Goal: Task Accomplishment & Management: Manage account settings

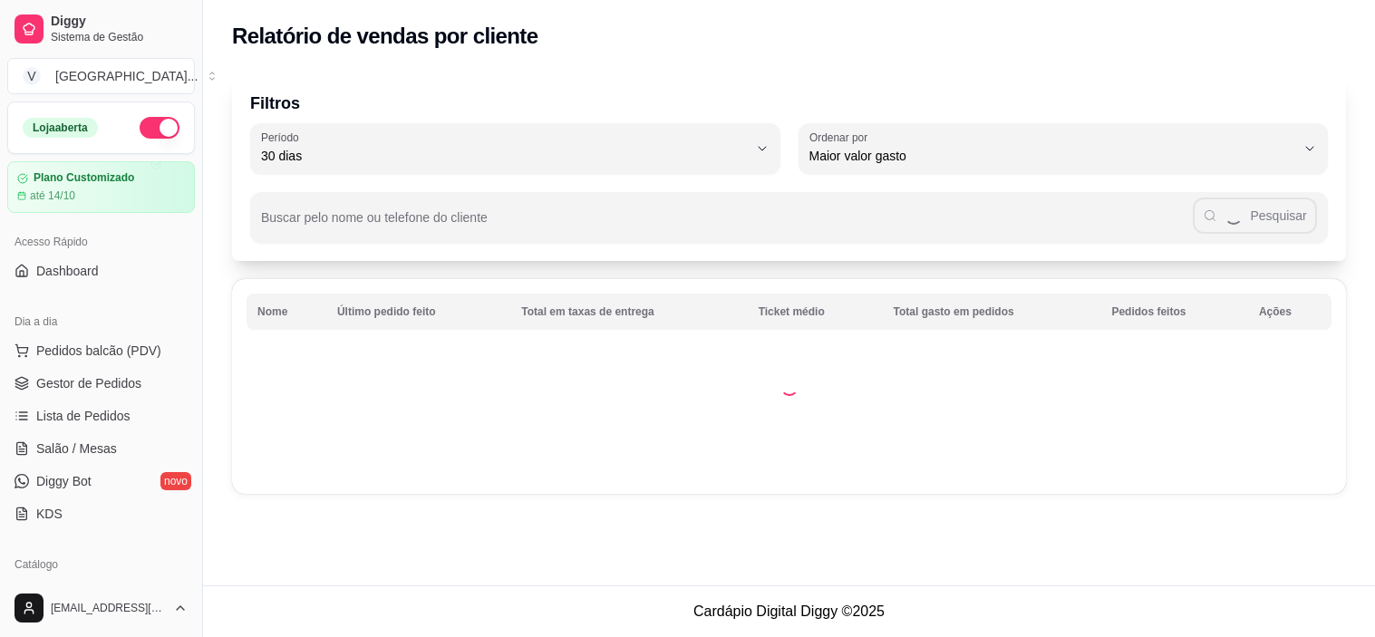
select select "30"
select select "HIGHEST_TOTAL_SPENT_WITH_ORDERS"
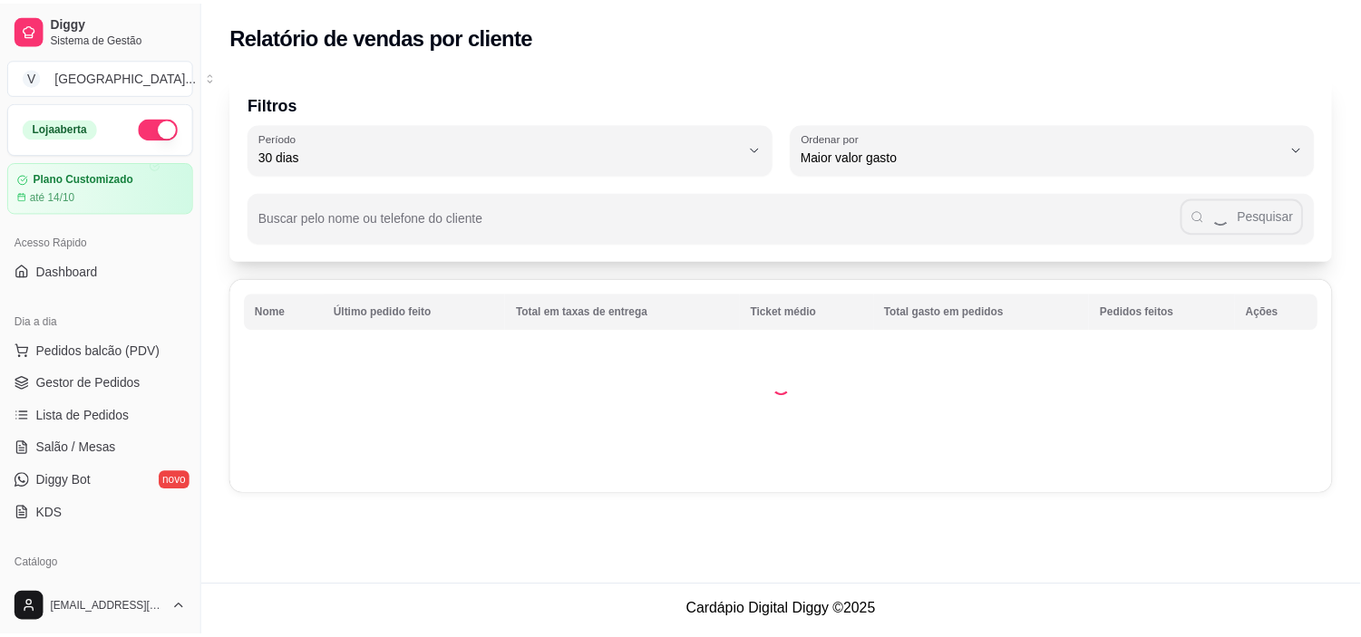
scroll to position [364, 0]
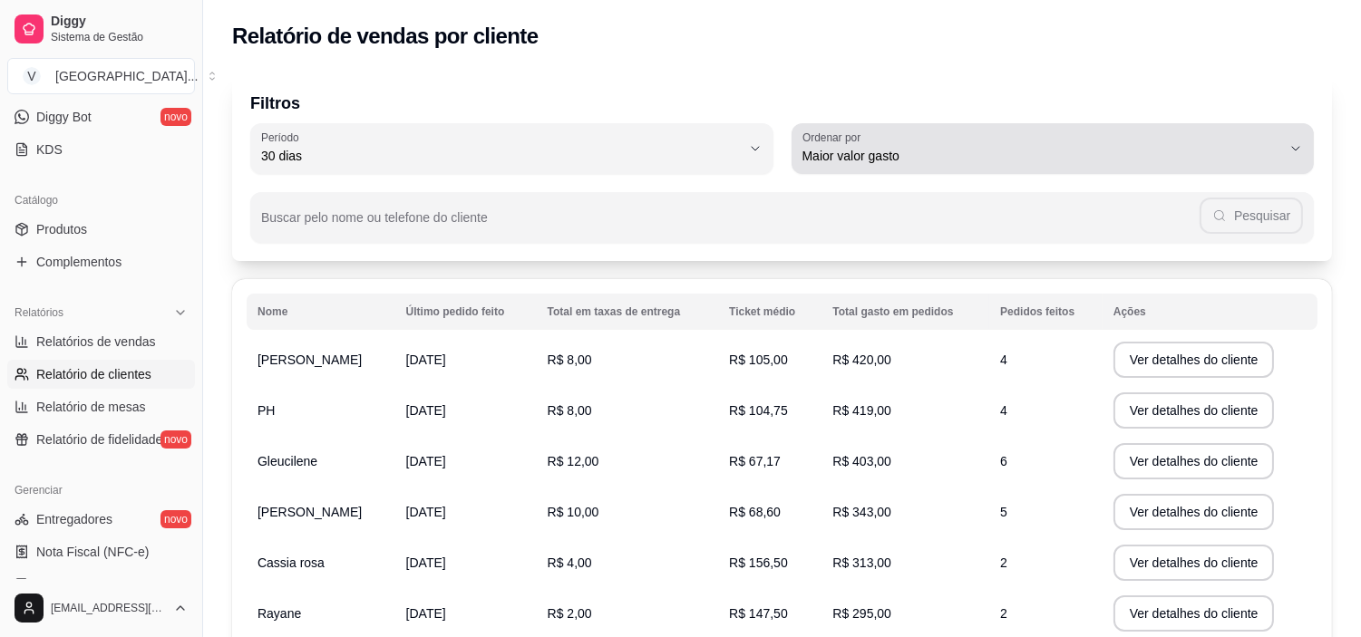
click at [1125, 160] on span "Maior valor gasto" at bounding box center [1042, 156] width 480 height 18
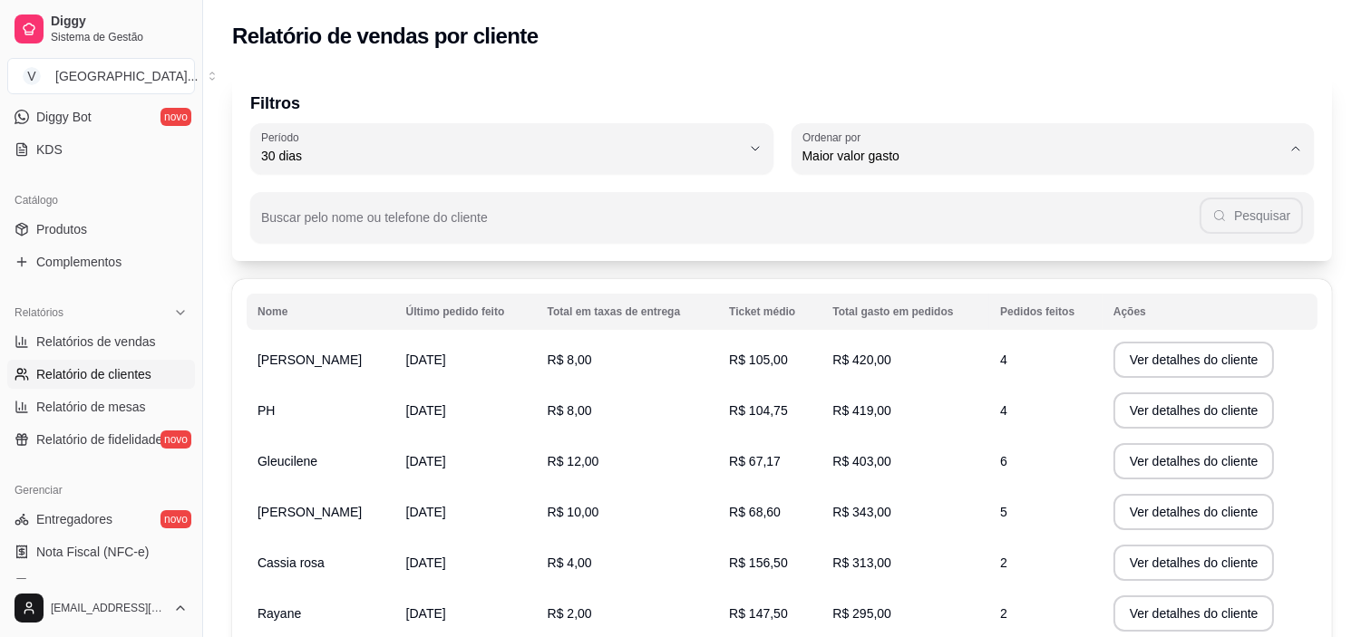
click at [910, 263] on span "Maior valor gasto" at bounding box center [1043, 257] width 457 height 17
select select
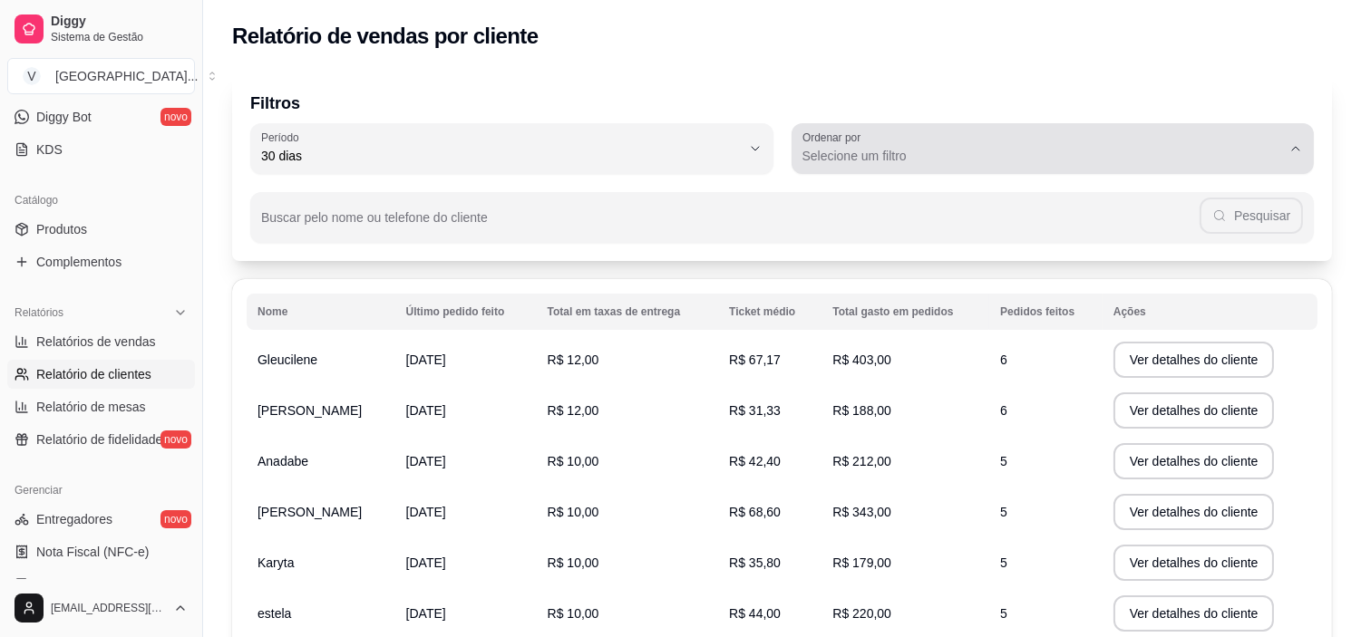
click at [1135, 147] on span "Selecione um filtro" at bounding box center [1042, 156] width 480 height 18
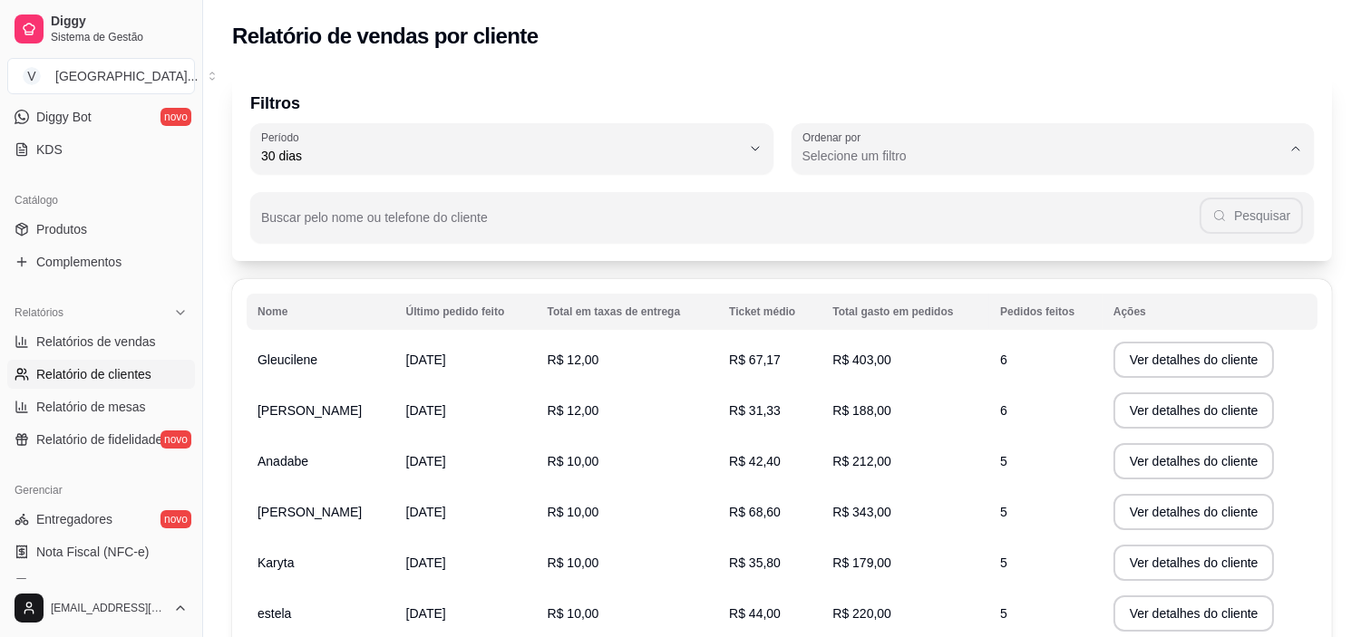
click at [939, 193] on span "Maior número de pedidos" at bounding box center [1043, 197] width 457 height 17
type input "HIGHEST_ORDER_COUNT"
select select "HIGHEST_ORDER_COUNT"
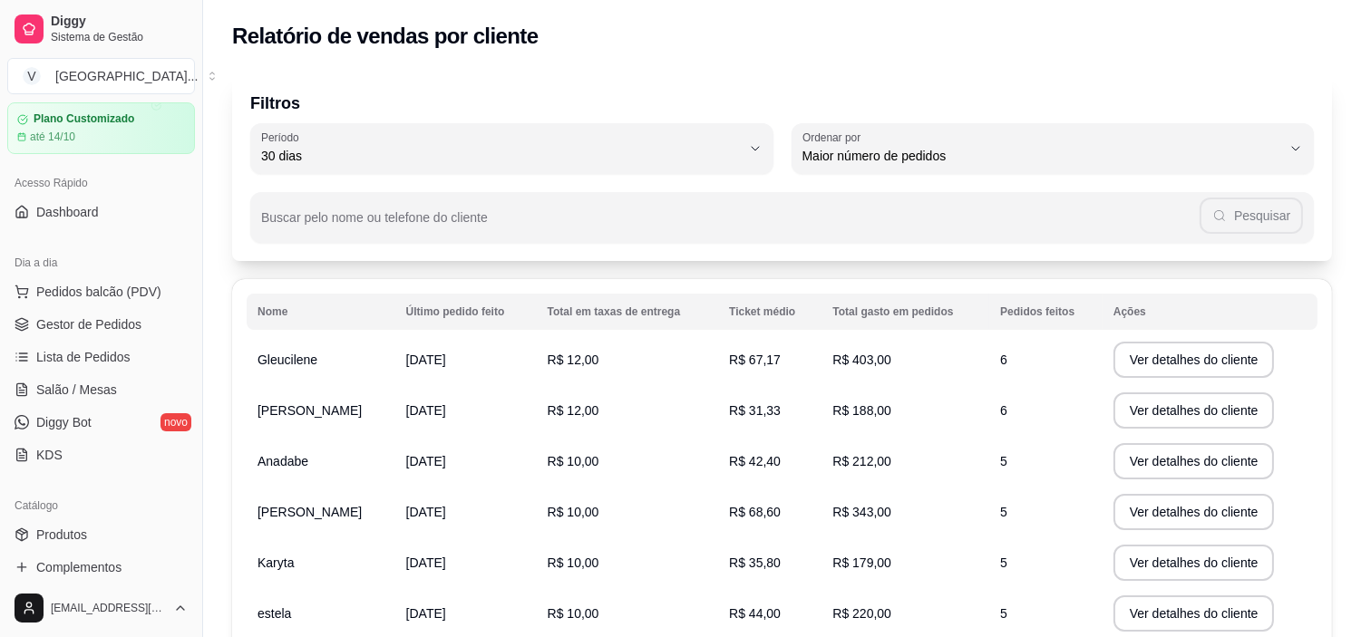
scroll to position [0, 0]
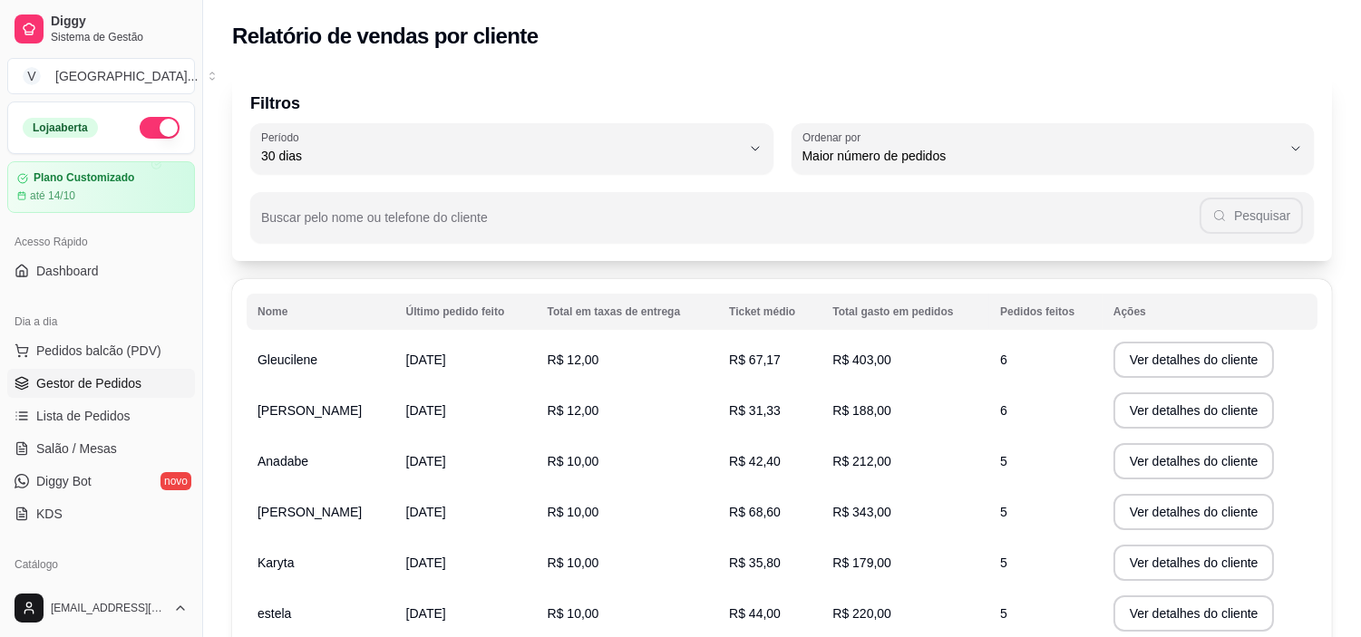
click at [131, 374] on span "Gestor de Pedidos" at bounding box center [88, 383] width 105 height 18
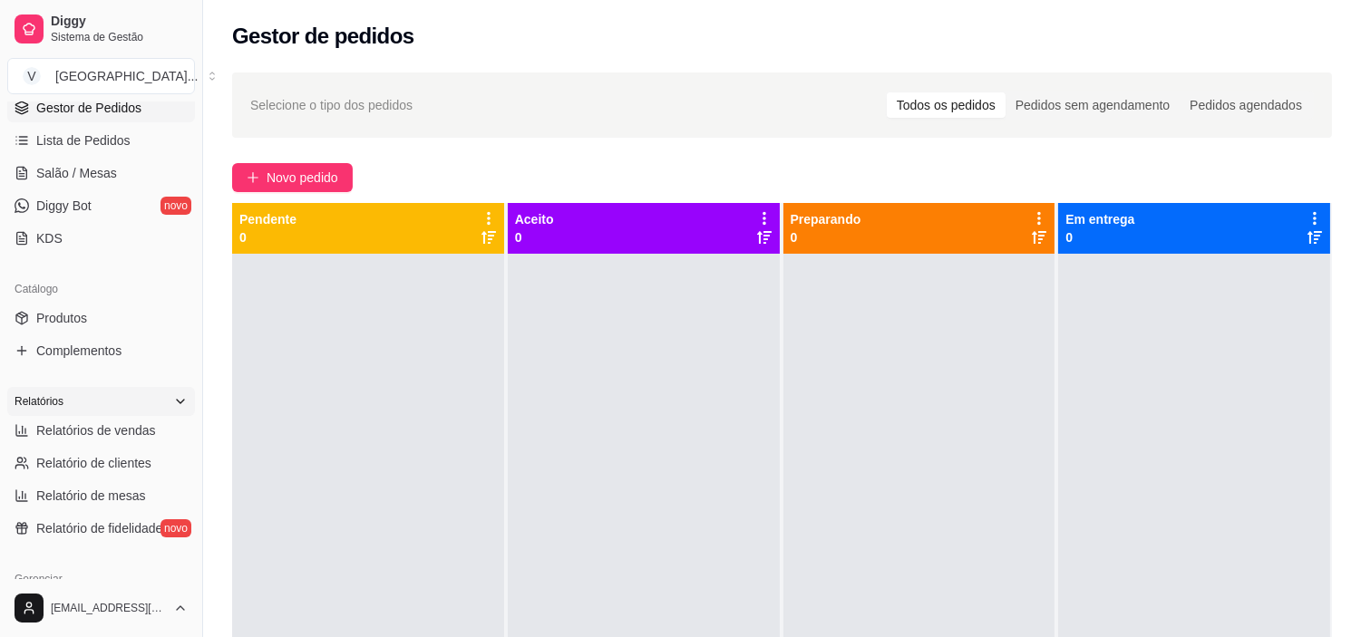
scroll to position [302, 0]
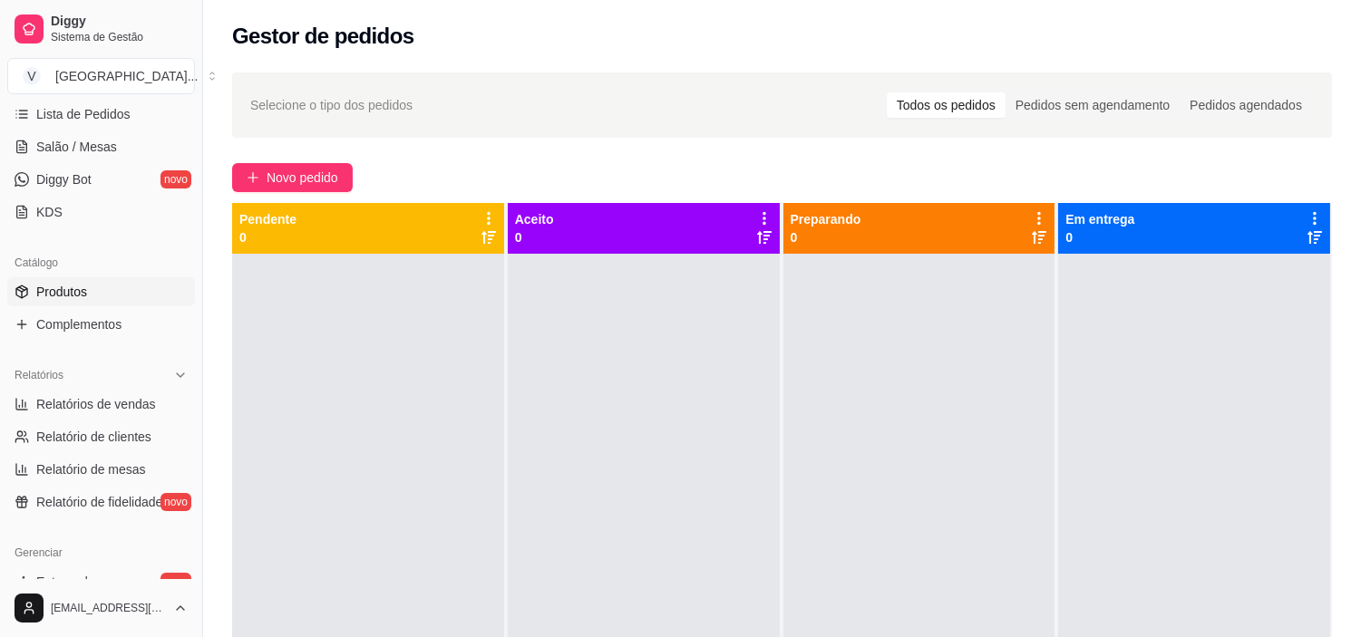
click at [110, 284] on link "Produtos" at bounding box center [101, 291] width 188 height 29
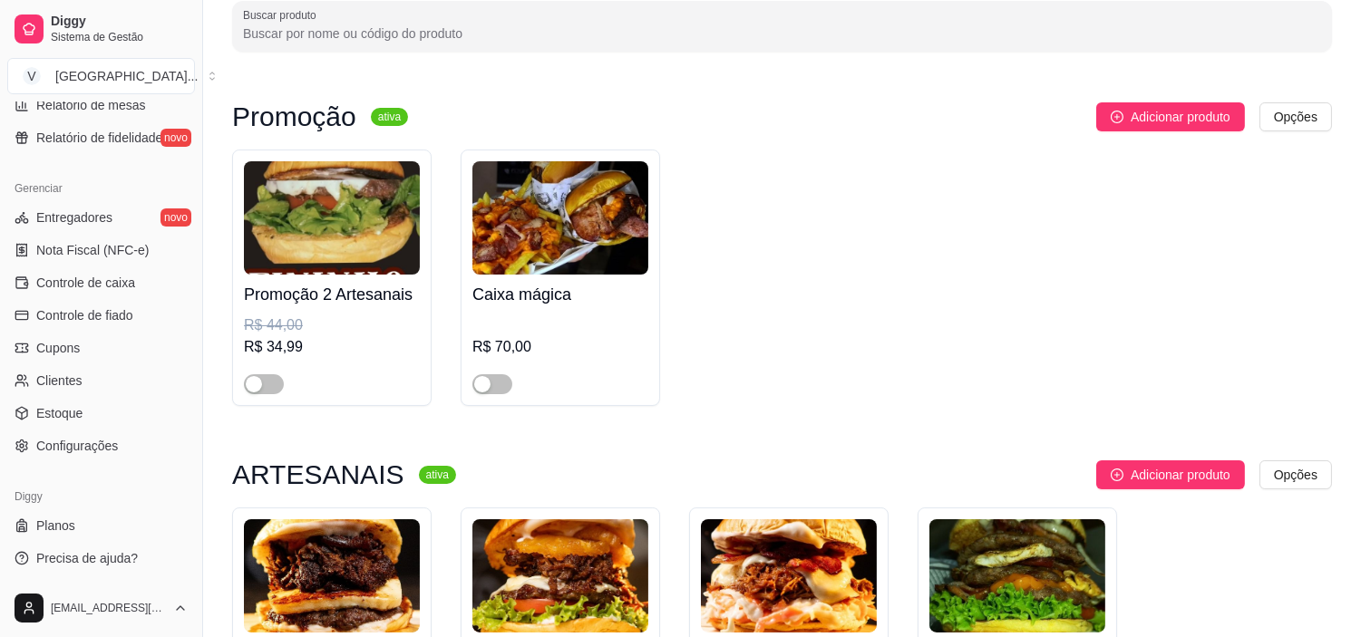
scroll to position [201, 0]
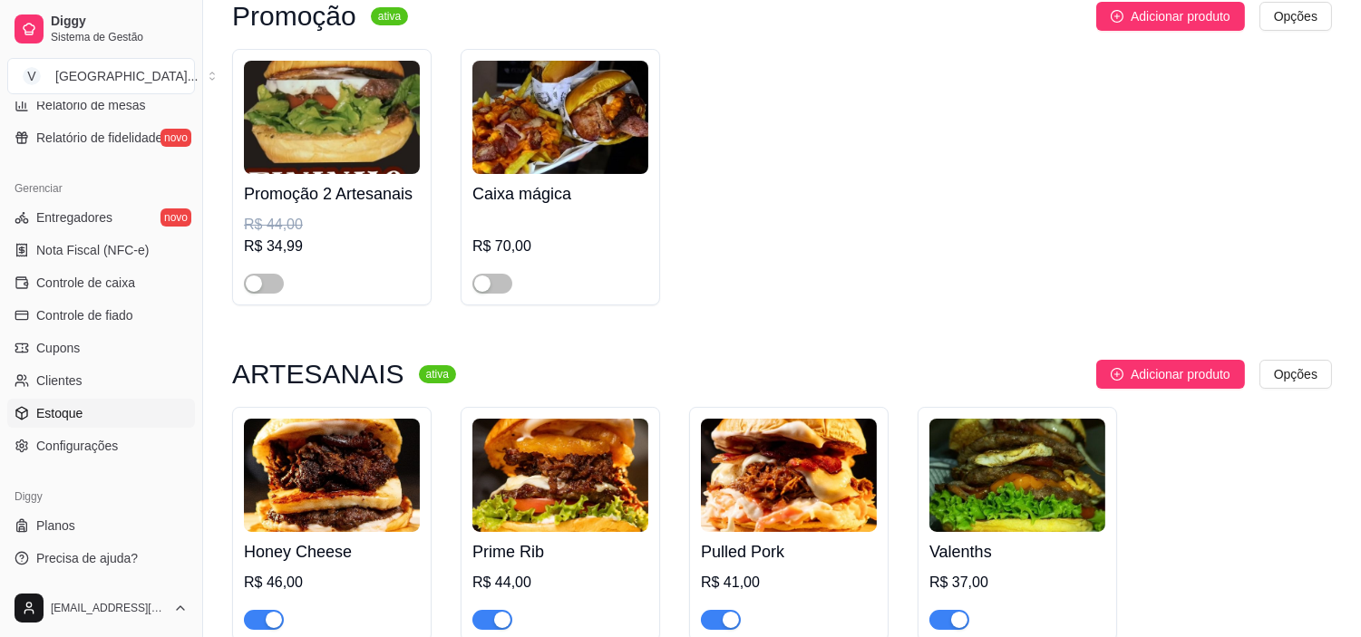
click at [107, 419] on link "Estoque" at bounding box center [101, 413] width 188 height 29
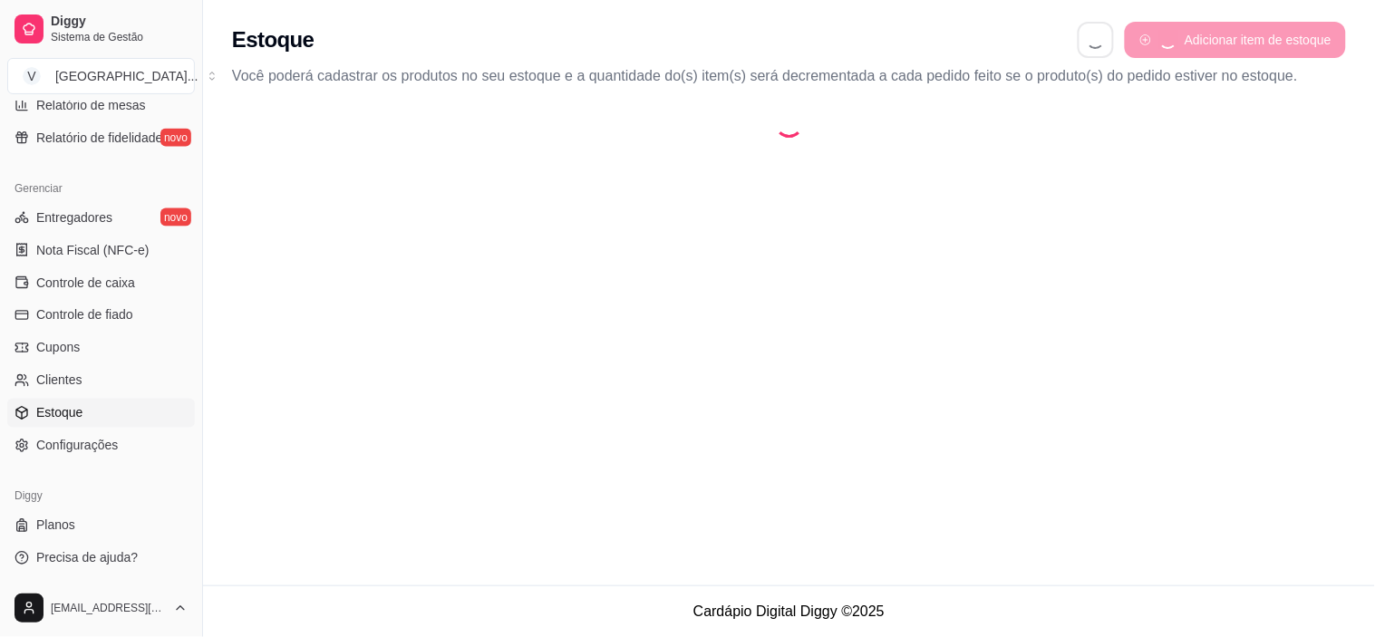
select select "QUANTITY_ORDER"
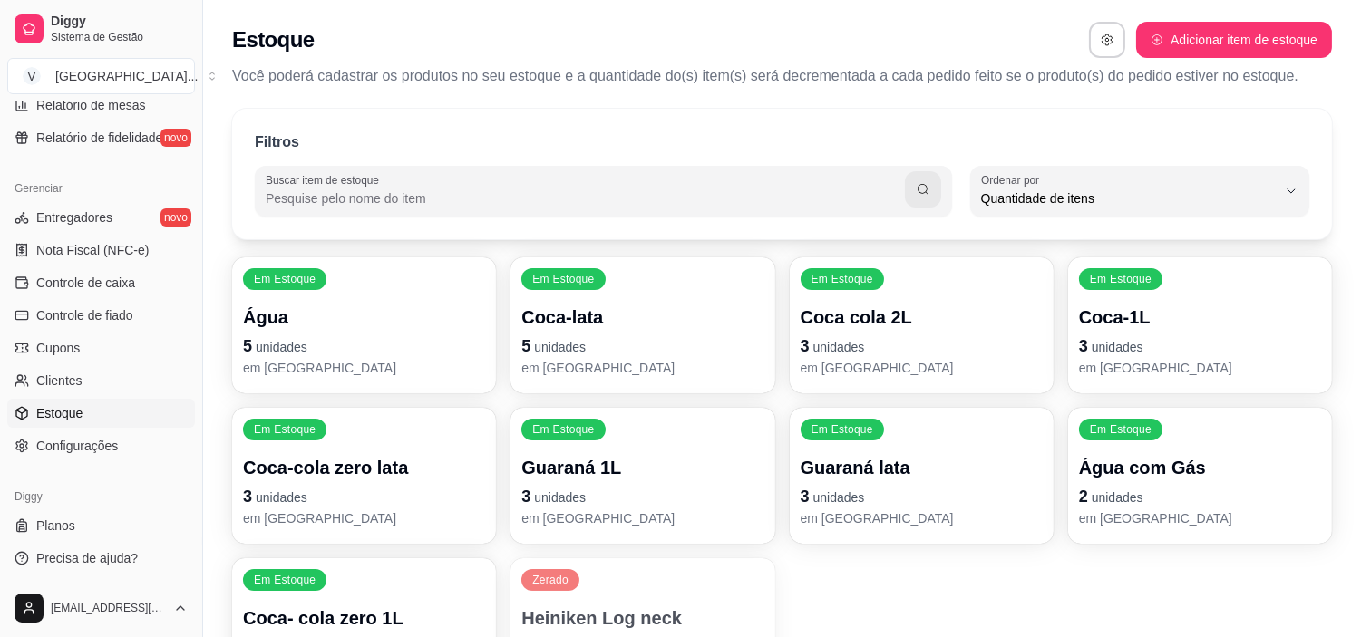
scroll to position [16, 0]
click at [423, 318] on p "Água" at bounding box center [364, 317] width 235 height 24
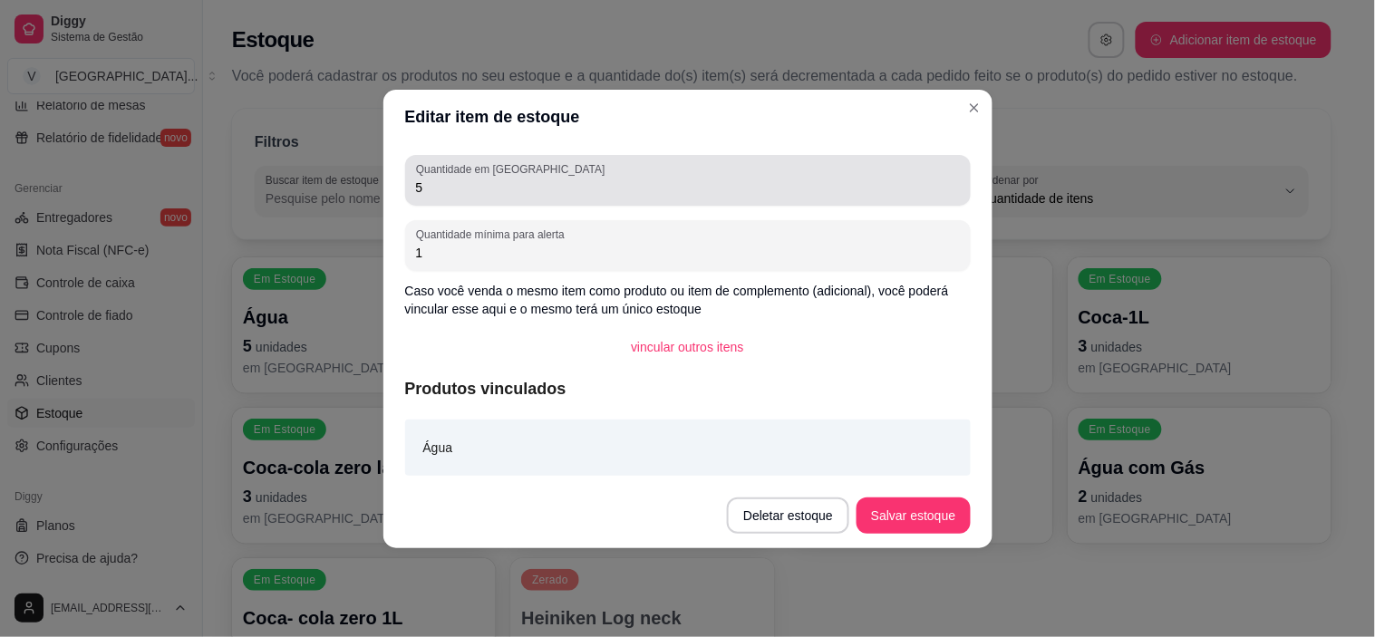
drag, startPoint x: 531, startPoint y: 197, endPoint x: 318, endPoint y: 201, distance: 213.1
click at [318, 201] on div "Editar item de estoque Quantidade em estoque 5 Quantidade mínima para alerta 1 …" at bounding box center [687, 318] width 1375 height 637
click at [453, 190] on input "5" at bounding box center [688, 188] width 544 height 18
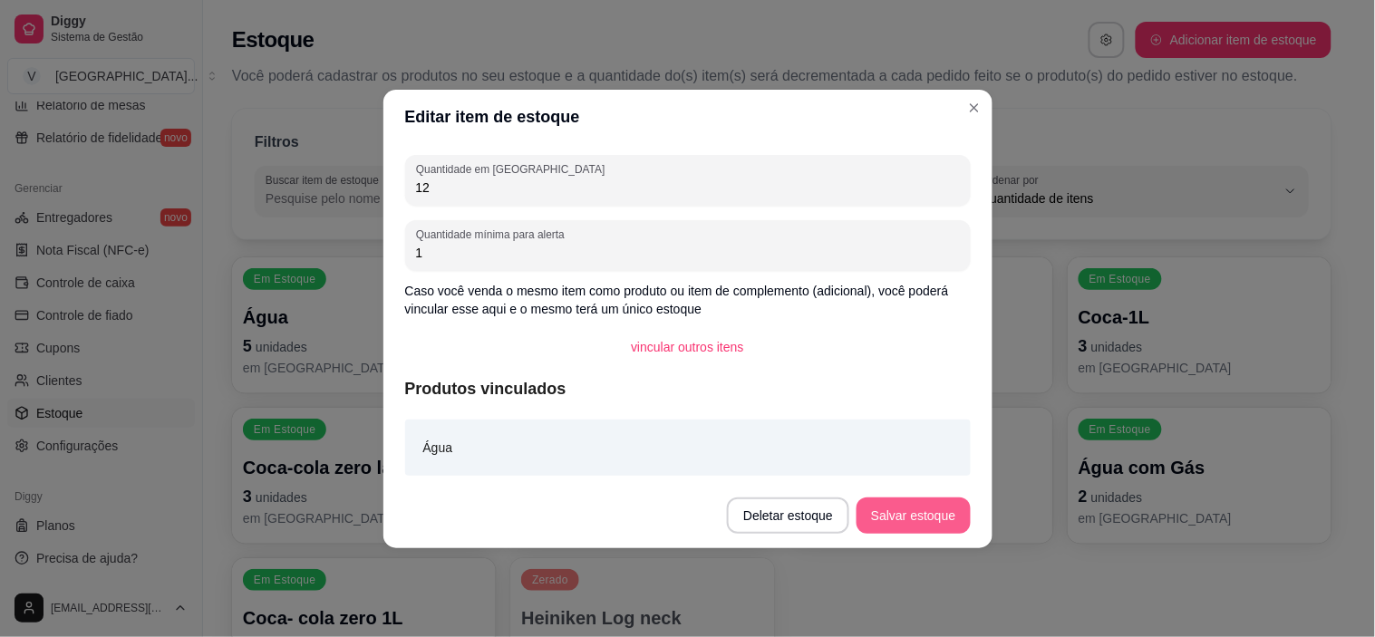
type input "12"
click at [896, 515] on button "Salvar estoque" at bounding box center [913, 516] width 113 height 36
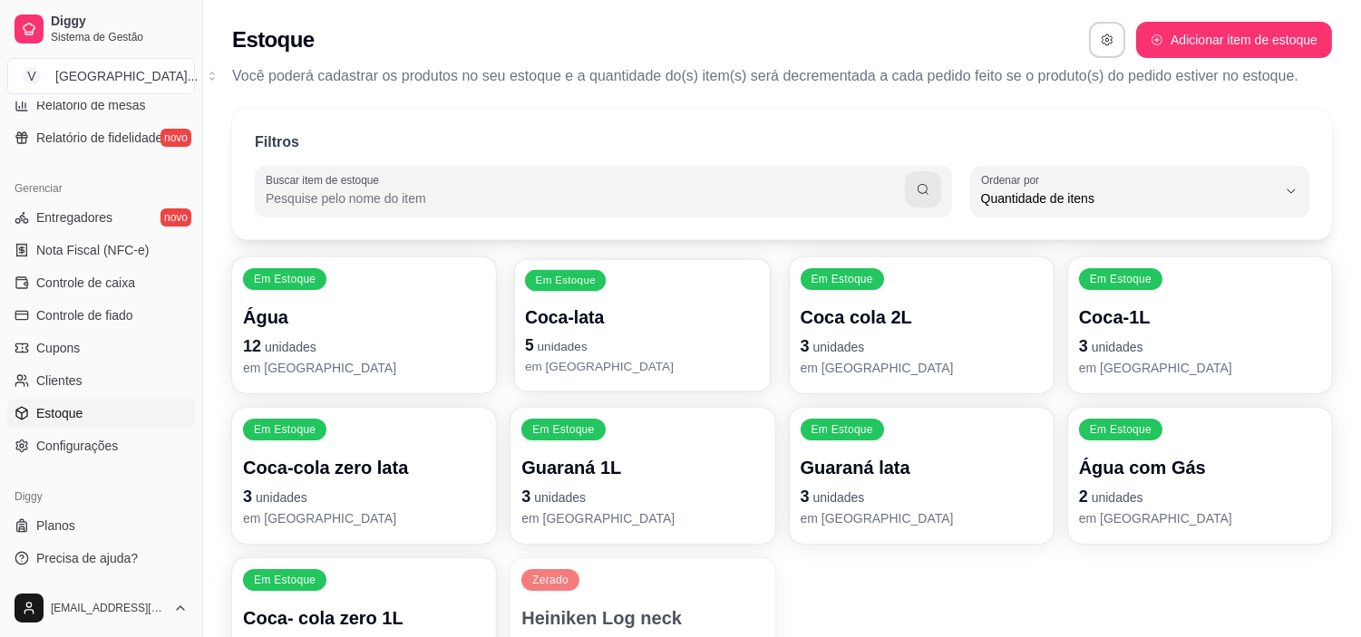
click at [614, 336] on p "5 unidades" at bounding box center [642, 346] width 235 height 24
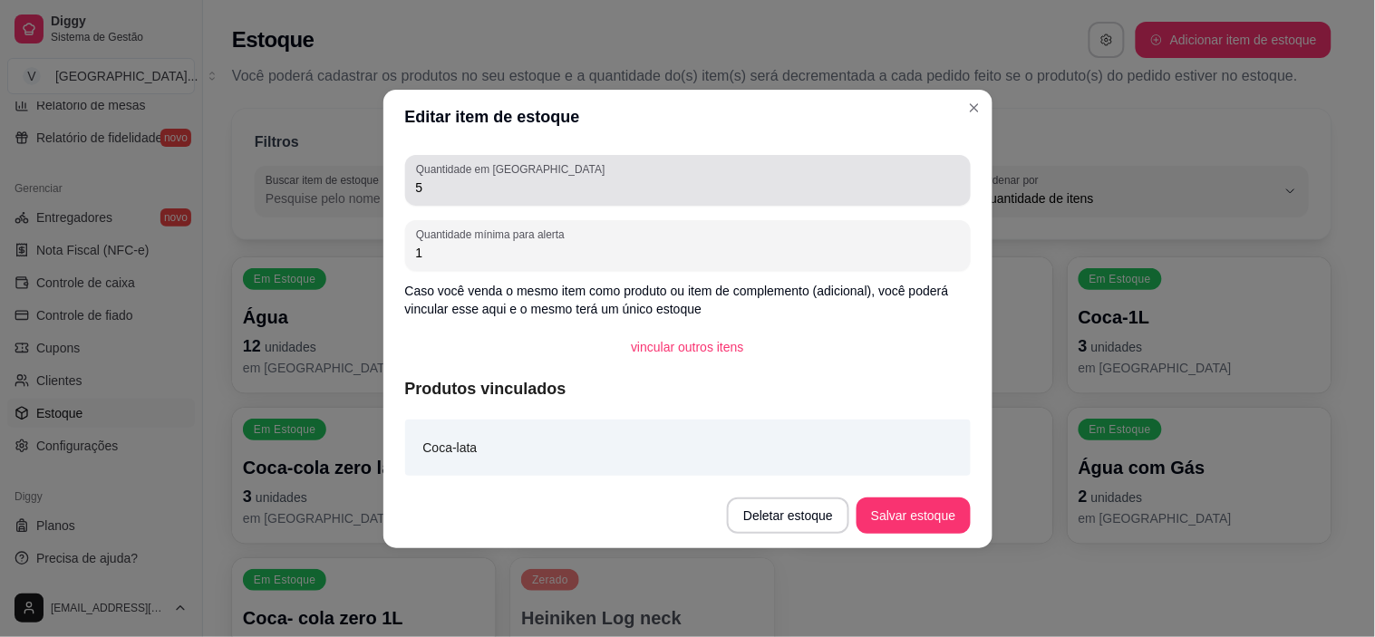
click at [496, 175] on label "Quantidade em [GEOGRAPHIC_DATA]" at bounding box center [513, 168] width 195 height 15
click at [496, 179] on input "5" at bounding box center [688, 188] width 544 height 18
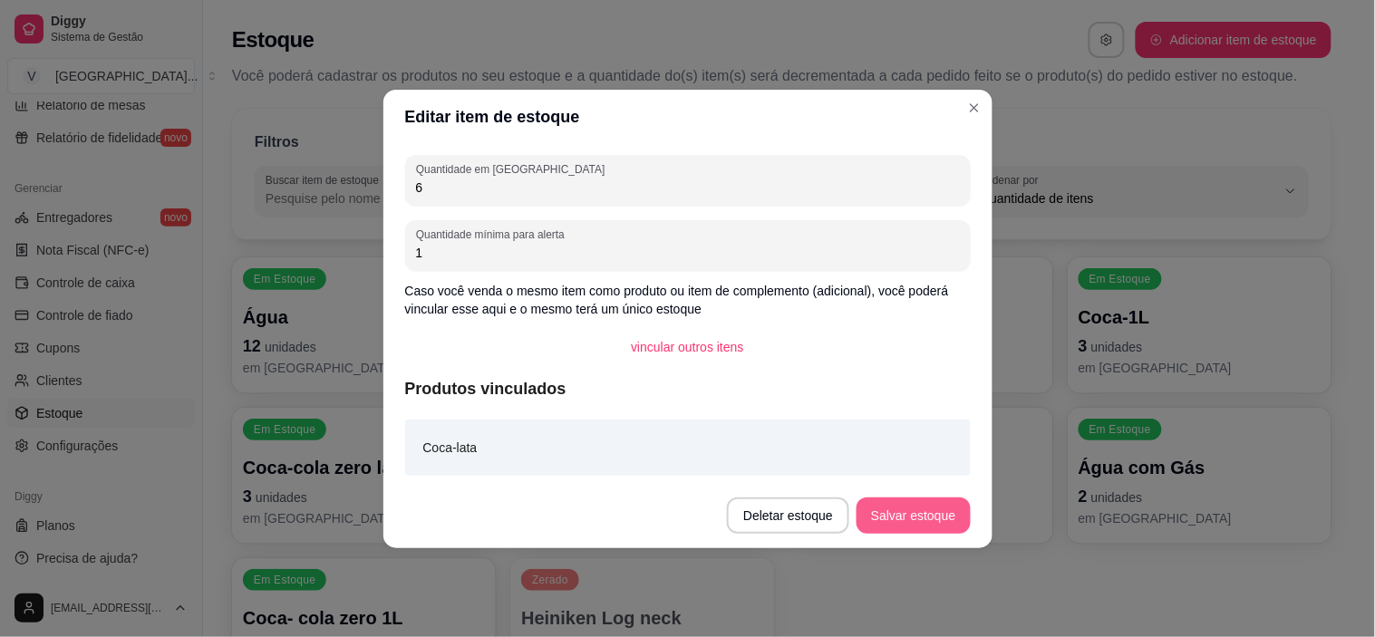
type input "6"
click at [907, 506] on button "Salvar estoque" at bounding box center [913, 516] width 113 height 36
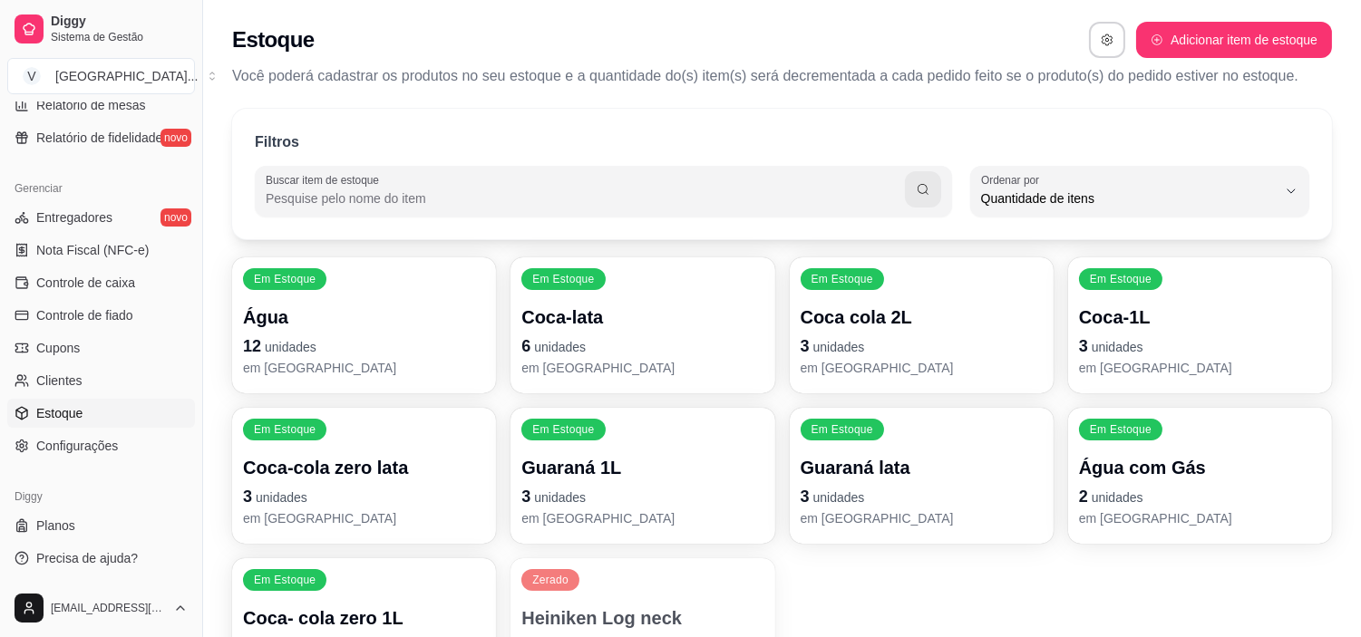
click at [949, 296] on div "Em Estoque Coca cola 2L 3 unidades em [GEOGRAPHIC_DATA]" at bounding box center [922, 325] width 264 height 136
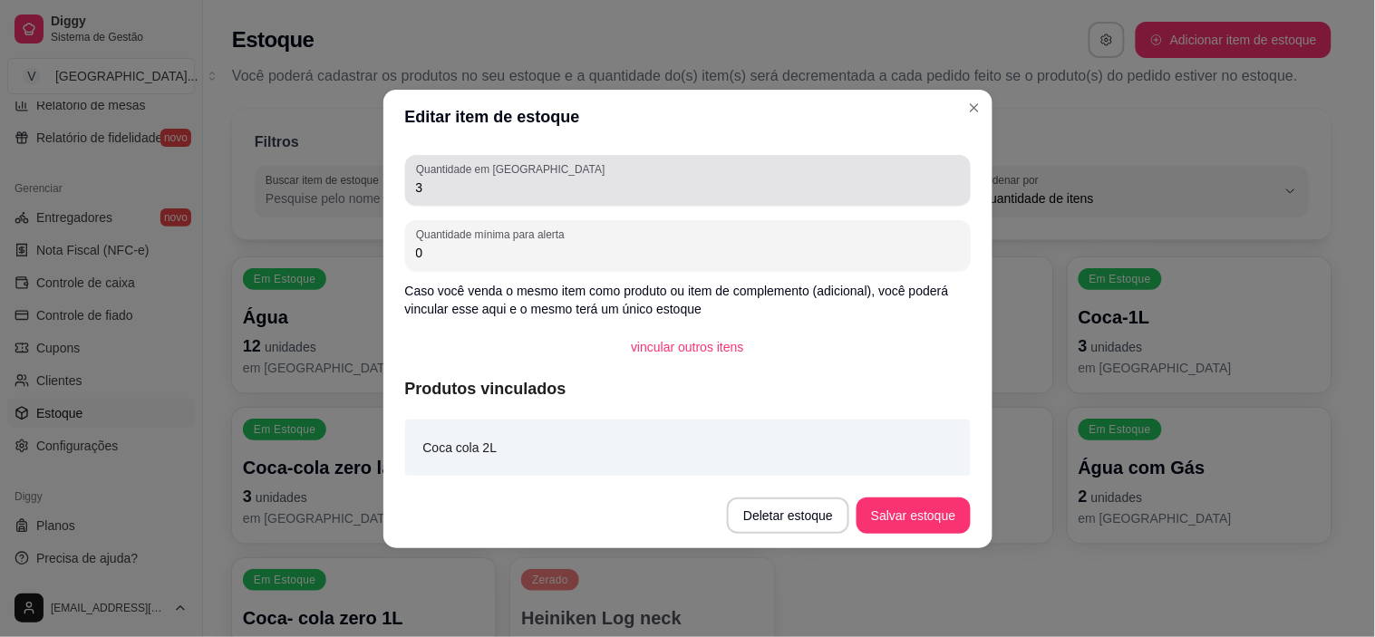
click at [439, 179] on input "3" at bounding box center [688, 188] width 544 height 18
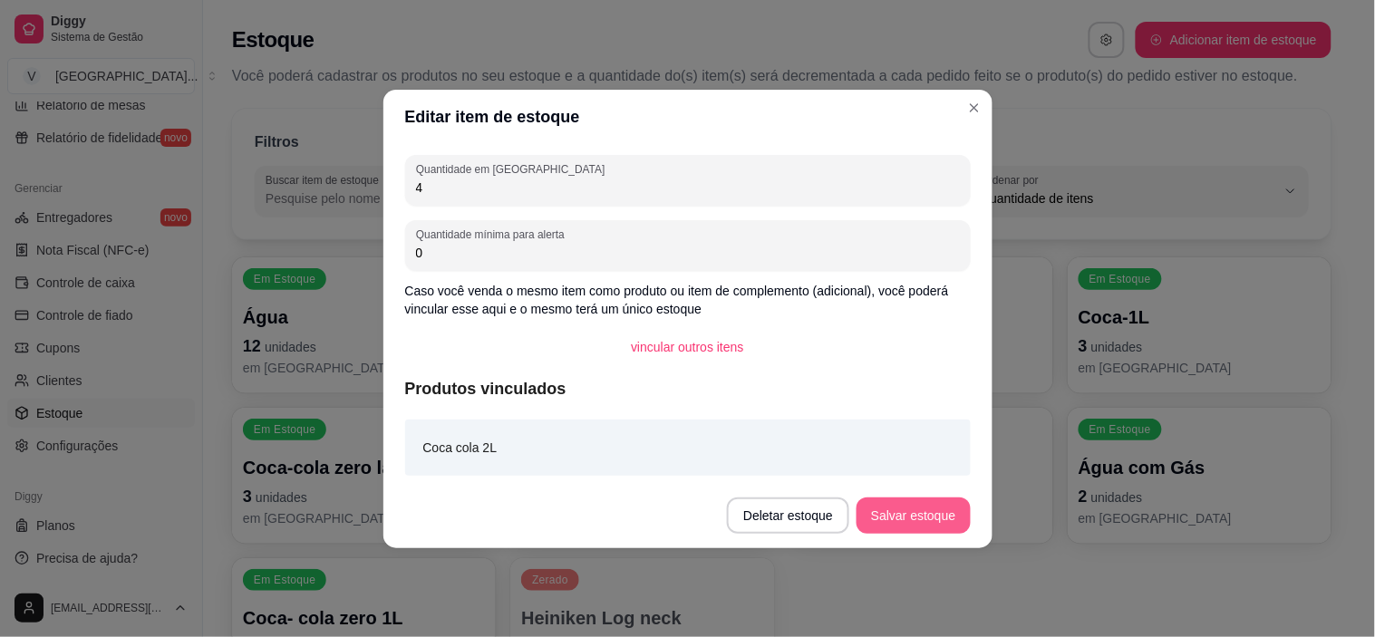
type input "4"
click at [945, 518] on button "Salvar estoque" at bounding box center [913, 515] width 111 height 35
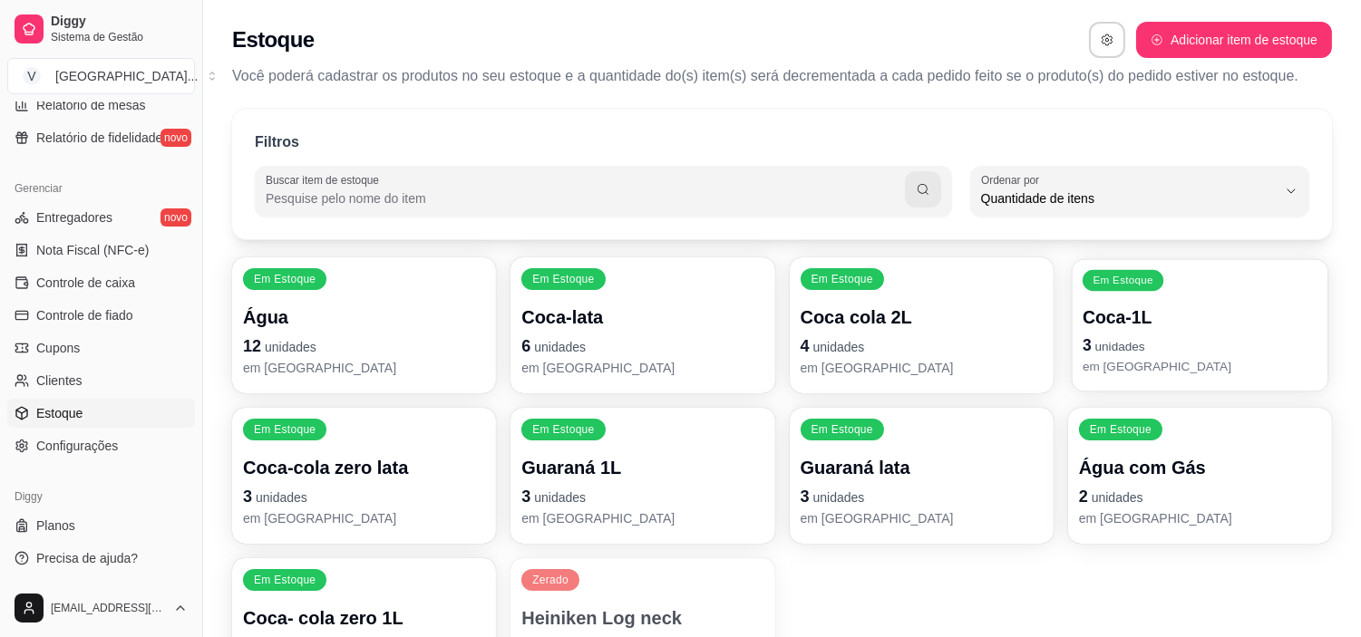
click at [1145, 340] on p "3 unidades" at bounding box center [1199, 346] width 235 height 24
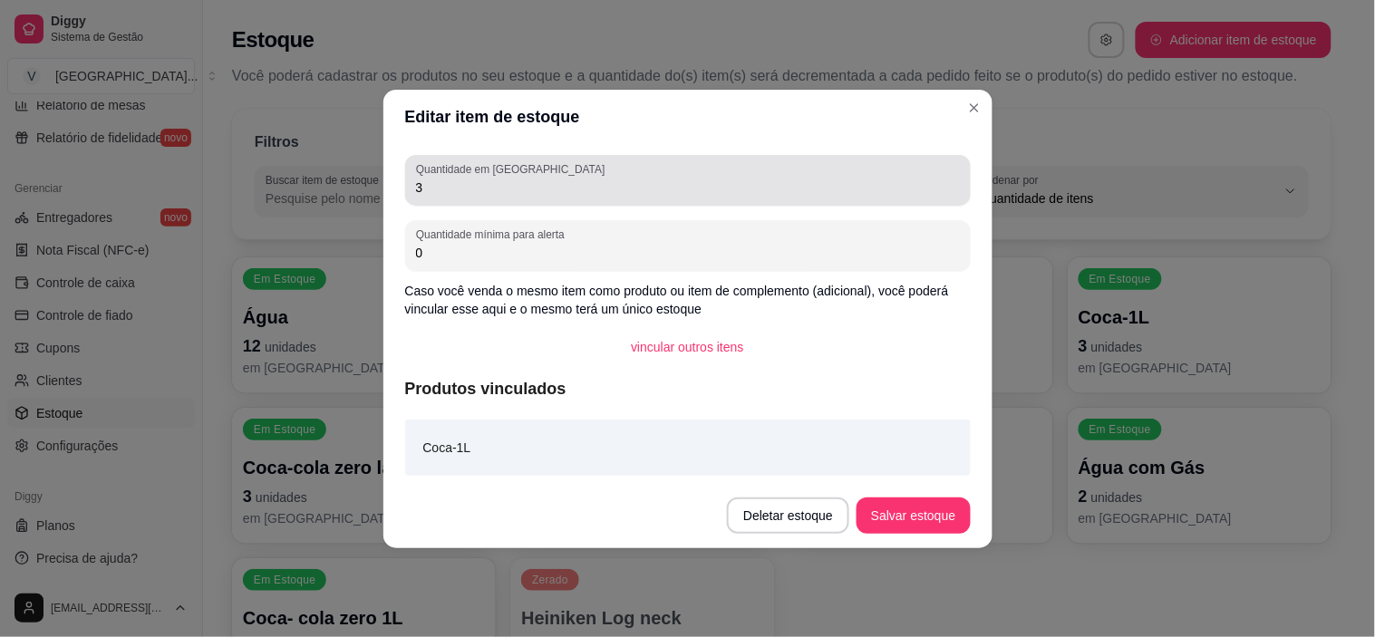
click at [565, 169] on div "3" at bounding box center [688, 180] width 544 height 36
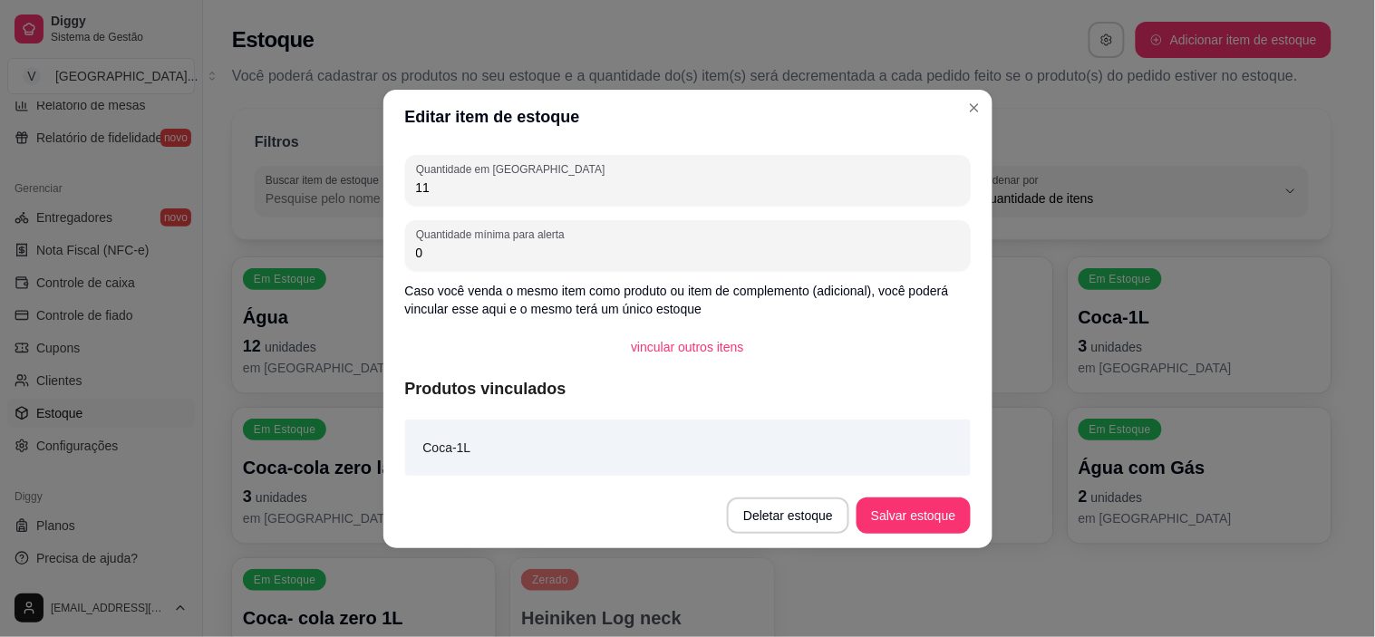
type input "11"
click at [884, 510] on button "Salvar estoque" at bounding box center [913, 516] width 113 height 36
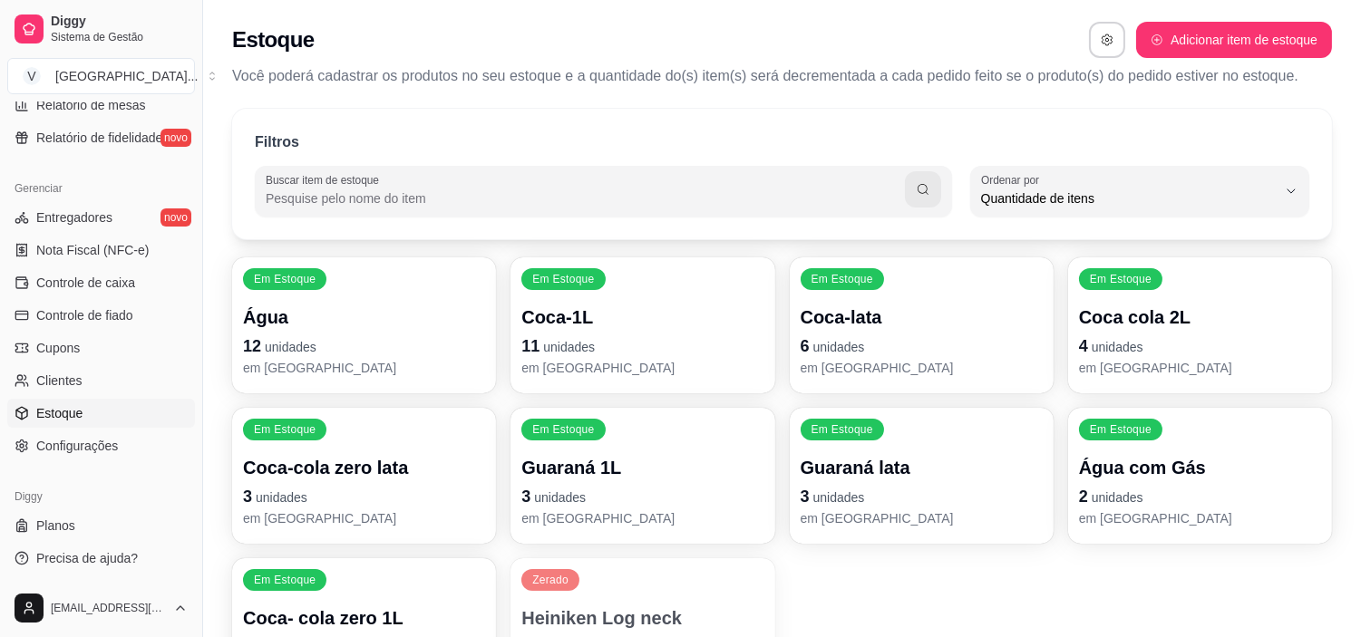
click at [375, 500] on p "3 unidades" at bounding box center [364, 496] width 242 height 25
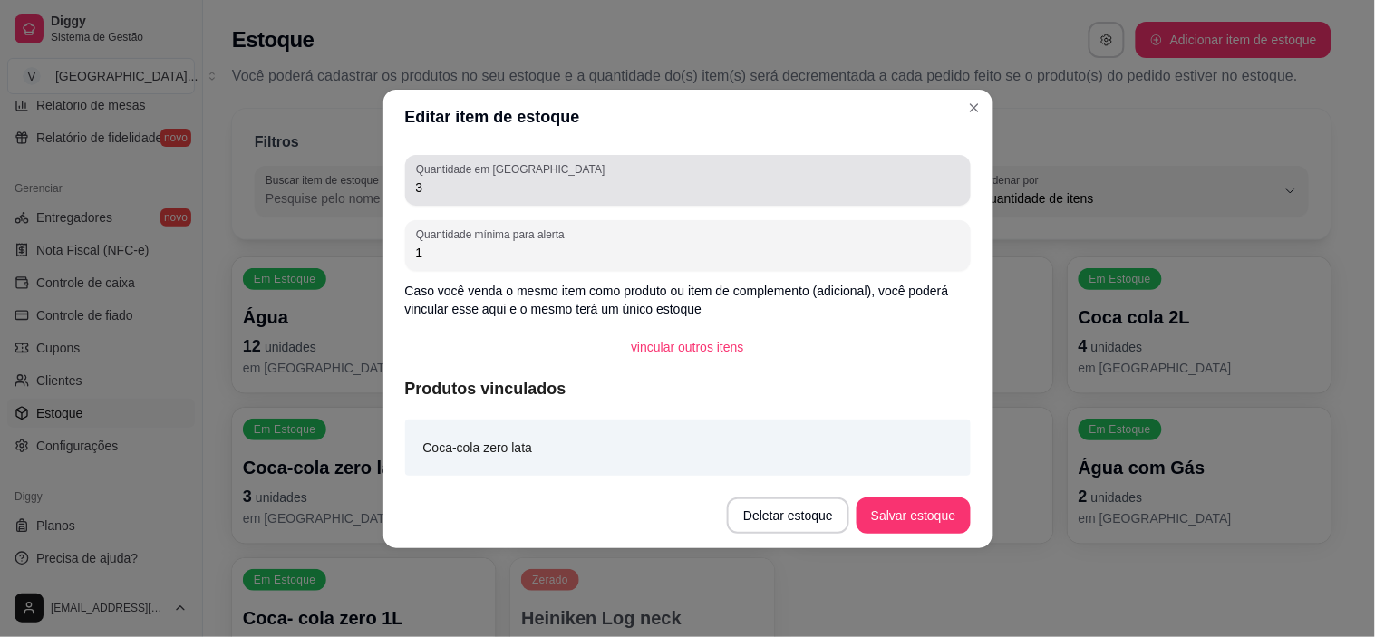
click at [480, 186] on input "3" at bounding box center [688, 188] width 544 height 18
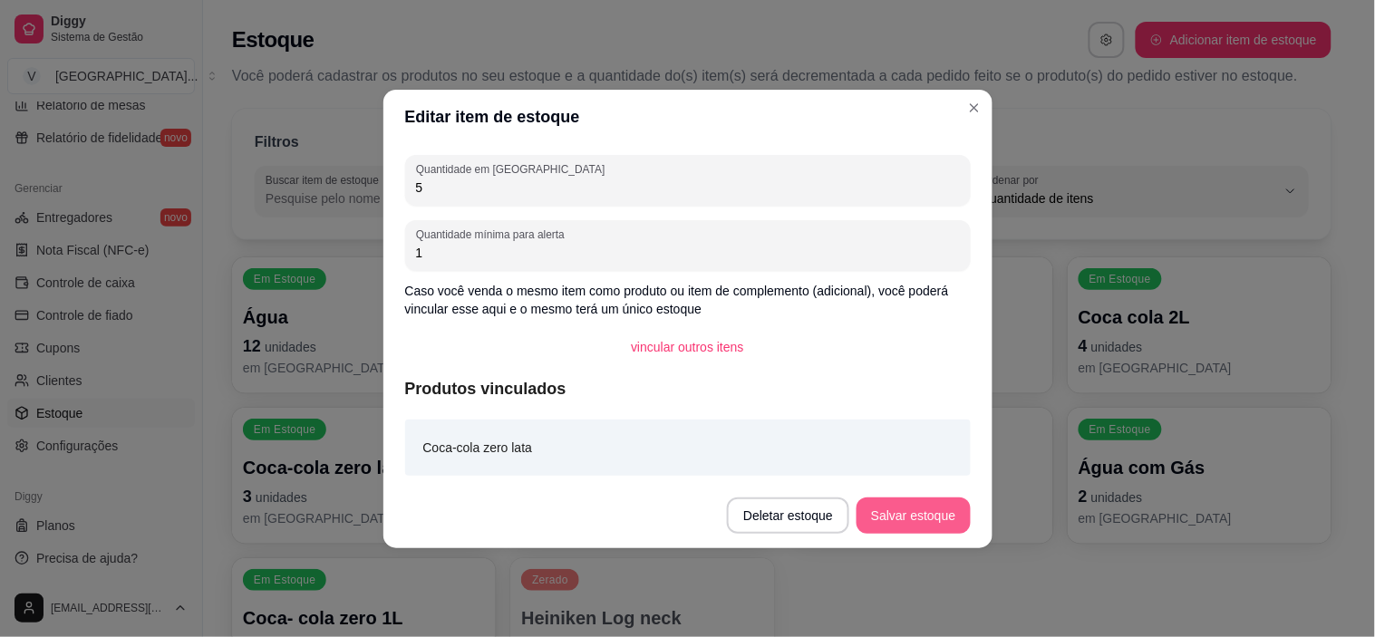
type input "5"
click at [917, 526] on button "Salvar estoque" at bounding box center [913, 516] width 113 height 36
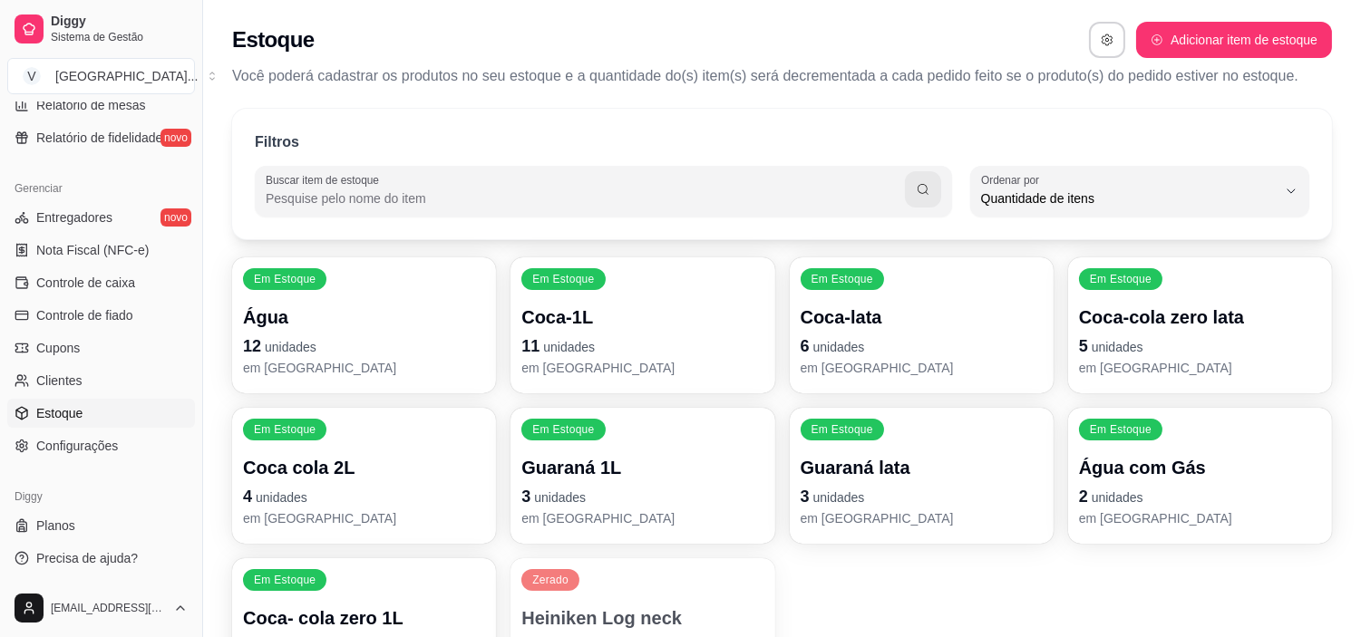
click at [648, 485] on p "3 unidades" at bounding box center [642, 496] width 242 height 25
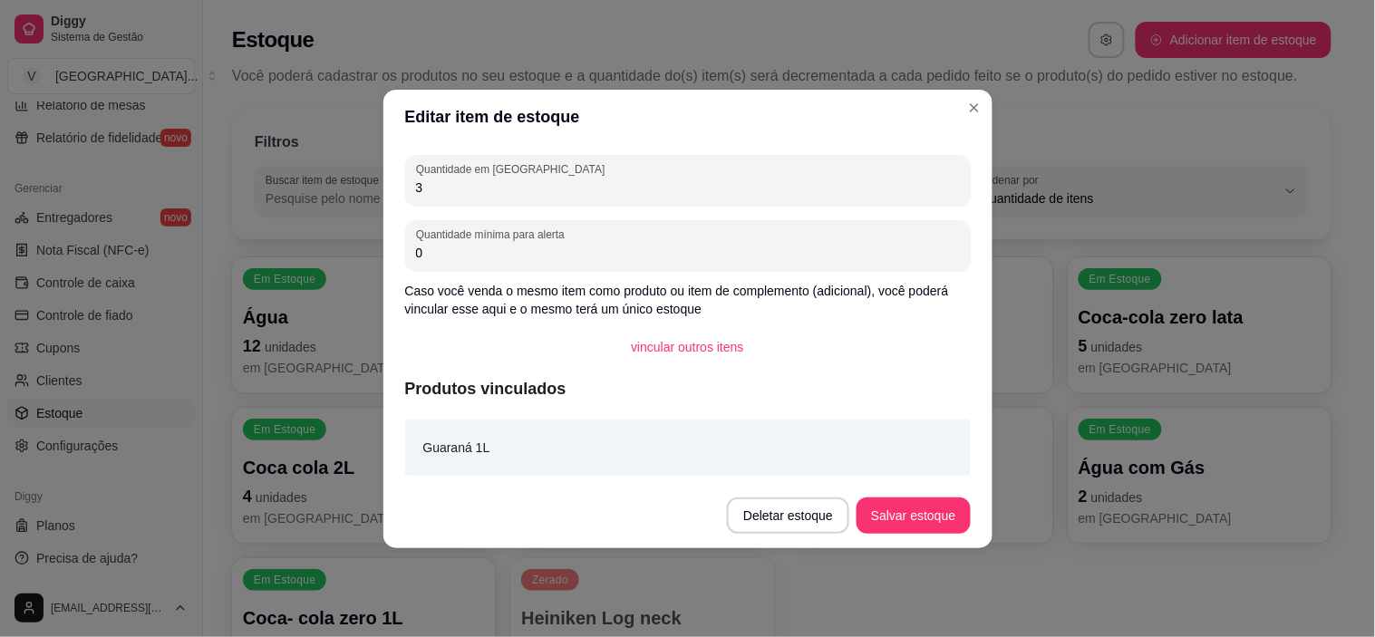
click at [595, 183] on input "3" at bounding box center [688, 188] width 544 height 18
type input "4"
click at [944, 505] on button "Salvar estoque" at bounding box center [913, 516] width 113 height 36
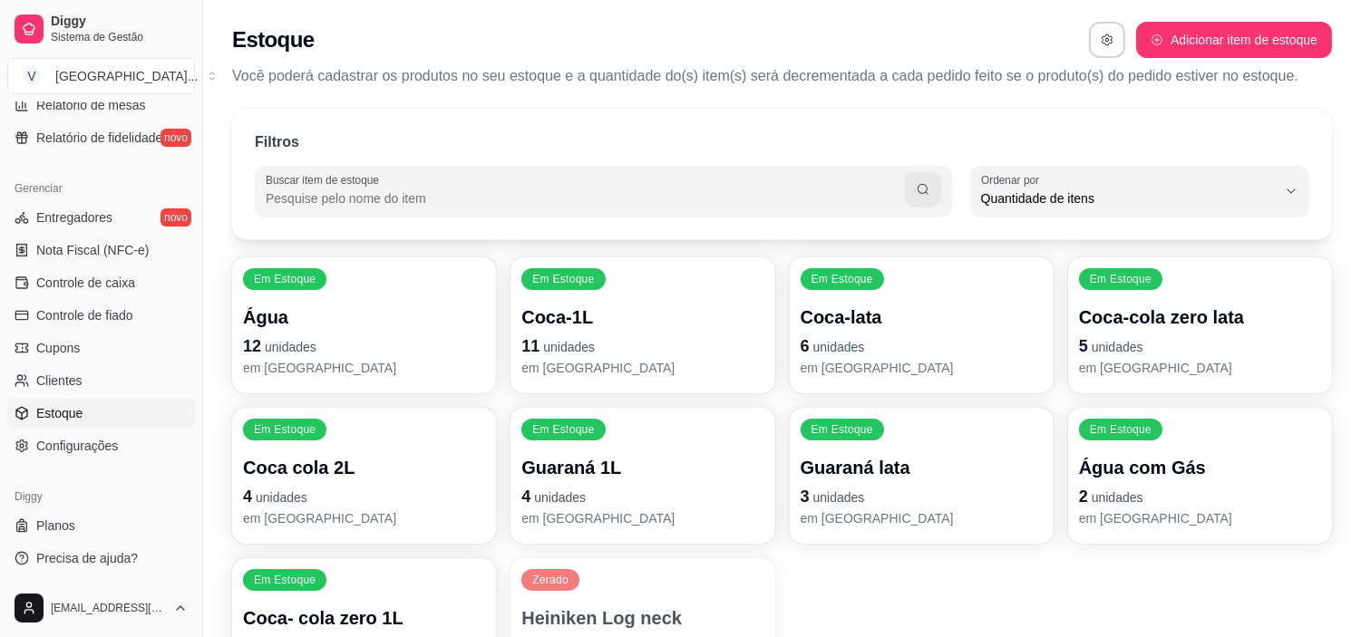
click at [926, 442] on div "Em Estoque Guaraná lata 3 unidades em [GEOGRAPHIC_DATA]" at bounding box center [922, 476] width 264 height 136
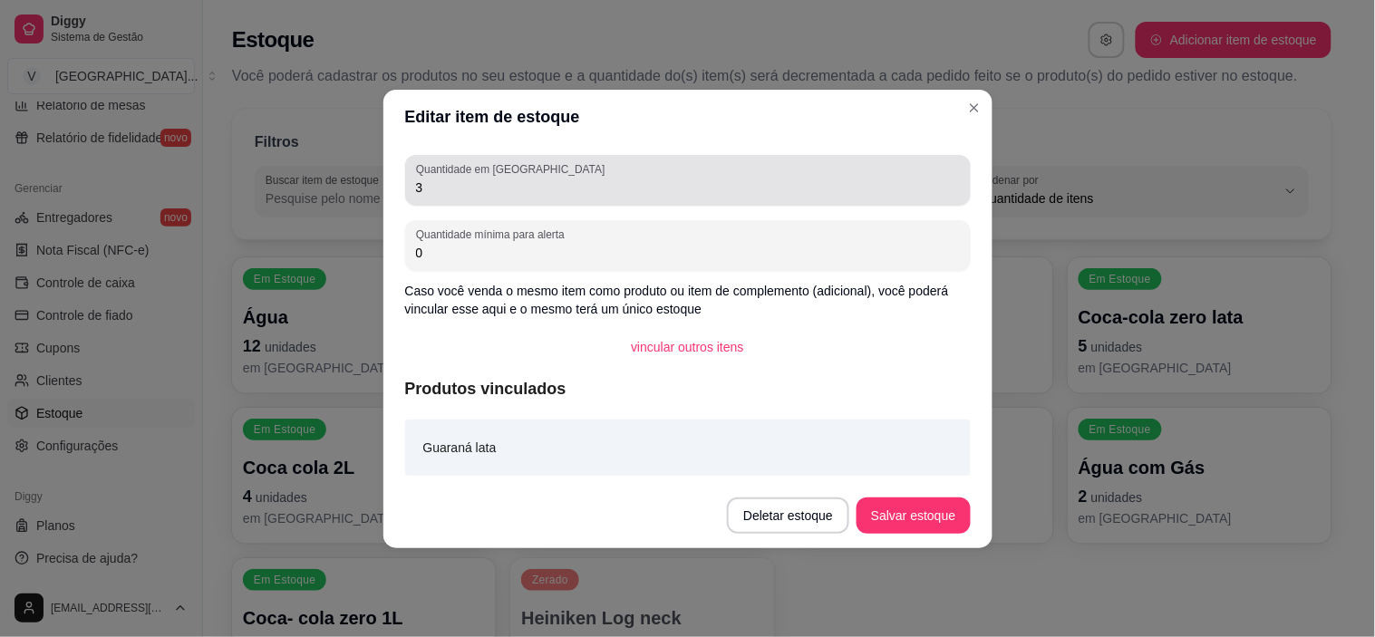
click at [515, 176] on label "Quantidade em [GEOGRAPHIC_DATA]" at bounding box center [513, 168] width 195 height 15
click at [515, 179] on input "3" at bounding box center [688, 188] width 544 height 18
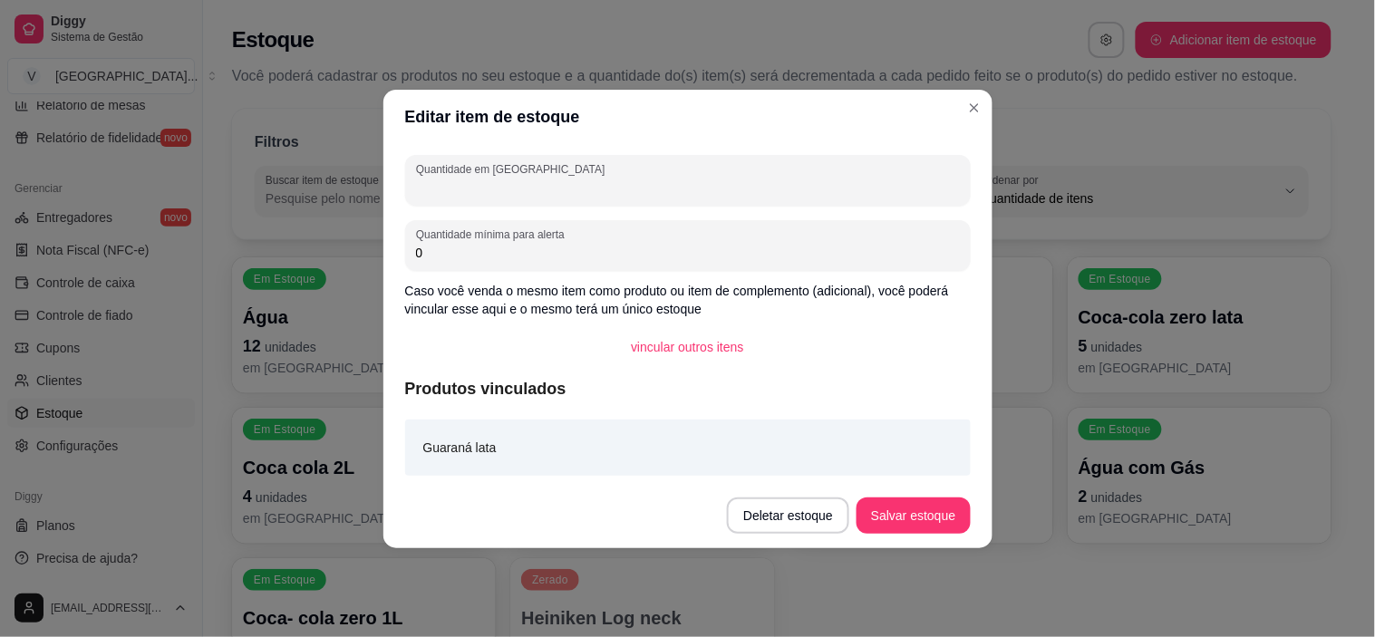
type input "3"
click at [916, 502] on button "Salvar estoque" at bounding box center [913, 516] width 113 height 36
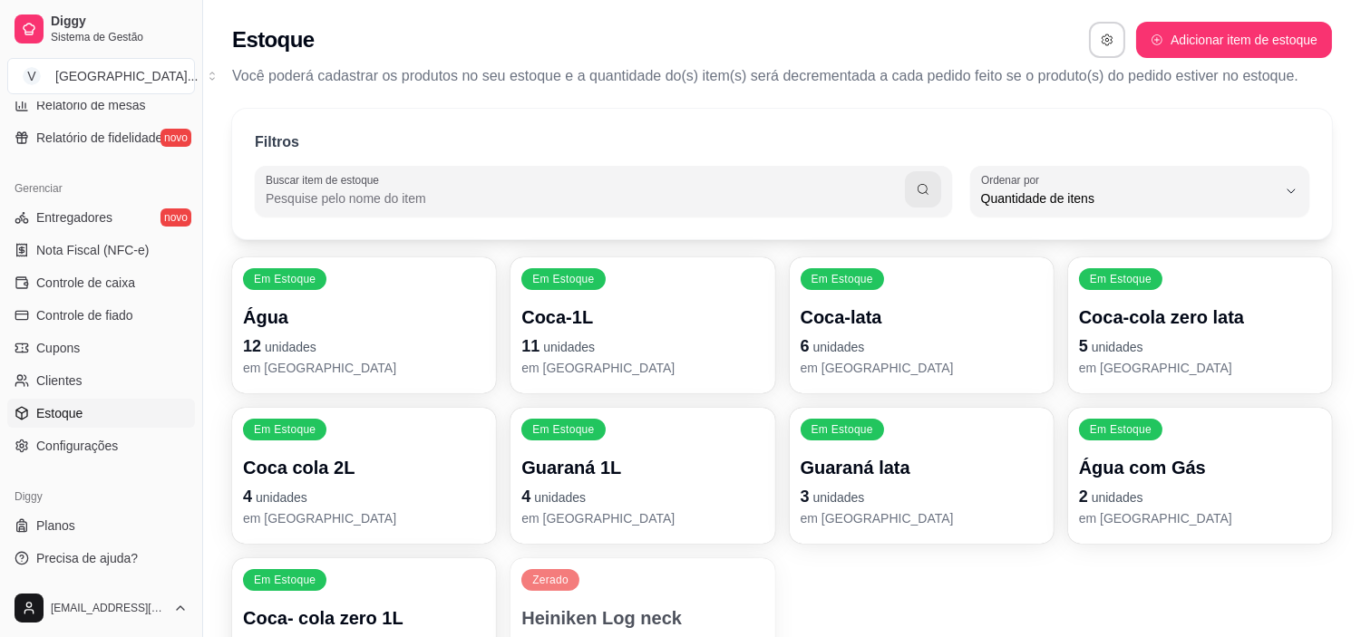
click at [1197, 499] on p "2 unidades" at bounding box center [1200, 496] width 242 height 25
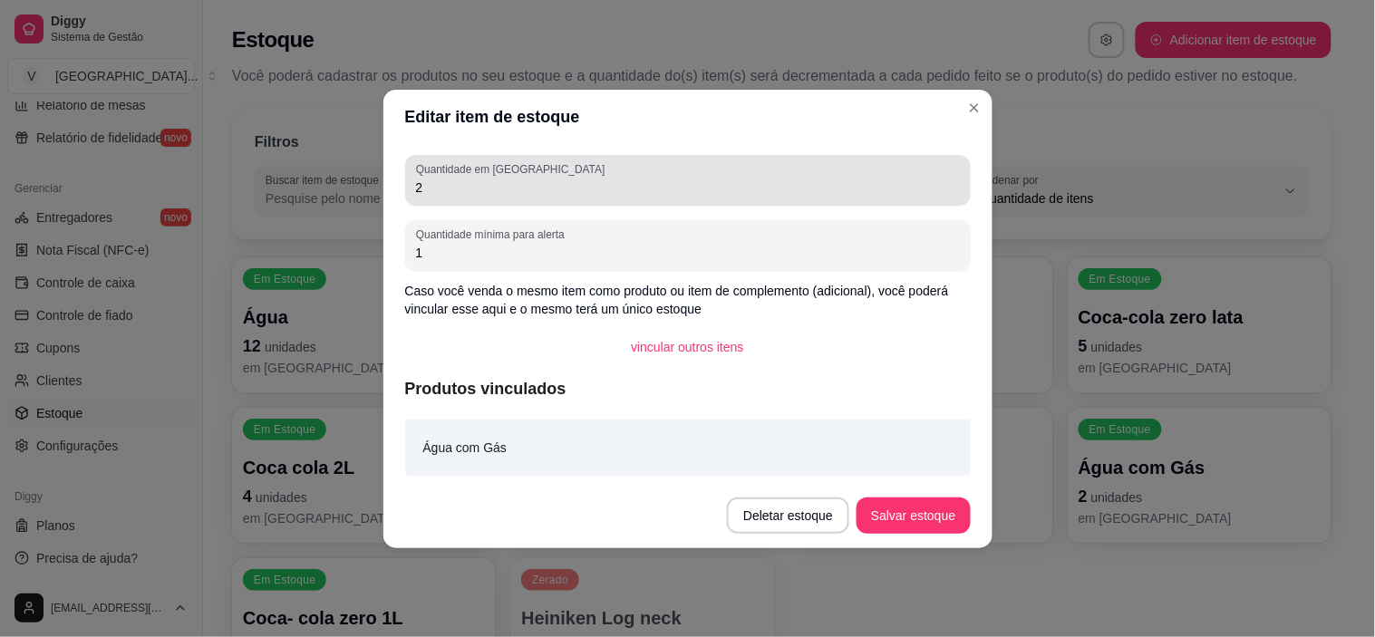
click at [624, 190] on input "2" at bounding box center [688, 188] width 544 height 18
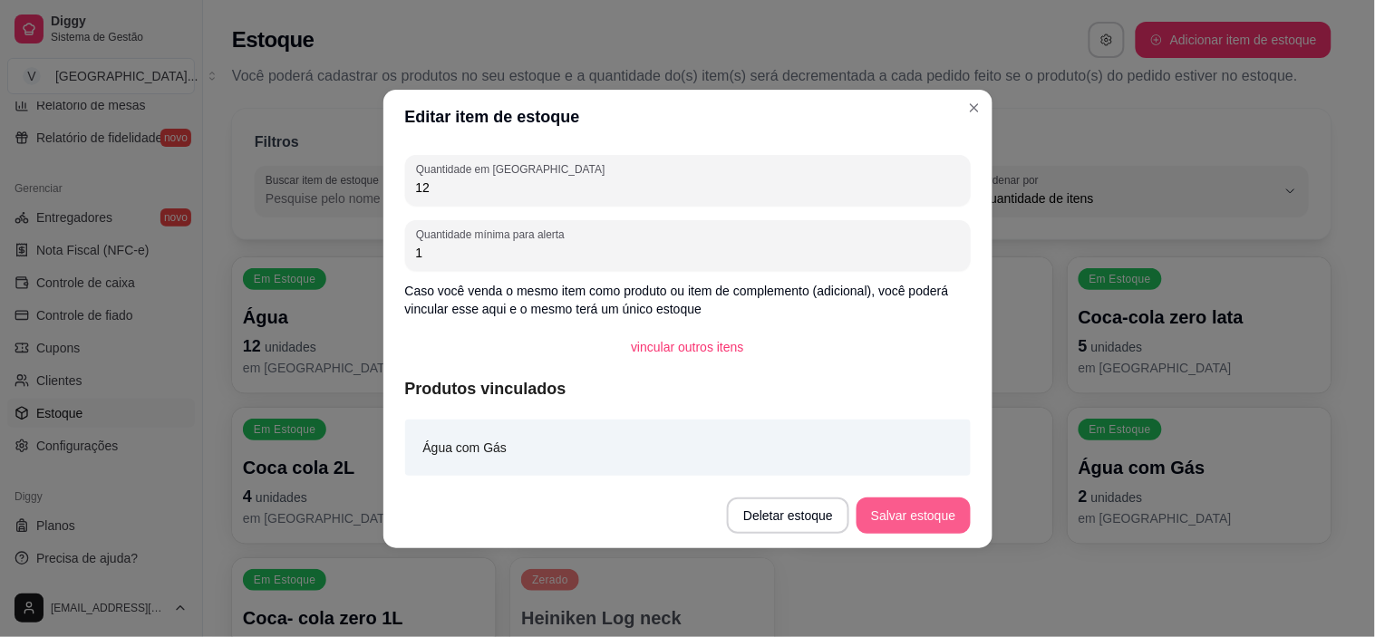
type input "12"
click at [944, 529] on button "Salvar estoque" at bounding box center [913, 516] width 113 height 36
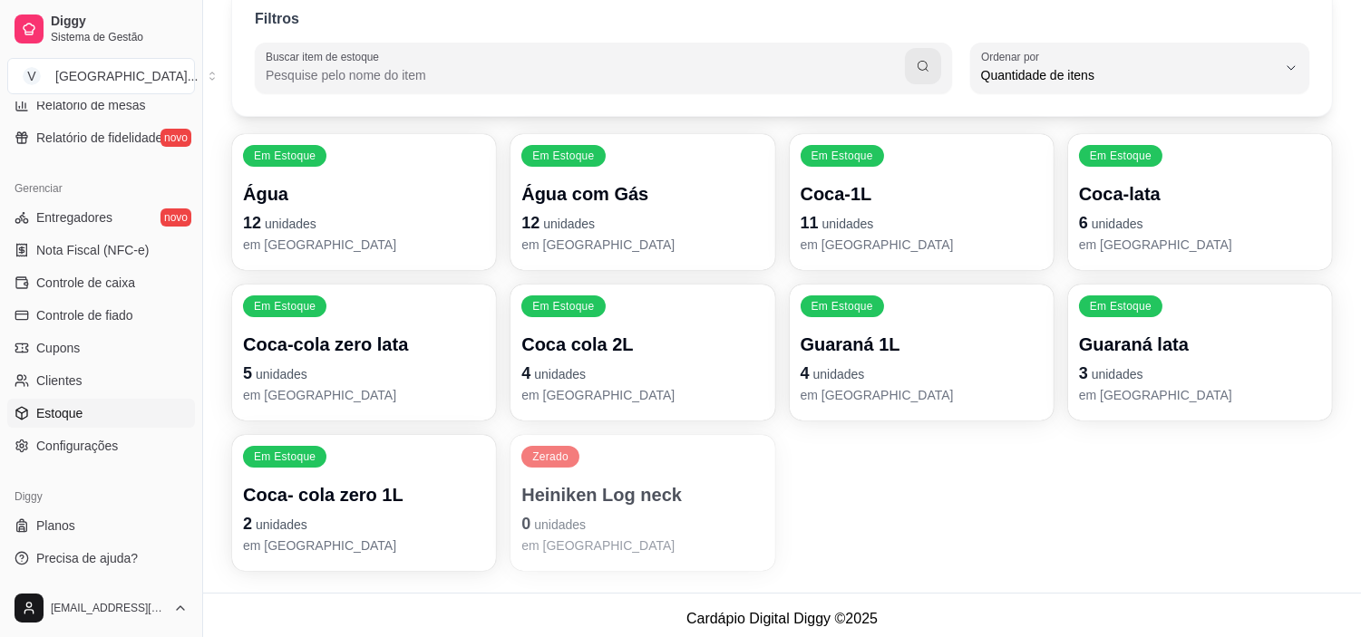
scroll to position [131, 0]
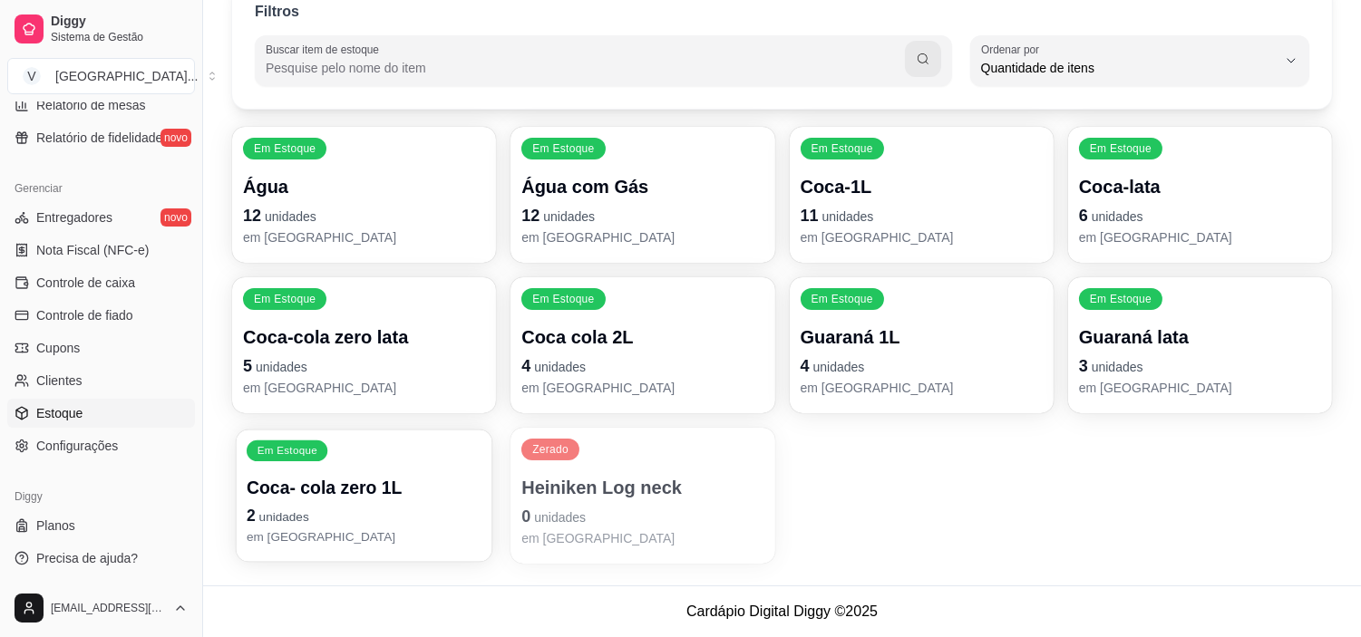
click at [345, 506] on p "2 unidades" at bounding box center [364, 516] width 235 height 24
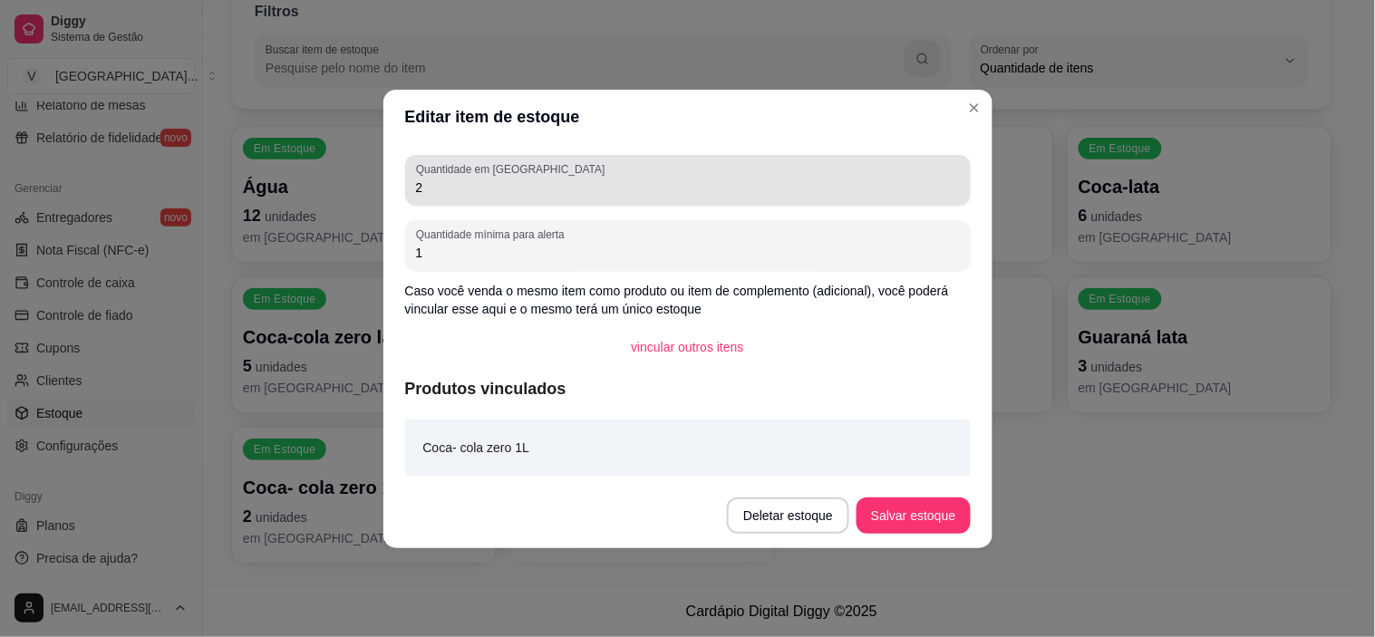
click at [533, 188] on input "2" at bounding box center [688, 188] width 544 height 18
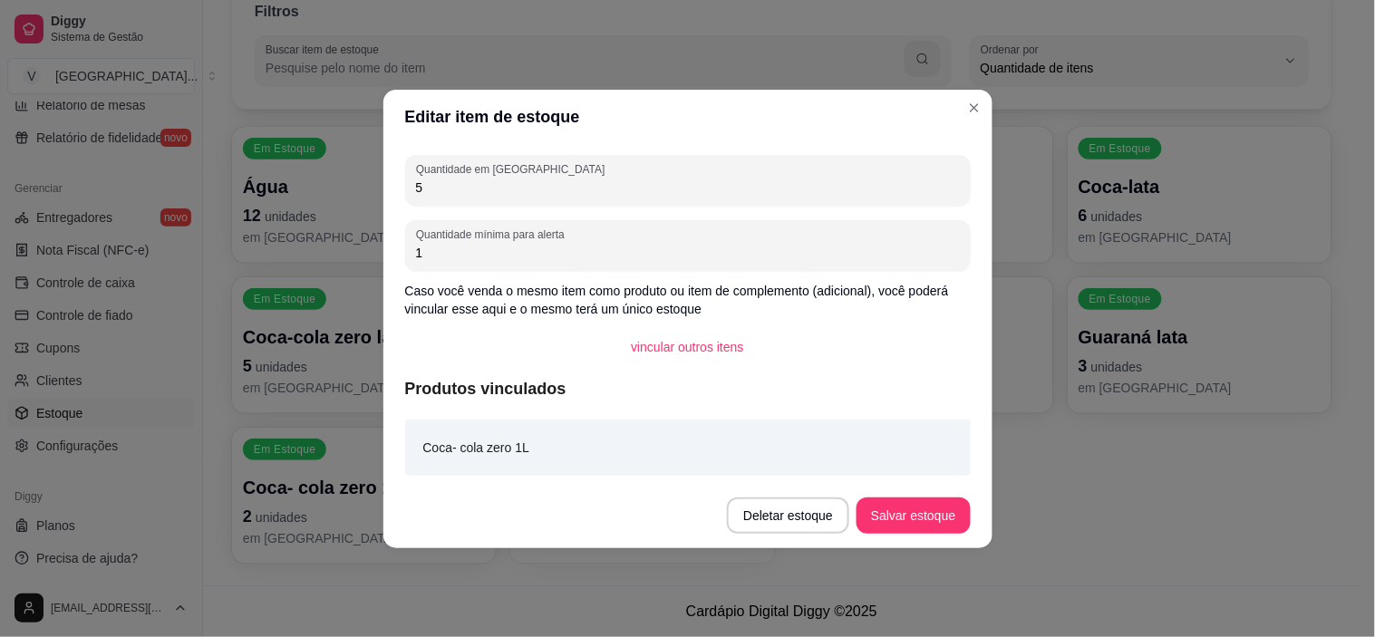
type input "5"
click at [931, 515] on button "Salvar estoque" at bounding box center [913, 515] width 111 height 35
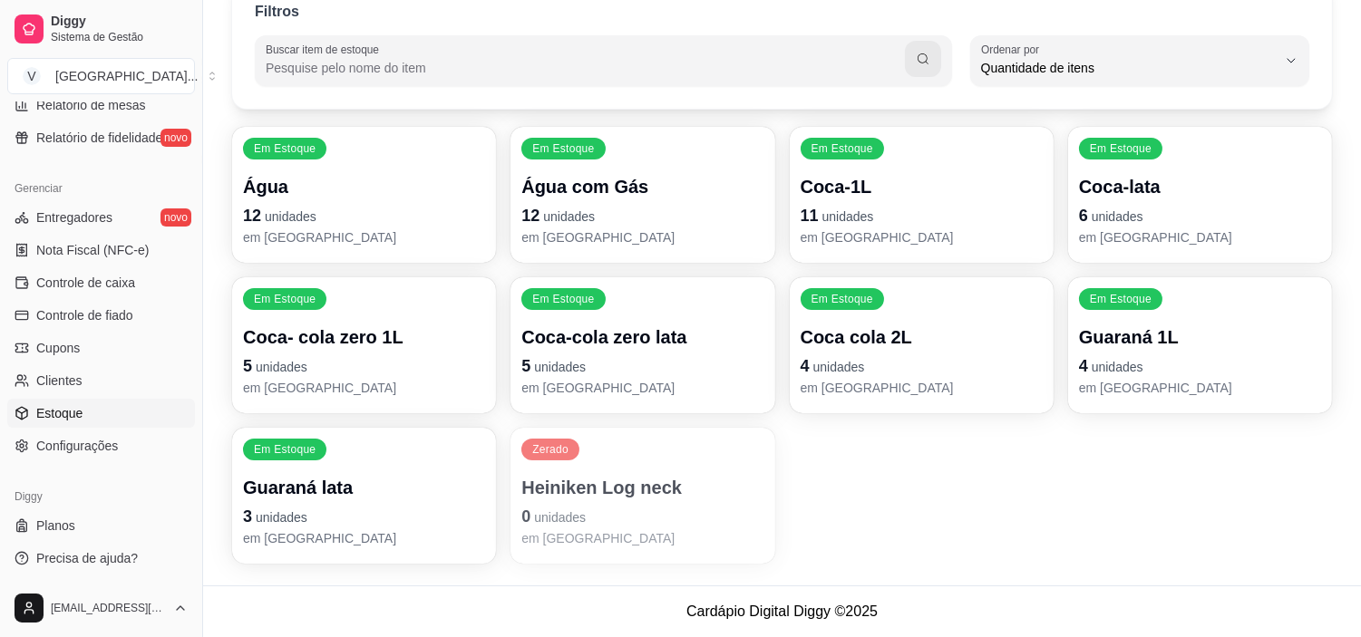
click at [721, 490] on p "Heiniken Log neck" at bounding box center [642, 487] width 242 height 25
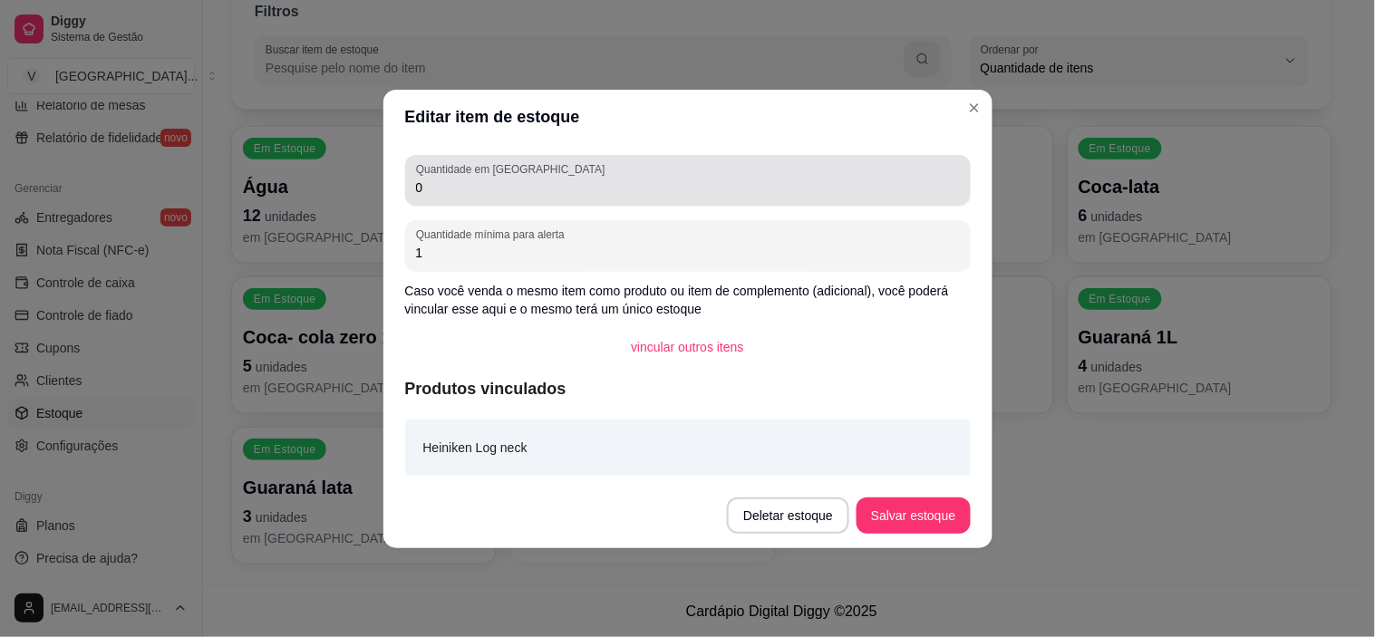
click at [527, 200] on div "Quantidade em estoque 0" at bounding box center [688, 180] width 566 height 51
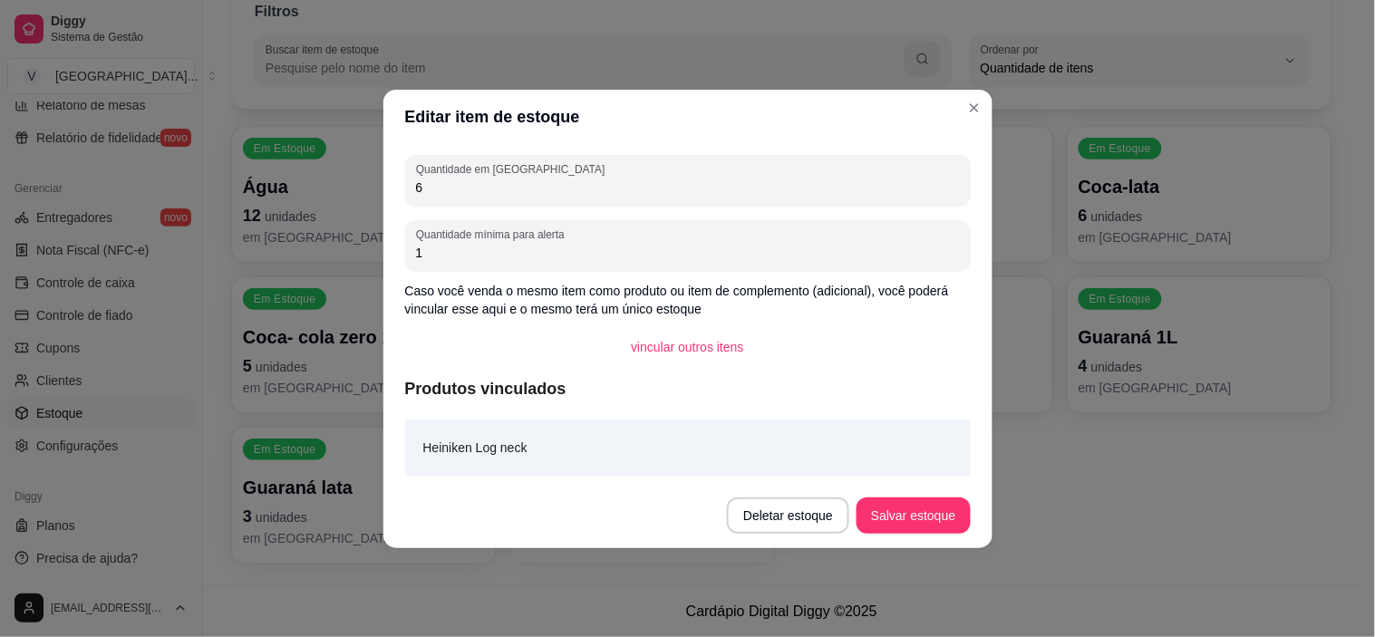
type input "6"
click at [944, 514] on button "Salvar estoque" at bounding box center [913, 515] width 111 height 35
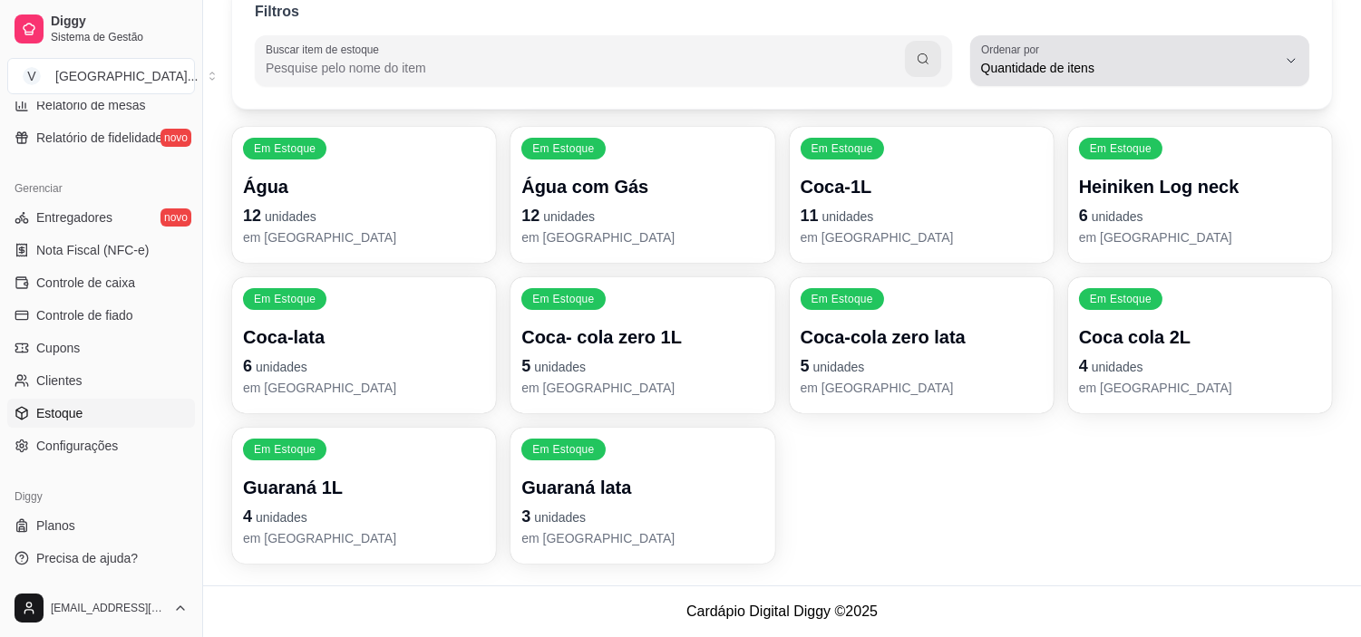
click at [1066, 43] on div "Quantidade de itens" at bounding box center [1129, 61] width 296 height 36
click at [1067, 66] on span "Quantidade de itens" at bounding box center [1129, 68] width 296 height 18
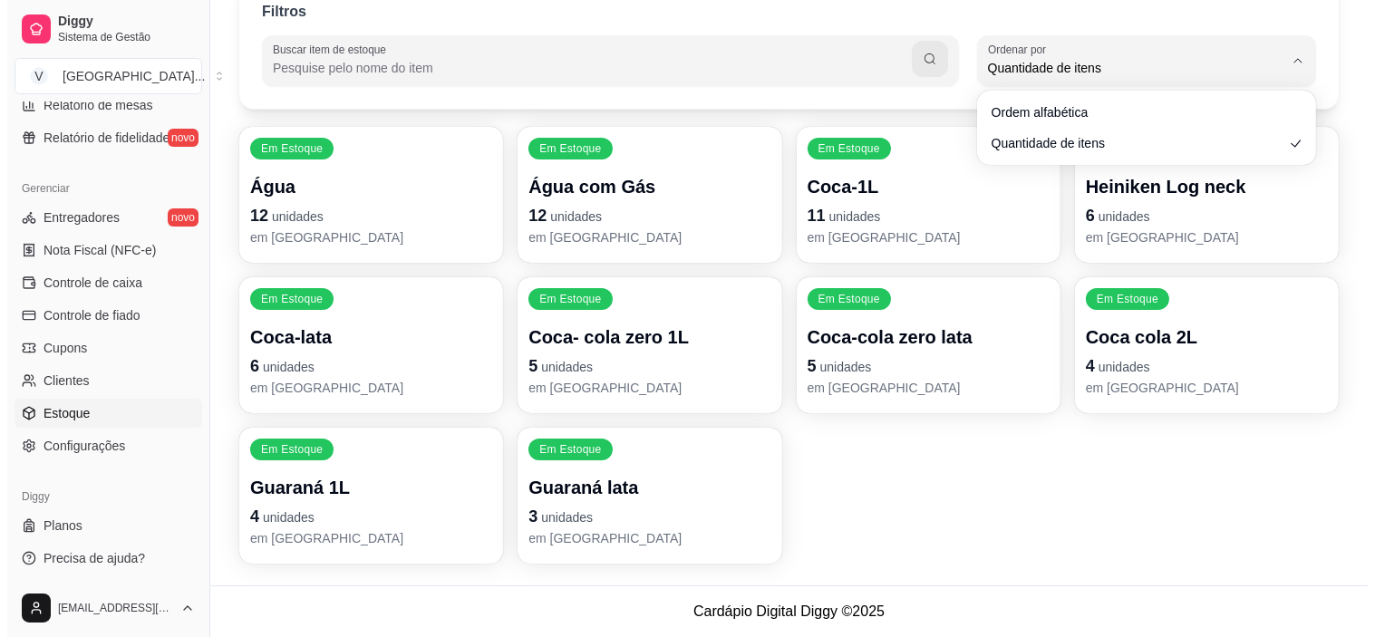
scroll to position [0, 0]
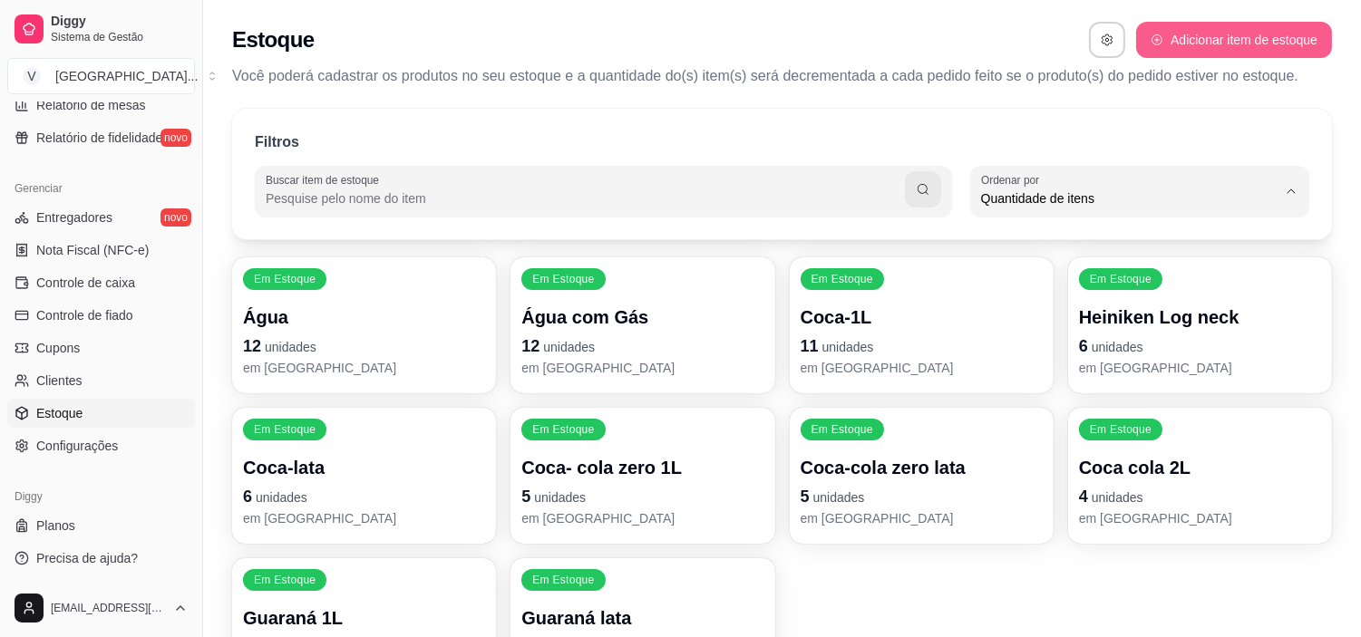
click at [1278, 40] on button "Adicionar item de estoque" at bounding box center [1234, 40] width 196 height 36
select select "UN"
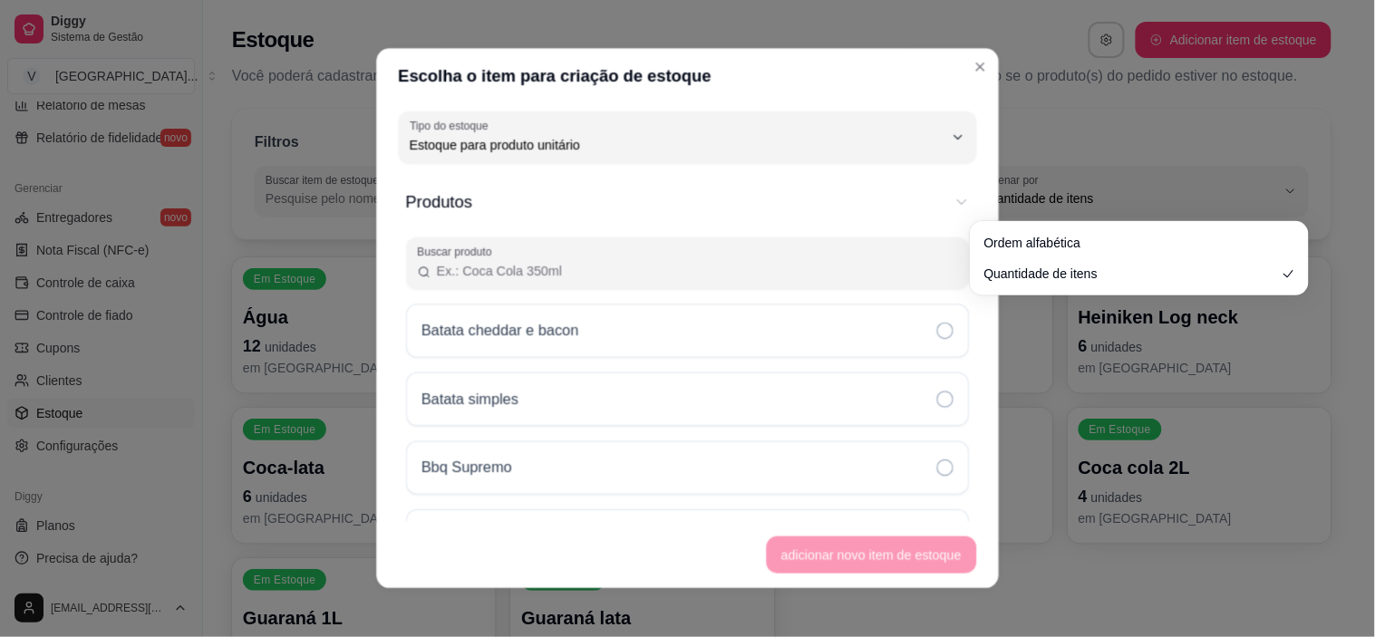
scroll to position [16, 0]
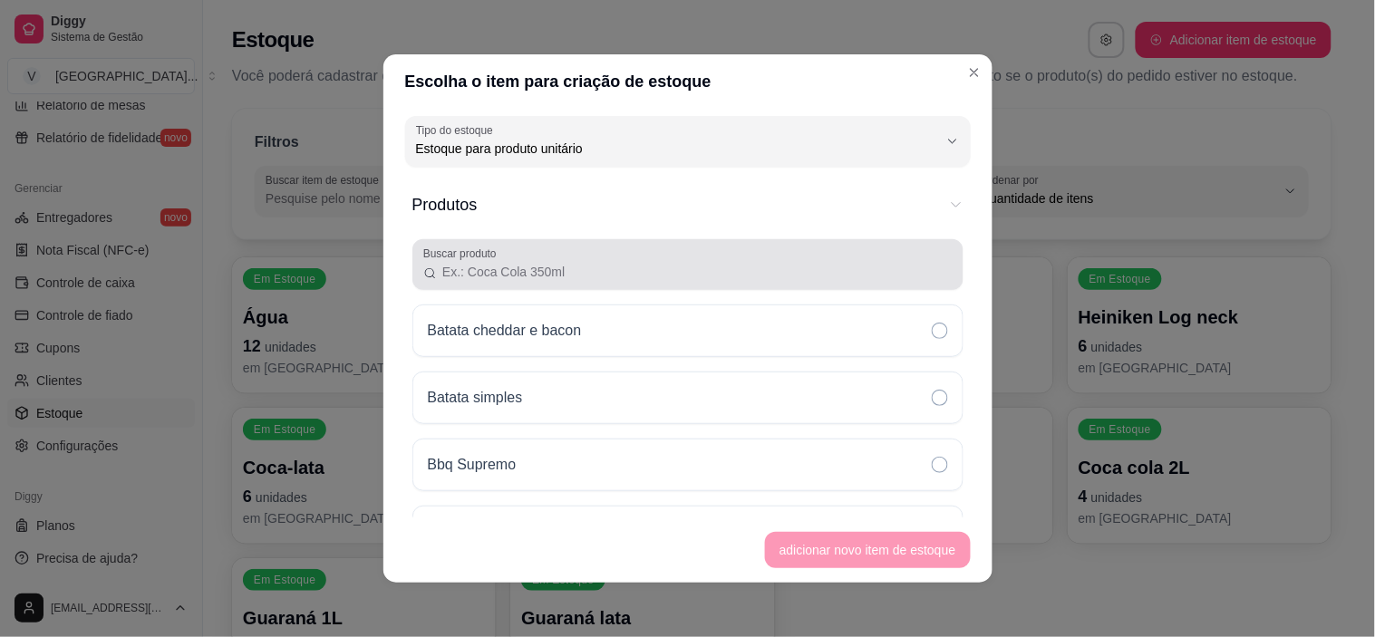
click at [496, 265] on input "Buscar produto" at bounding box center [694, 272] width 515 height 18
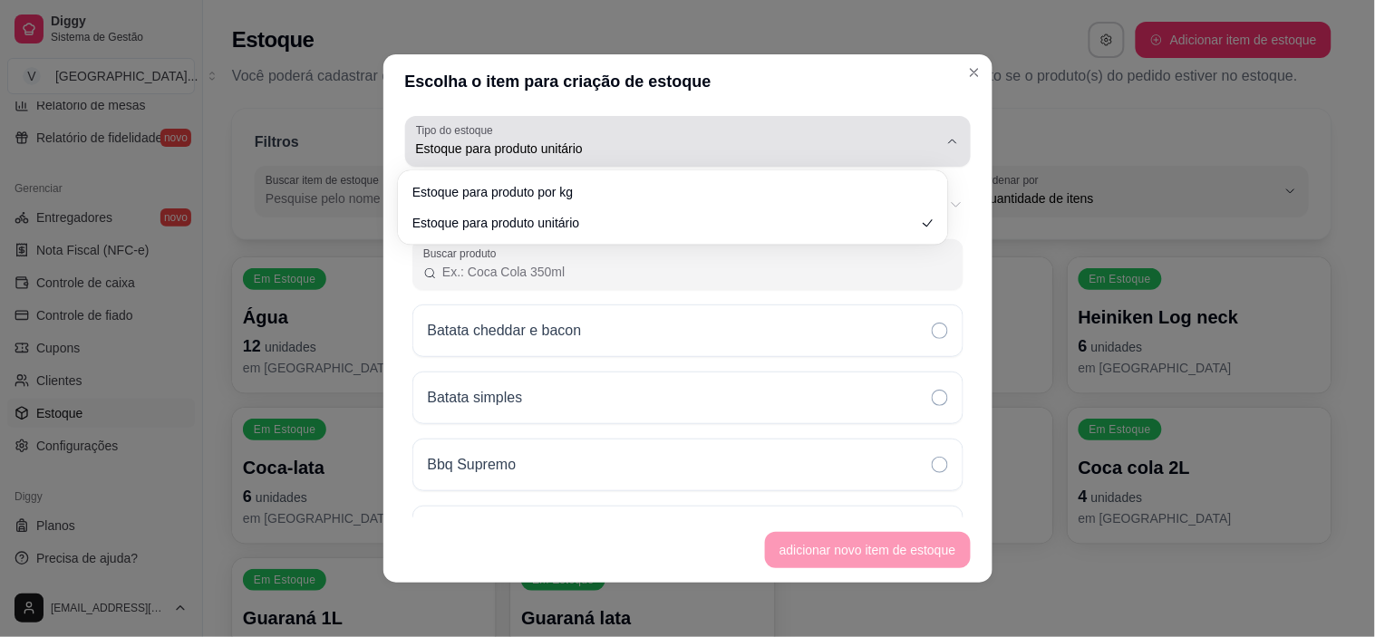
click at [732, 137] on div "Estoque para produto unitário" at bounding box center [677, 141] width 522 height 36
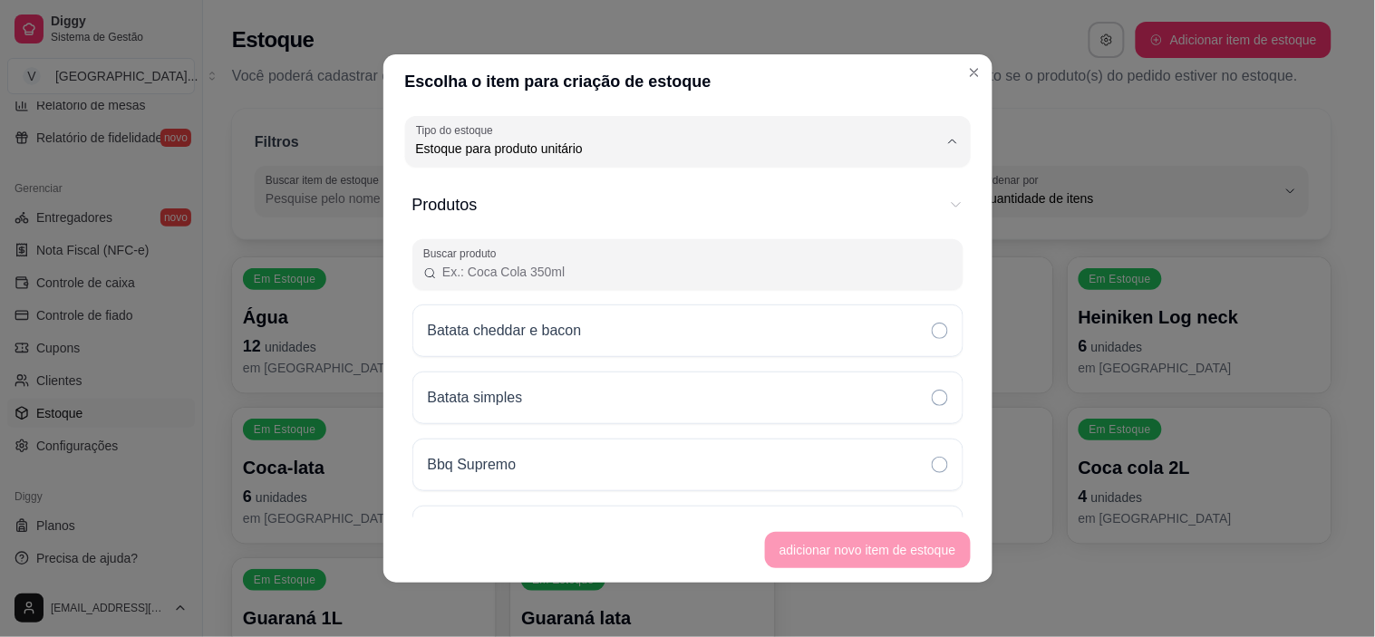
click at [586, 221] on span "Estoque para produto unitário" at bounding box center [663, 220] width 483 height 17
select select
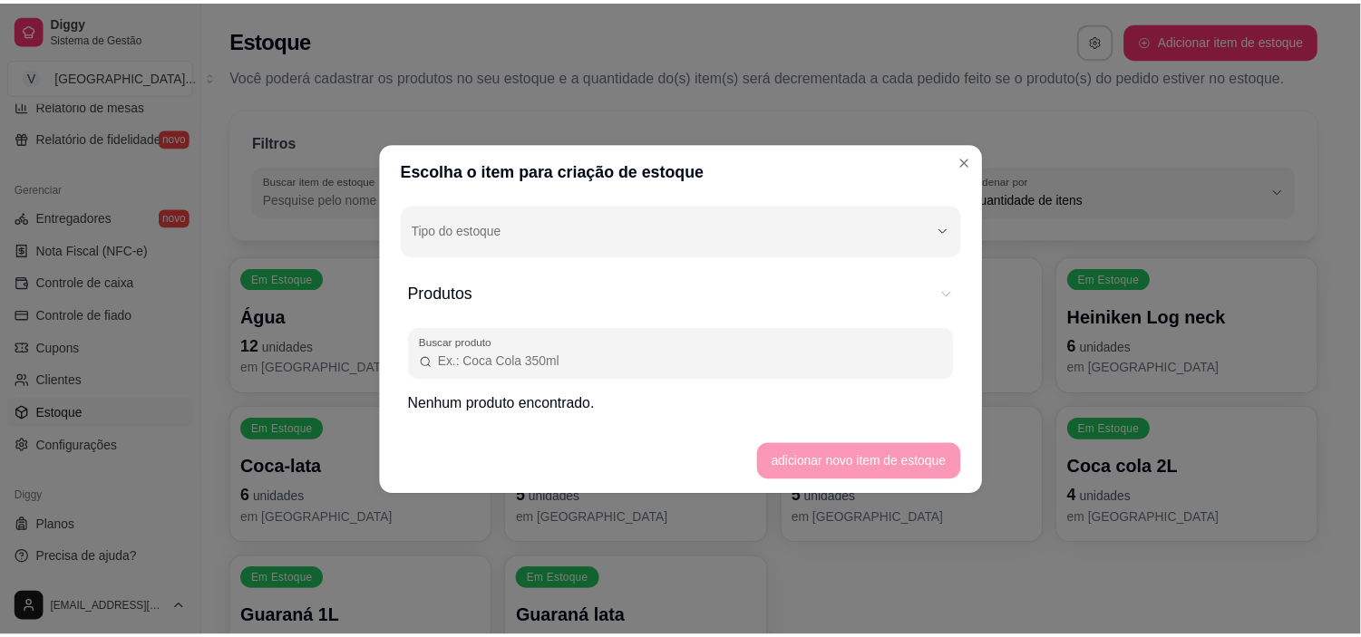
scroll to position [0, 0]
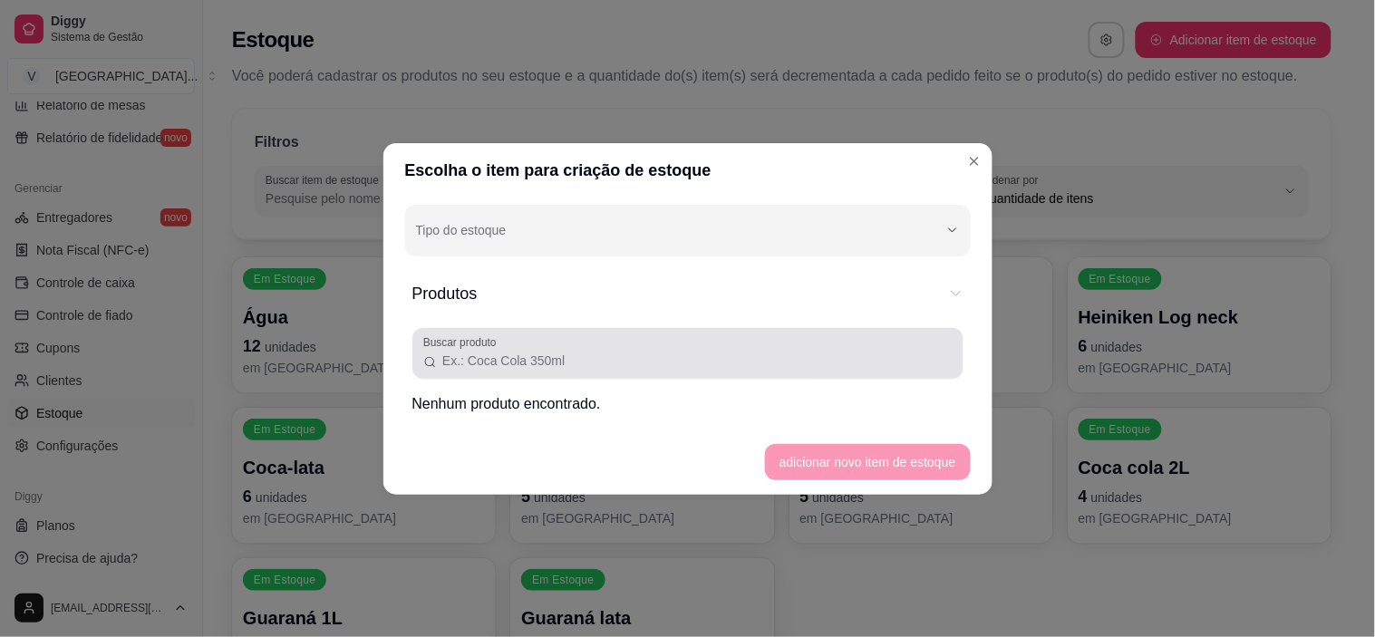
click at [502, 356] on input "Buscar produto" at bounding box center [694, 361] width 515 height 18
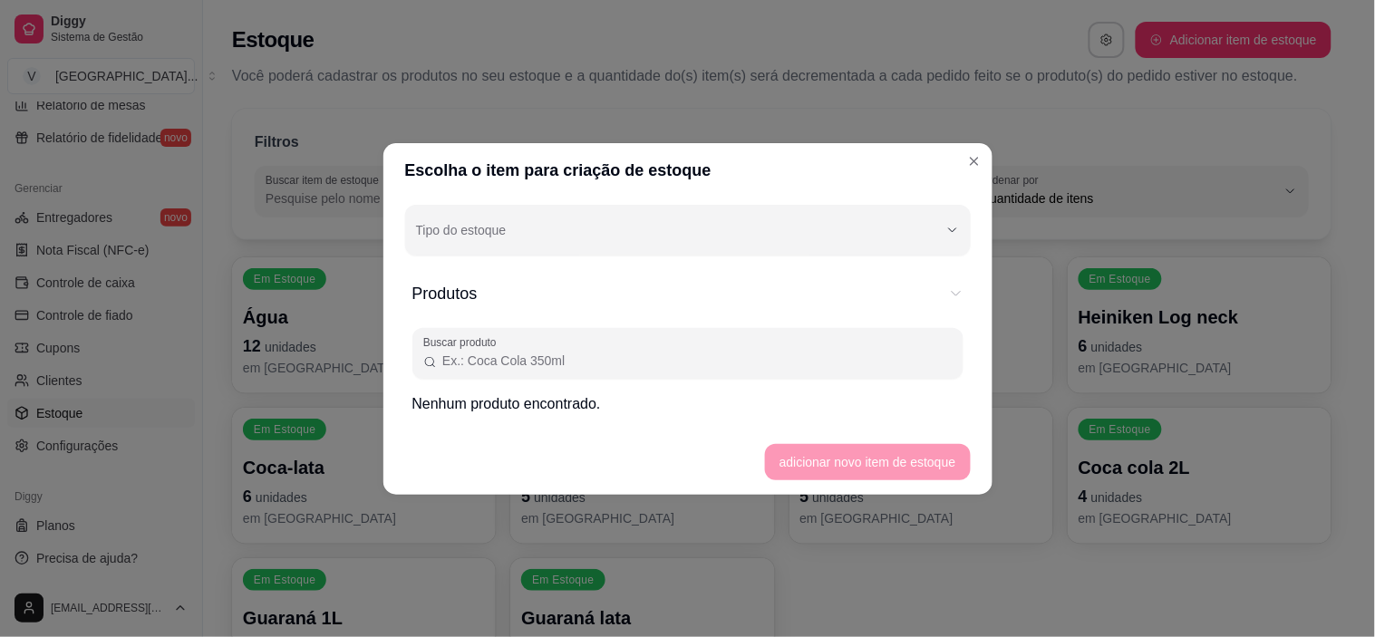
click at [829, 464] on footer "adicionar novo item de estoque" at bounding box center [687, 462] width 609 height 65
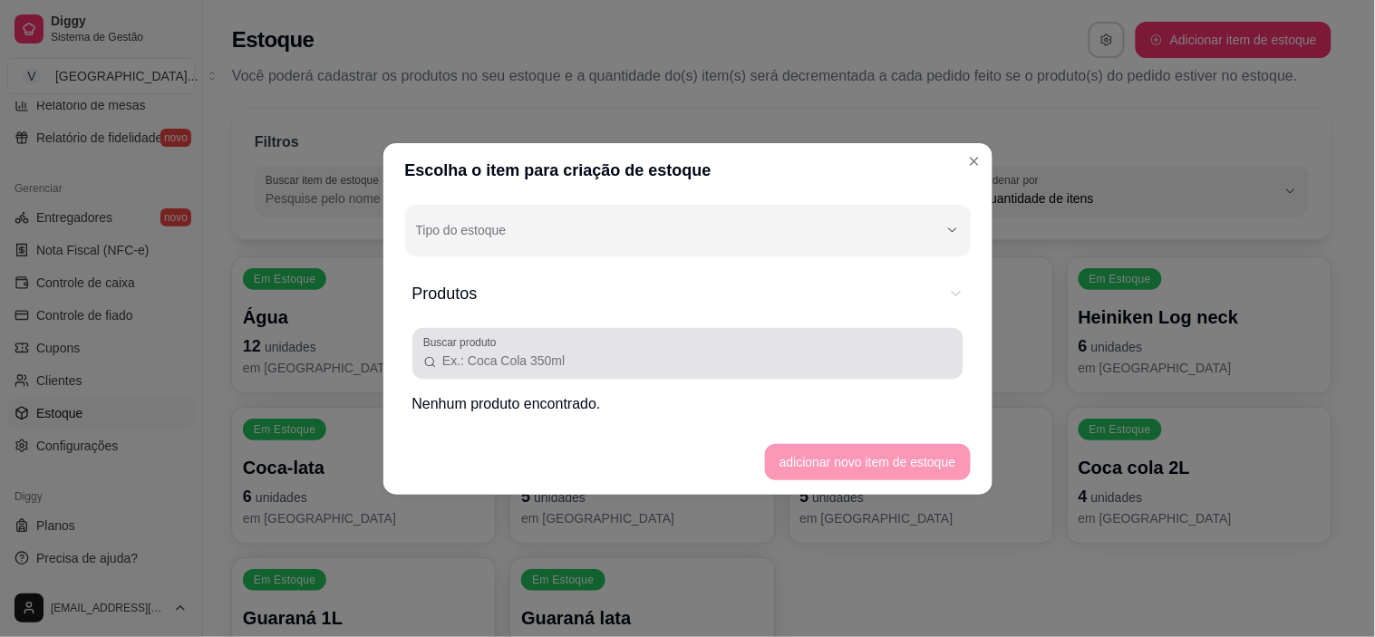
click at [573, 359] on input "Buscar produto" at bounding box center [694, 361] width 515 height 18
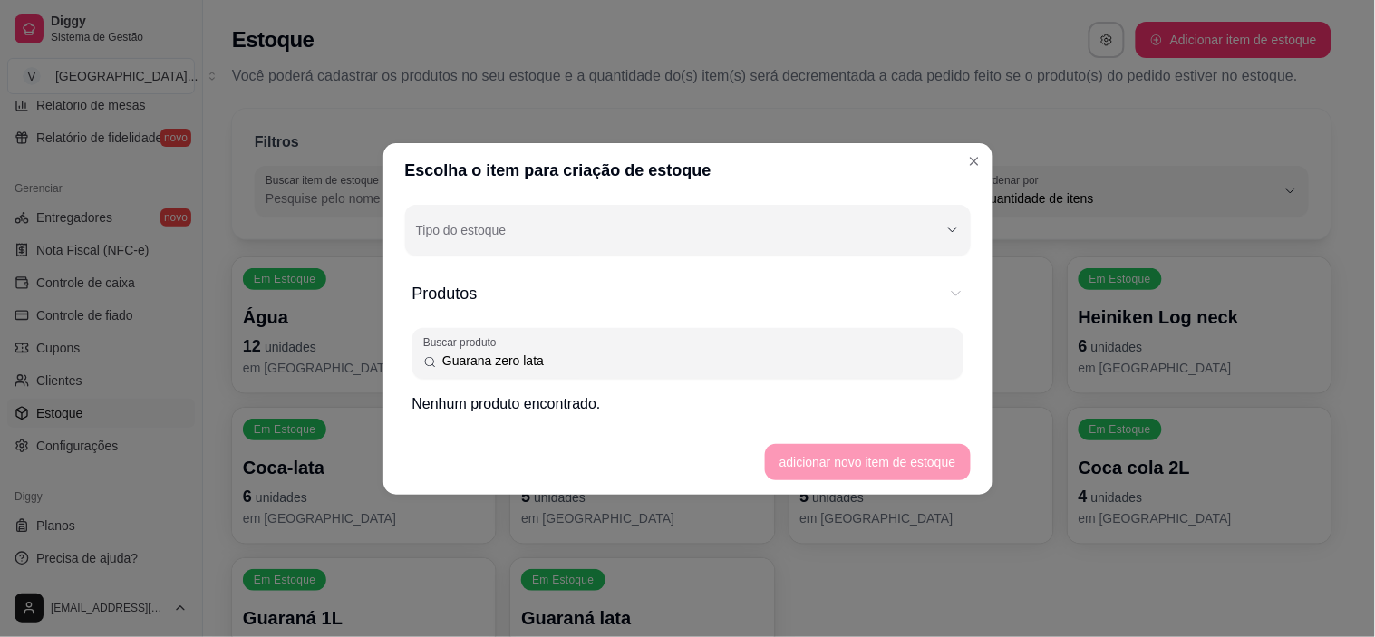
type input "Guarana zero lata"
click at [893, 479] on footer "adicionar novo item de estoque" at bounding box center [687, 462] width 609 height 65
click at [893, 476] on footer "adicionar novo item de estoque" at bounding box center [687, 462] width 609 height 65
drag, startPoint x: 893, startPoint y: 473, endPoint x: 895, endPoint y: 447, distance: 26.4
click at [893, 472] on footer "adicionar novo item de estoque" at bounding box center [687, 462] width 609 height 65
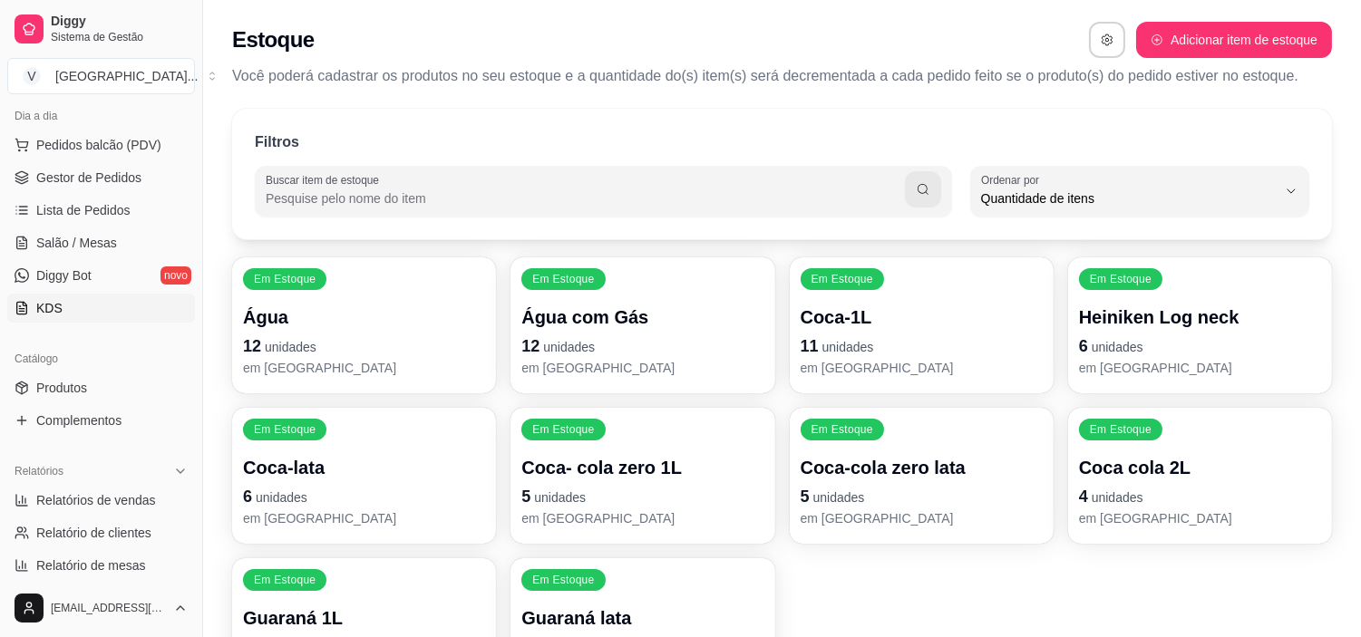
scroll to position [163, 0]
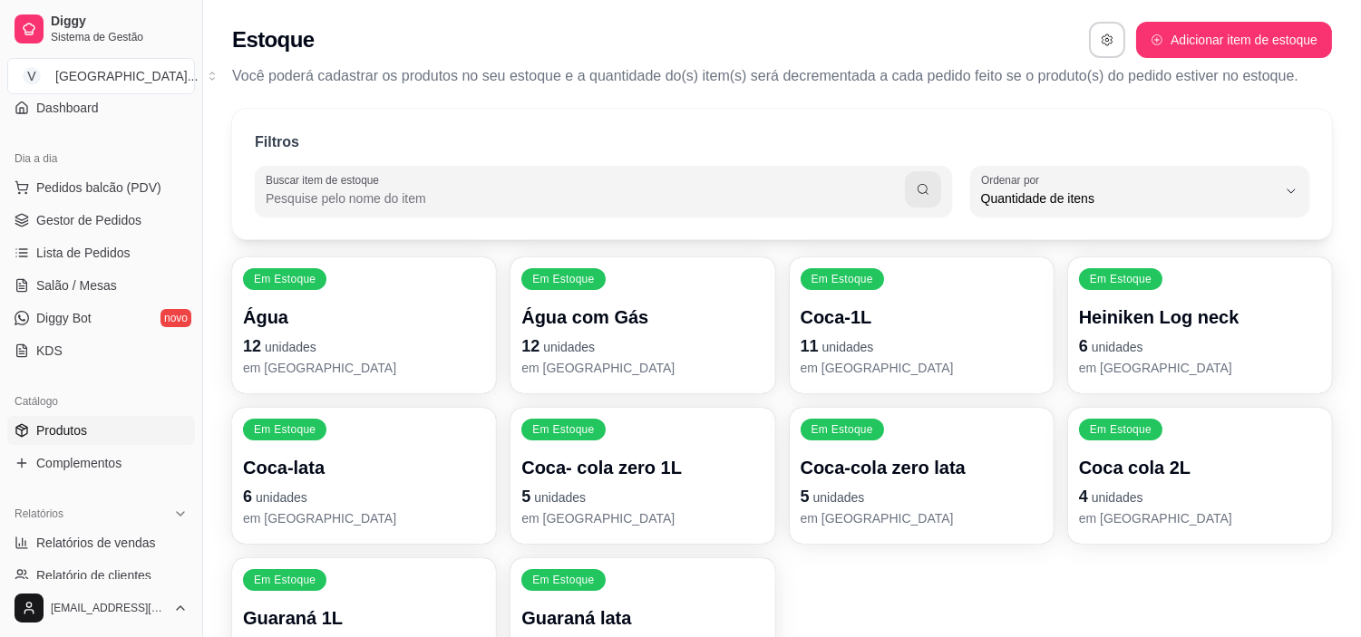
click at [100, 428] on link "Produtos" at bounding box center [101, 430] width 188 height 29
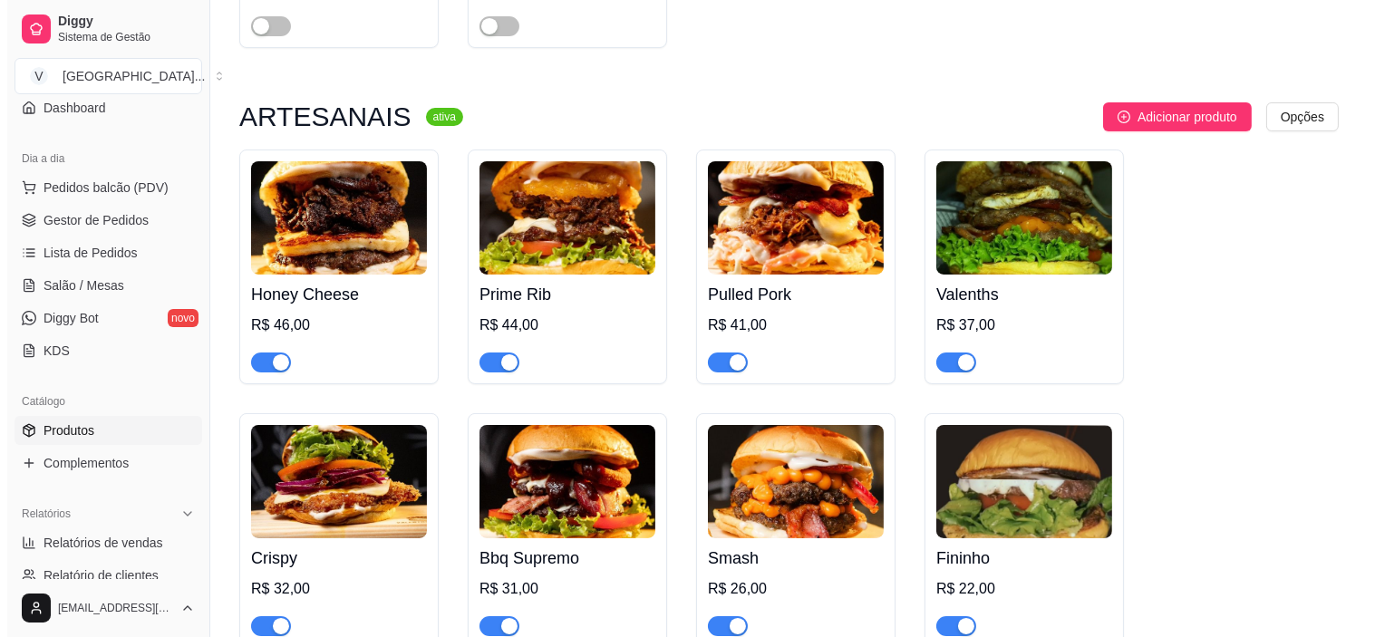
scroll to position [503, 0]
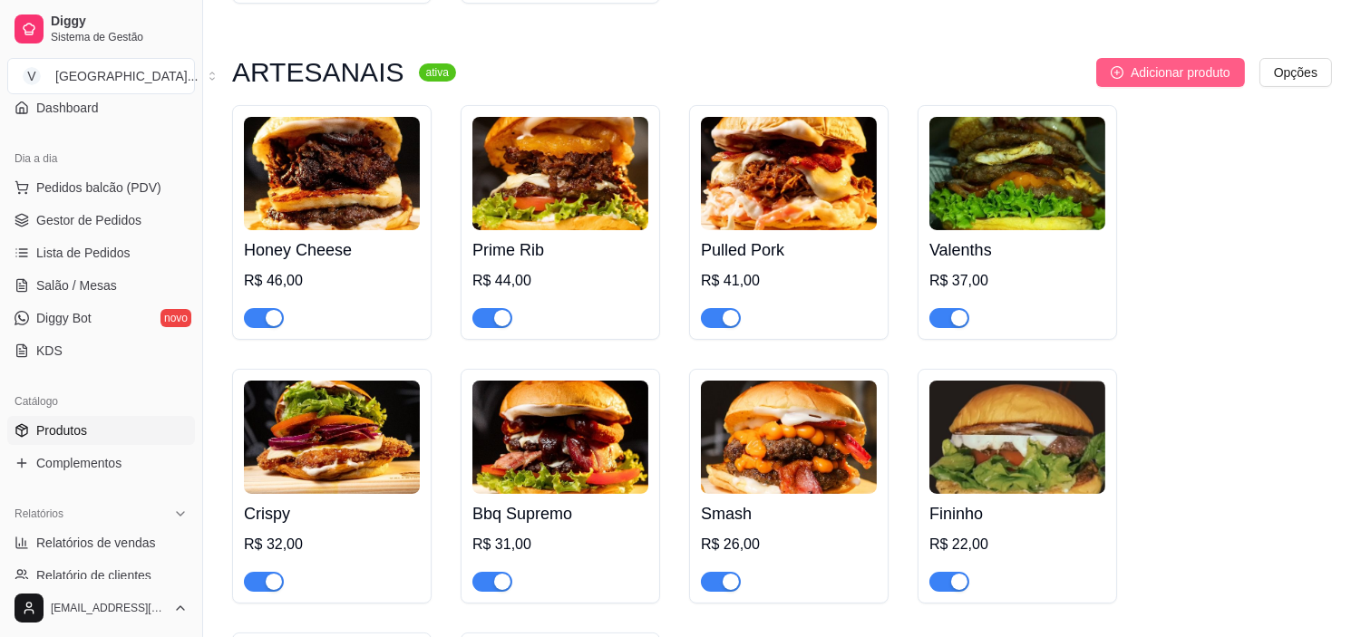
click at [1167, 58] on button "Adicionar produto" at bounding box center [1170, 72] width 149 height 29
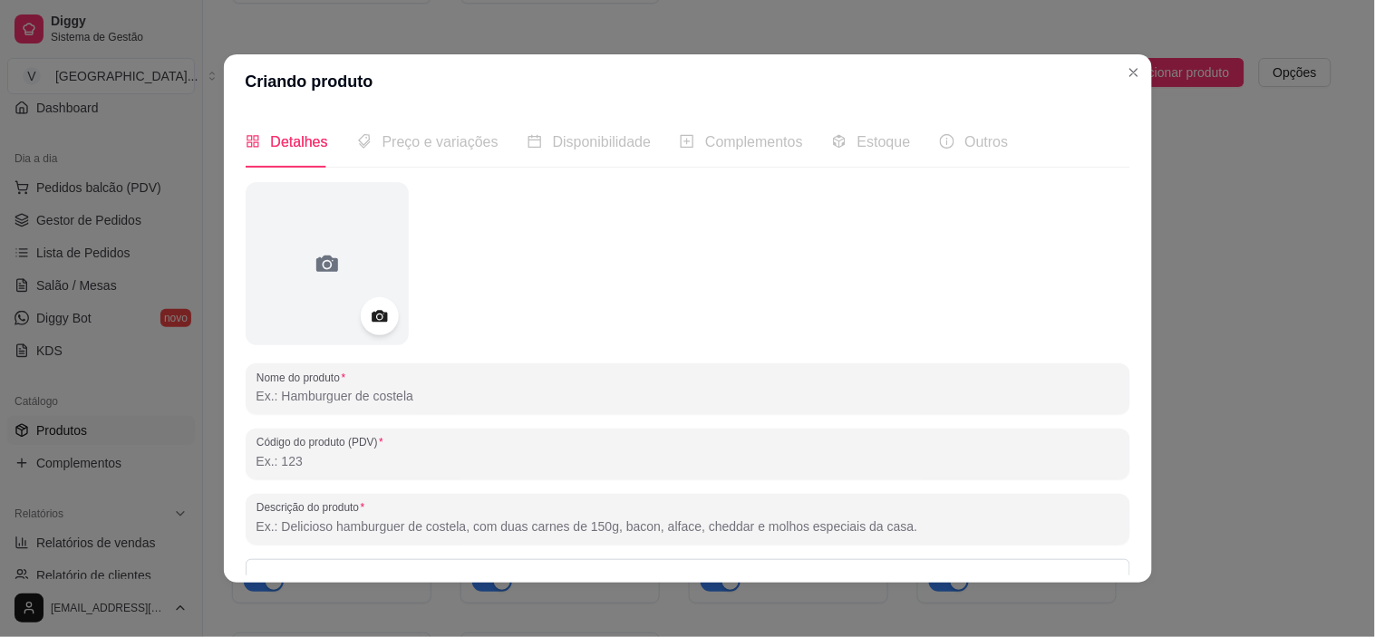
click at [369, 308] on icon at bounding box center [379, 316] width 21 height 21
click at [376, 314] on icon at bounding box center [379, 316] width 21 height 21
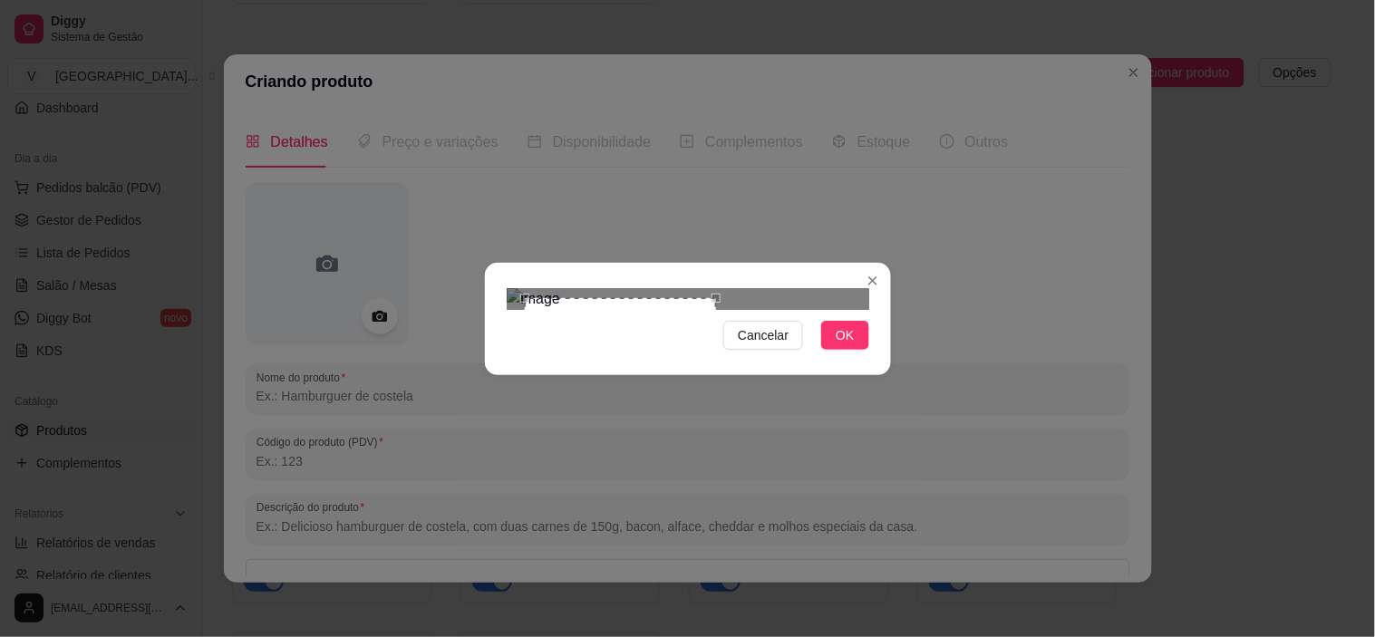
click at [721, 494] on div "Use the arrow keys to move the south east drag handle to change the crop select…" at bounding box center [721, 494] width 0 height 0
click at [719, 310] on img at bounding box center [688, 299] width 363 height 22
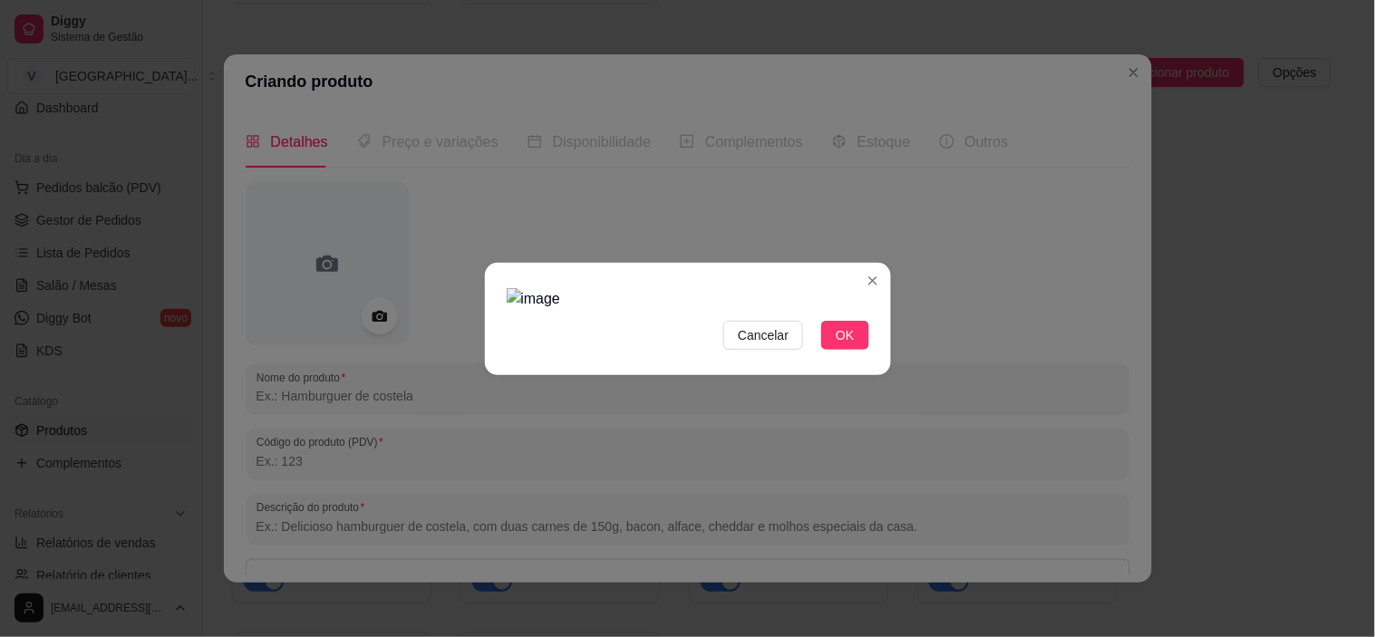
click at [636, 310] on img at bounding box center [688, 299] width 363 height 22
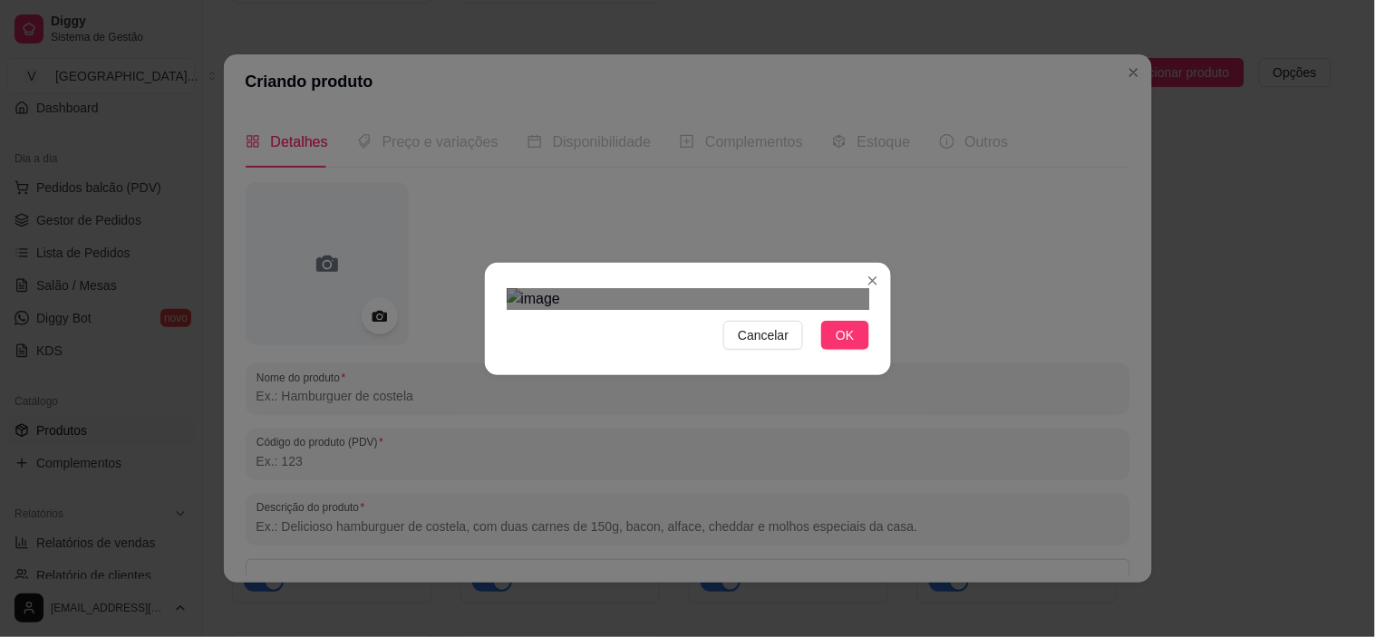
click at [630, 360] on div "Use the arrow keys to move the crop selection area" at bounding box center [626, 416] width 177 height 177
click at [834, 350] on button "OK" at bounding box center [844, 335] width 47 height 29
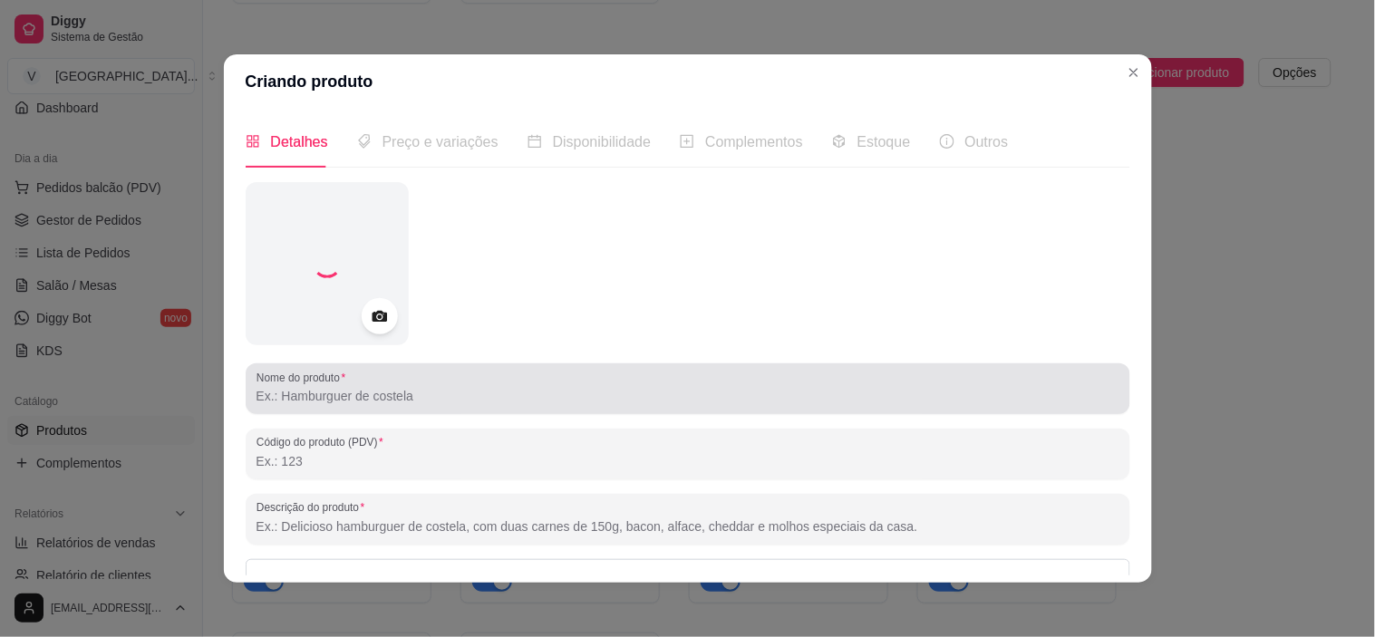
click at [429, 378] on div at bounding box center [688, 389] width 863 height 36
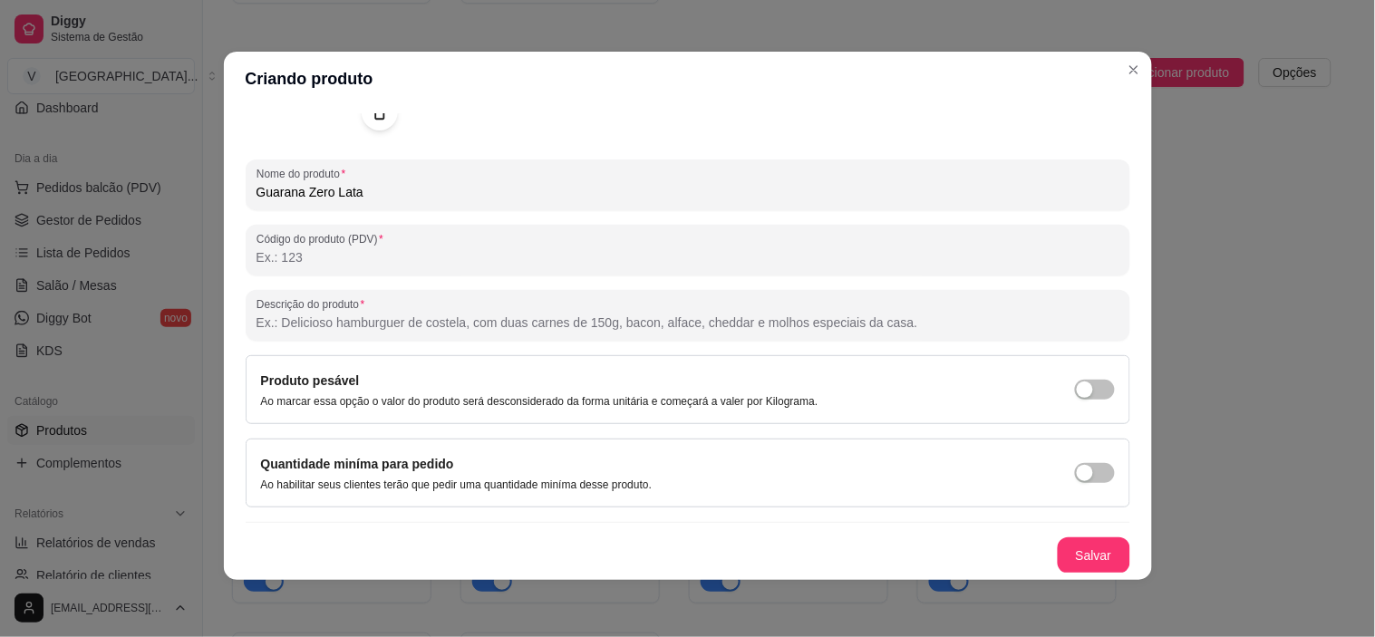
scroll to position [4, 0]
type input "Guarana Zero Lata"
click at [1076, 549] on button "Salvar" at bounding box center [1094, 555] width 71 height 35
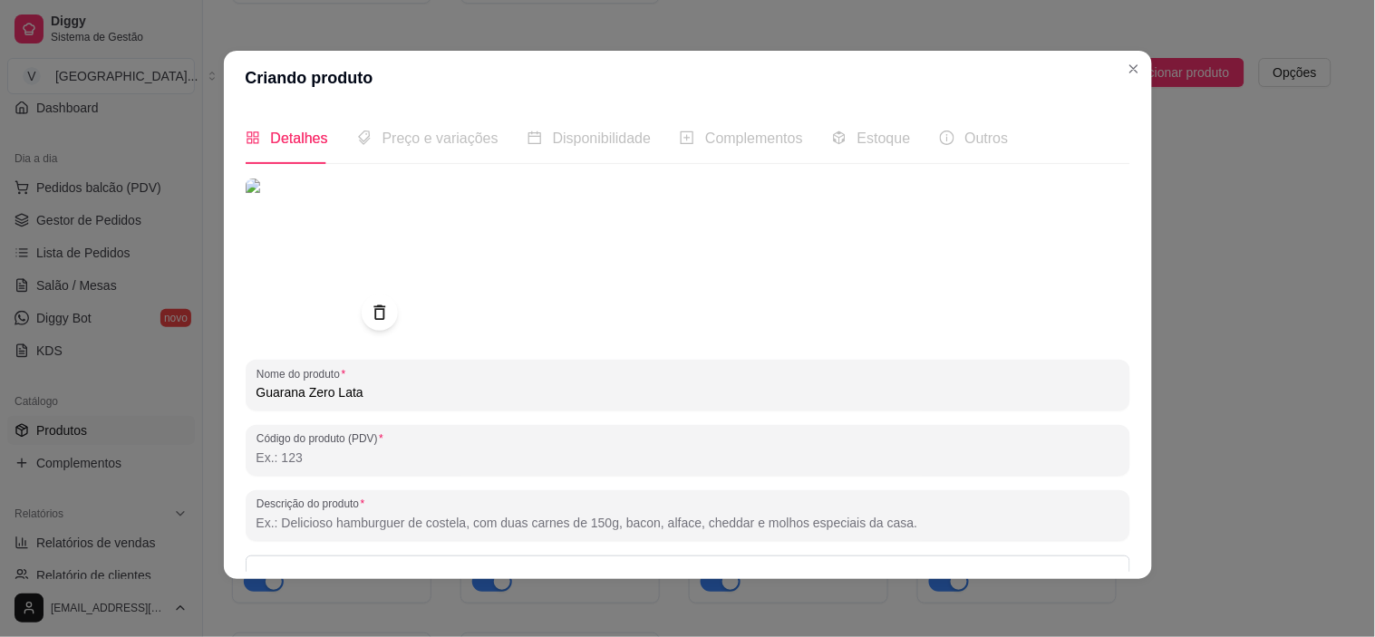
scroll to position [0, 0]
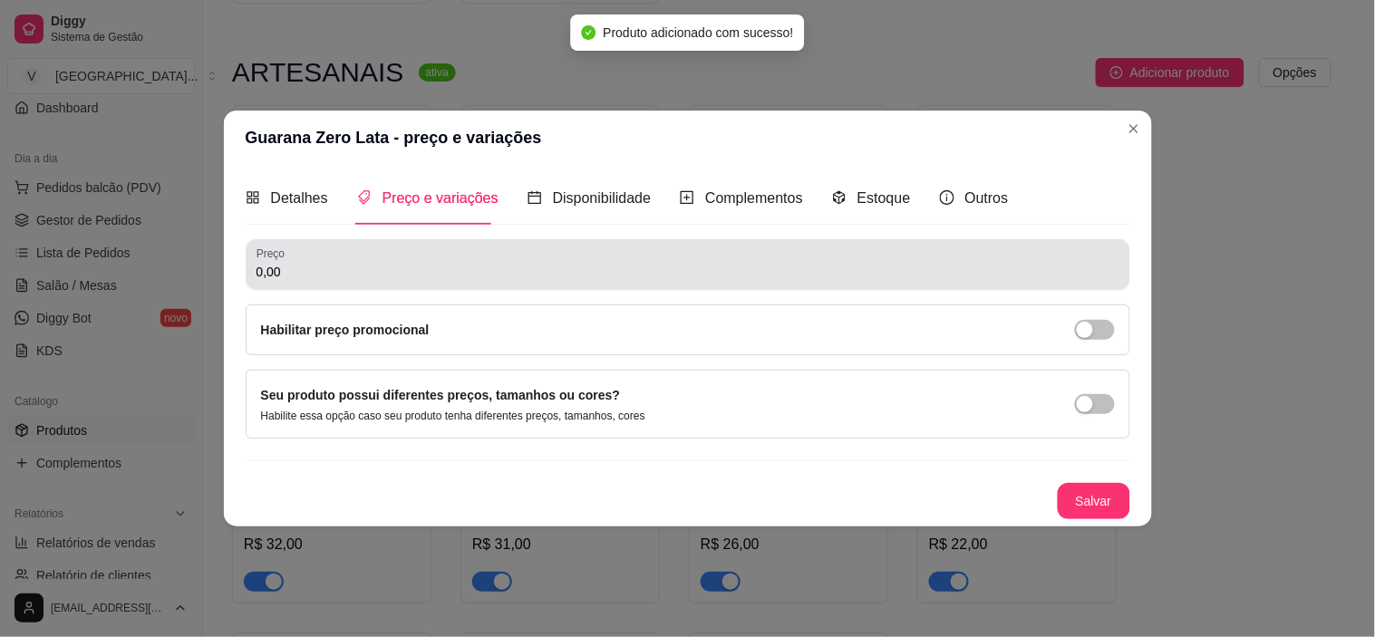
click at [344, 259] on div "0,00" at bounding box center [688, 265] width 863 height 36
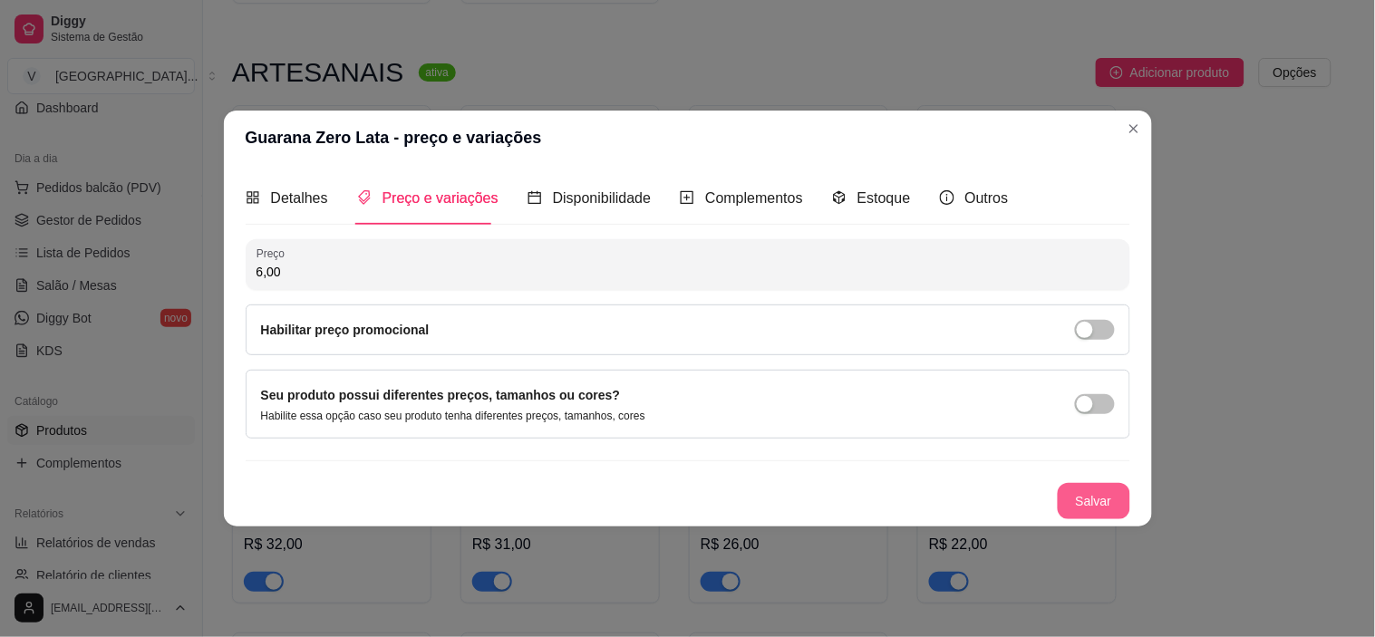
type input "6,00"
click at [1086, 485] on button "Salvar" at bounding box center [1094, 501] width 73 height 36
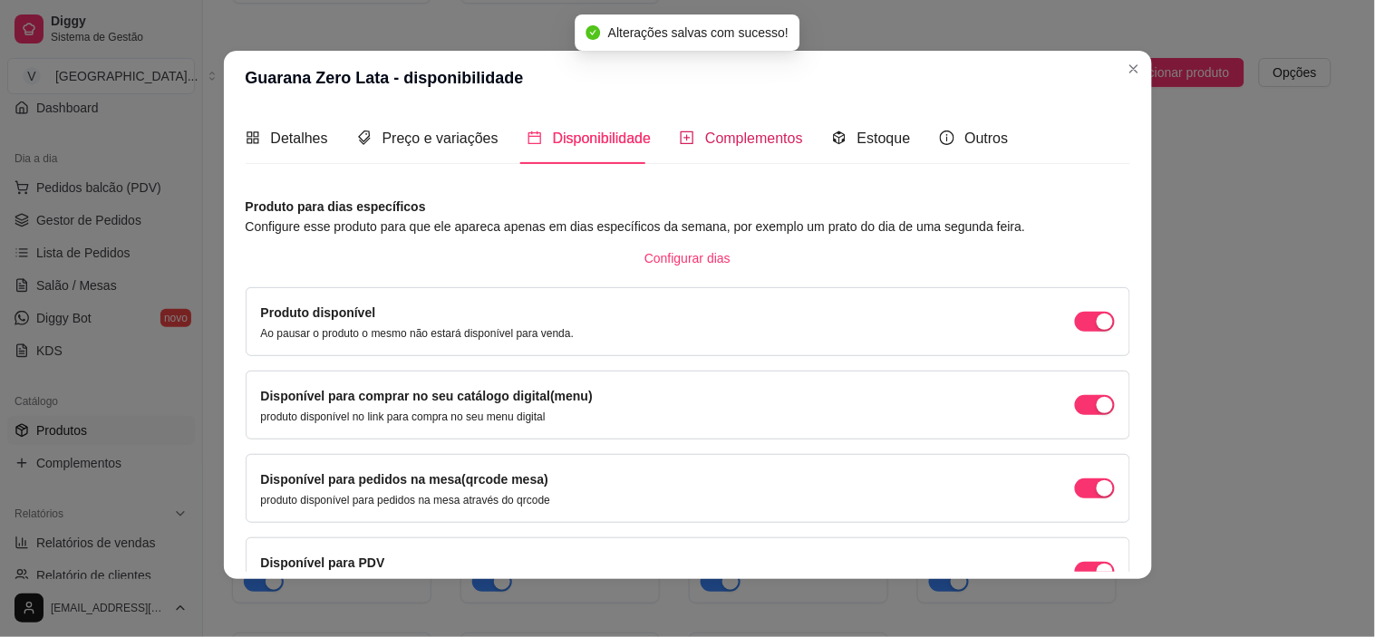
click at [730, 146] on span "Complementos" at bounding box center [754, 138] width 98 height 15
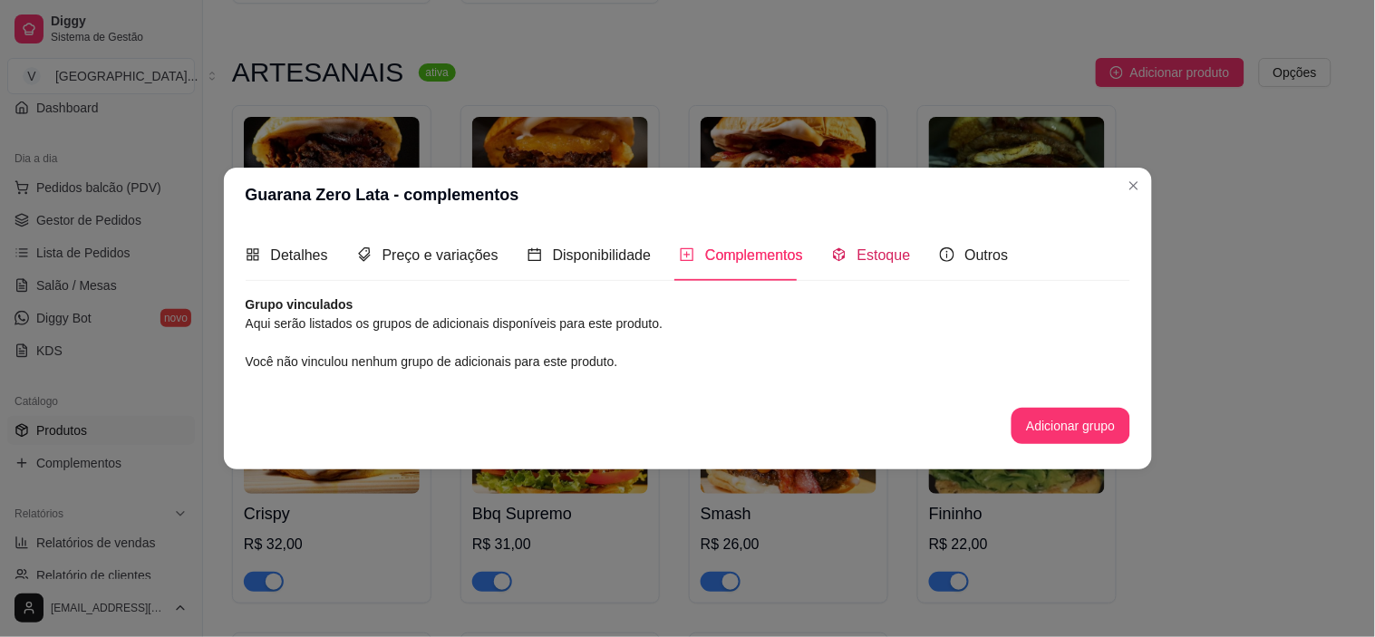
click at [848, 256] on div "Estoque" at bounding box center [871, 255] width 79 height 23
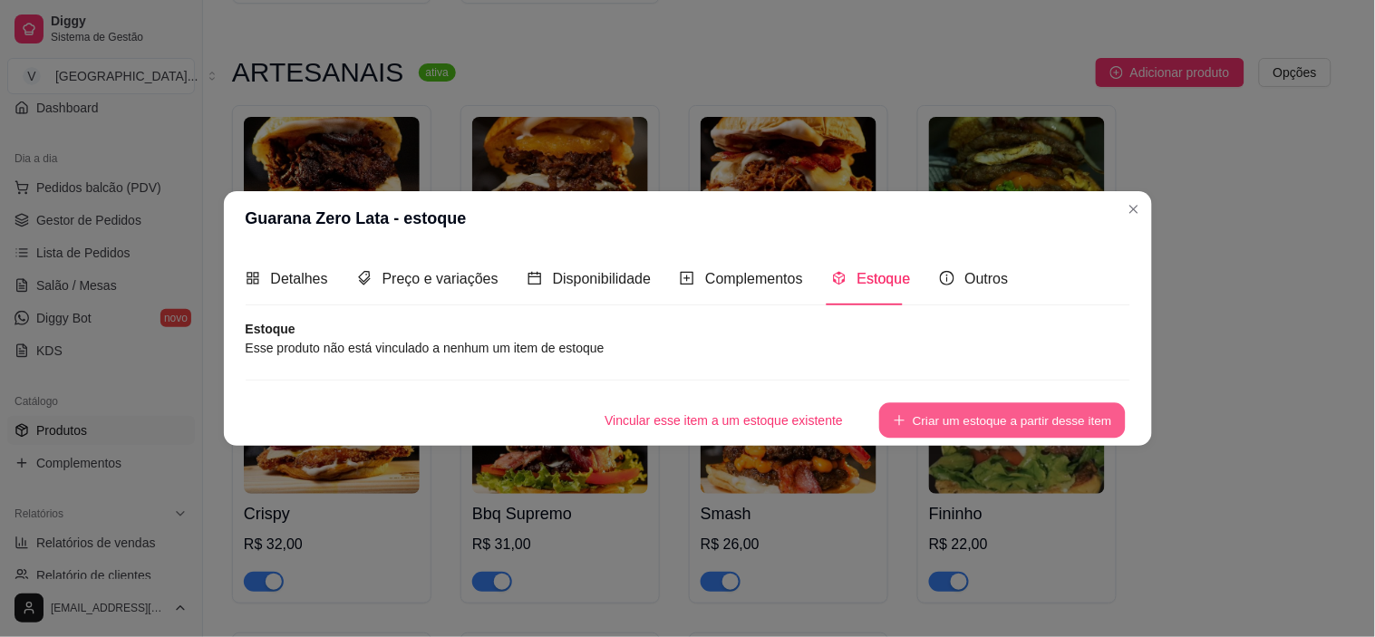
click at [979, 424] on button "Criar um estoque a partir desse item" at bounding box center [1002, 419] width 247 height 35
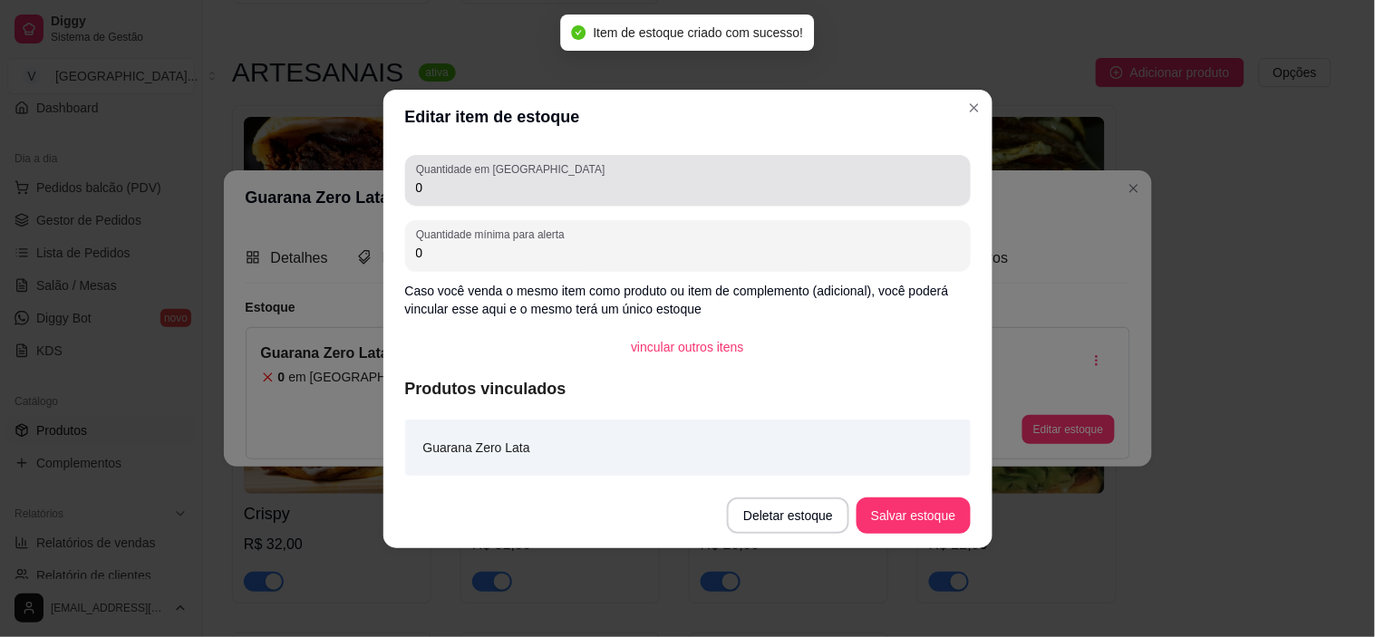
click at [473, 175] on label "Quantidade em [GEOGRAPHIC_DATA]" at bounding box center [513, 168] width 195 height 15
click at [473, 179] on input "0" at bounding box center [688, 188] width 544 height 18
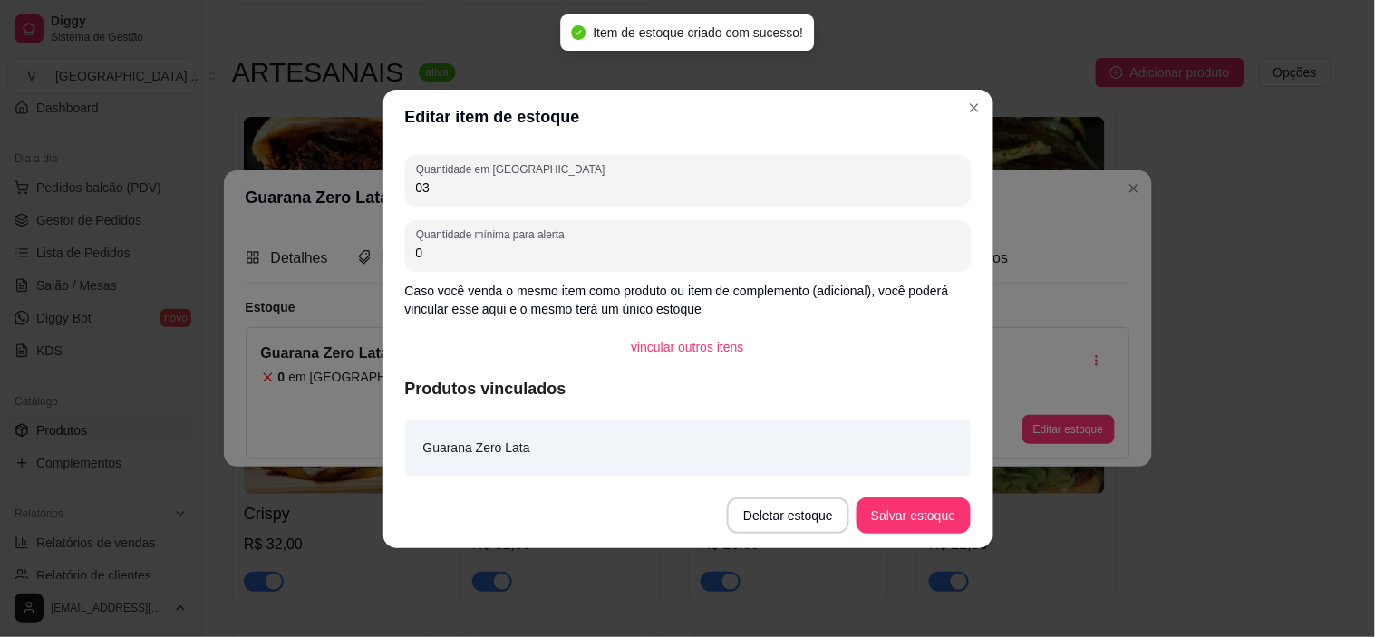
type input "0"
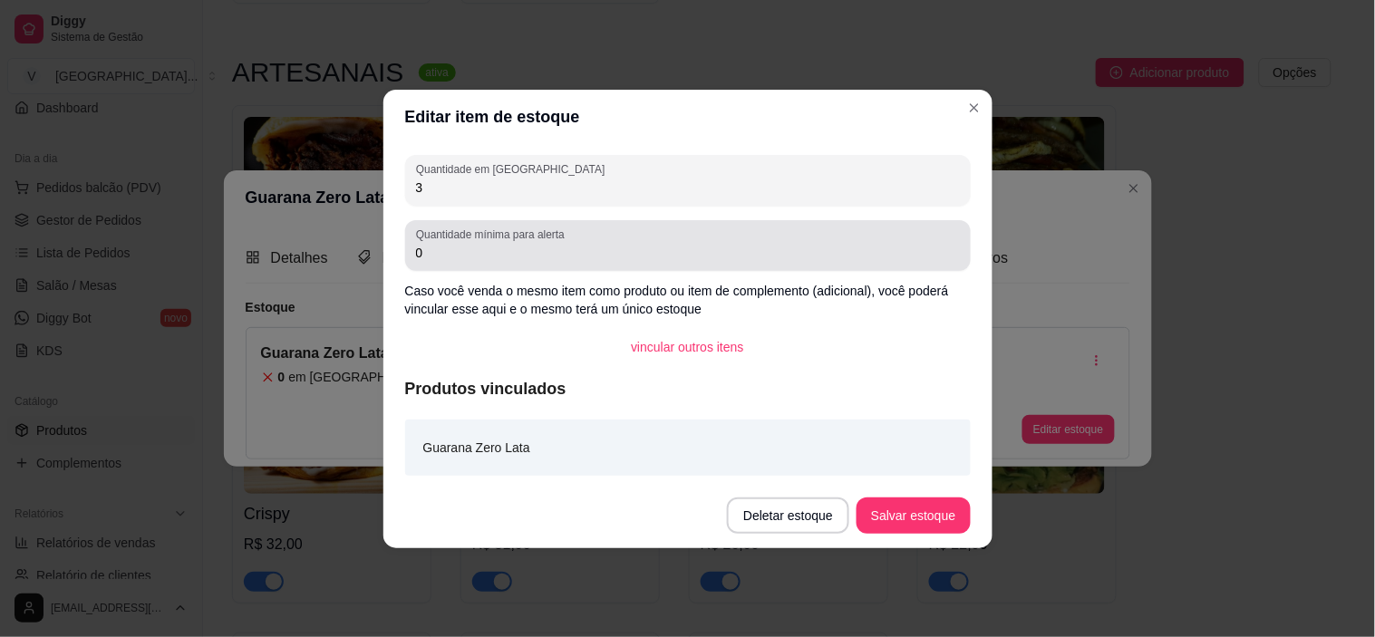
type input "3"
click at [540, 237] on label "Quantidade mínima para alerta" at bounding box center [493, 234] width 155 height 15
click at [540, 244] on input "0" at bounding box center [688, 253] width 544 height 18
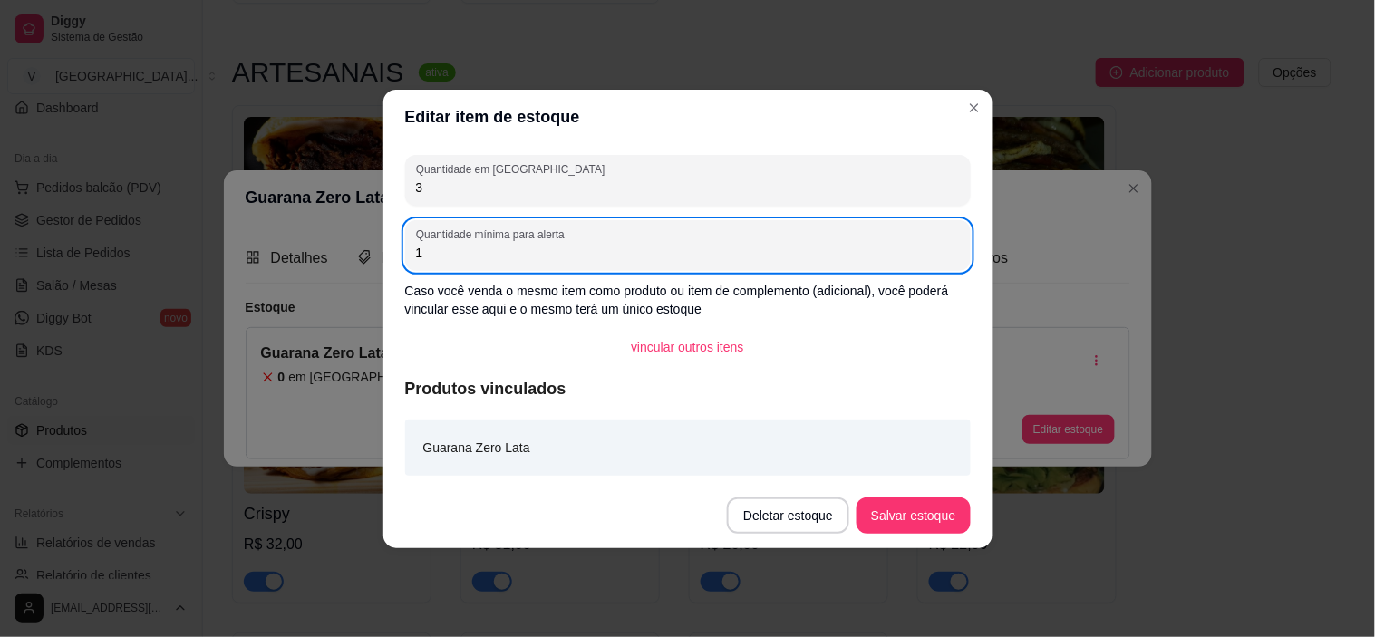
type input "1"
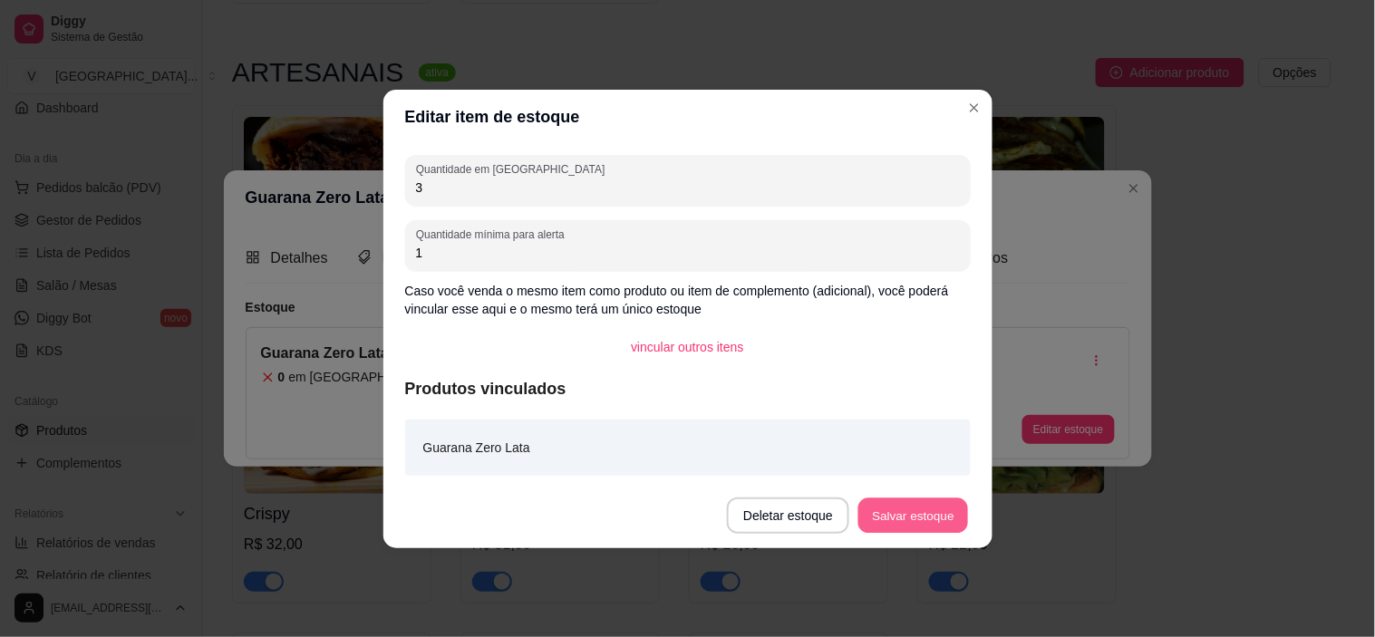
click at [941, 506] on button "Salvar estoque" at bounding box center [913, 515] width 111 height 35
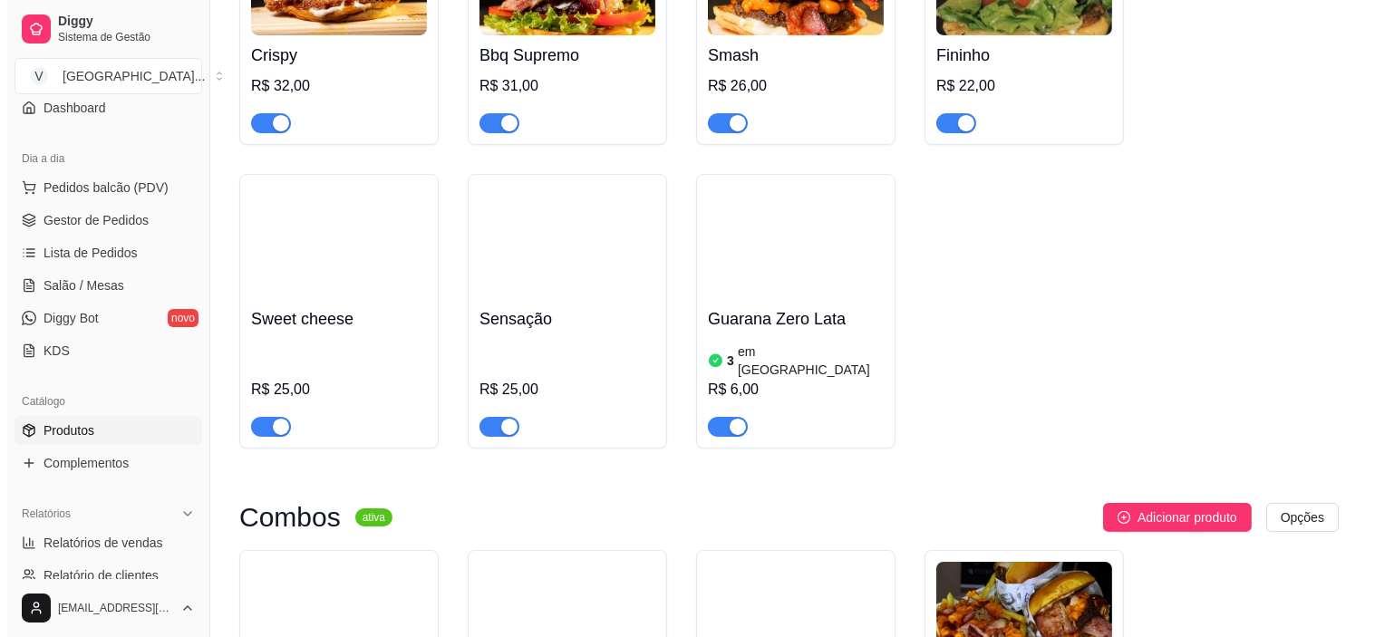
scroll to position [906, 0]
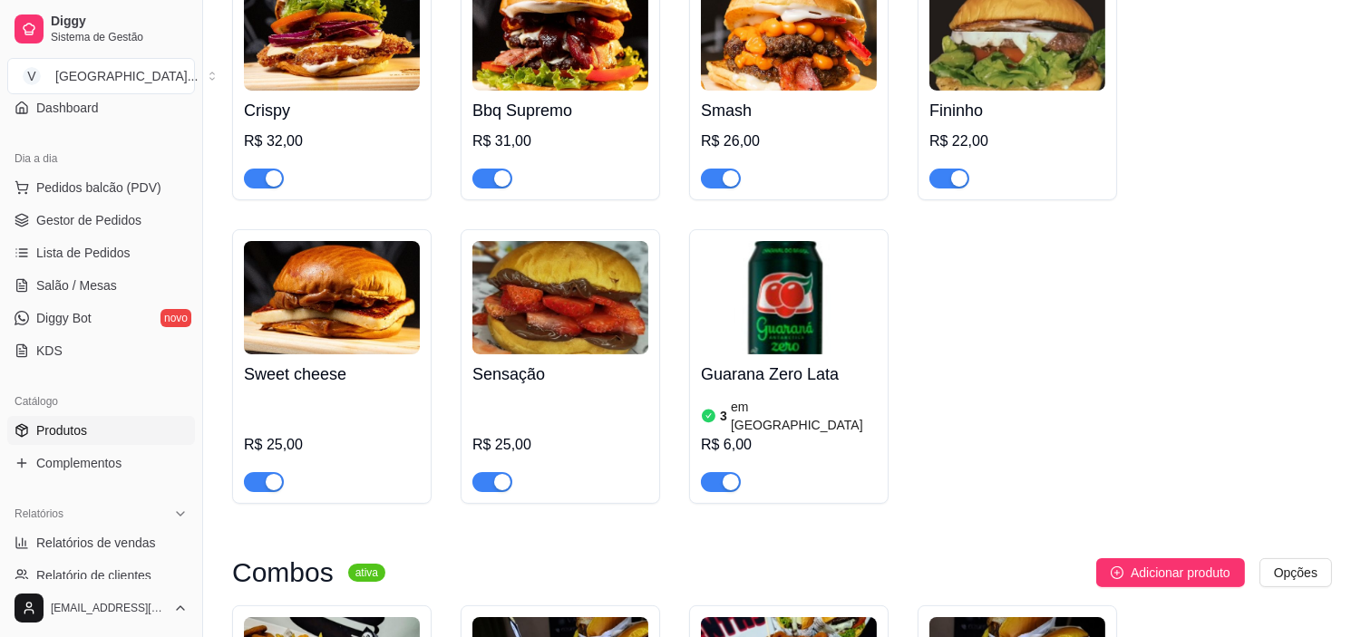
drag, startPoint x: 836, startPoint y: 301, endPoint x: 821, endPoint y: 311, distance: 17.6
click at [821, 311] on img at bounding box center [789, 297] width 176 height 113
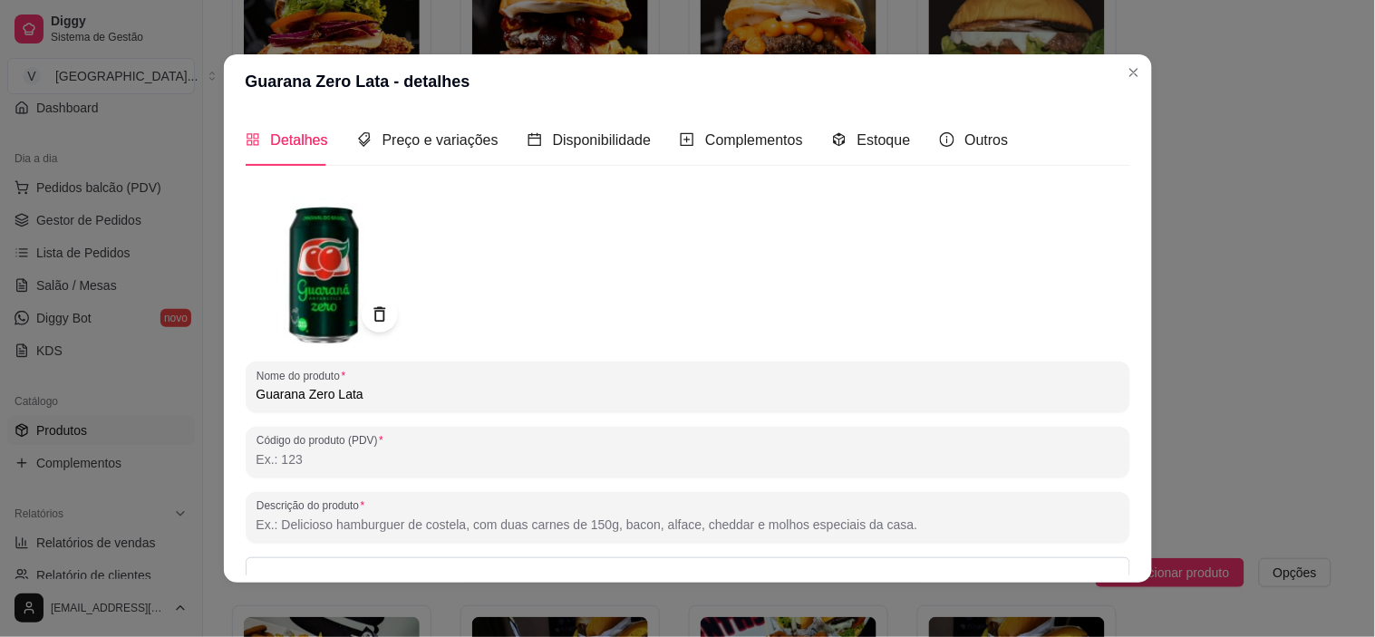
scroll to position [0, 0]
click at [565, 134] on span "Disponibilidade" at bounding box center [602, 141] width 99 height 15
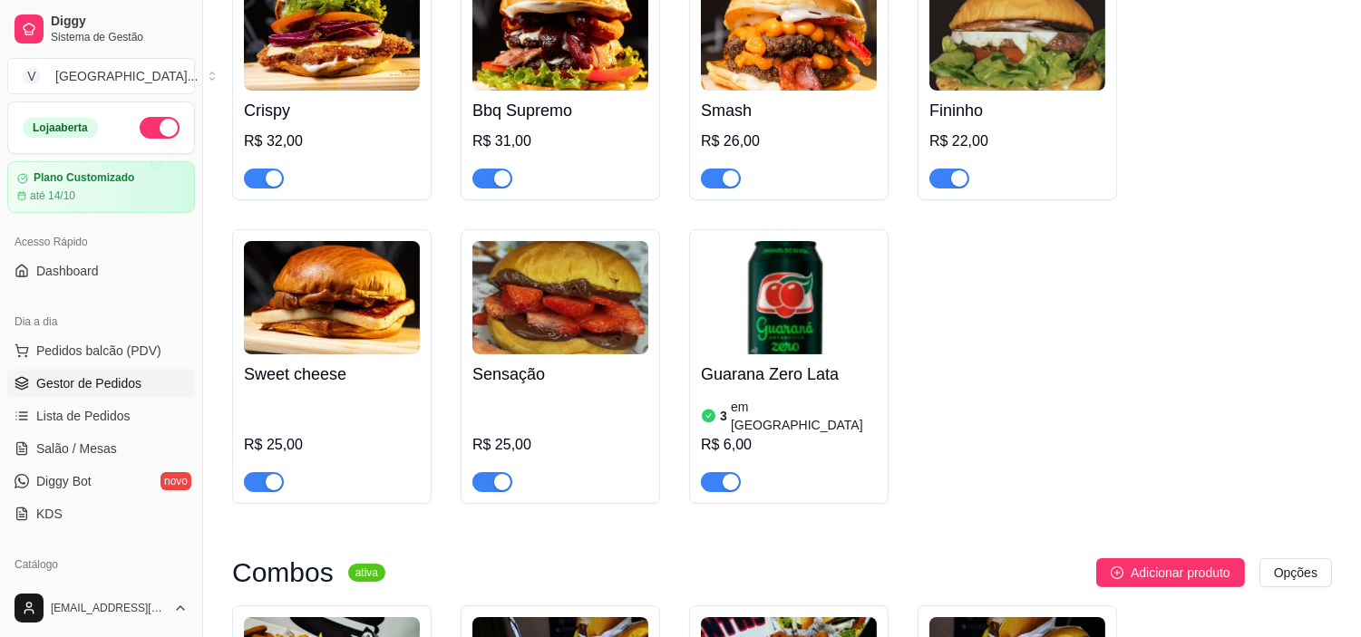
click at [84, 385] on span "Gestor de Pedidos" at bounding box center [88, 383] width 105 height 18
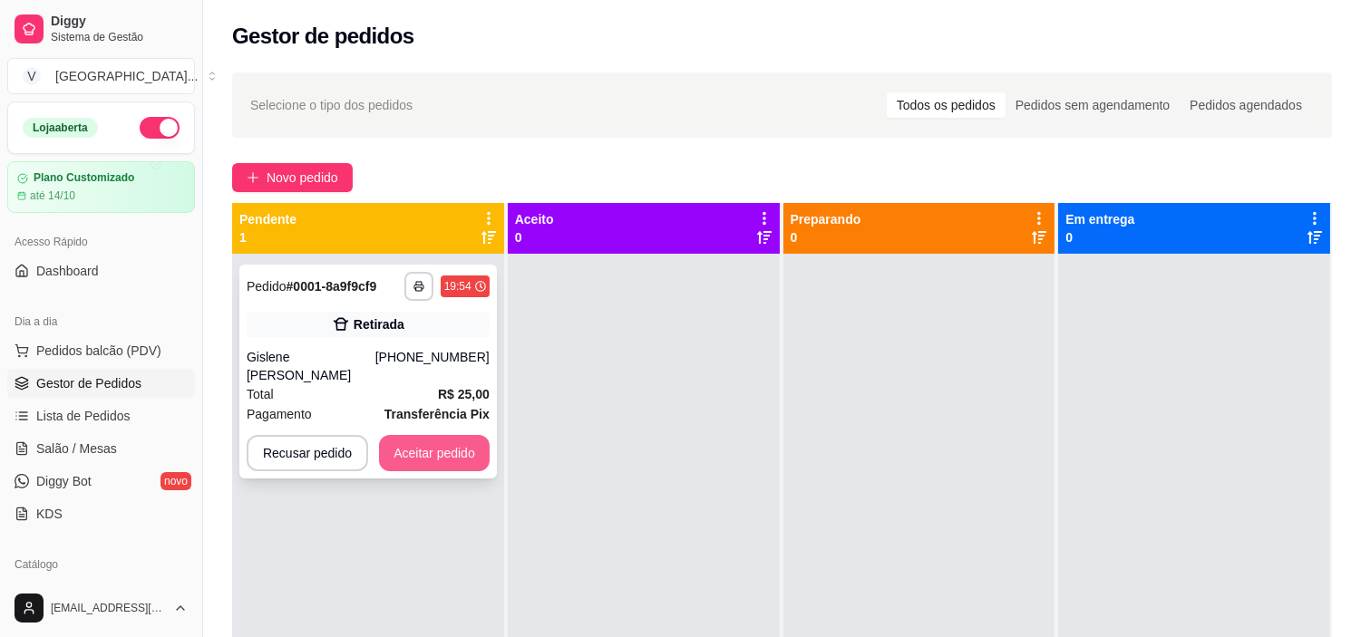
click at [440, 435] on button "Aceitar pedido" at bounding box center [434, 453] width 111 height 36
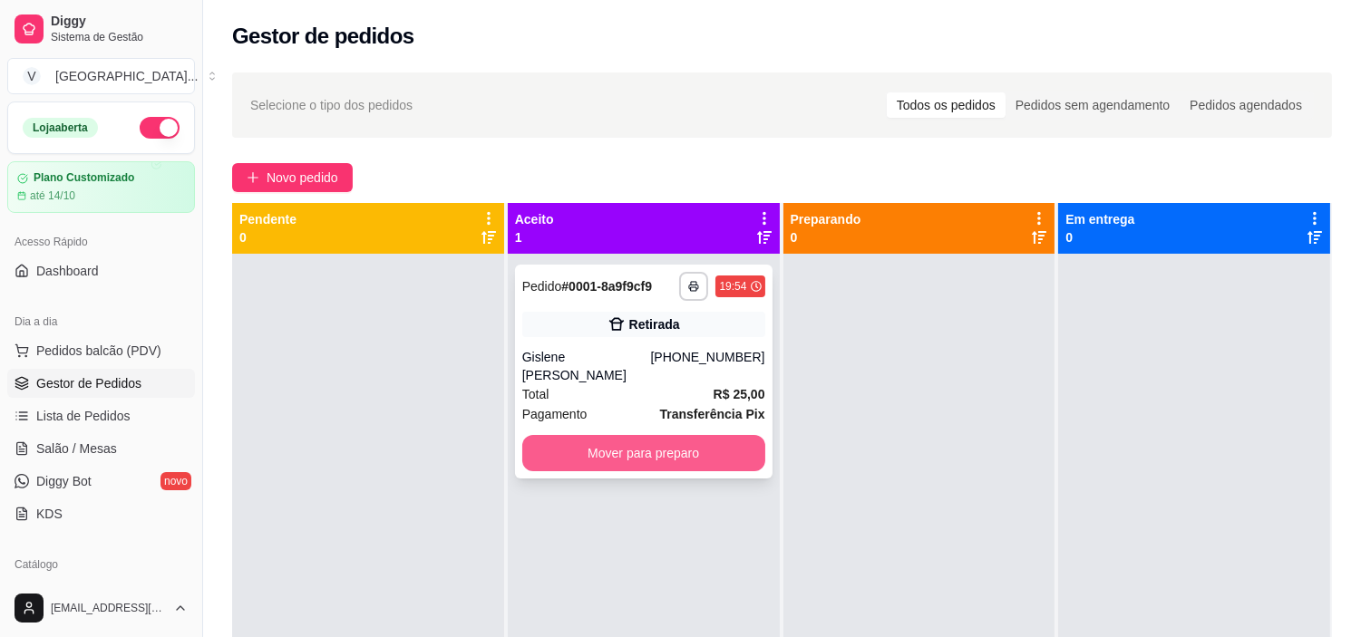
click at [723, 435] on button "Mover para preparo" at bounding box center [643, 453] width 243 height 36
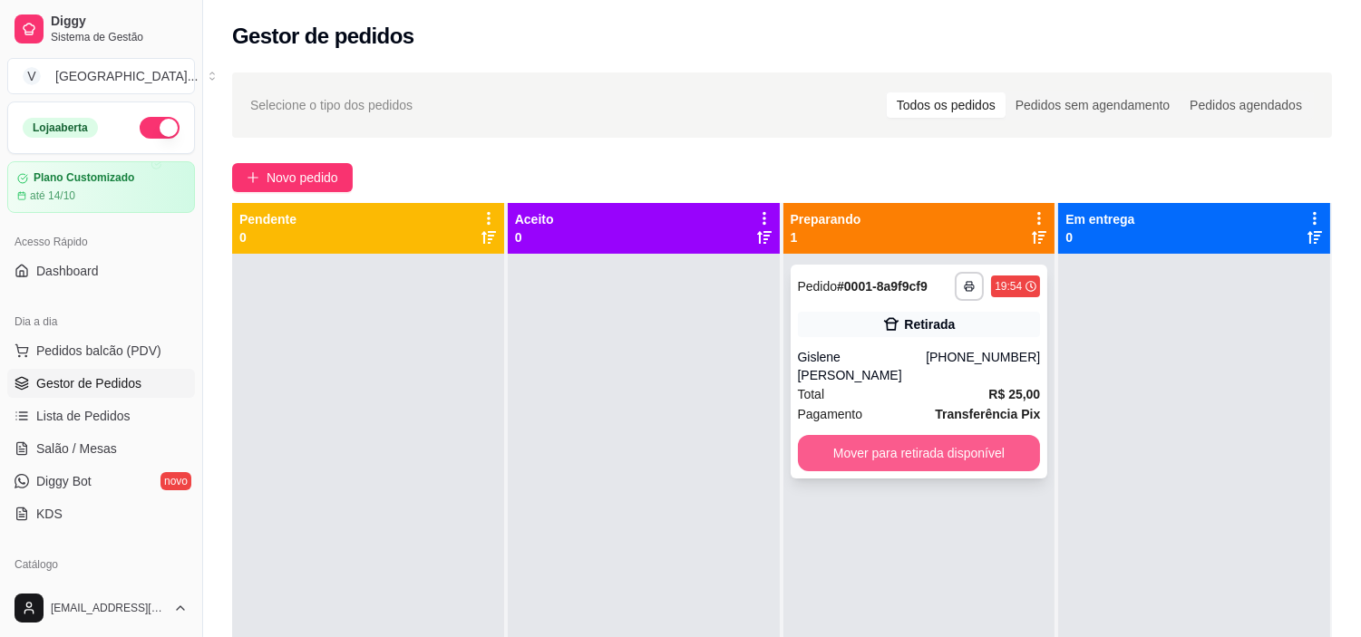
click at [964, 445] on button "Mover para retirada disponível" at bounding box center [919, 453] width 243 height 36
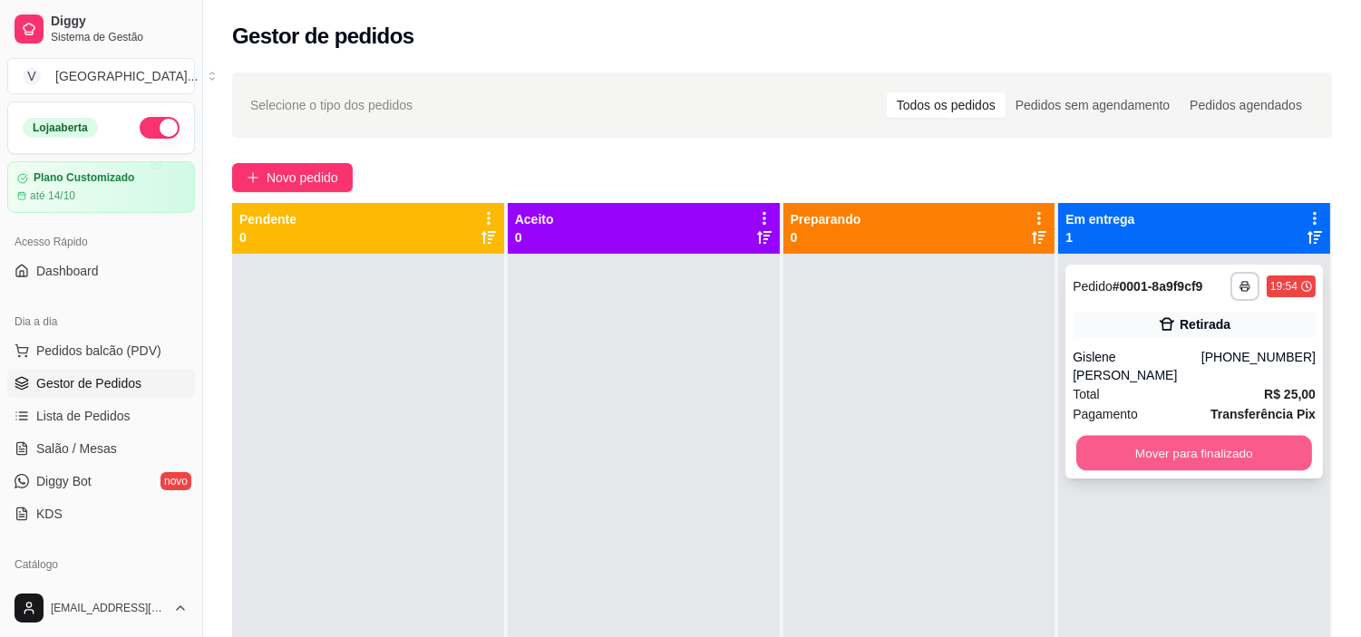
click at [1203, 436] on button "Mover para finalizado" at bounding box center [1194, 453] width 236 height 35
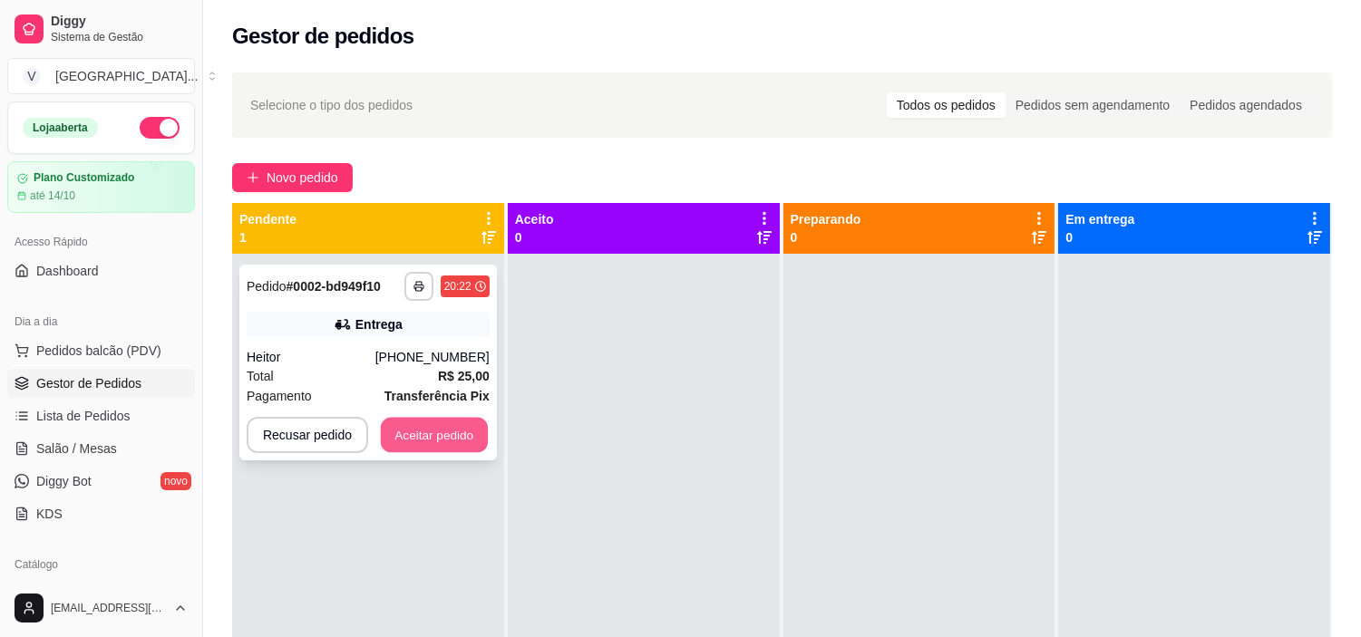
click at [447, 427] on button "Aceitar pedido" at bounding box center [434, 435] width 107 height 35
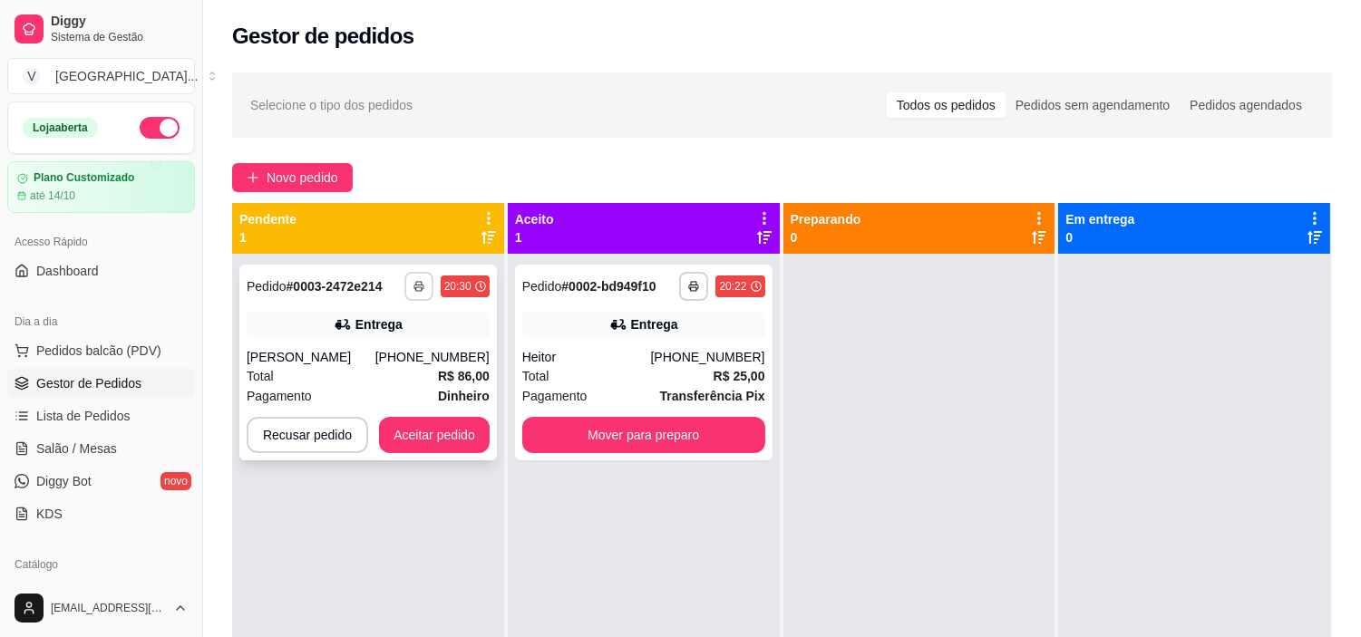
click at [422, 291] on icon "button" at bounding box center [418, 286] width 11 height 11
click at [417, 342] on button "IMPRESSORA" at bounding box center [368, 349] width 131 height 29
click at [431, 437] on button "Aceitar pedido" at bounding box center [434, 435] width 111 height 36
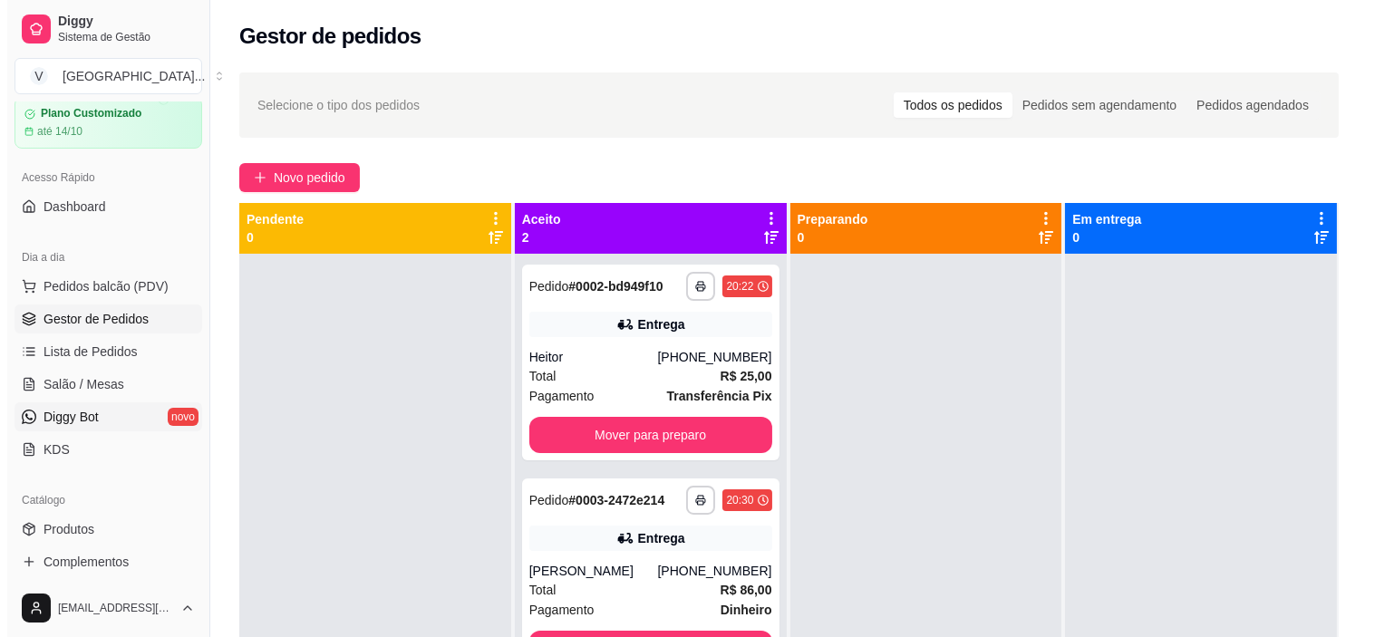
scroll to position [101, 0]
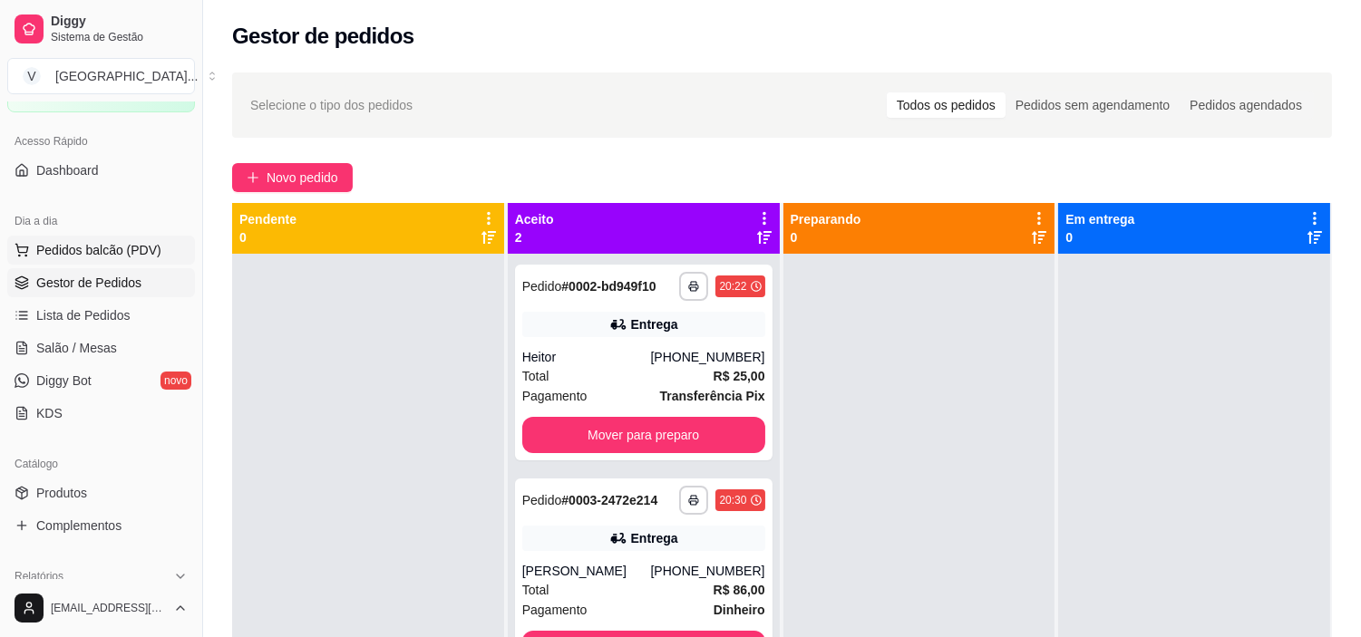
click at [131, 251] on span "Pedidos balcão (PDV)" at bounding box center [98, 250] width 125 height 18
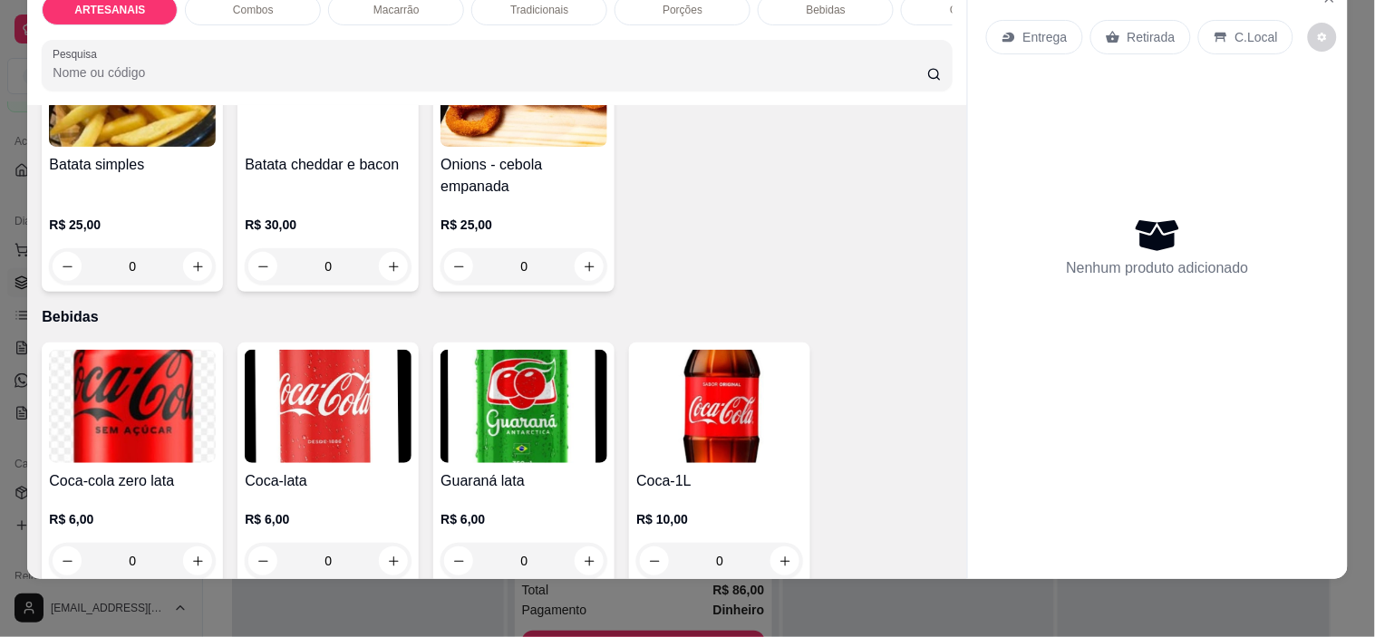
scroll to position [2014, 0]
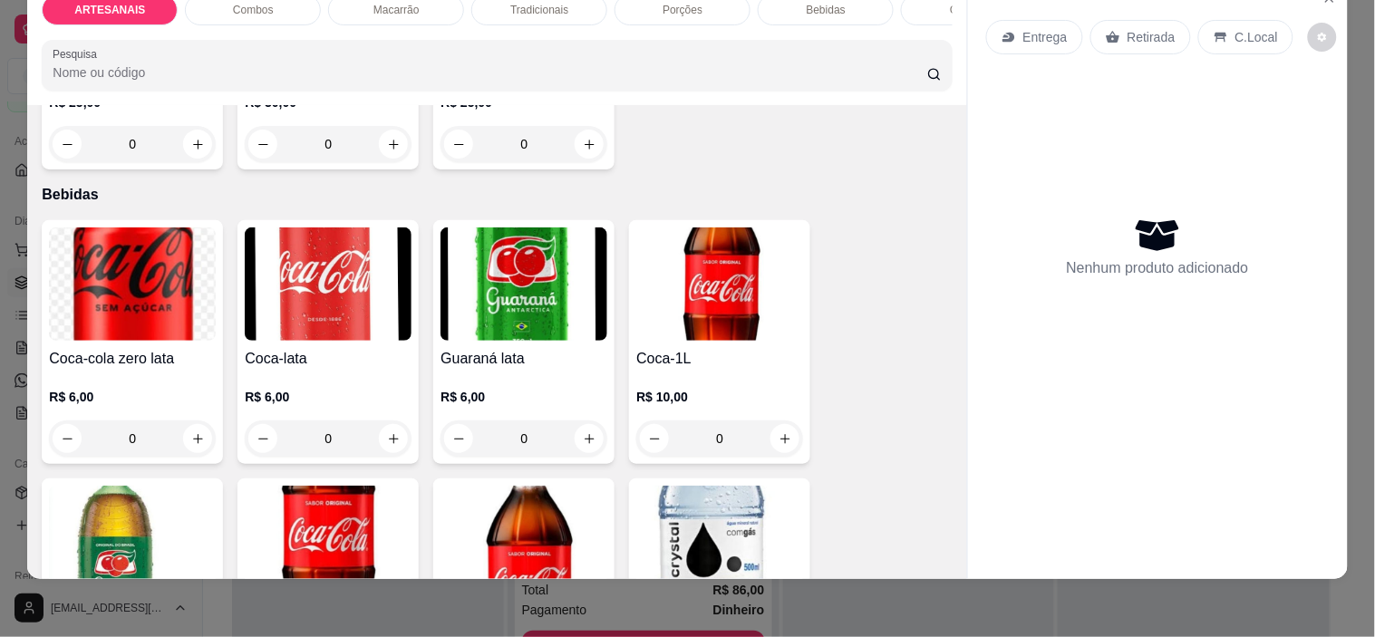
click at [675, 279] on img at bounding box center [719, 284] width 167 height 113
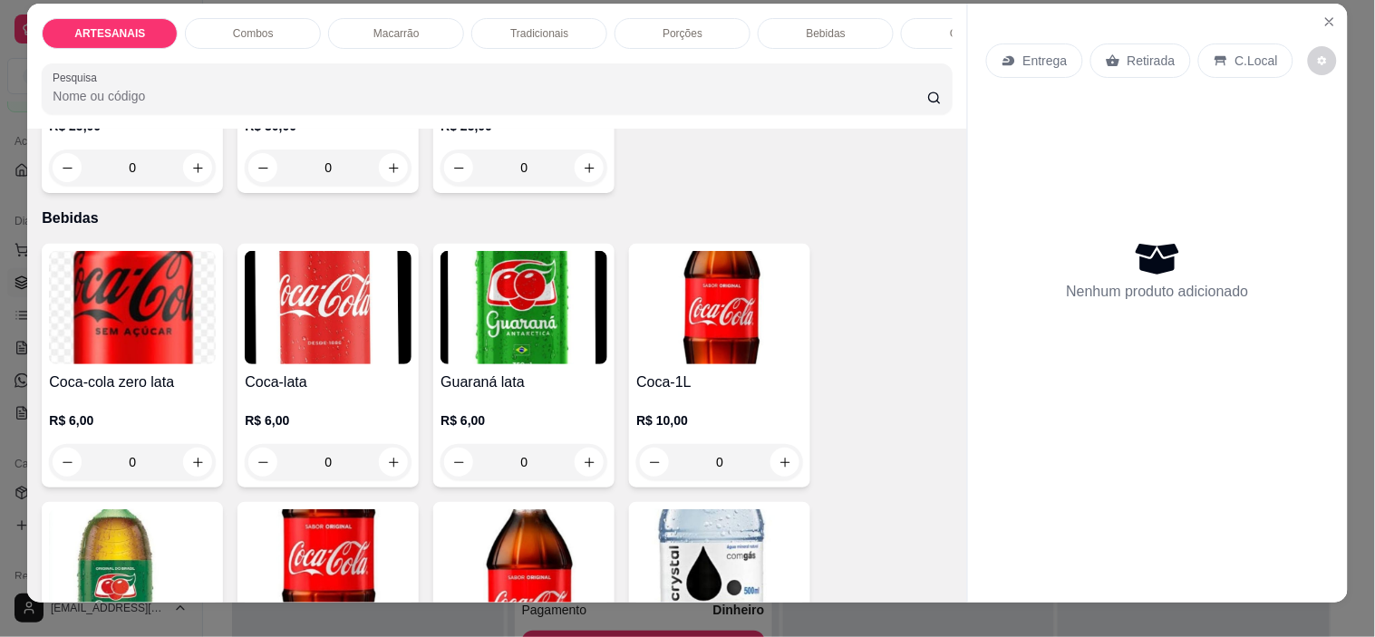
scroll to position [0, 0]
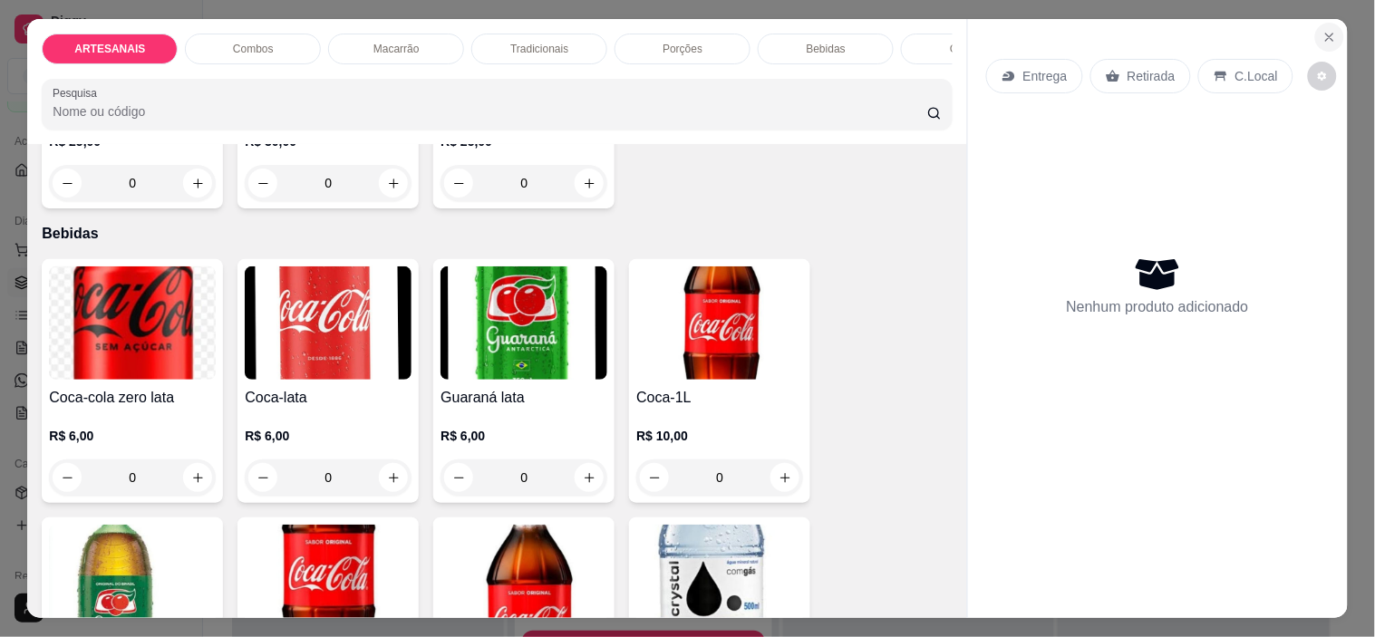
click at [1325, 23] on button "Close" at bounding box center [1329, 37] width 29 height 29
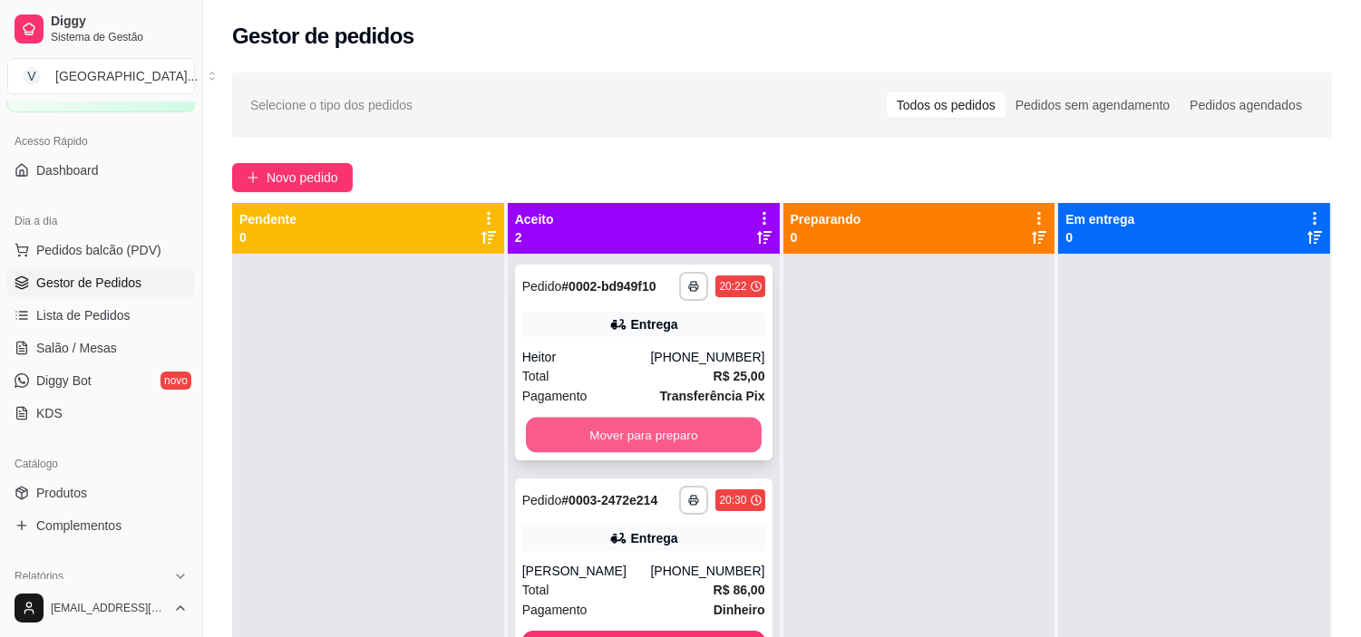
click at [657, 426] on button "Mover para preparo" at bounding box center [644, 435] width 236 height 35
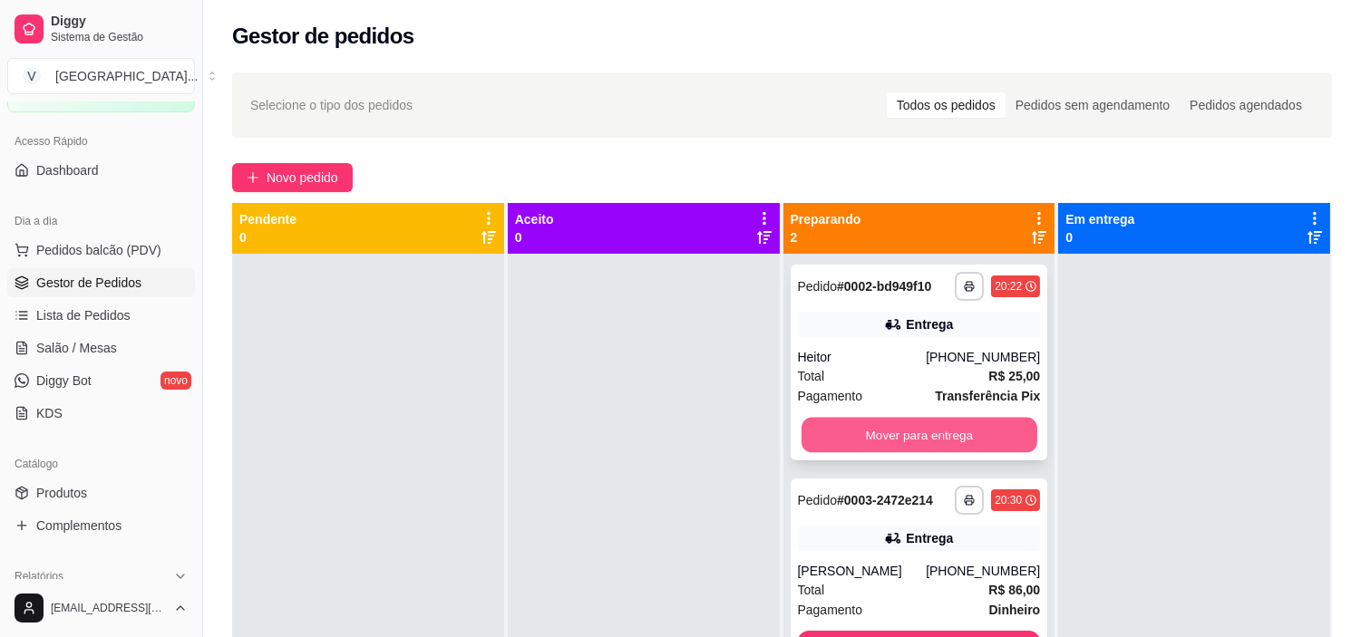
click at [930, 441] on button "Mover para entrega" at bounding box center [919, 435] width 236 height 35
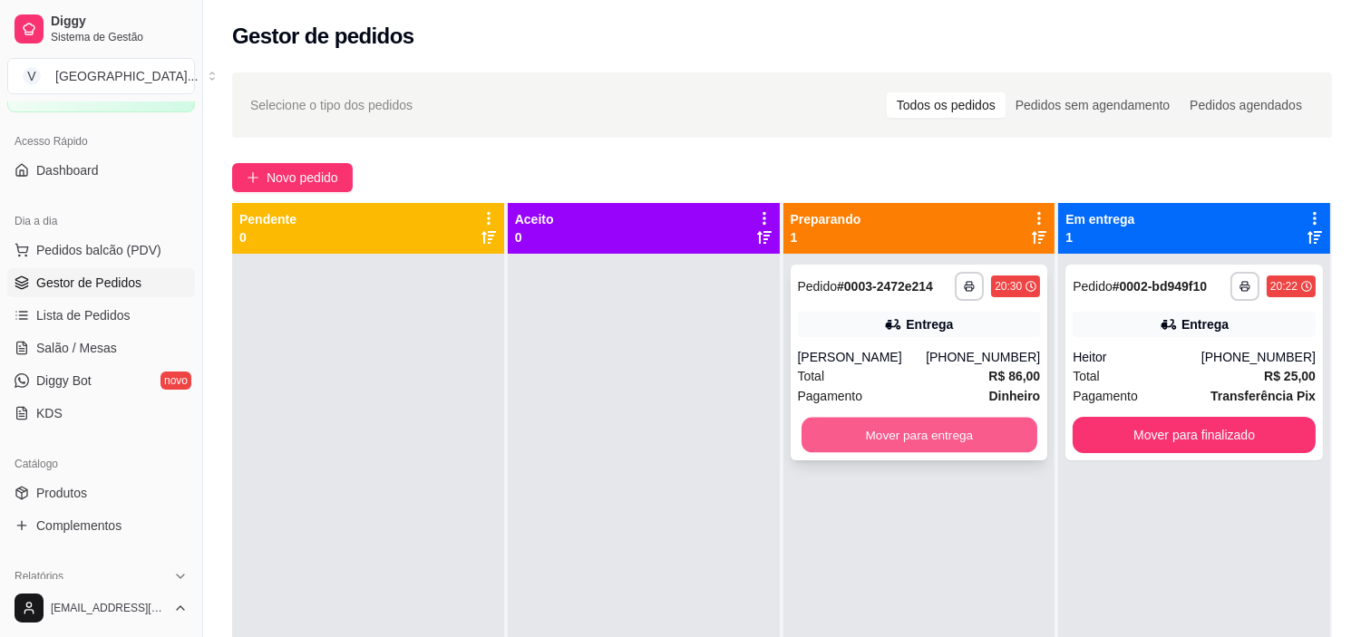
click at [952, 440] on button "Mover para entrega" at bounding box center [919, 435] width 236 height 35
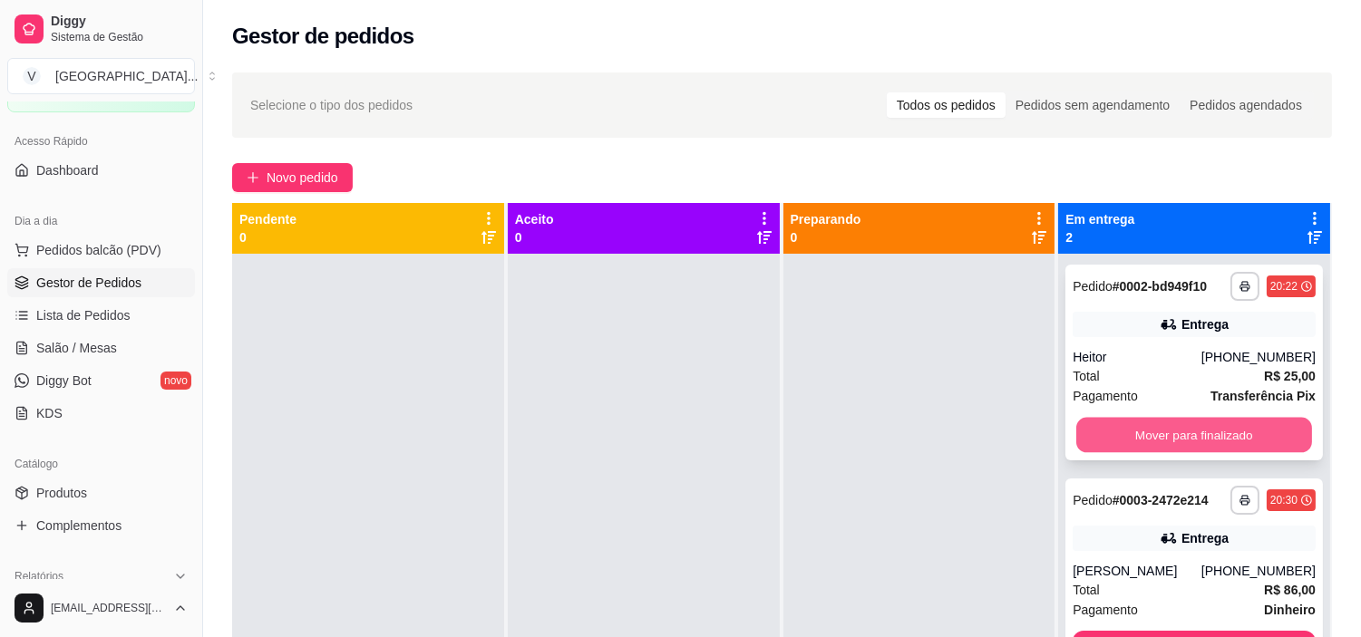
click at [1235, 433] on button "Mover para finalizado" at bounding box center [1194, 435] width 236 height 35
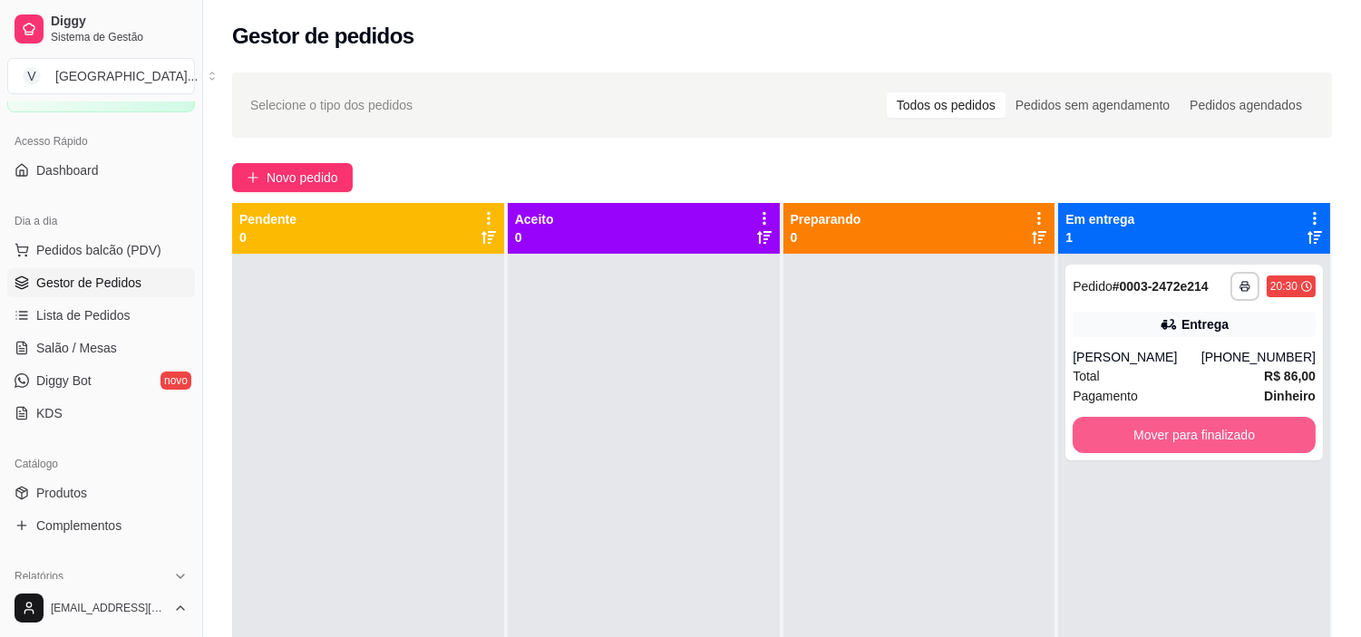
click at [1235, 433] on button "Mover para finalizado" at bounding box center [1193, 435] width 243 height 36
click at [1185, 441] on button "Mover para finalizado" at bounding box center [1193, 435] width 243 height 36
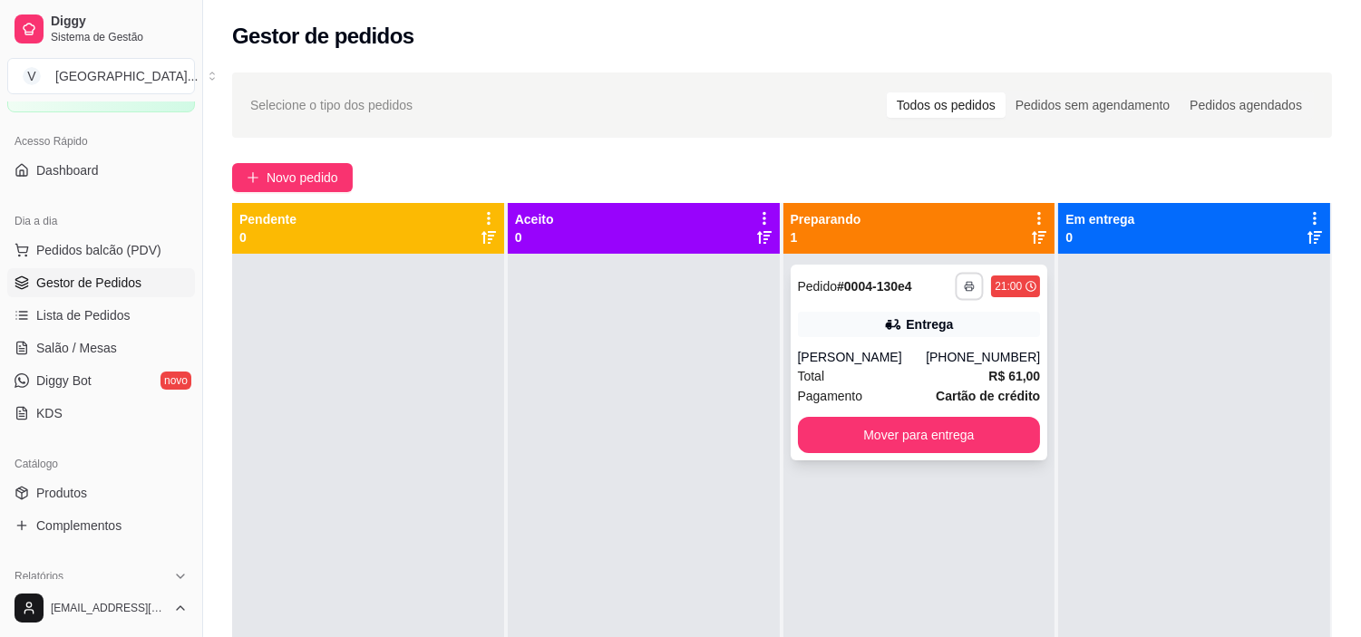
click at [964, 290] on icon "button" at bounding box center [969, 286] width 11 height 11
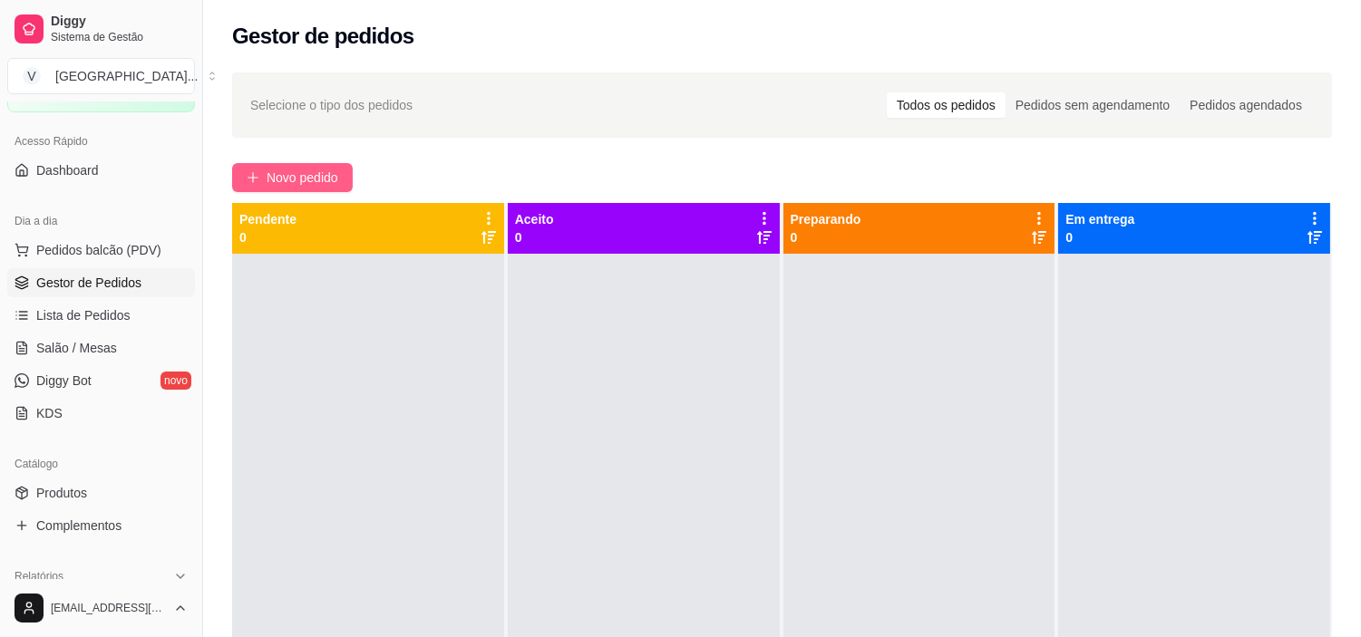
click at [259, 163] on button "Novo pedido" at bounding box center [292, 177] width 121 height 29
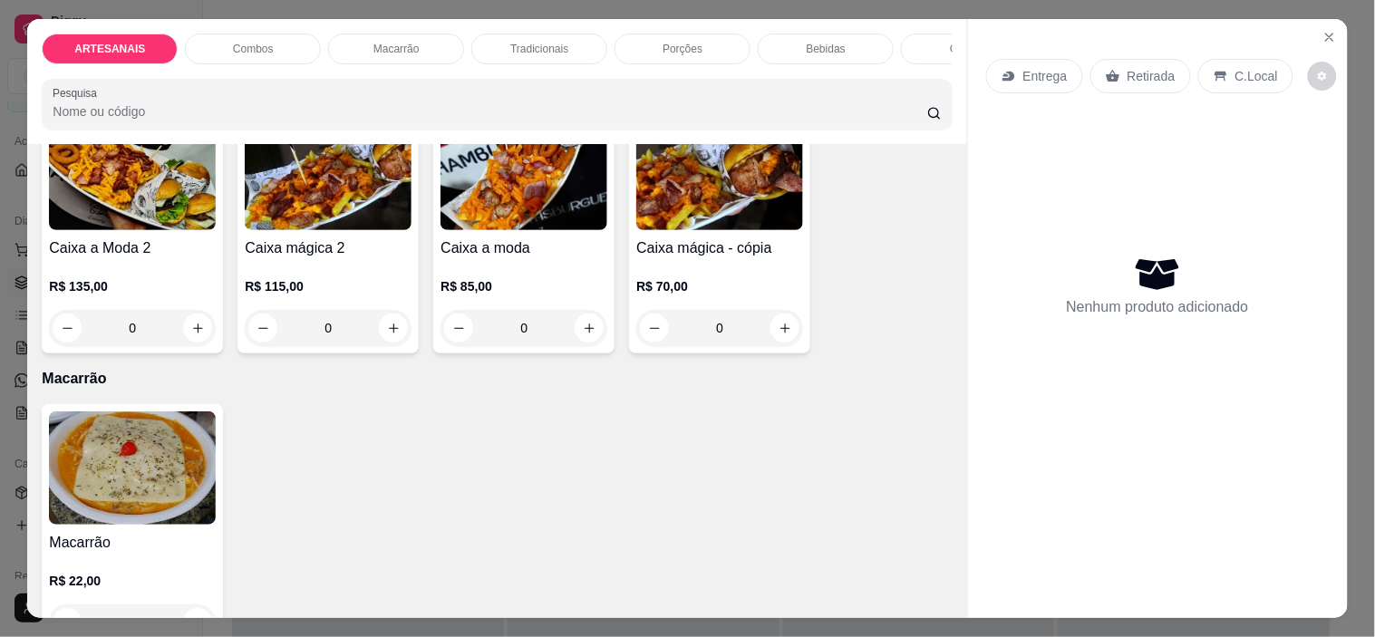
scroll to position [997, 0]
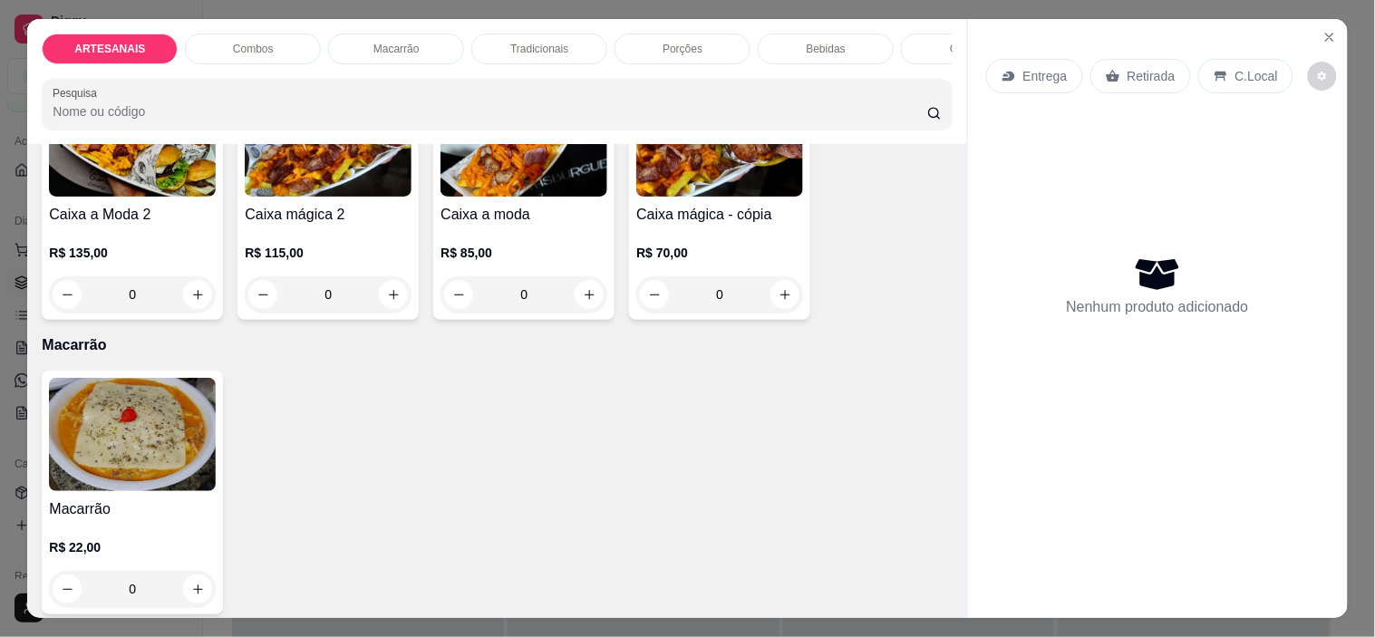
click at [193, 591] on div "0" at bounding box center [132, 589] width 167 height 36
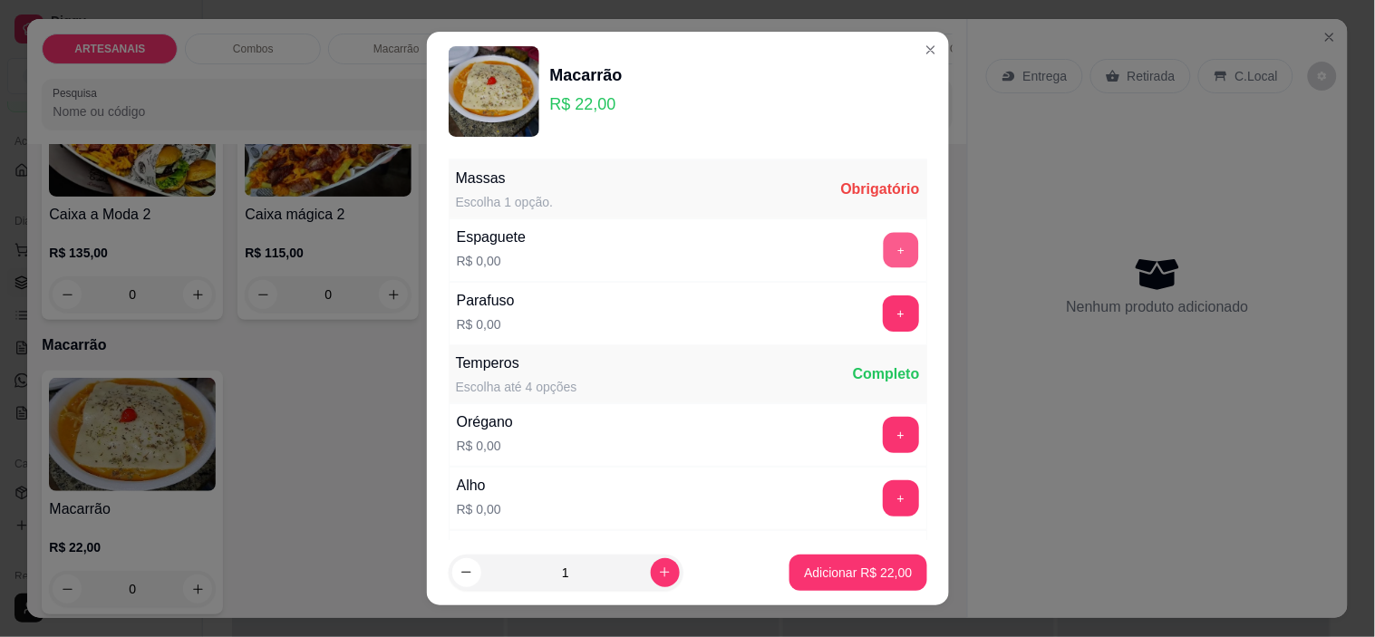
click at [883, 254] on button "+" at bounding box center [900, 250] width 35 height 35
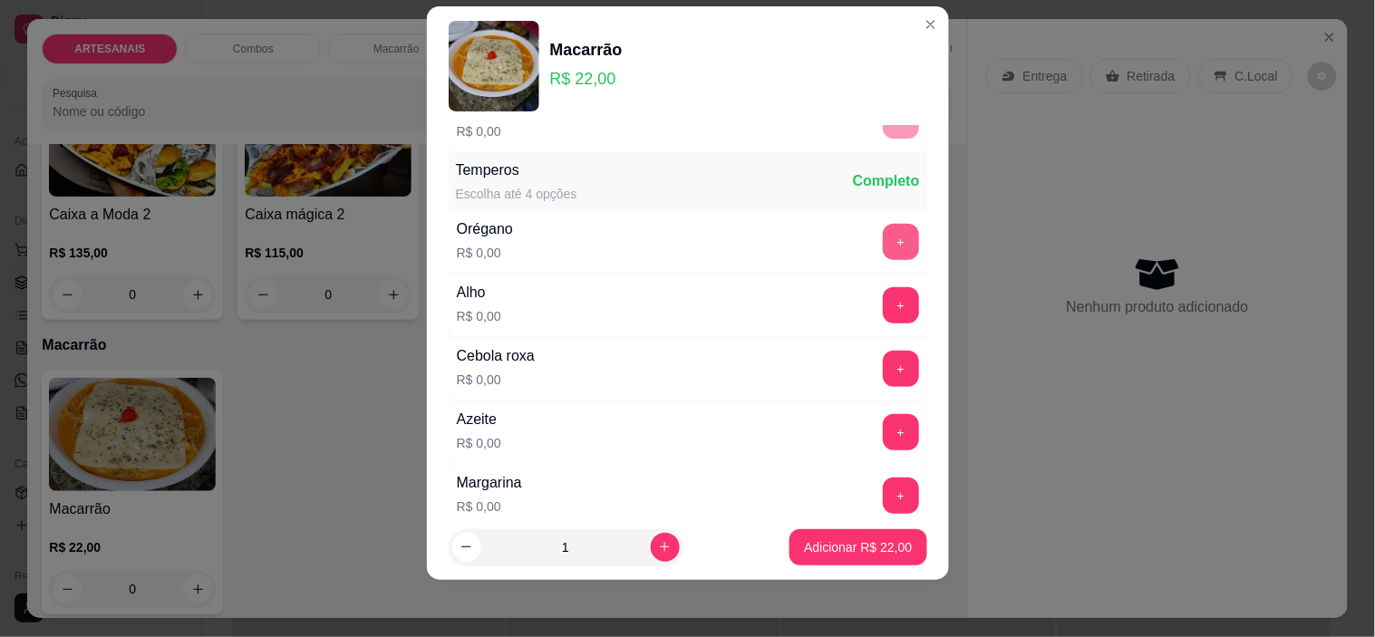
scroll to position [194, 0]
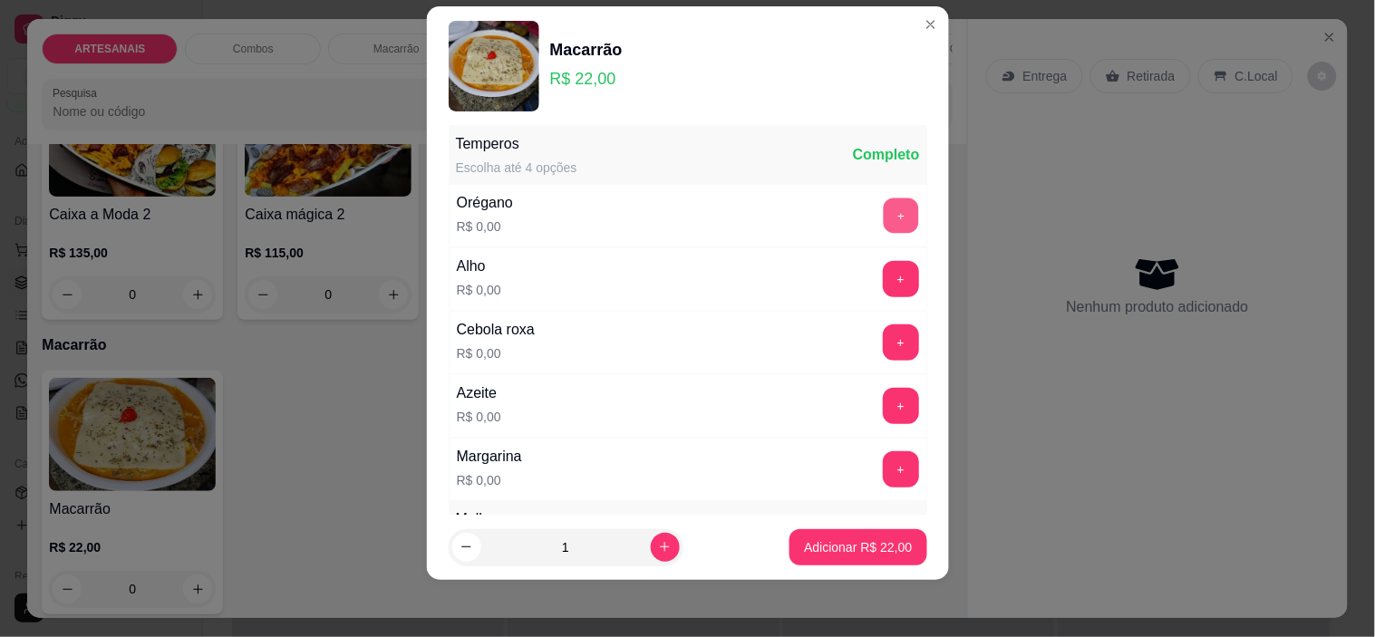
click at [883, 210] on button "+" at bounding box center [900, 216] width 35 height 35
click at [883, 276] on button "+" at bounding box center [900, 279] width 35 height 35
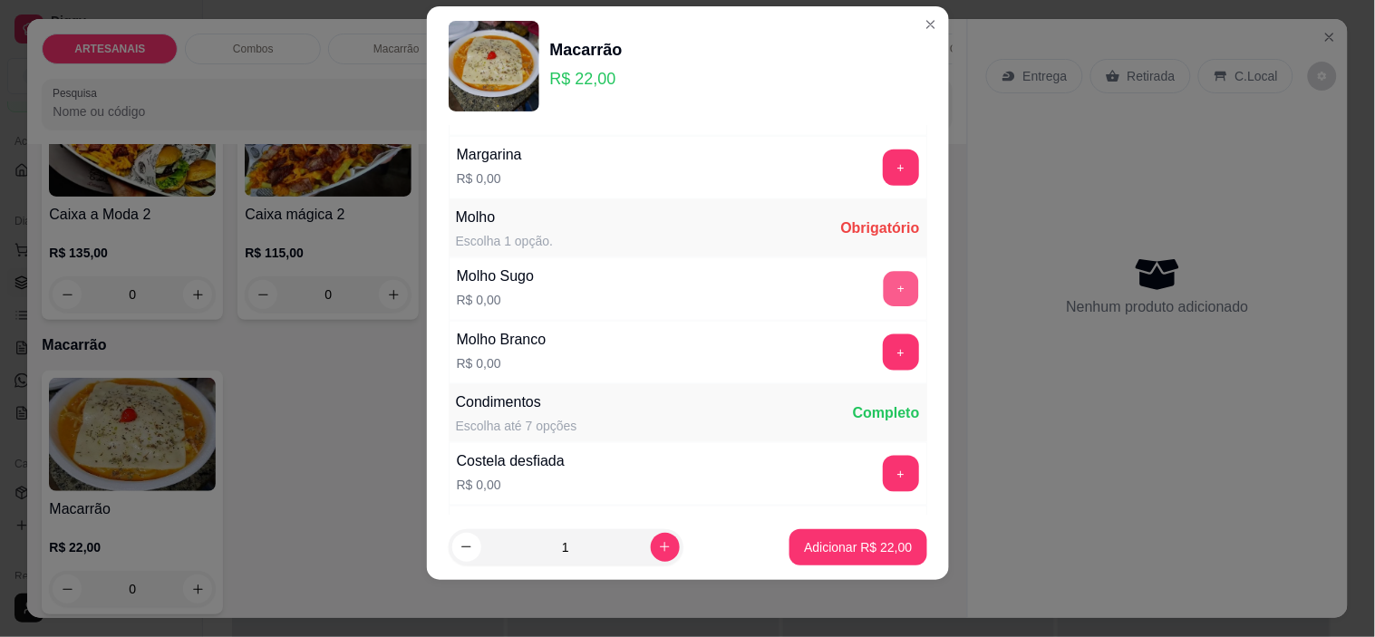
click at [883, 291] on button "+" at bounding box center [900, 289] width 35 height 35
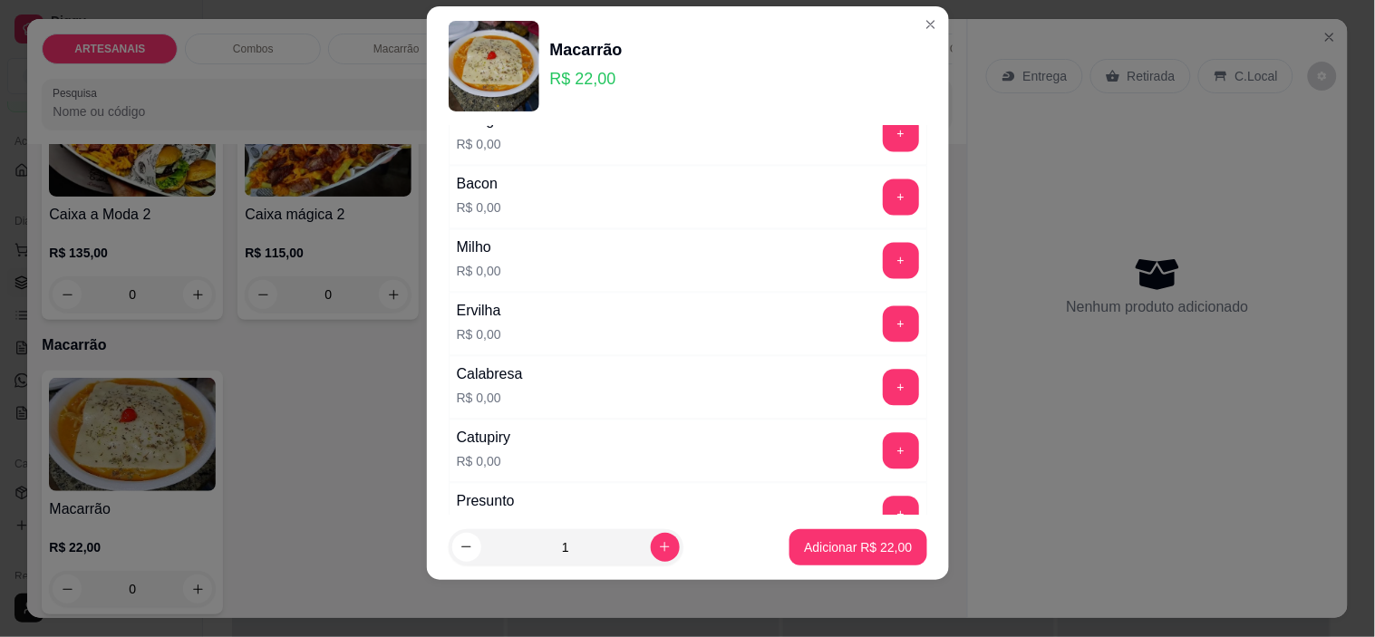
scroll to position [698, 0]
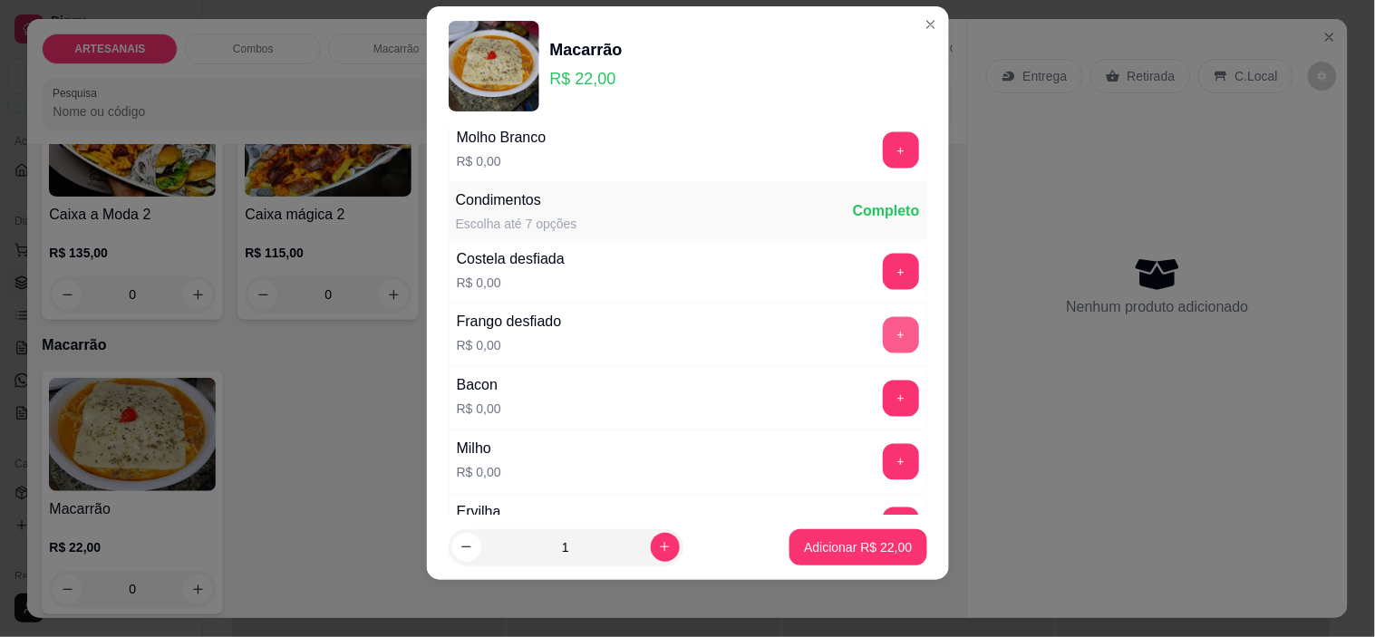
click at [883, 331] on button "+" at bounding box center [901, 335] width 36 height 36
click at [883, 401] on button "+" at bounding box center [901, 399] width 36 height 36
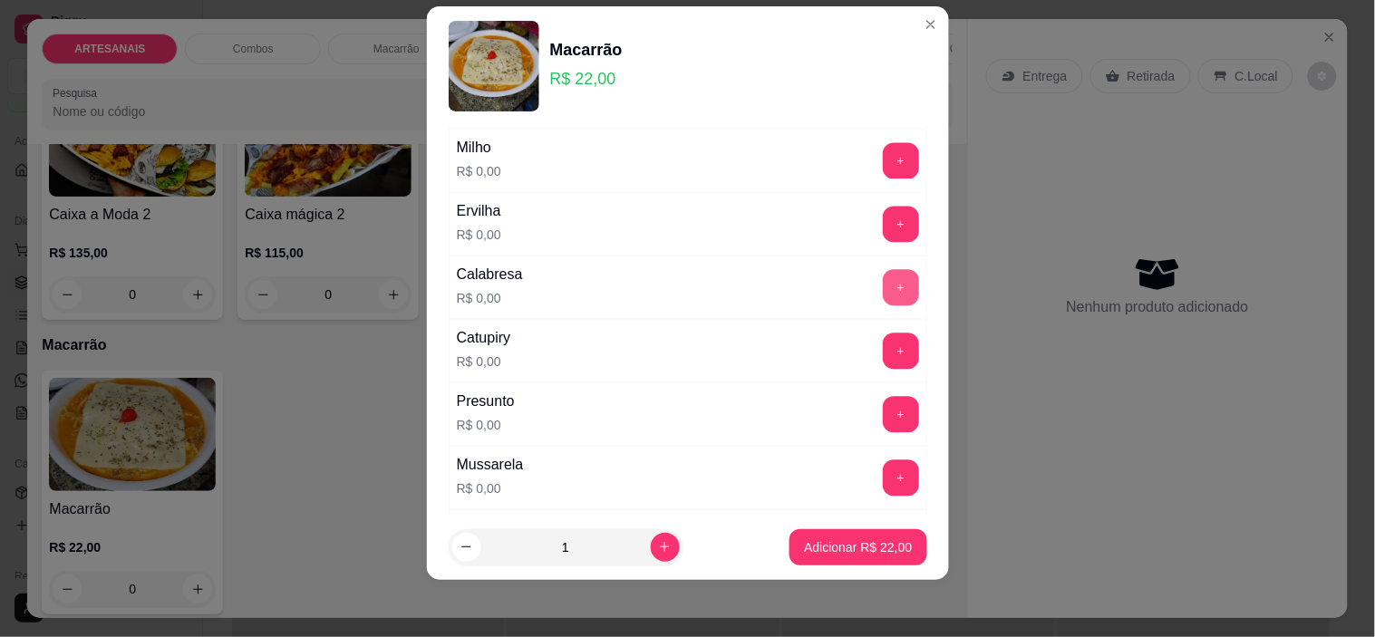
scroll to position [1000, 0]
click at [883, 409] on button "+" at bounding box center [900, 414] width 35 height 35
click at [883, 473] on button "+" at bounding box center [901, 478] width 36 height 36
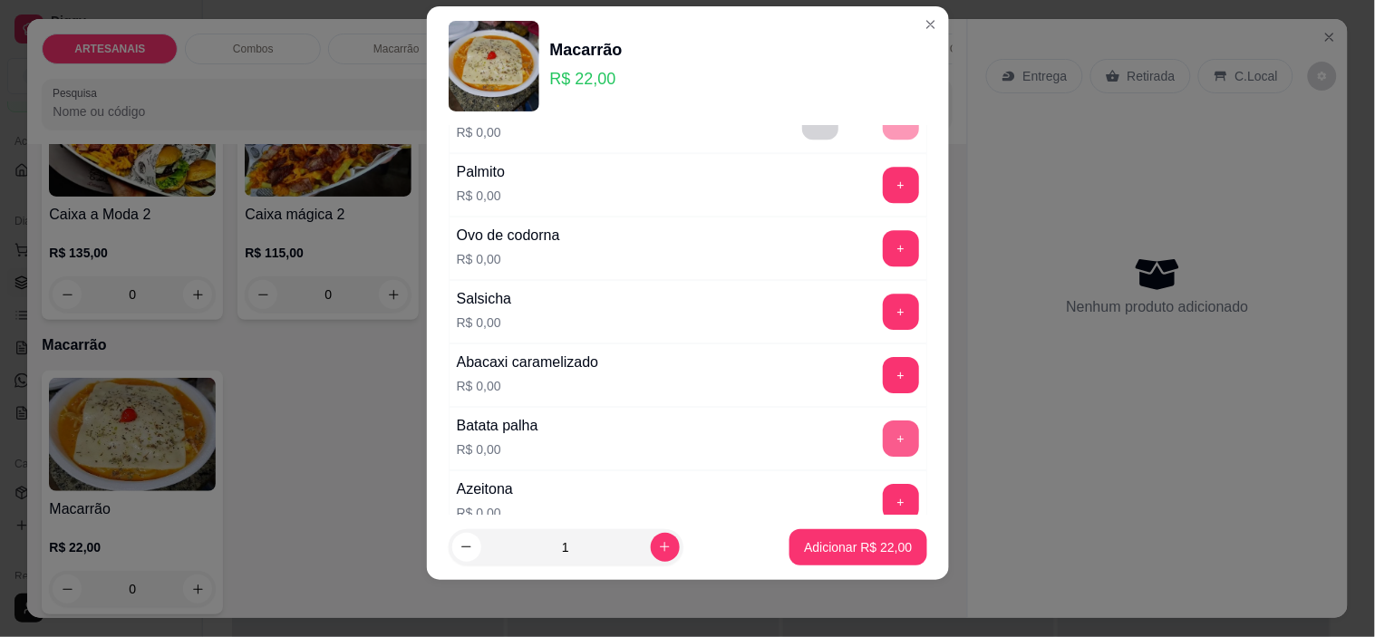
scroll to position [1402, 0]
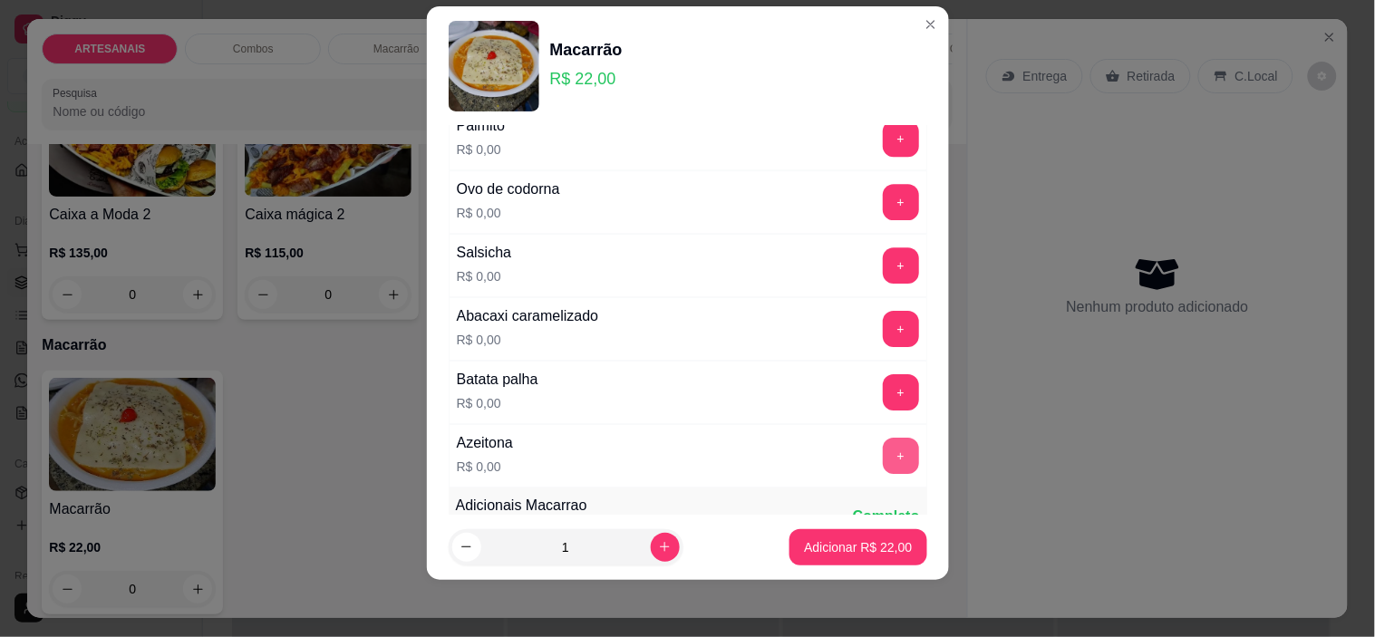
click at [883, 460] on button "+" at bounding box center [901, 456] width 36 height 36
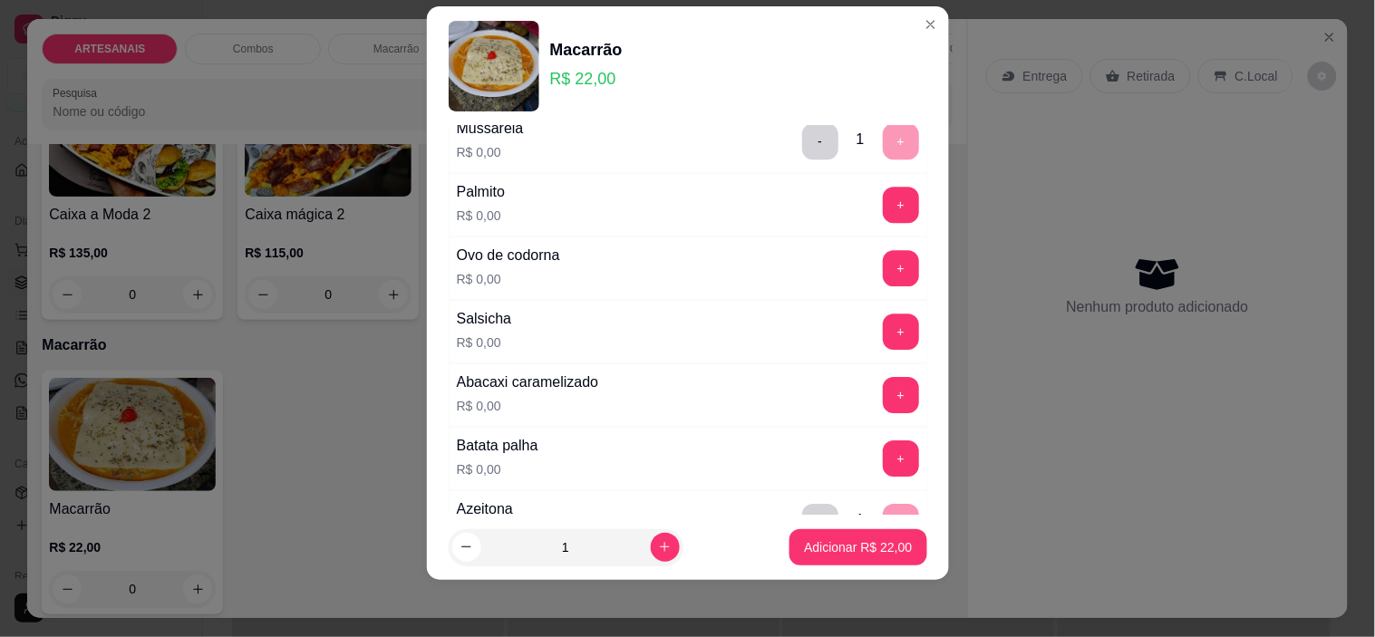
scroll to position [1302, 0]
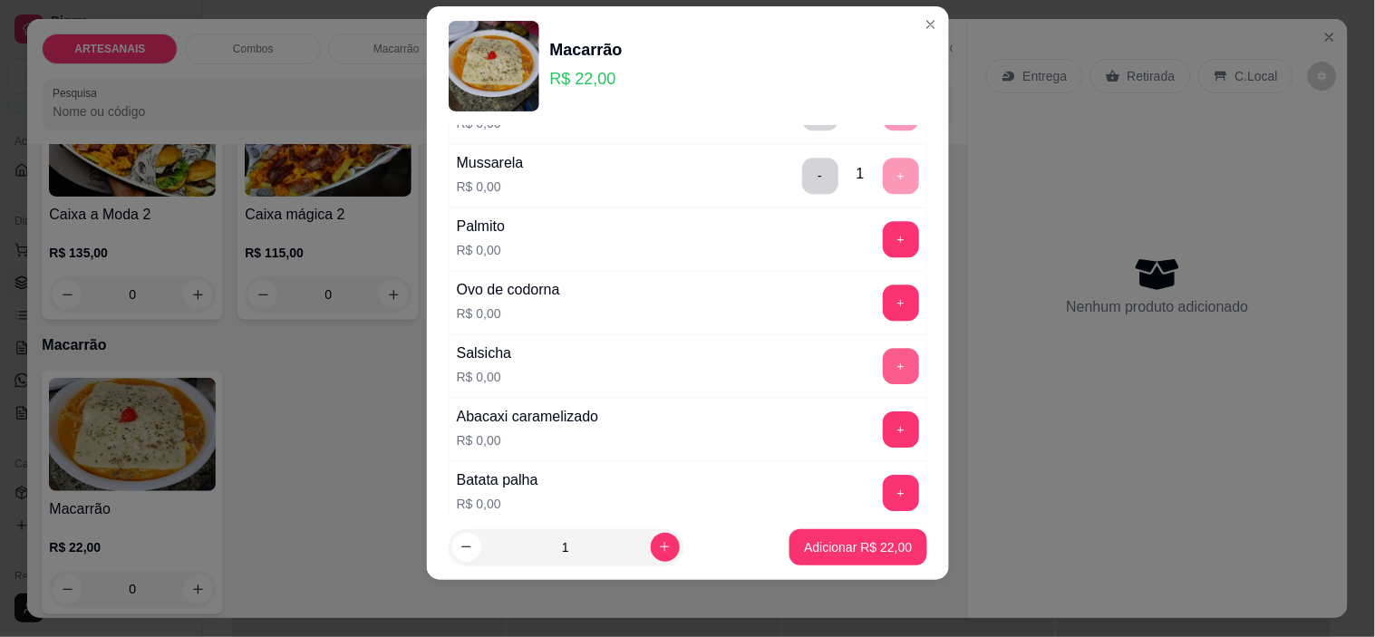
click at [883, 368] on button "+" at bounding box center [901, 366] width 36 height 36
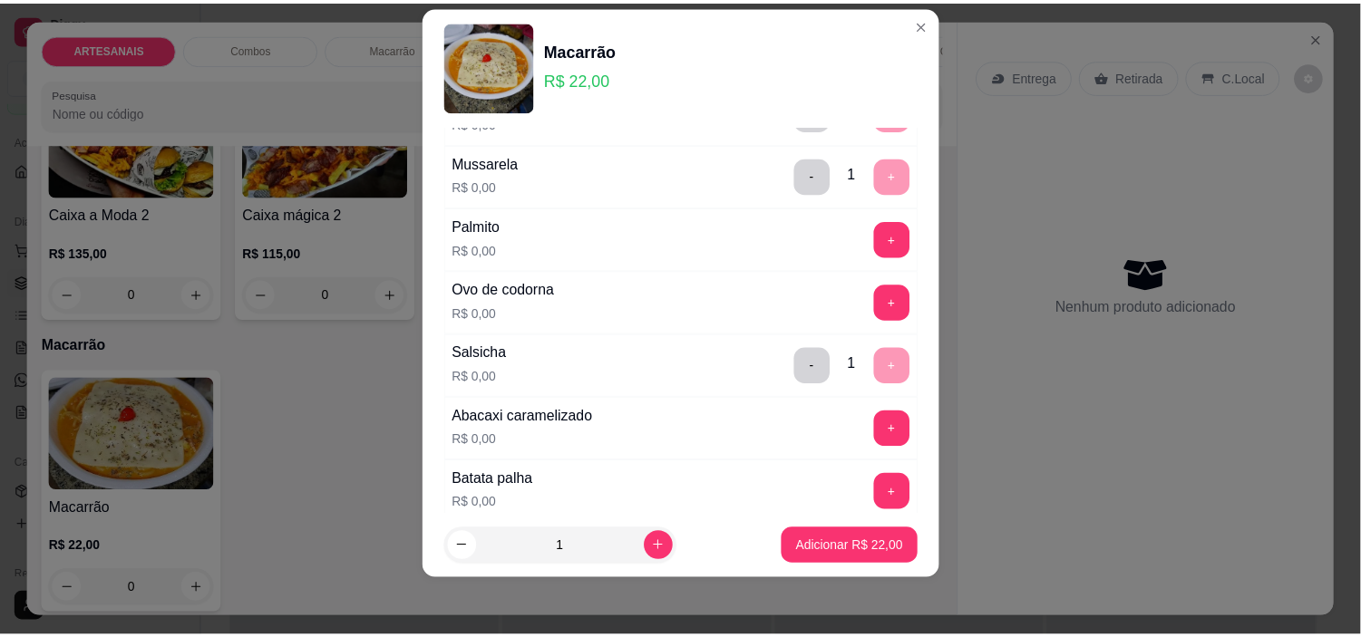
scroll to position [1402, 0]
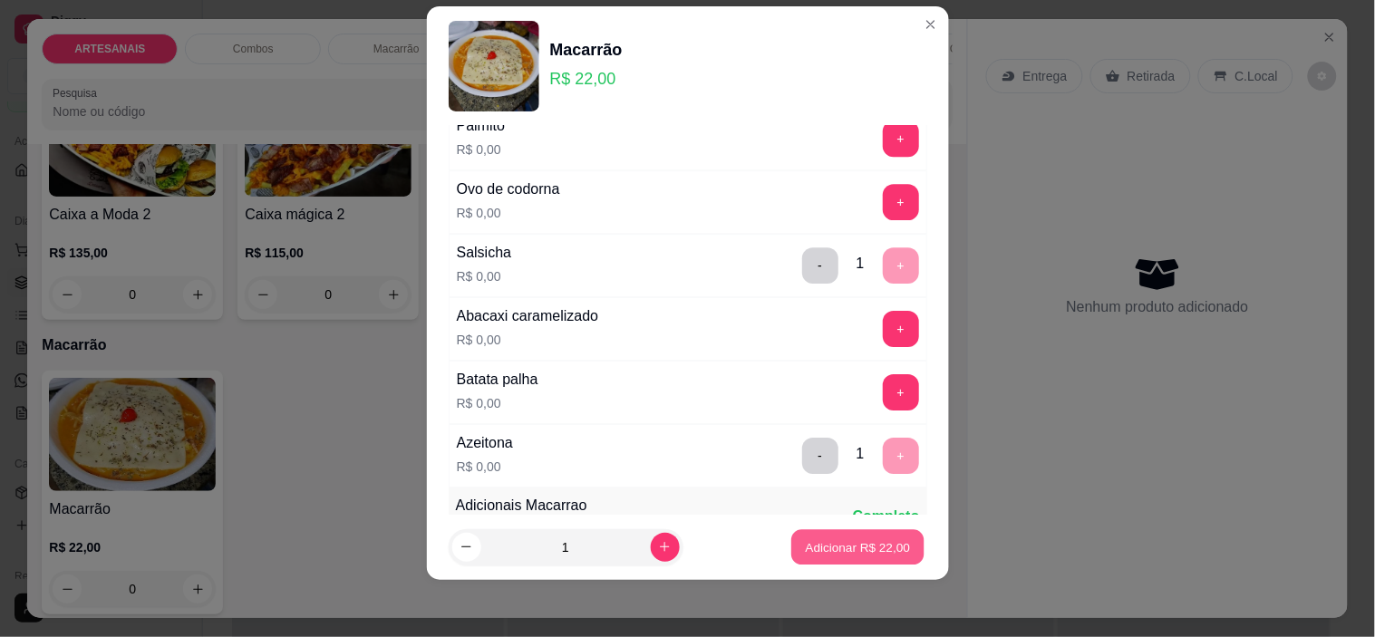
click at [848, 539] on p "Adicionar R$ 22,00" at bounding box center [858, 546] width 105 height 17
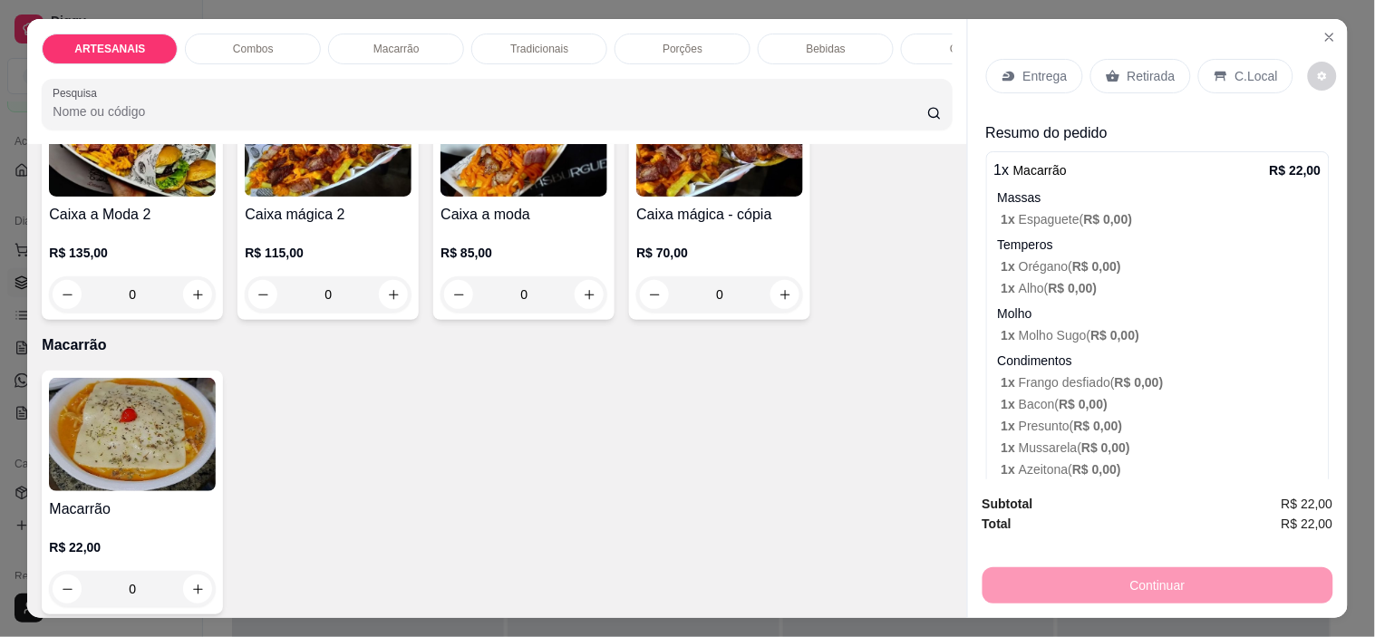
click at [1111, 69] on icon at bounding box center [1113, 76] width 15 height 15
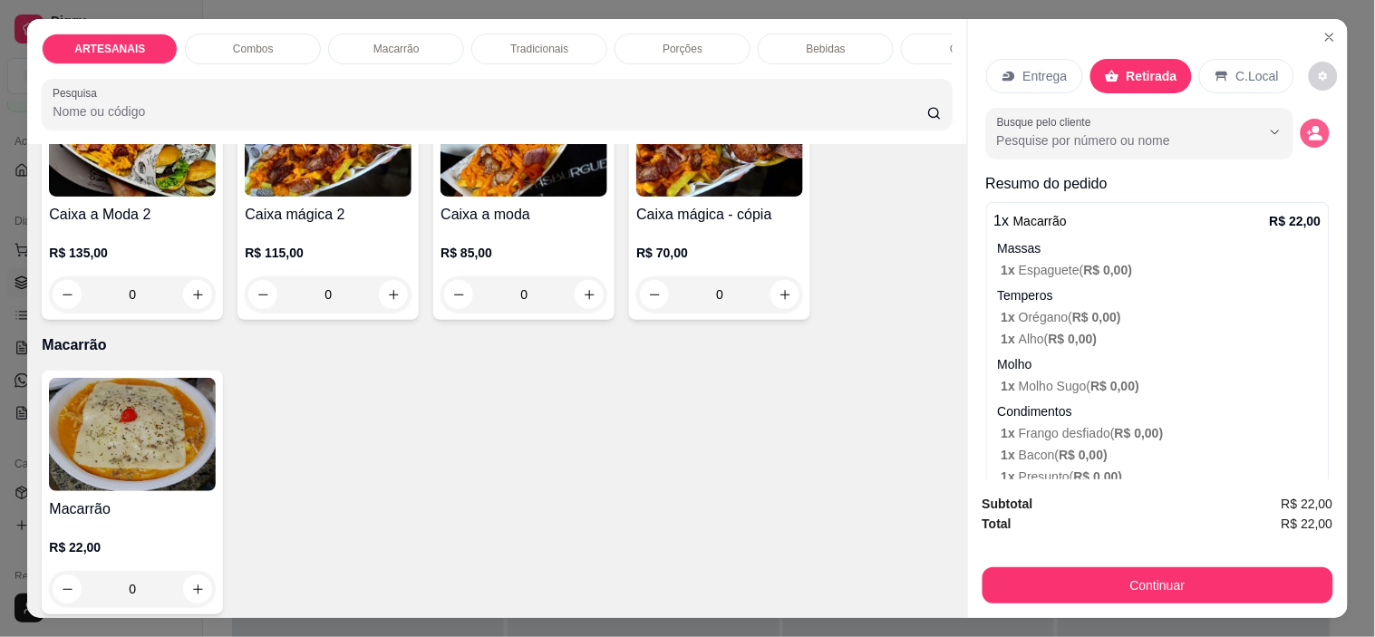
click at [1309, 134] on icon "decrease-product-quantity" at bounding box center [1316, 137] width 14 height 6
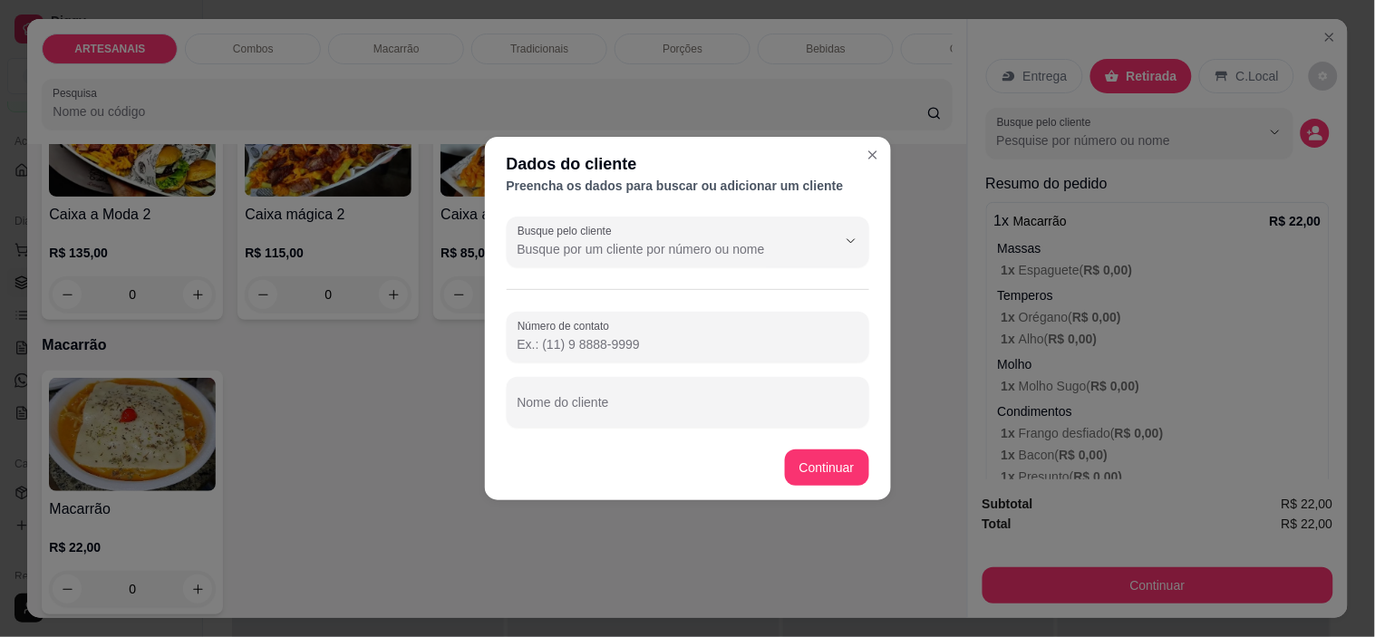
click at [658, 345] on input "Número de contato" at bounding box center [688, 344] width 341 height 18
click at [658, 333] on div at bounding box center [688, 337] width 341 height 36
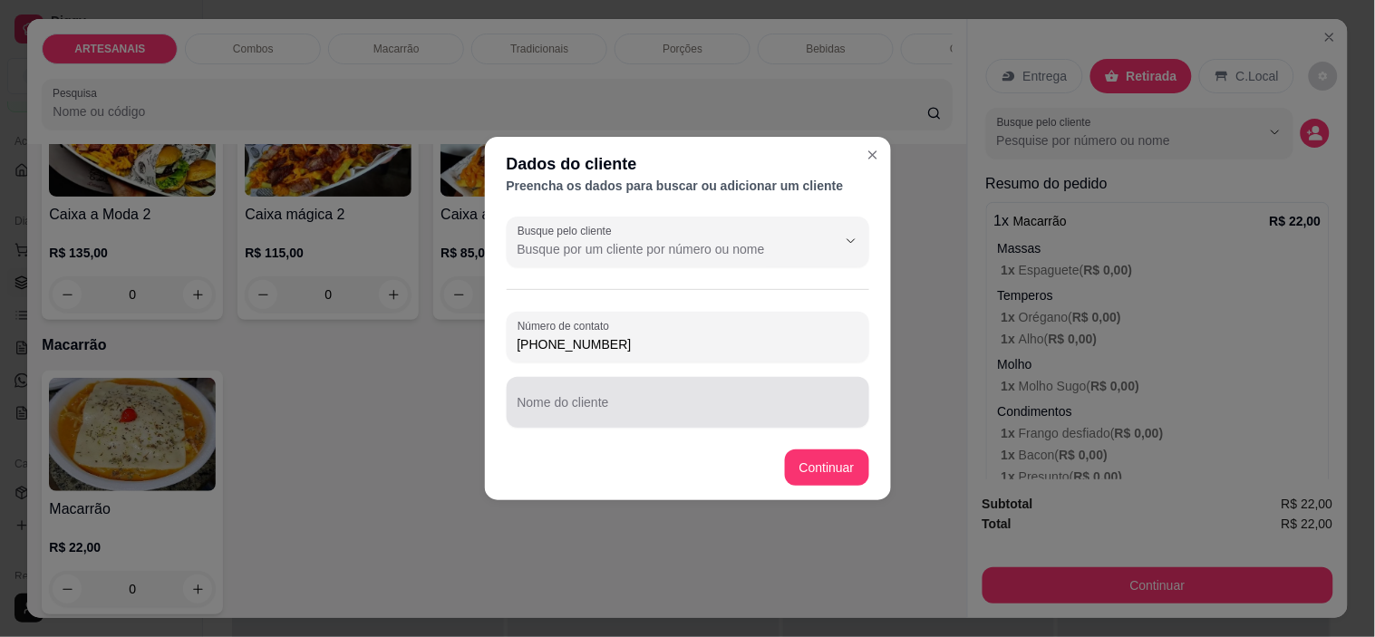
type input "[PHONE_NUMBER]"
click at [668, 413] on input "Nome do cliente" at bounding box center [688, 410] width 341 height 18
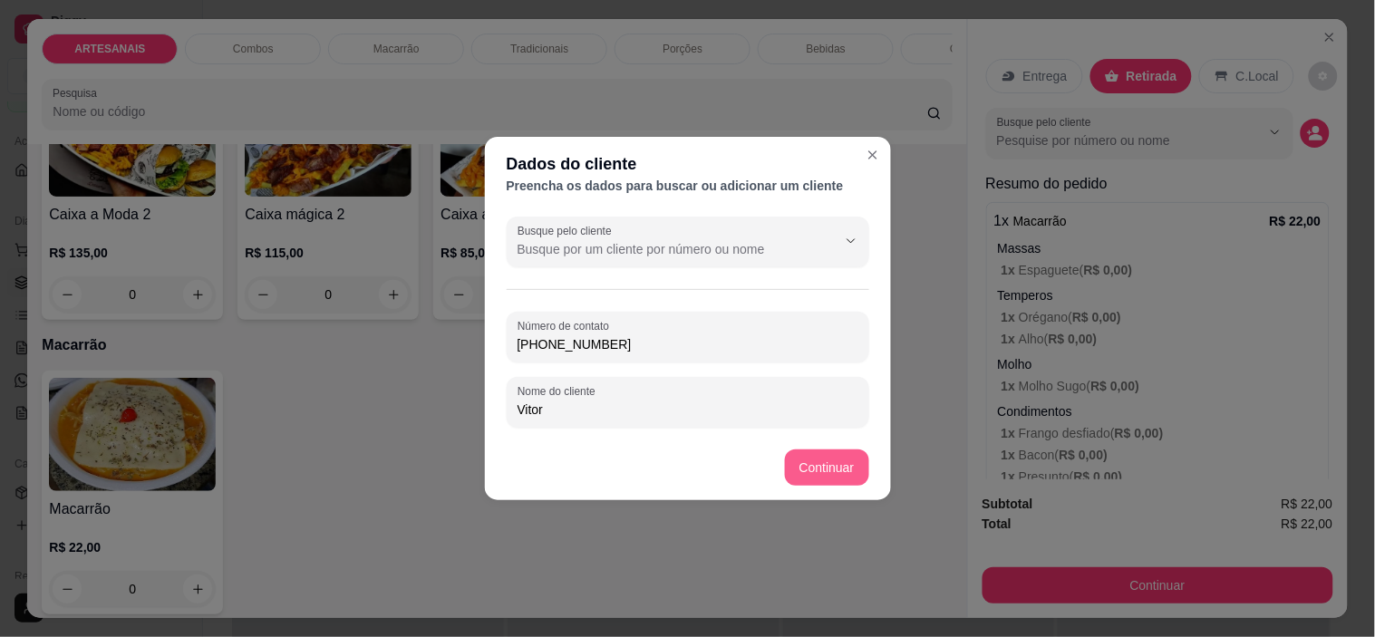
type input "Vitor"
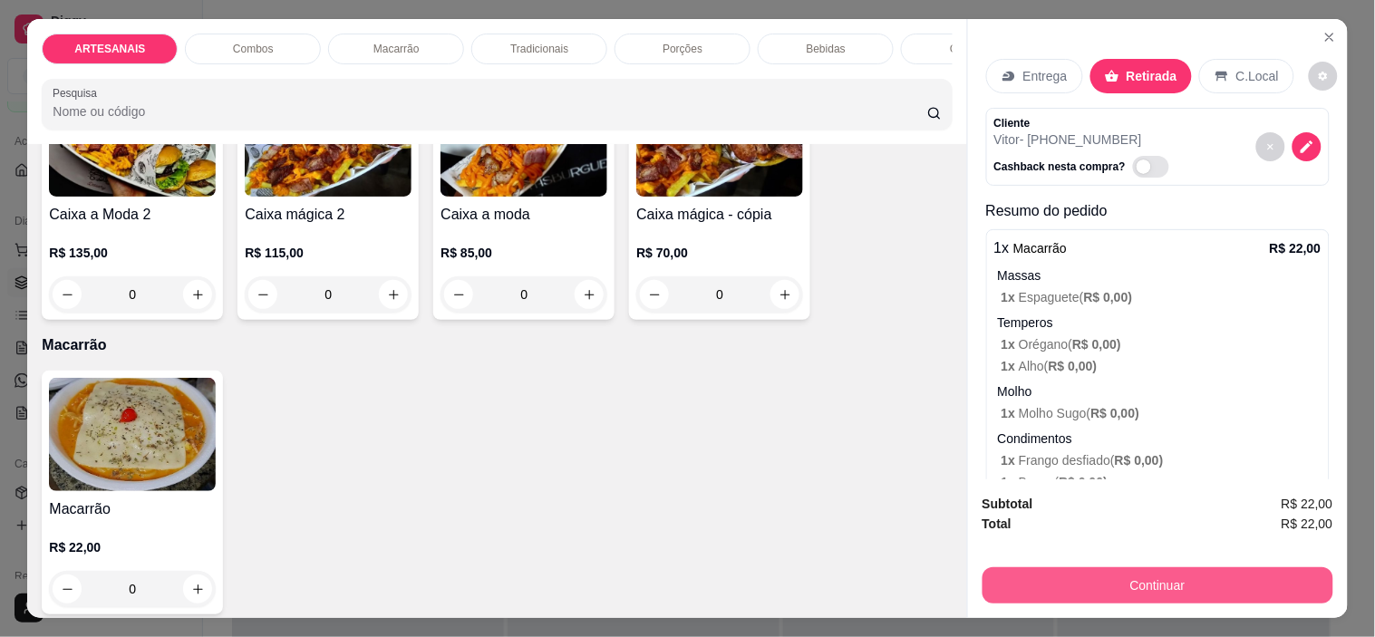
click at [1043, 578] on button "Continuar" at bounding box center [1158, 585] width 351 height 36
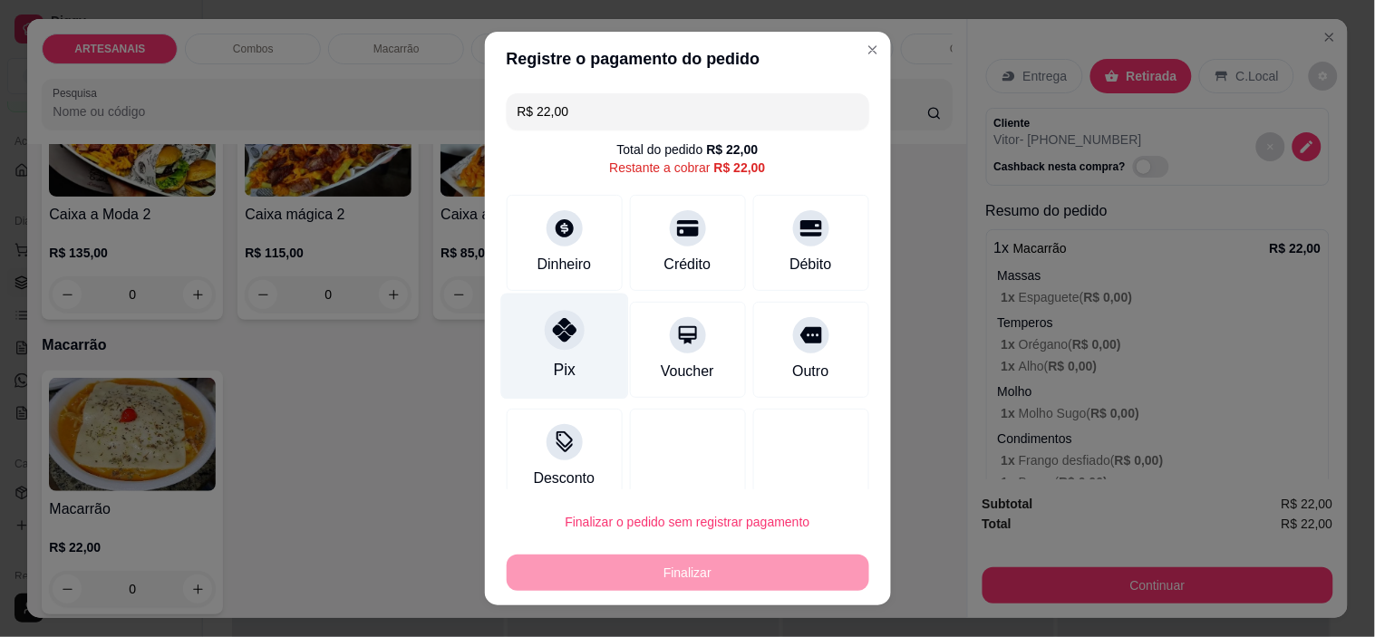
click at [565, 341] on div at bounding box center [565, 331] width 40 height 40
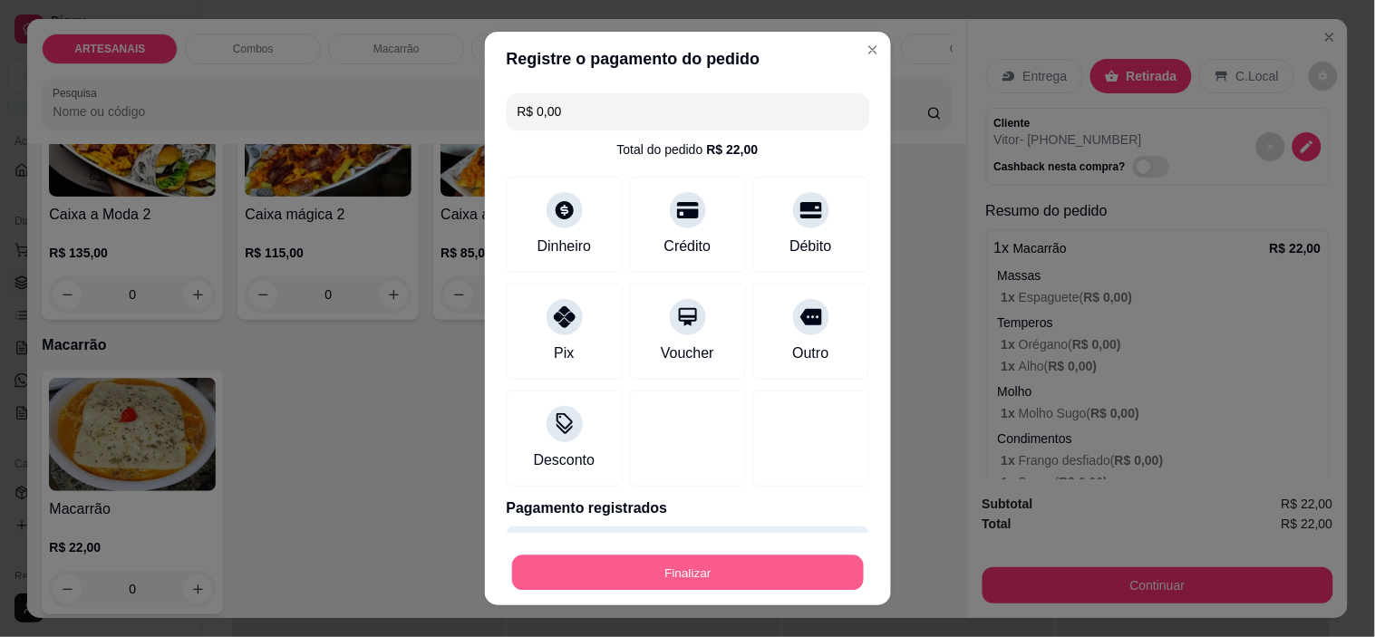
click at [565, 576] on button "Finalizar" at bounding box center [688, 572] width 352 height 35
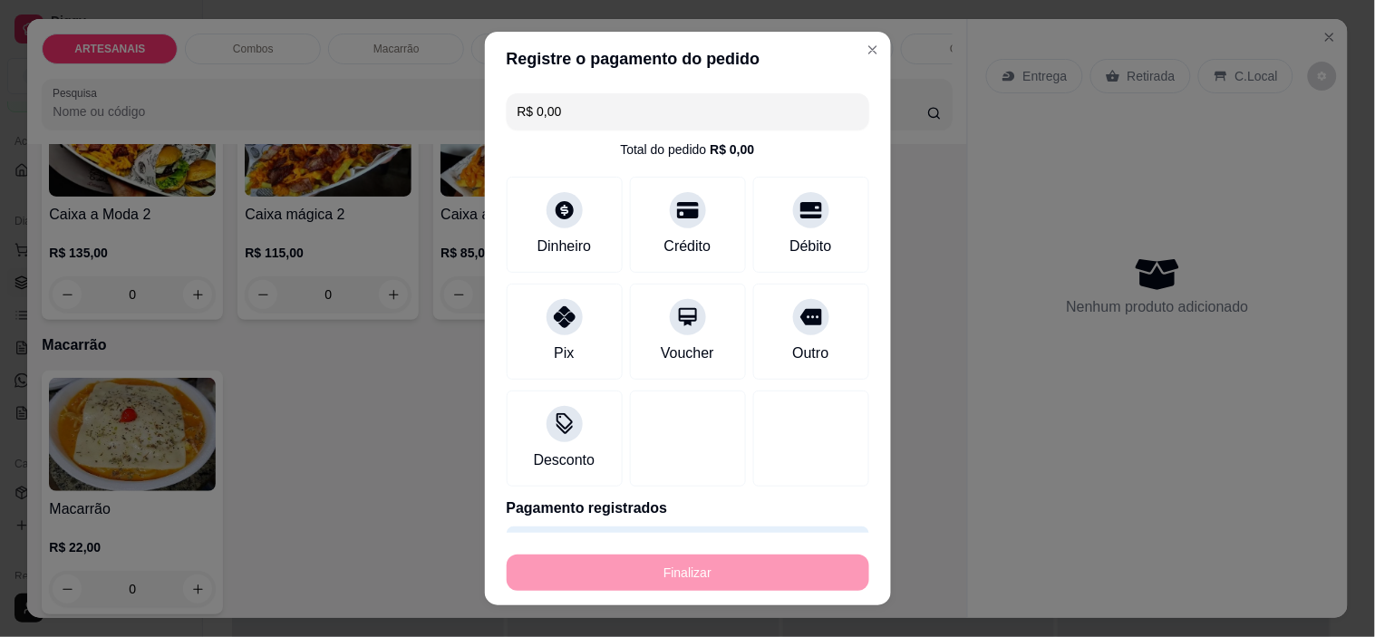
type input "-R$ 22,00"
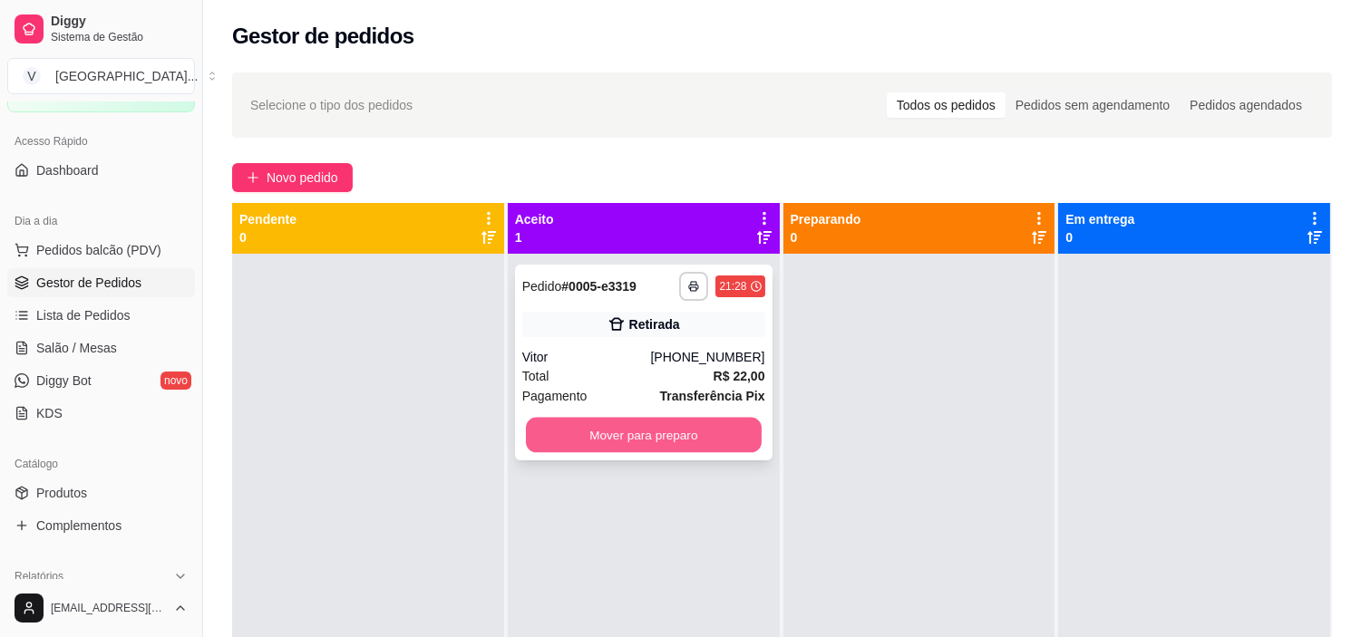
click at [622, 429] on button "Mover para preparo" at bounding box center [644, 435] width 236 height 35
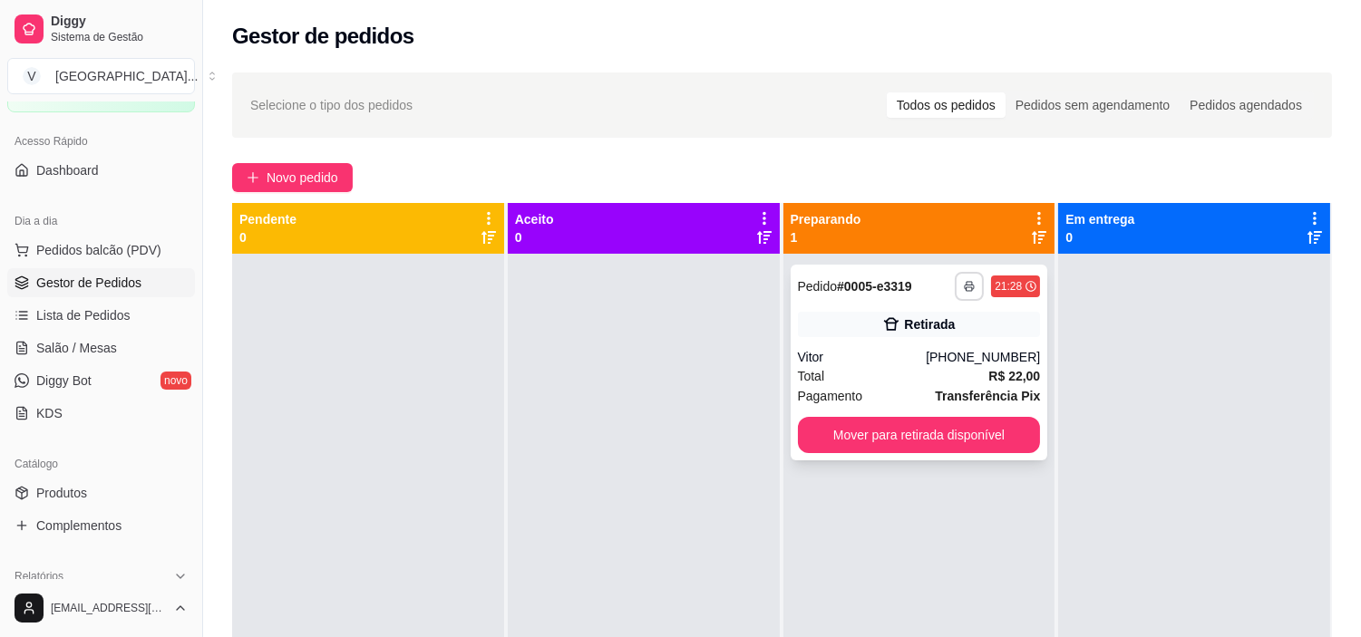
click at [966, 284] on button "button" at bounding box center [969, 286] width 29 height 29
click at [905, 348] on button "IMPRESSORA" at bounding box center [911, 349] width 127 height 28
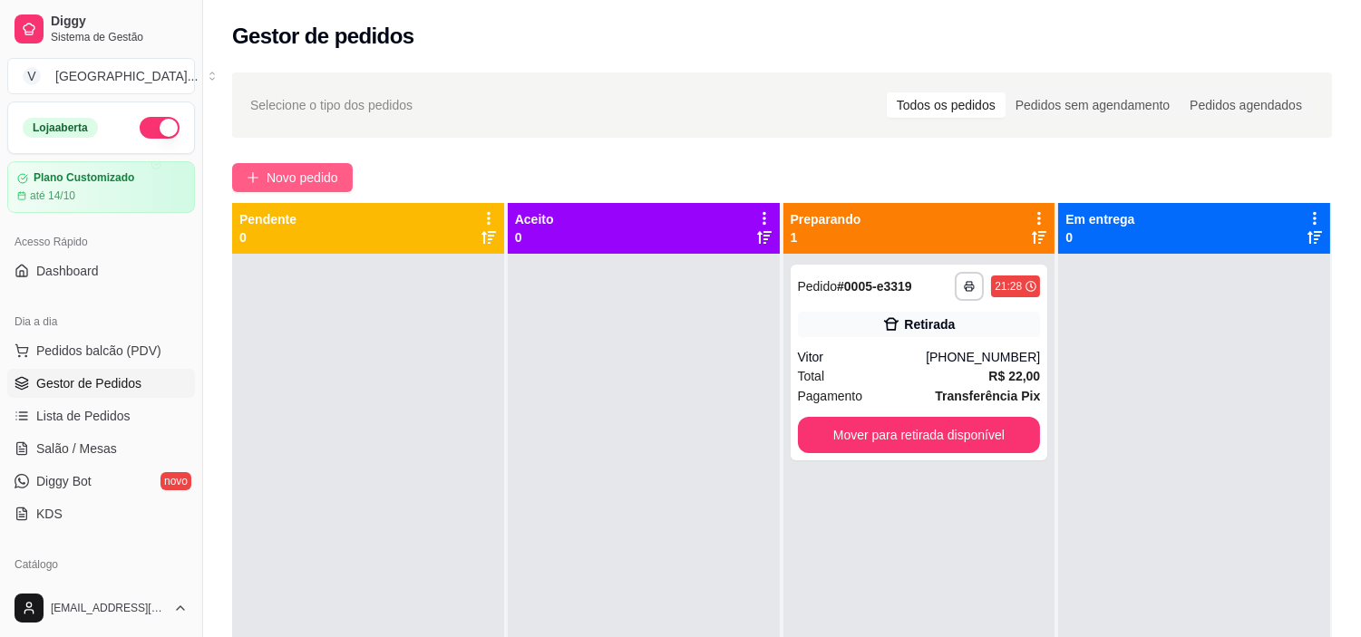
click at [304, 178] on span "Novo pedido" at bounding box center [303, 178] width 72 height 20
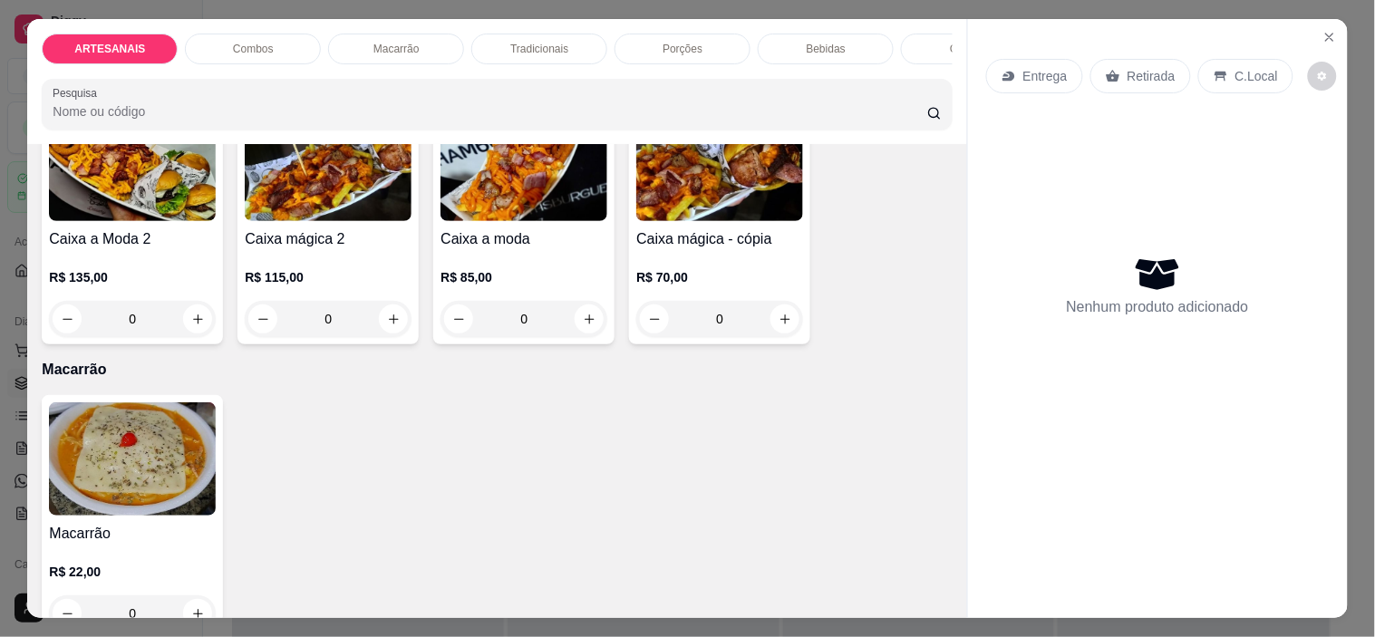
scroll to position [1007, 0]
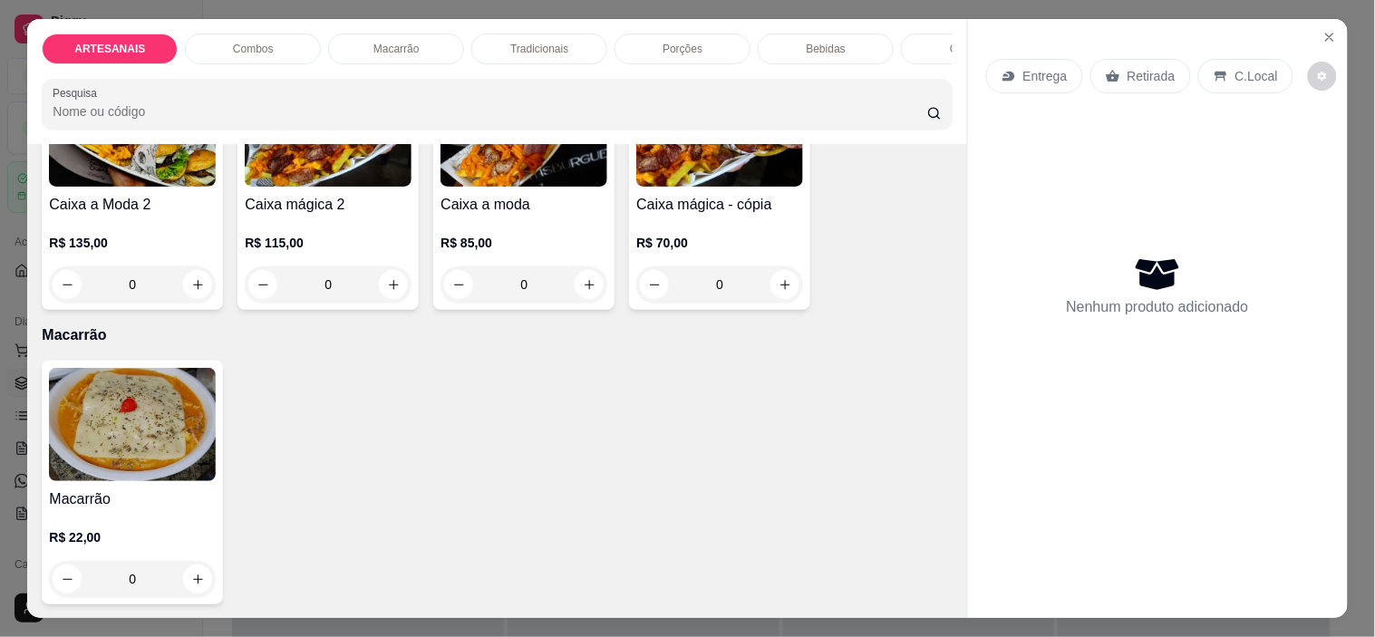
click at [199, 585] on div "0" at bounding box center [132, 579] width 167 height 36
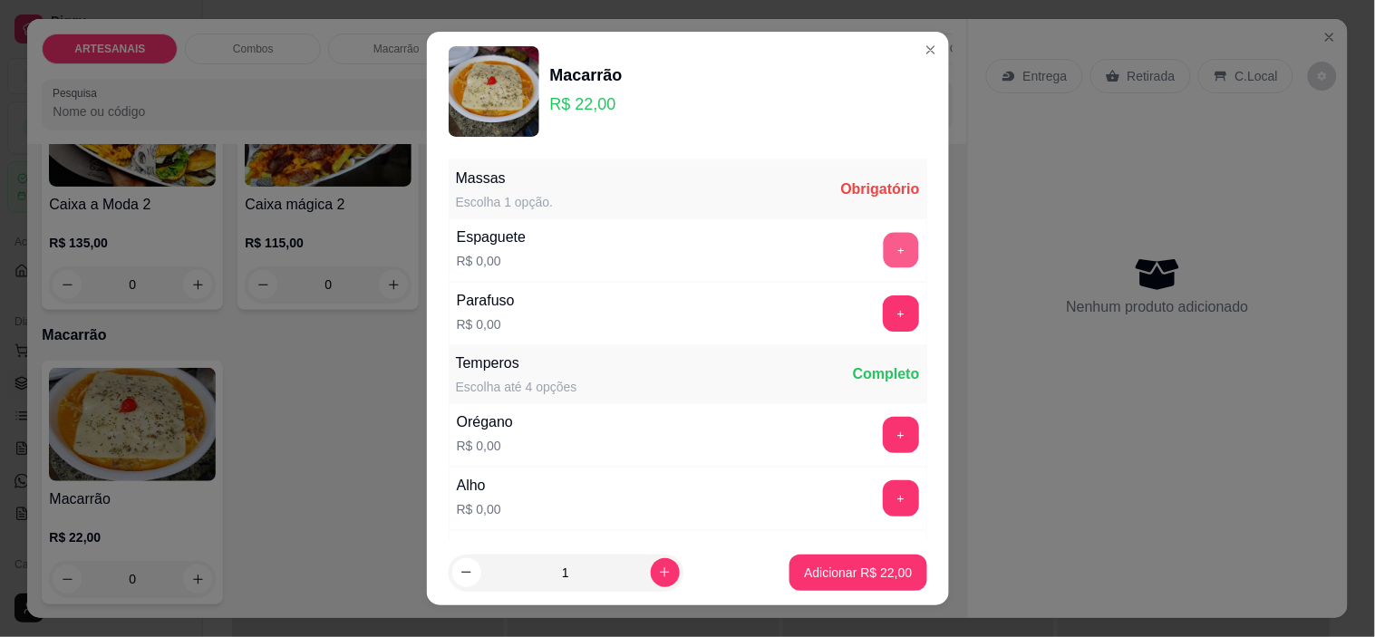
click at [883, 257] on button "+" at bounding box center [900, 250] width 35 height 35
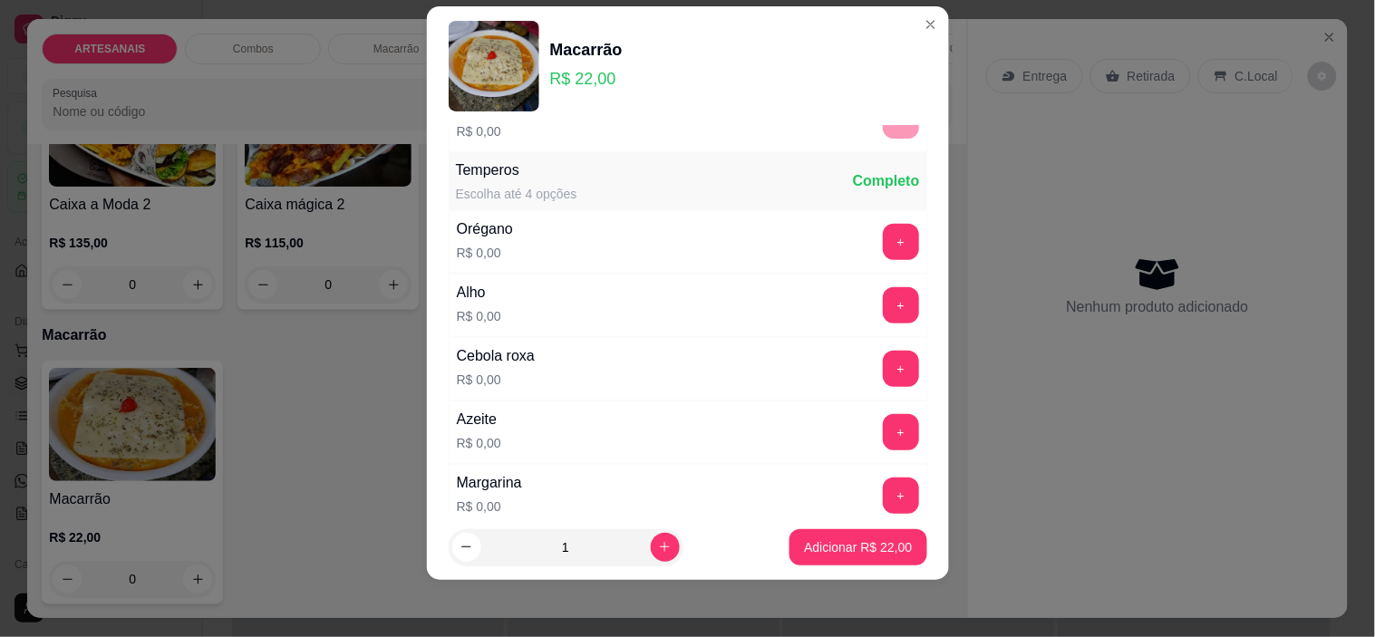
scroll to position [194, 0]
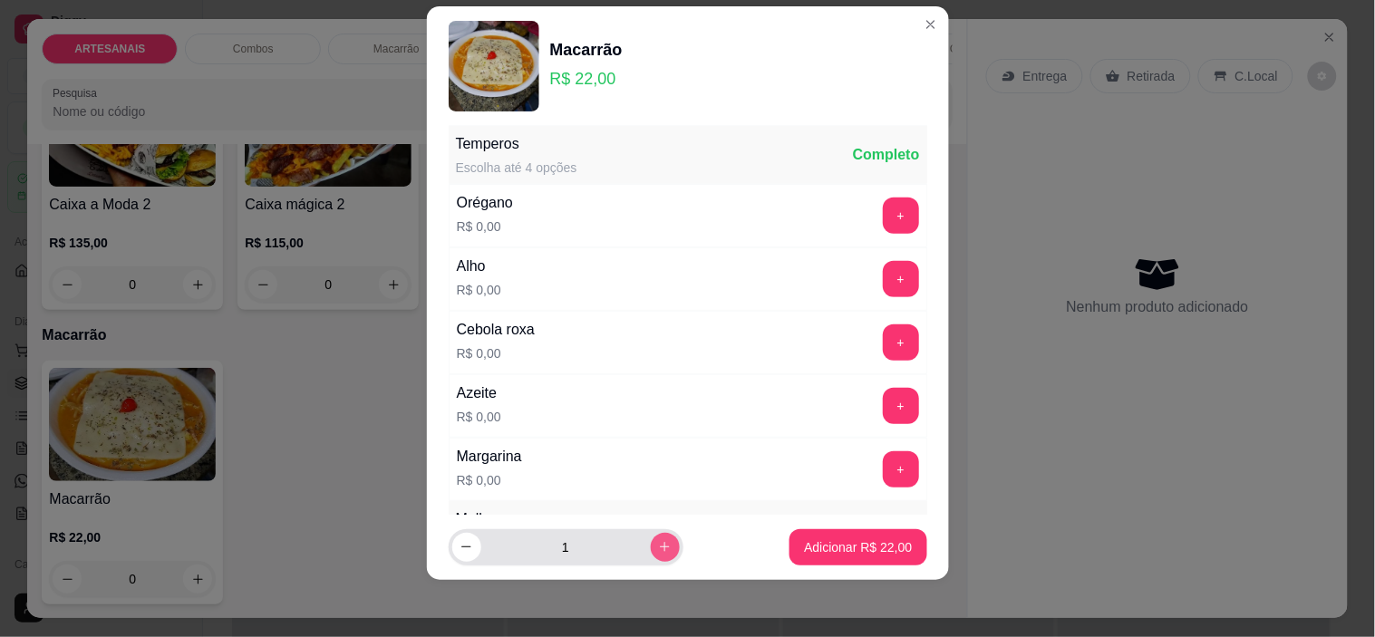
click at [651, 549] on button "increase-product-quantity" at bounding box center [665, 547] width 29 height 29
type input "2"
click at [883, 216] on button "+" at bounding box center [900, 216] width 35 height 35
click at [883, 278] on button "+" at bounding box center [901, 279] width 36 height 36
click at [883, 347] on button "+" at bounding box center [901, 343] width 36 height 36
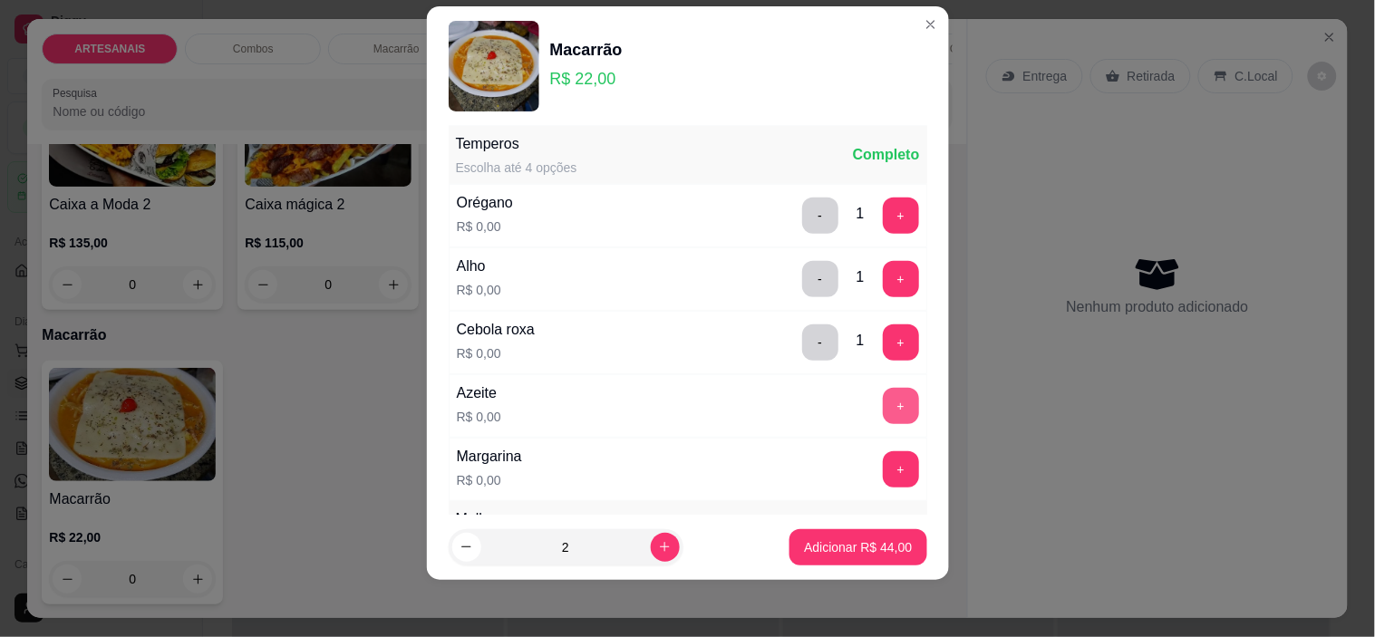
click at [883, 410] on button "+" at bounding box center [901, 406] width 36 height 36
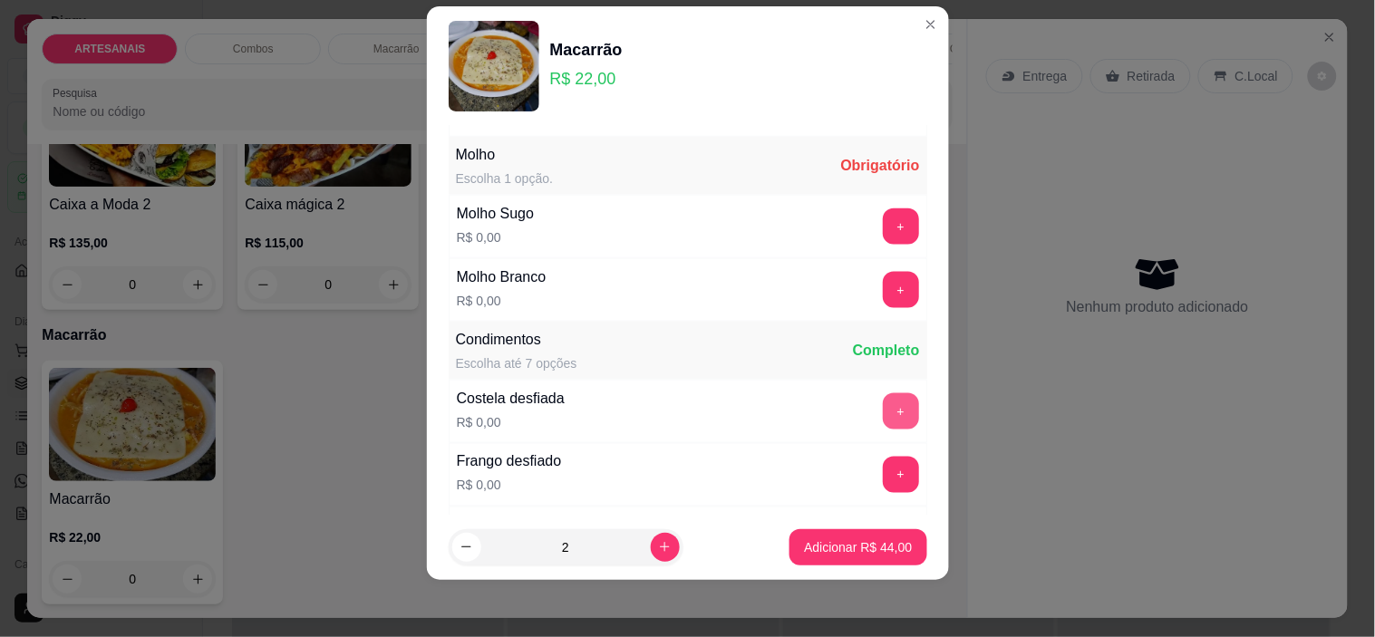
scroll to position [571, 0]
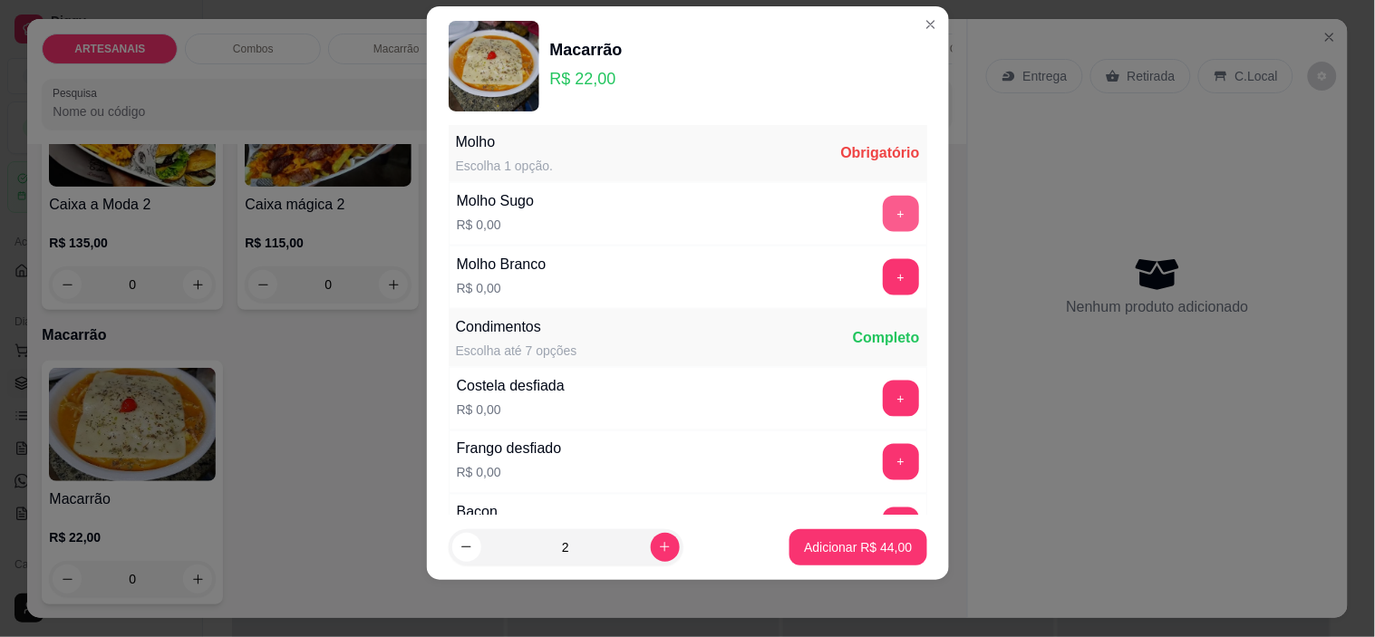
click at [883, 221] on button "+" at bounding box center [901, 214] width 36 height 36
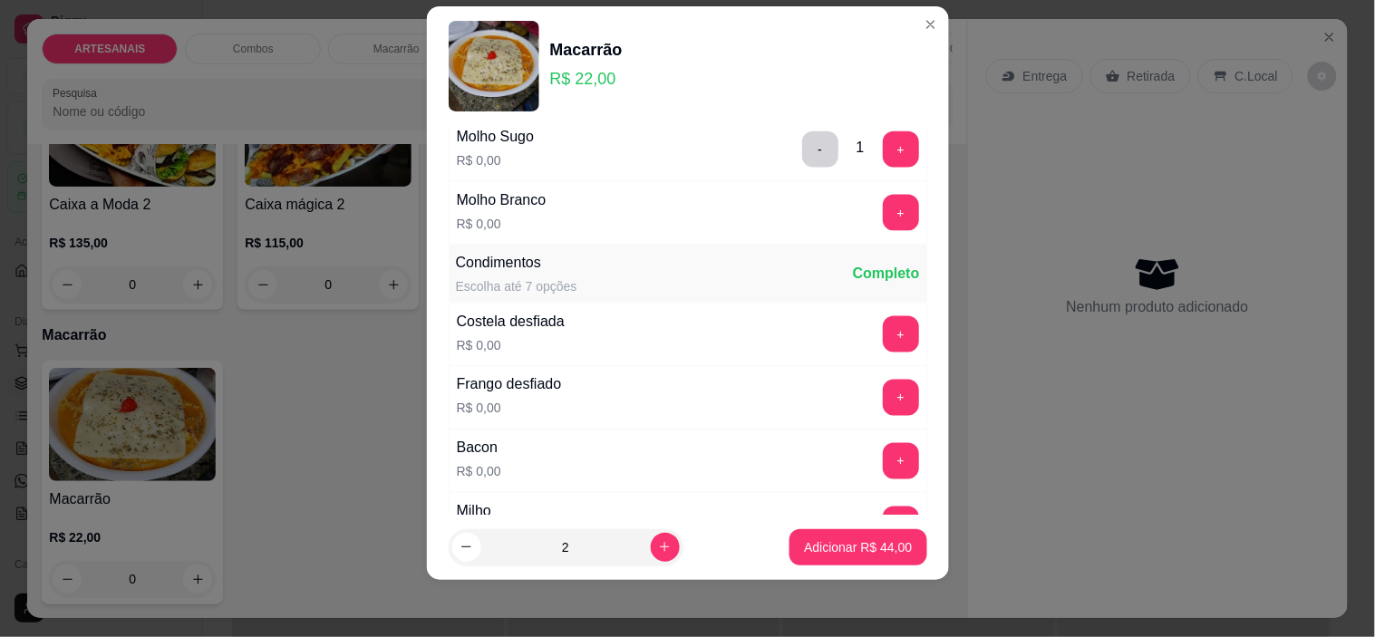
scroll to position [672, 0]
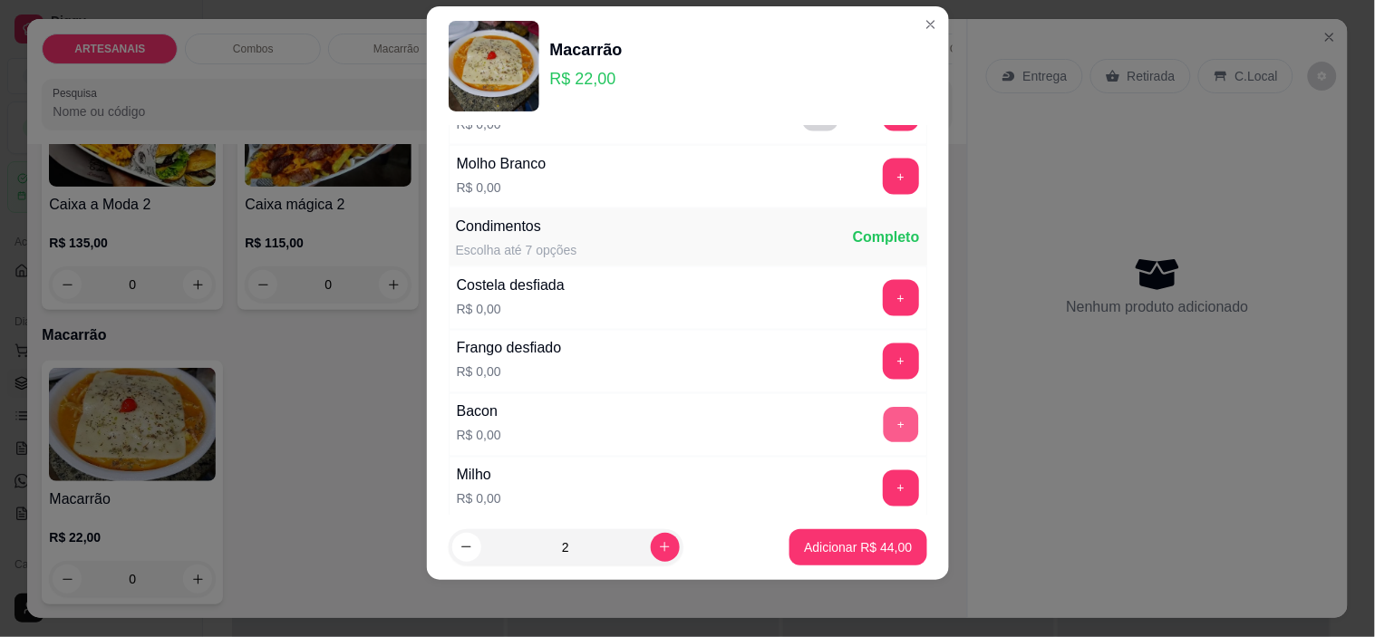
click at [883, 421] on button "+" at bounding box center [900, 425] width 35 height 35
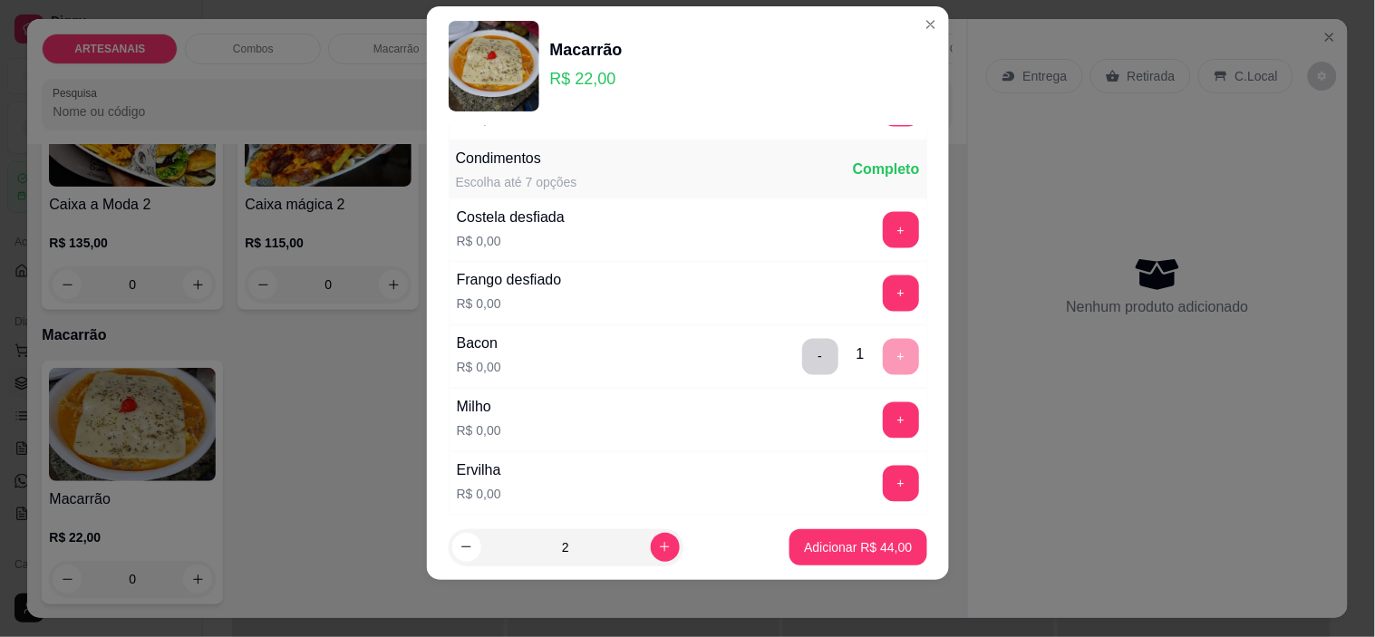
scroll to position [772, 0]
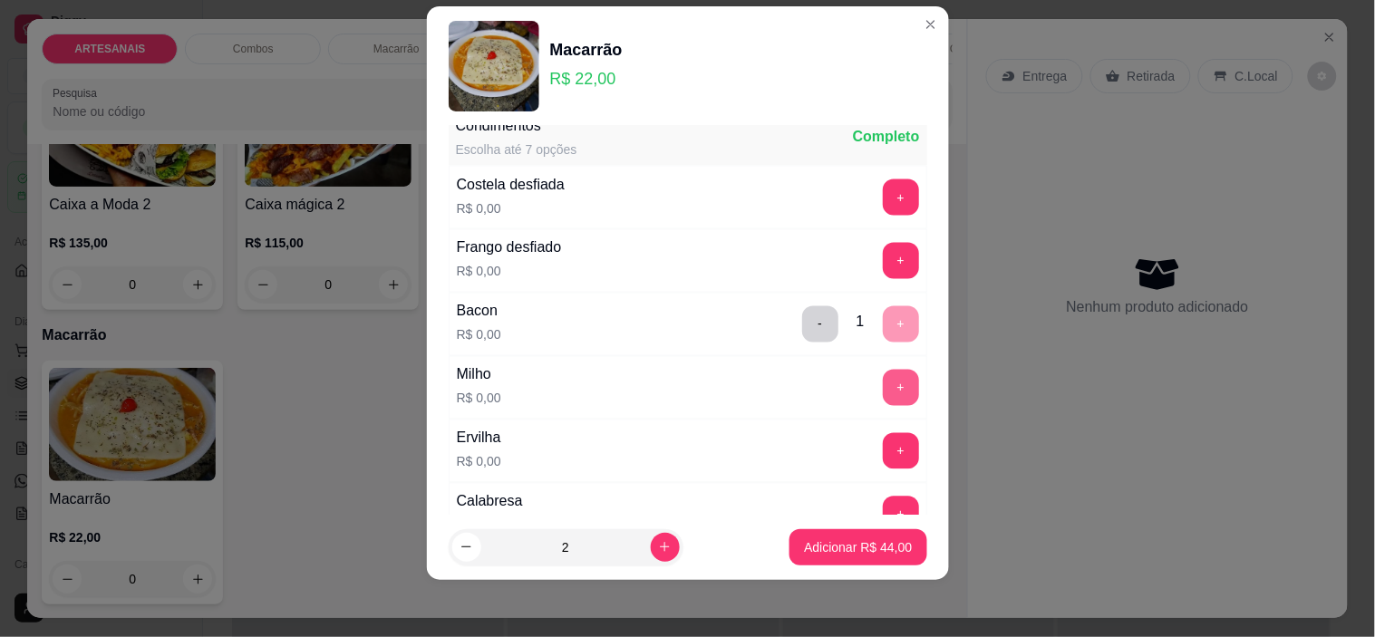
click at [883, 387] on button "+" at bounding box center [901, 388] width 36 height 36
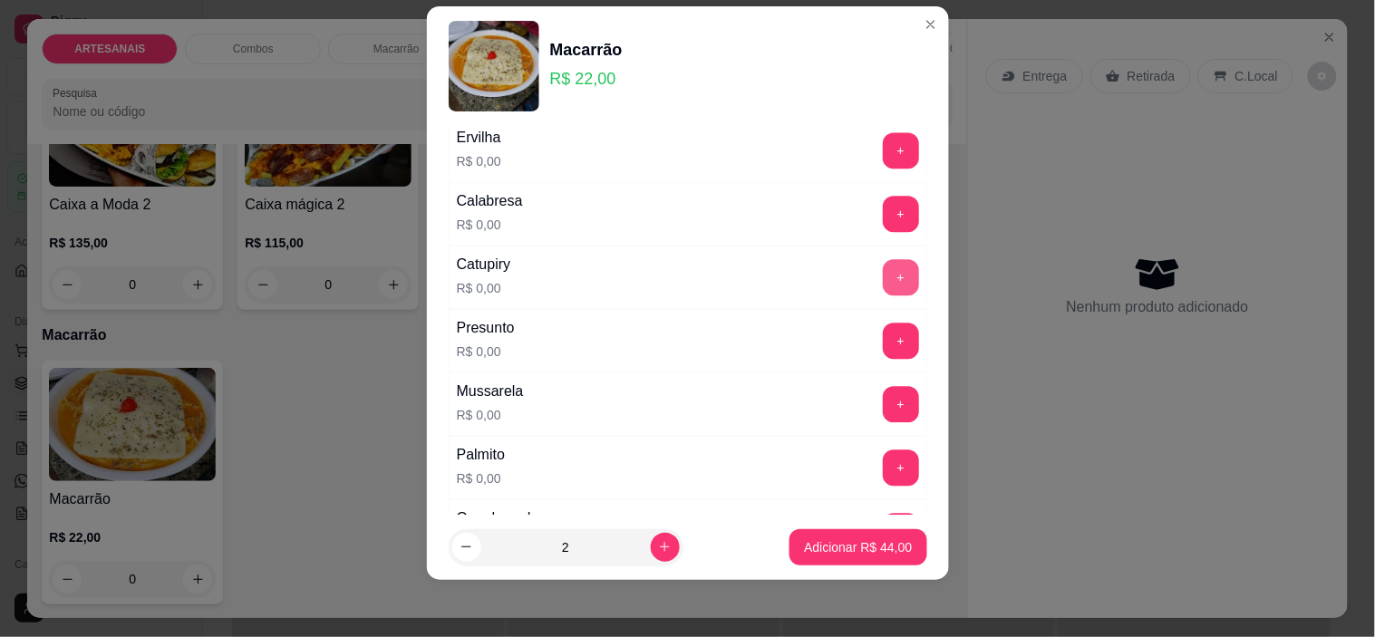
scroll to position [1074, 0]
click at [883, 341] on button "+" at bounding box center [901, 340] width 36 height 36
click at [883, 279] on button "+" at bounding box center [901, 276] width 36 height 36
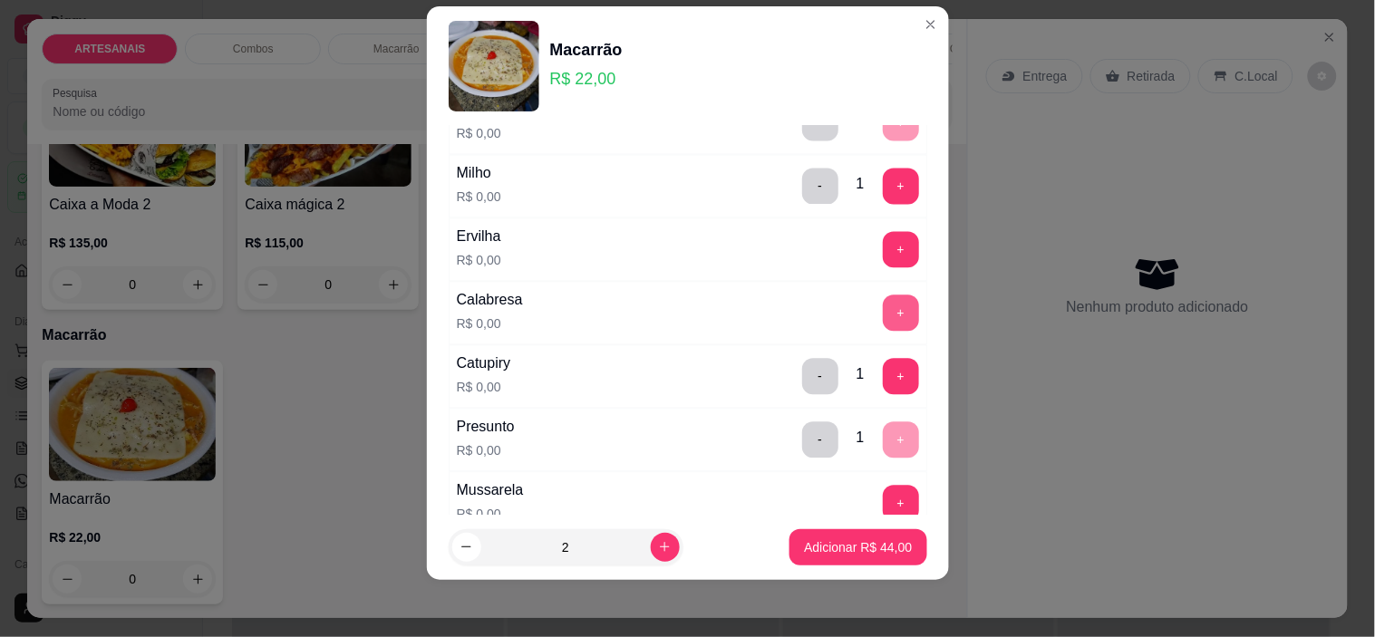
click at [883, 320] on button "+" at bounding box center [901, 314] width 36 height 36
click at [883, 489] on button "+" at bounding box center [900, 504] width 35 height 35
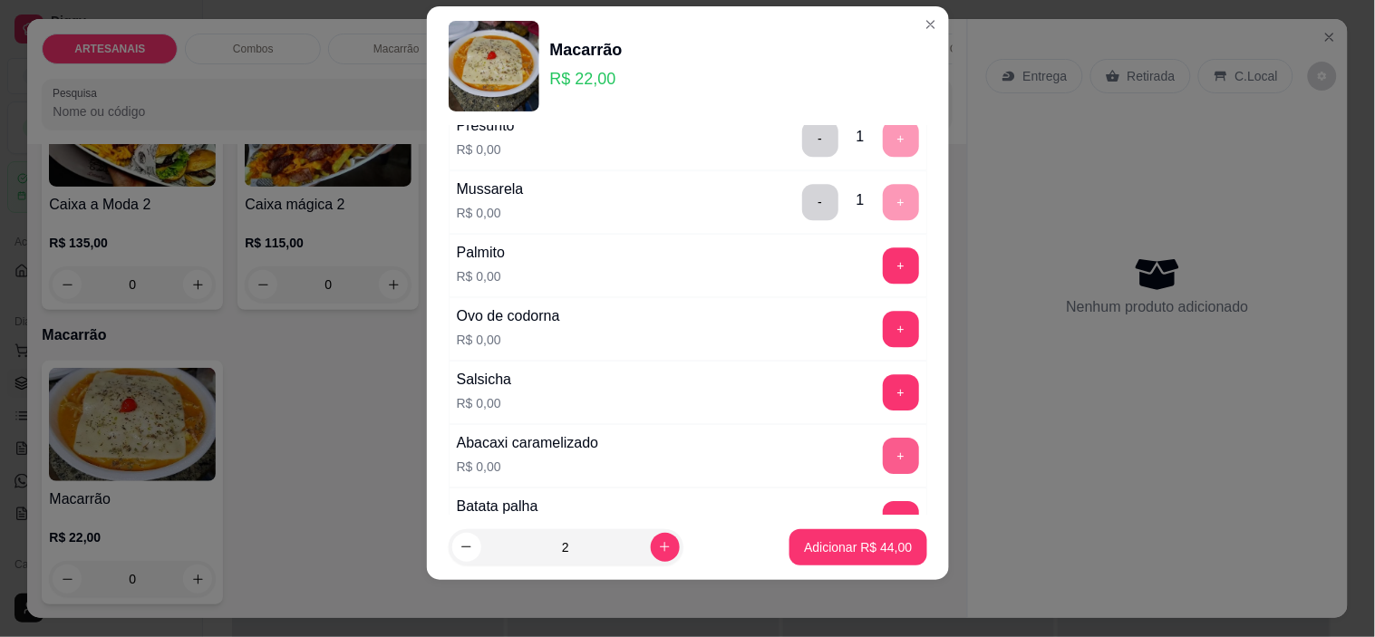
scroll to position [1376, 0]
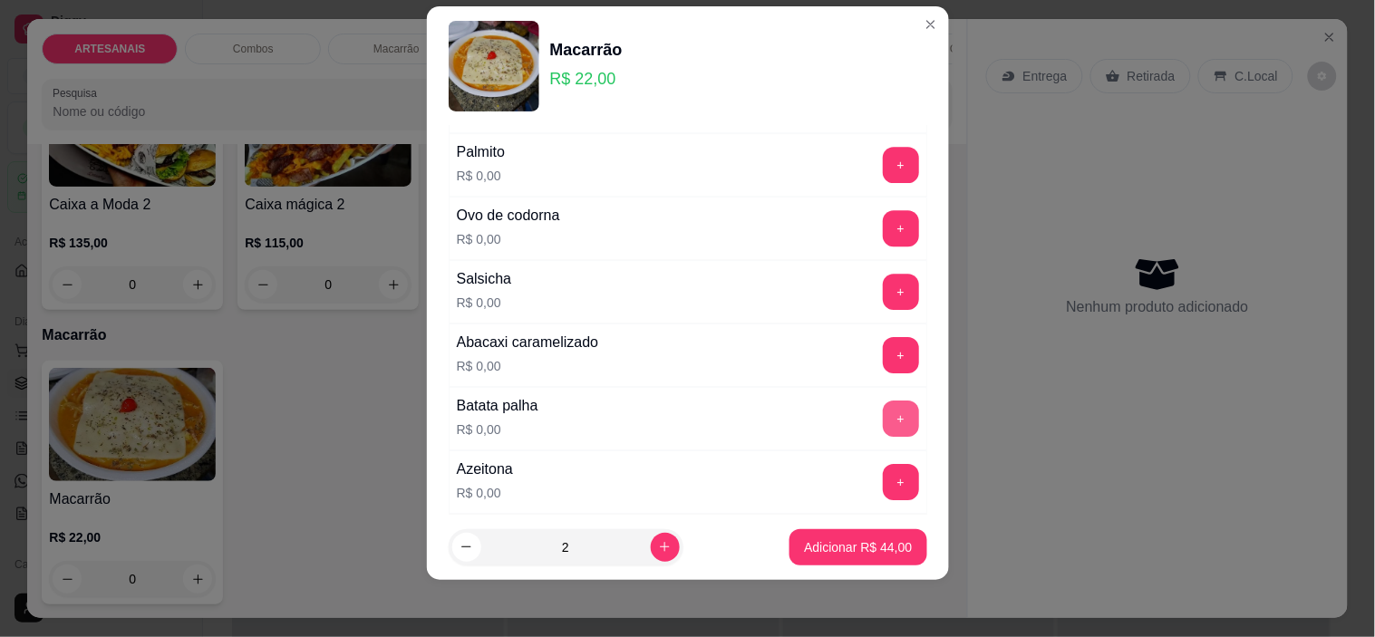
click at [883, 420] on button "+" at bounding box center [901, 419] width 36 height 36
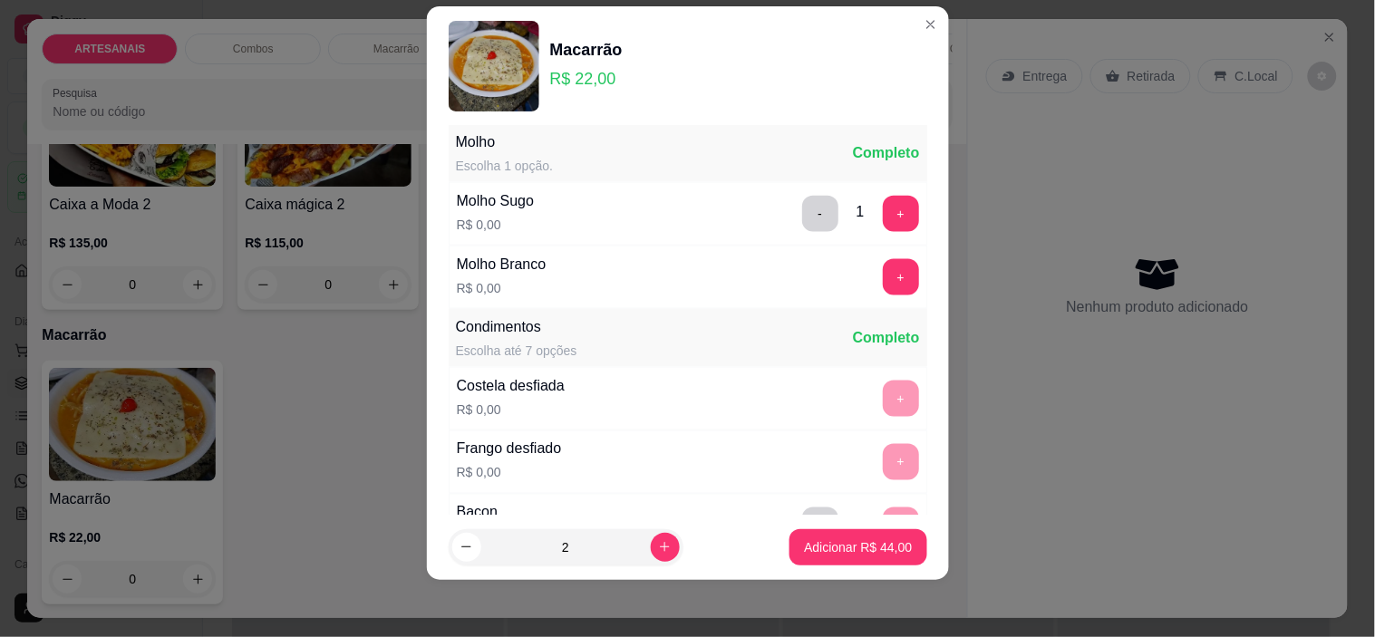
scroll to position [369, 0]
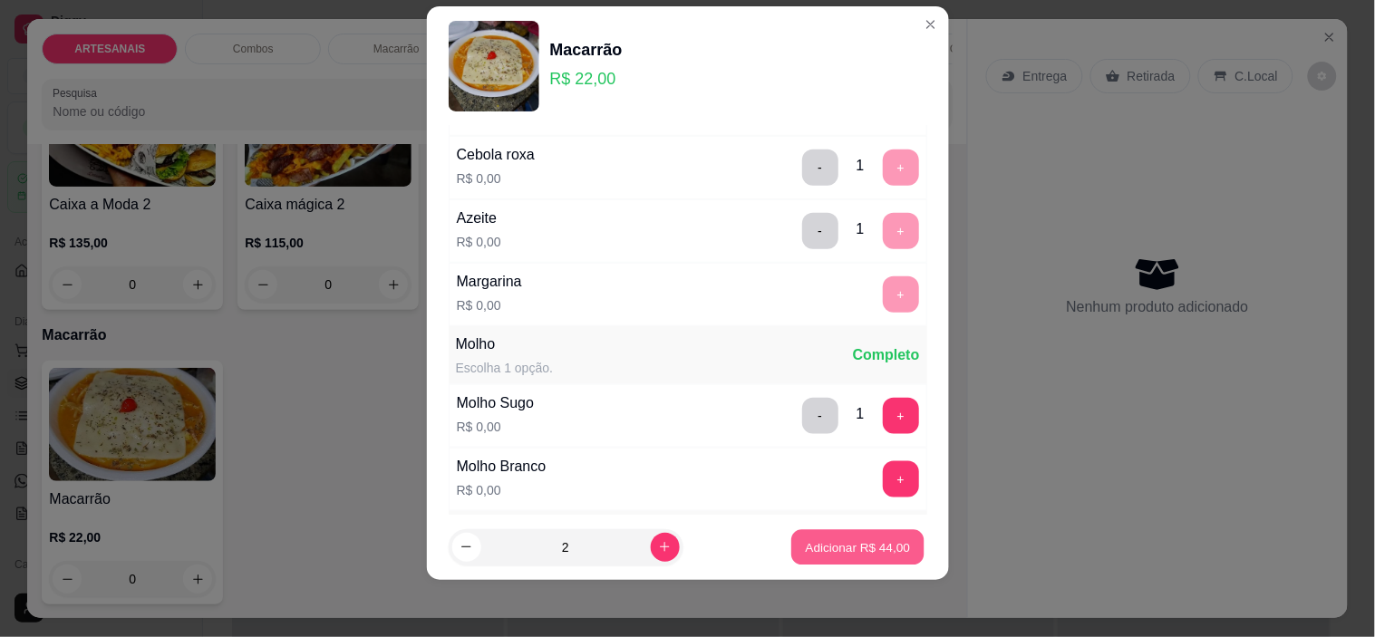
click at [873, 535] on button "Adicionar R$ 44,00" at bounding box center [858, 546] width 133 height 35
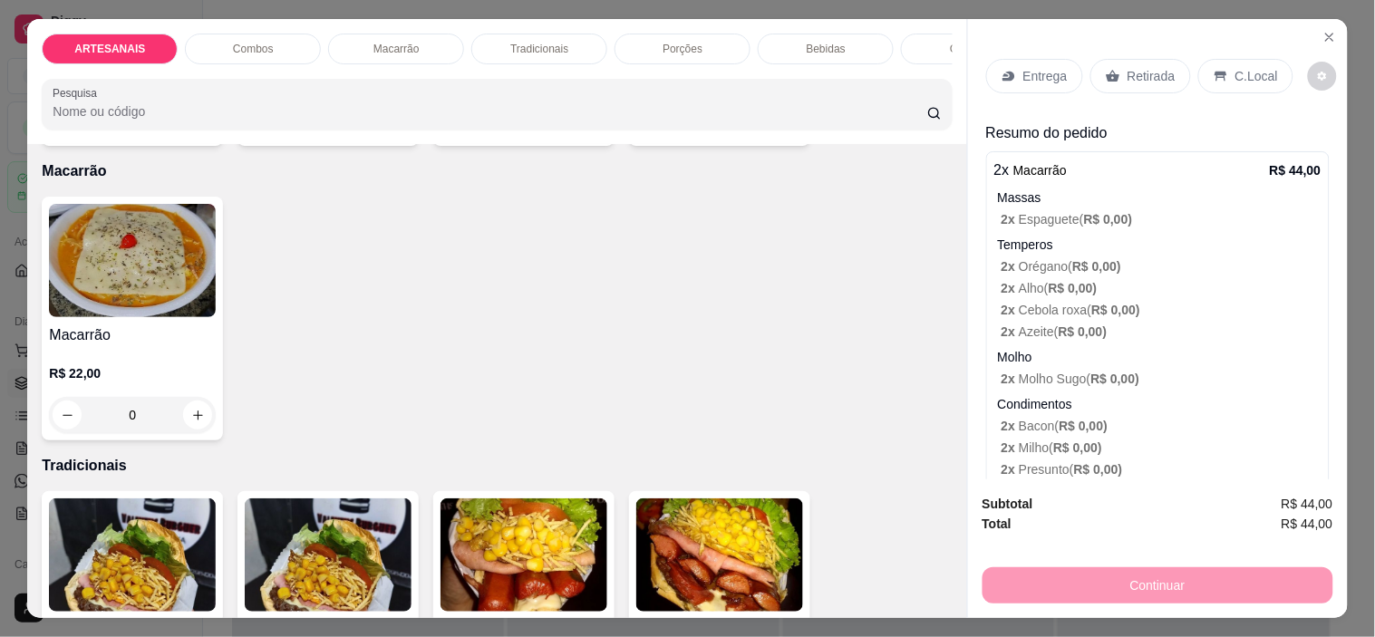
scroll to position [1208, 0]
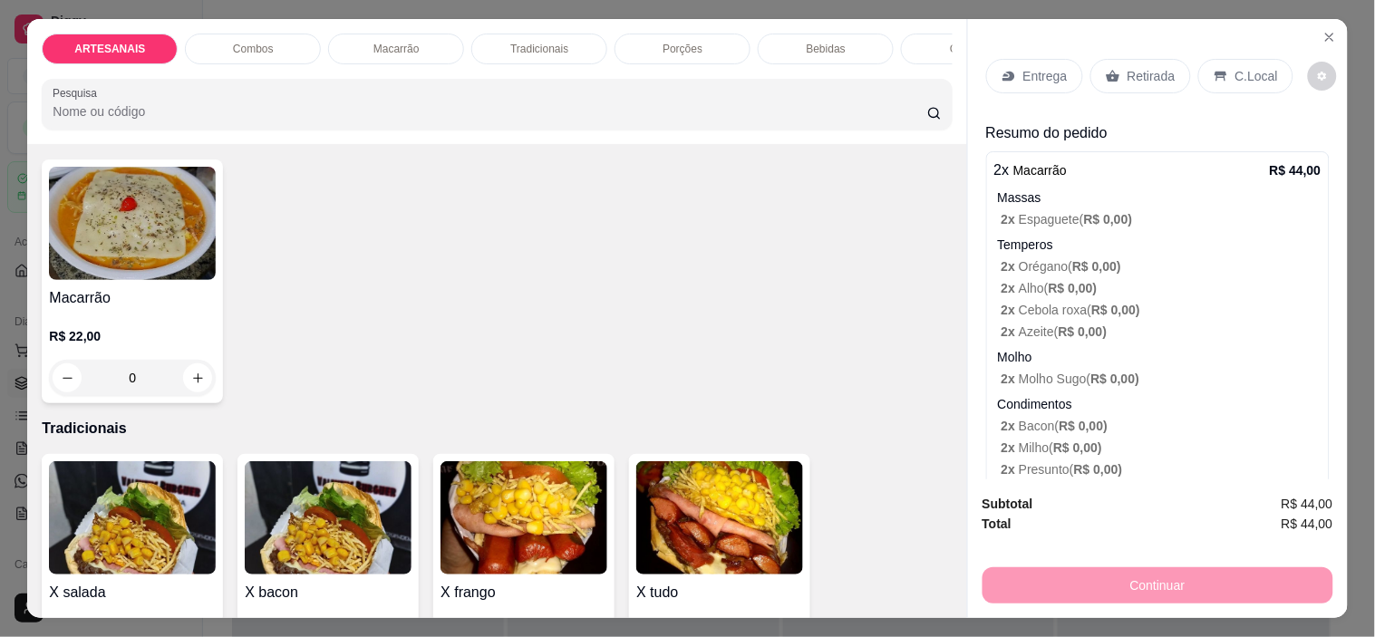
click at [194, 393] on div "0" at bounding box center [132, 378] width 167 height 36
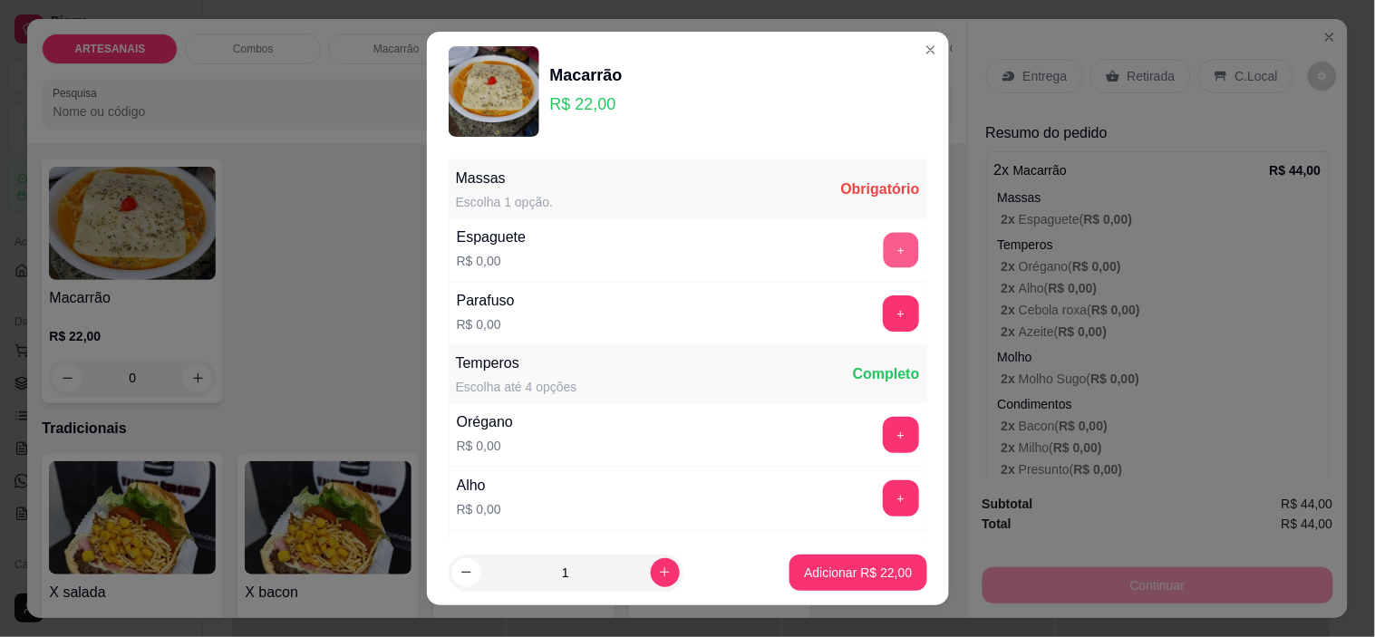
click at [883, 237] on button "+" at bounding box center [900, 250] width 35 height 35
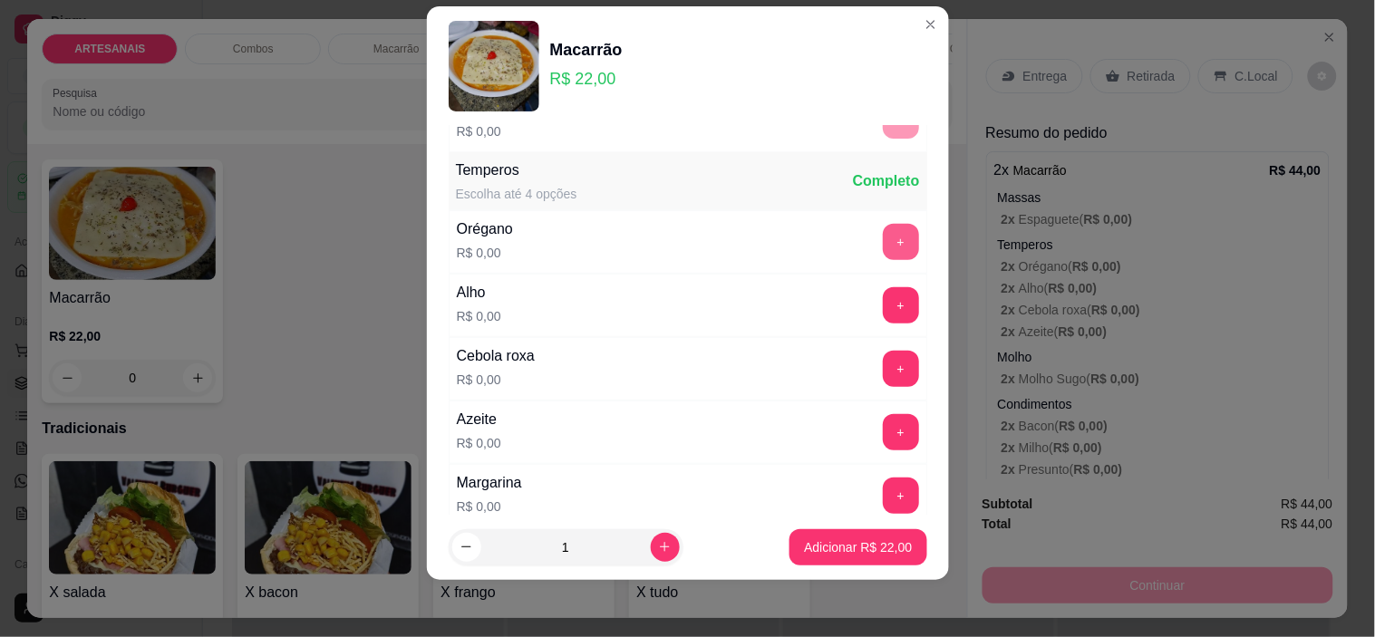
scroll to position [194, 0]
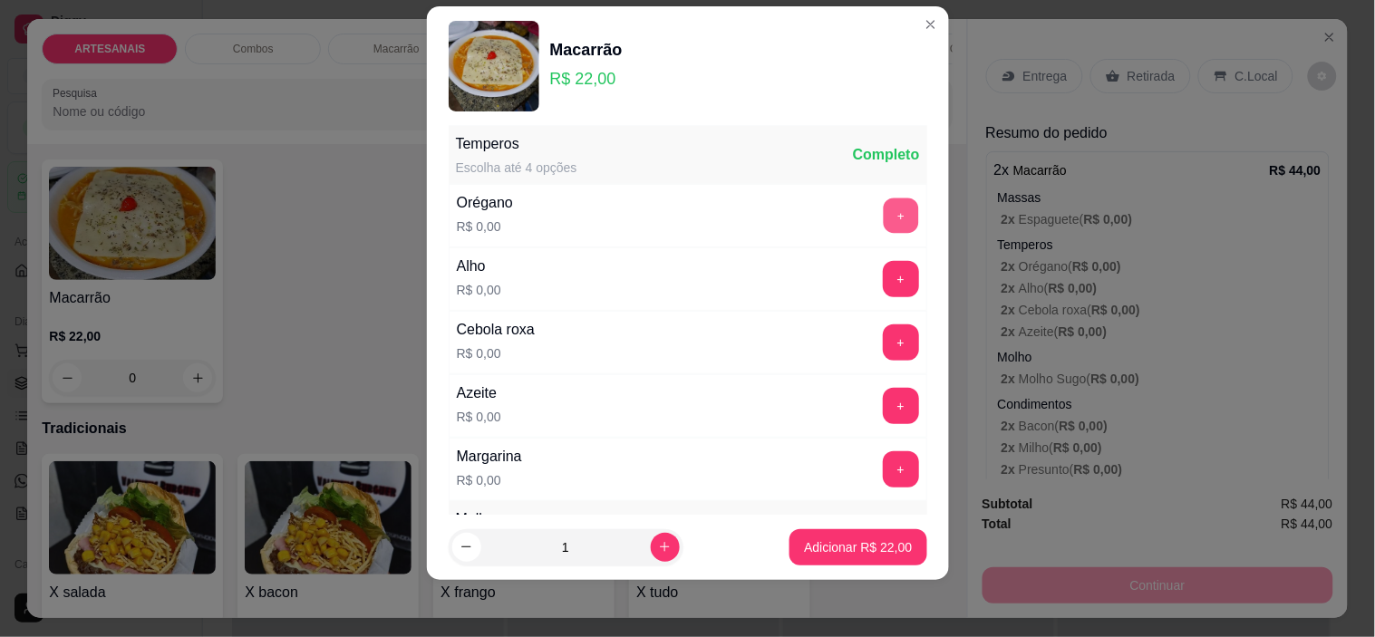
click at [883, 220] on button "+" at bounding box center [900, 216] width 35 height 35
click at [883, 411] on button "+" at bounding box center [901, 406] width 36 height 36
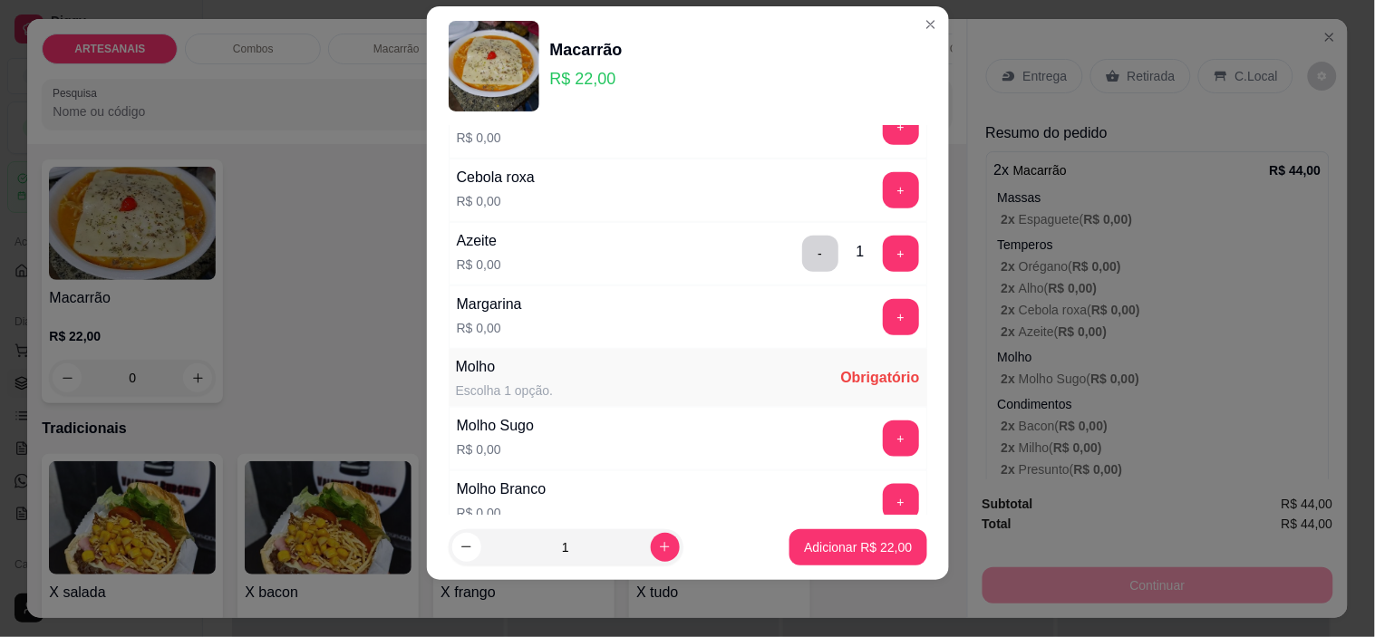
scroll to position [395, 0]
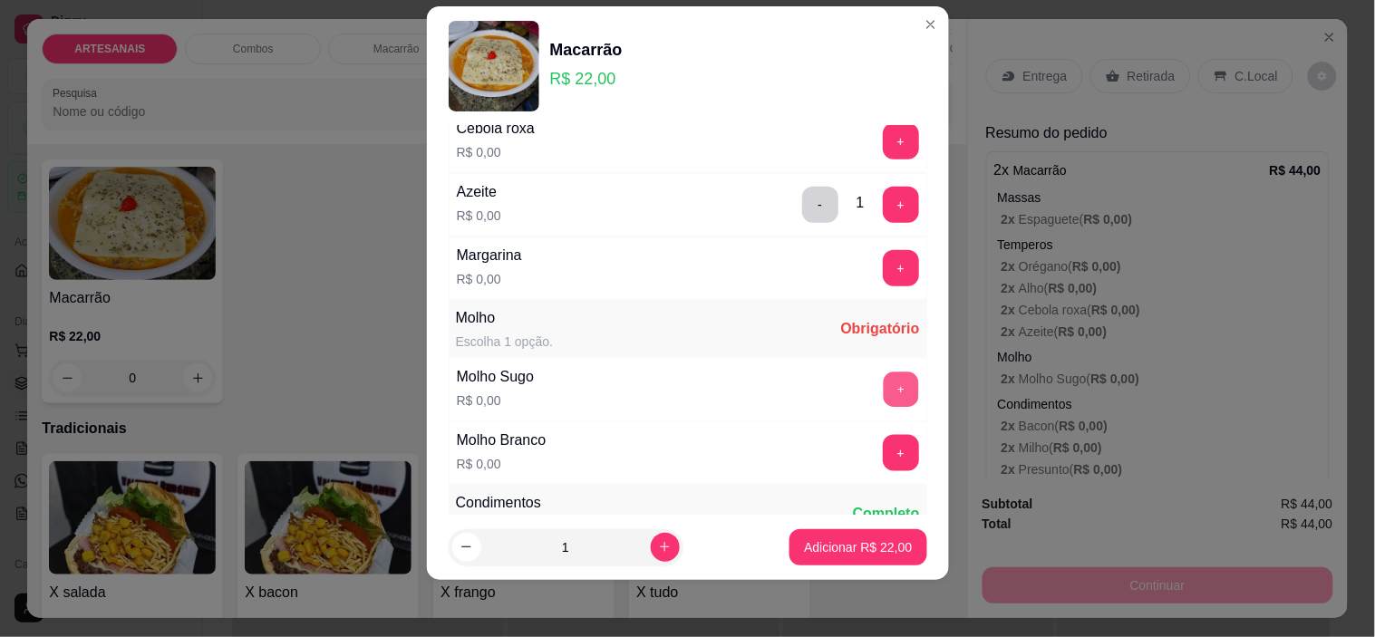
click at [883, 388] on button "+" at bounding box center [900, 390] width 35 height 35
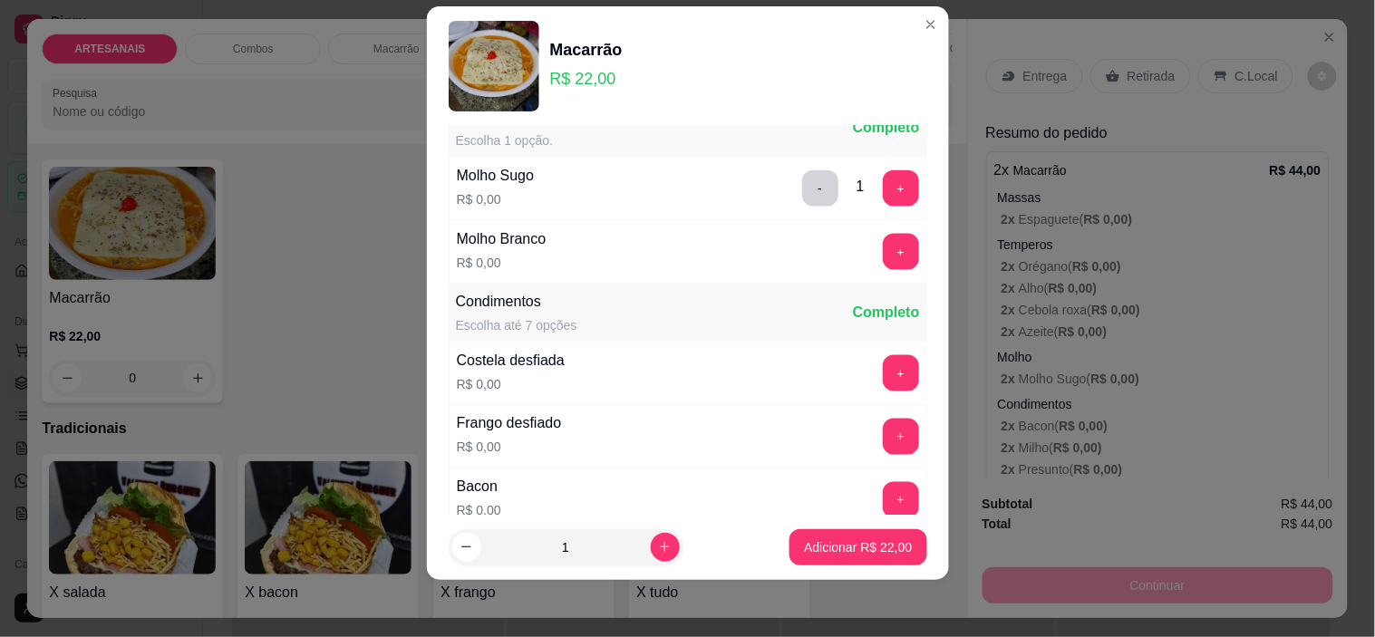
scroll to position [698, 0]
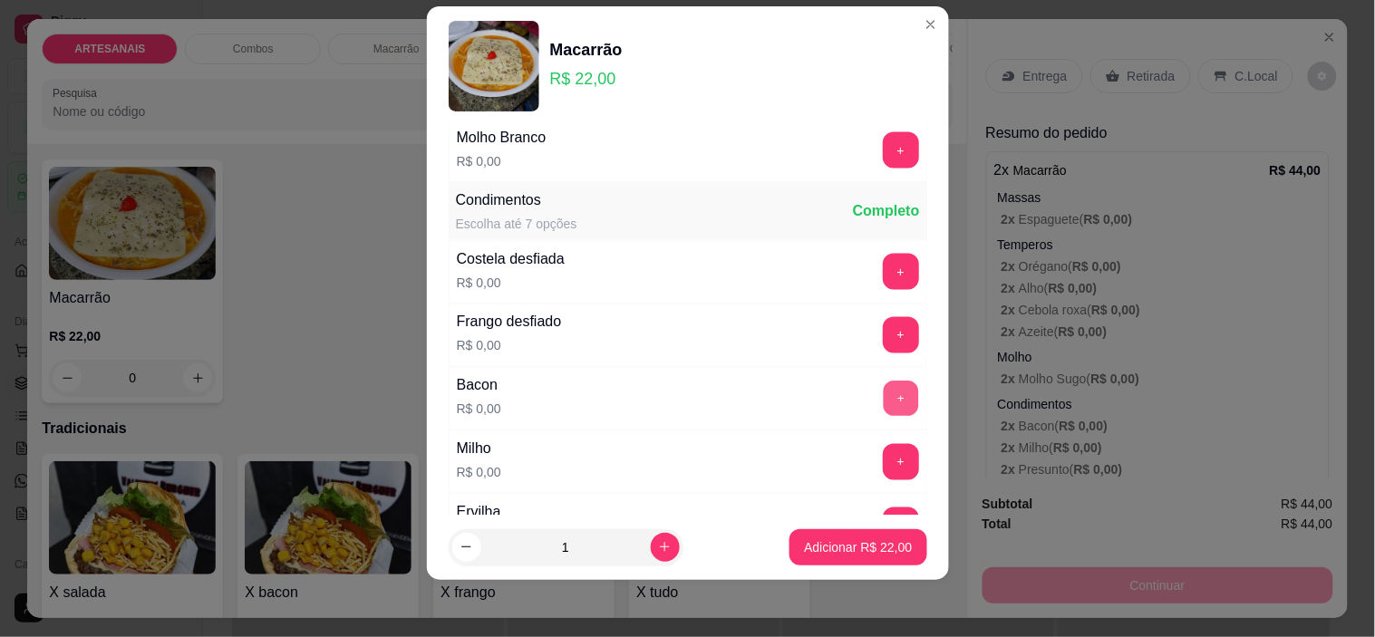
click at [883, 383] on button "+" at bounding box center [900, 399] width 35 height 35
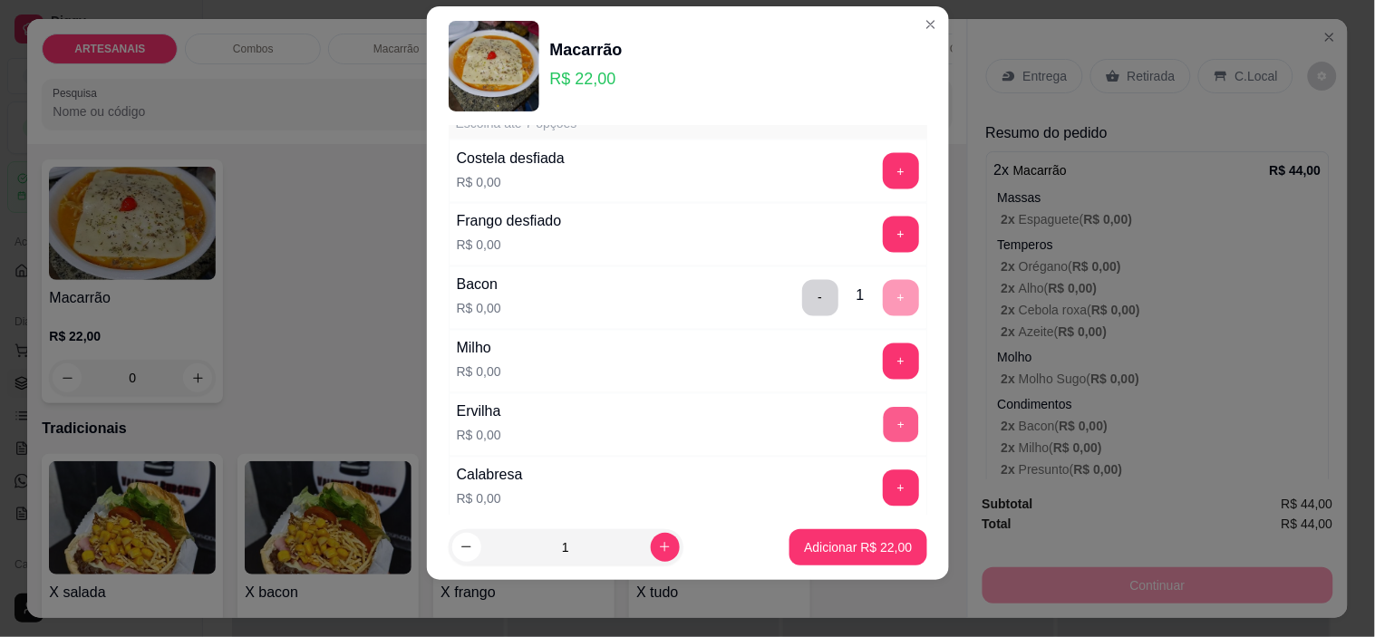
click at [883, 422] on button "+" at bounding box center [900, 425] width 35 height 35
click at [883, 370] on button "+" at bounding box center [901, 362] width 36 height 36
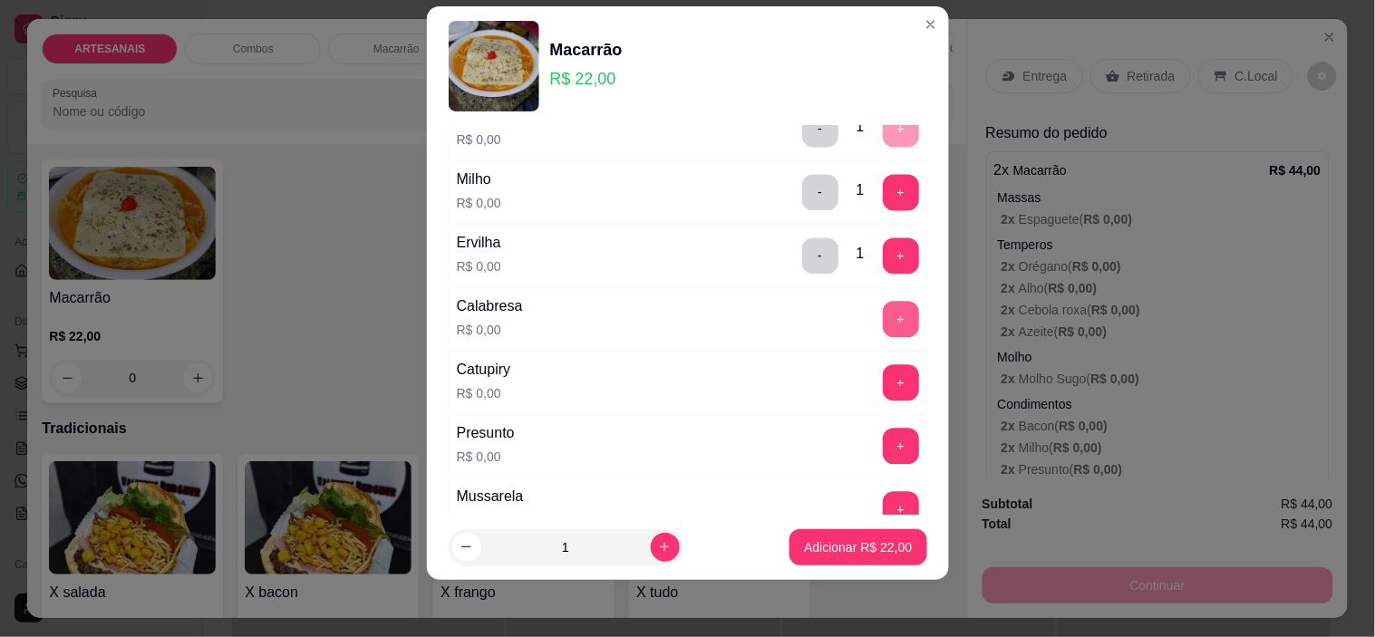
scroll to position [1000, 0]
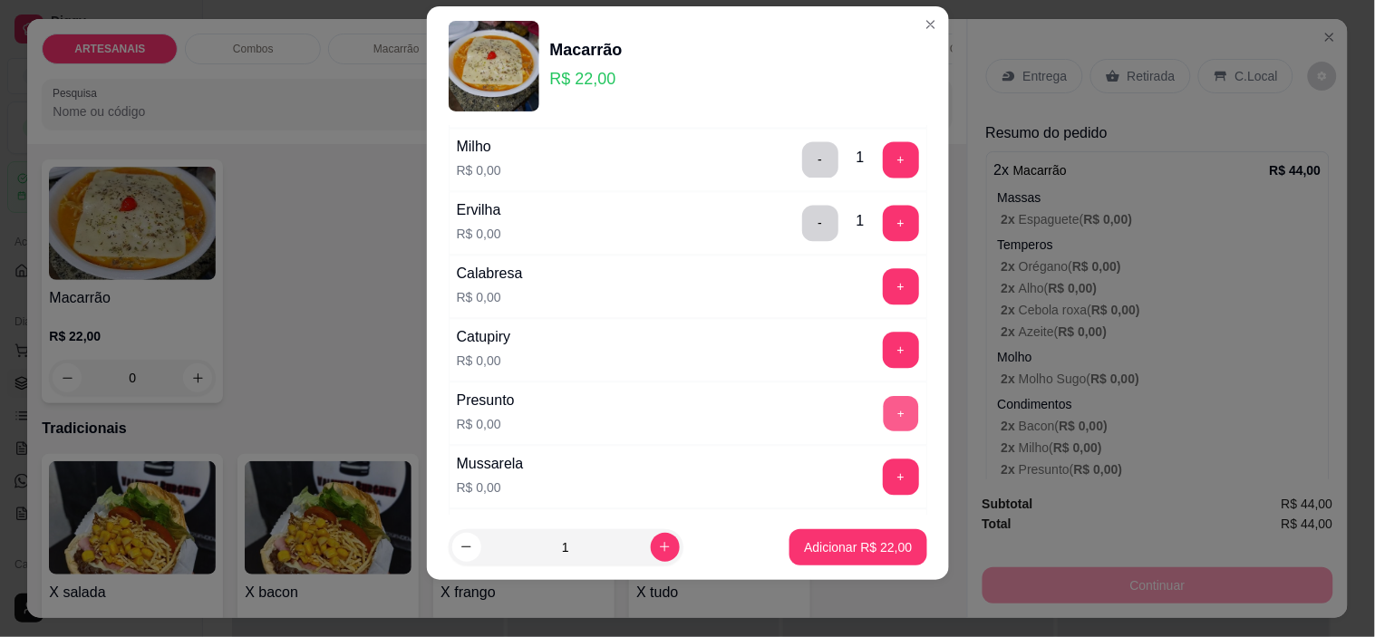
click at [883, 419] on button "+" at bounding box center [900, 414] width 35 height 35
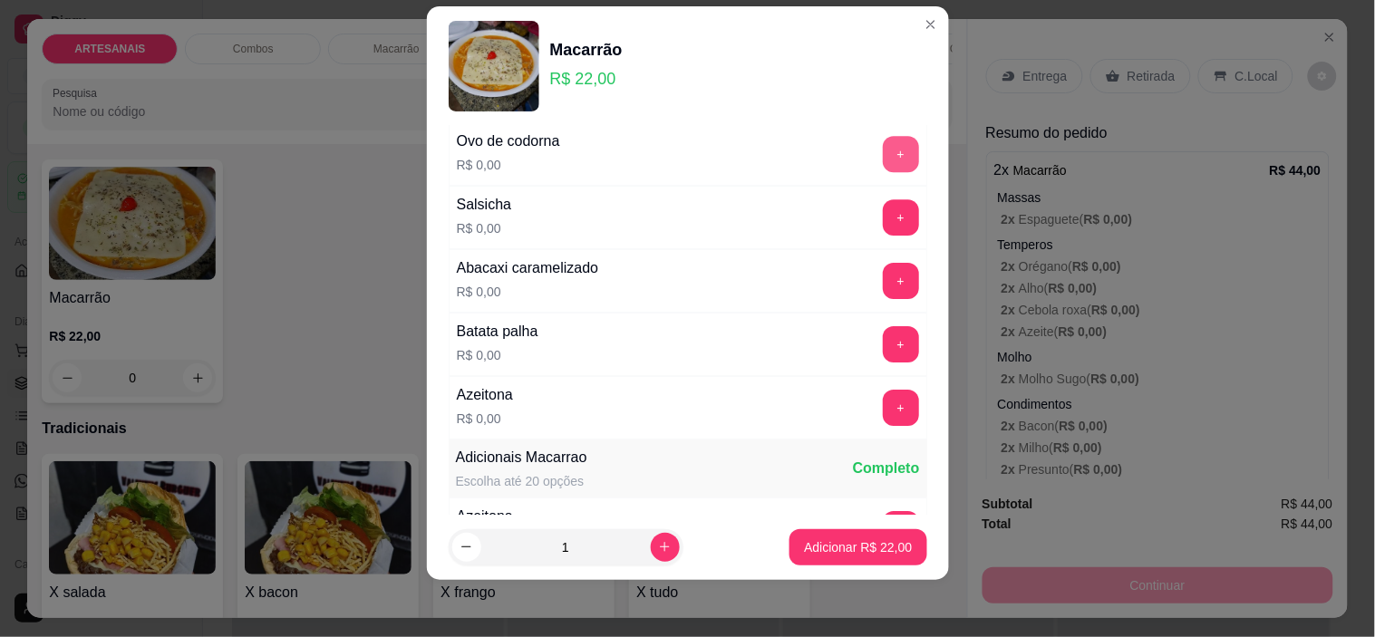
scroll to position [1503, 0]
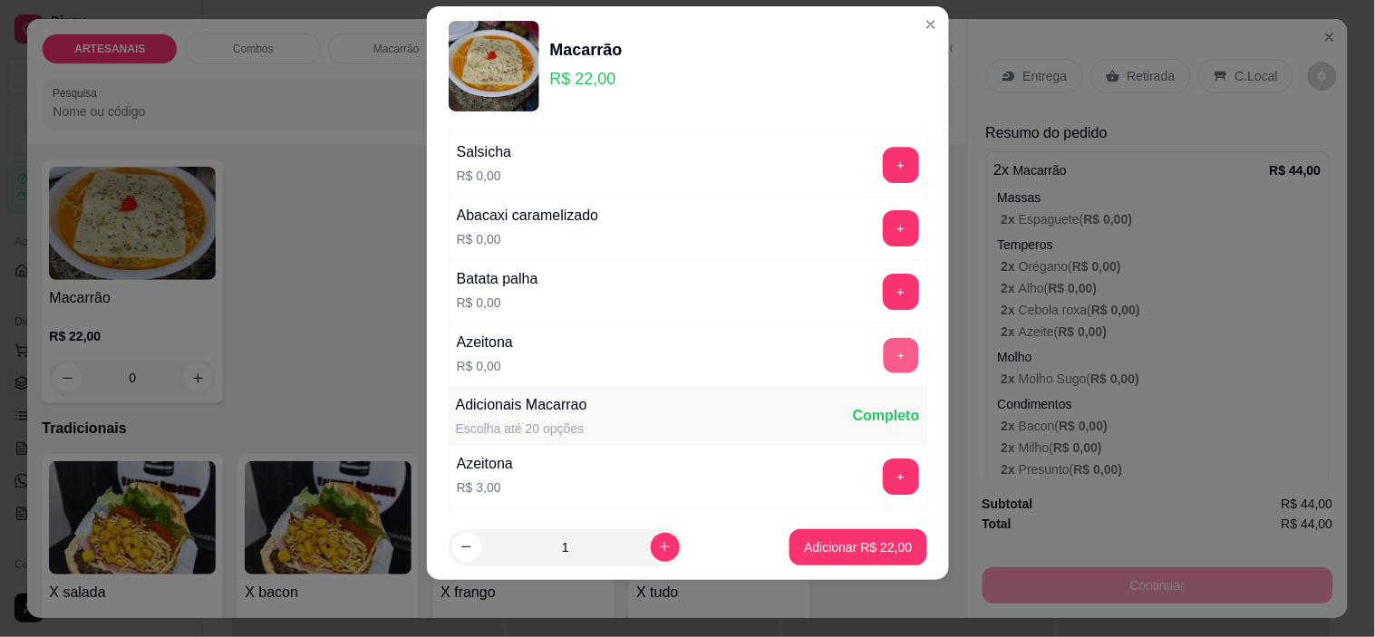
click at [883, 372] on button "+" at bounding box center [900, 355] width 35 height 35
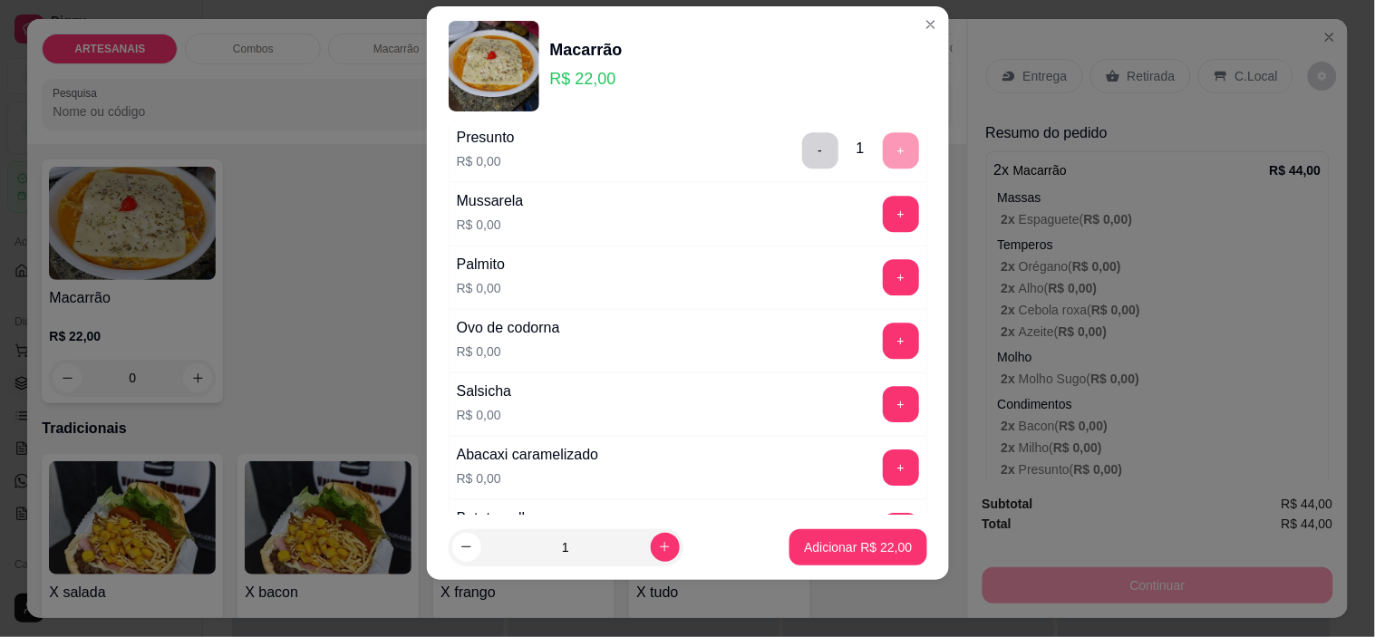
scroll to position [1201, 0]
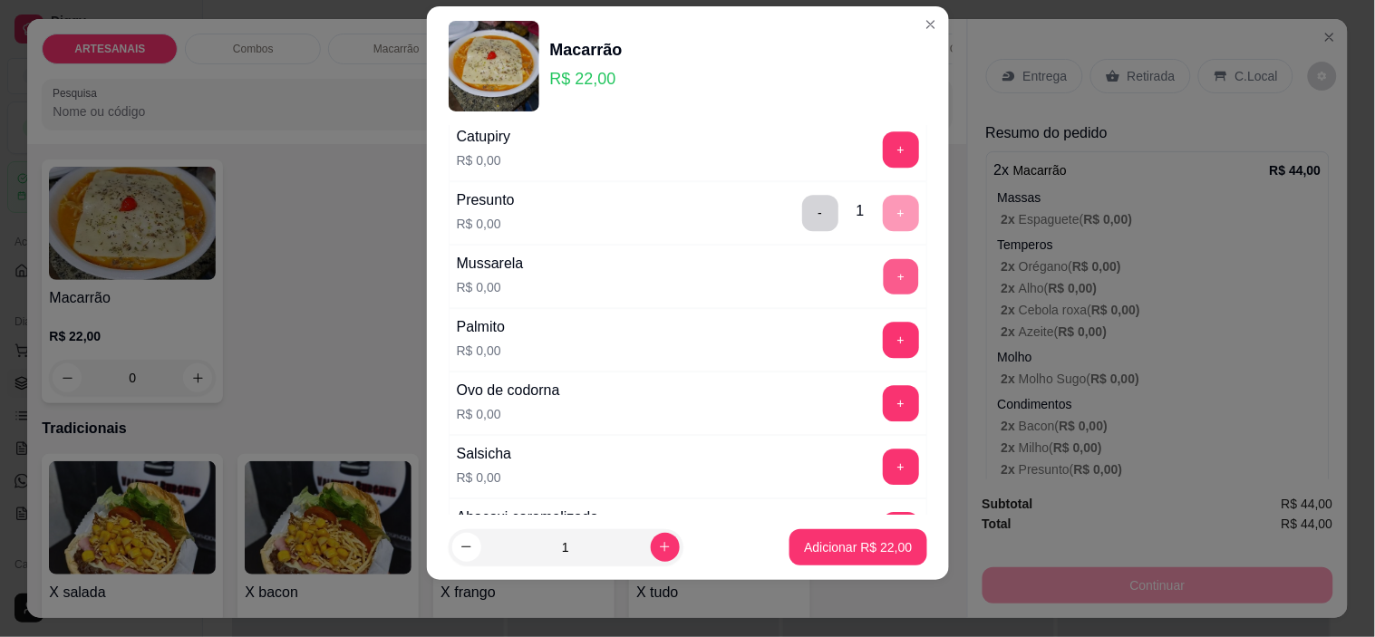
click at [883, 282] on button "+" at bounding box center [900, 276] width 35 height 35
click at [883, 412] on button "+" at bounding box center [900, 403] width 35 height 35
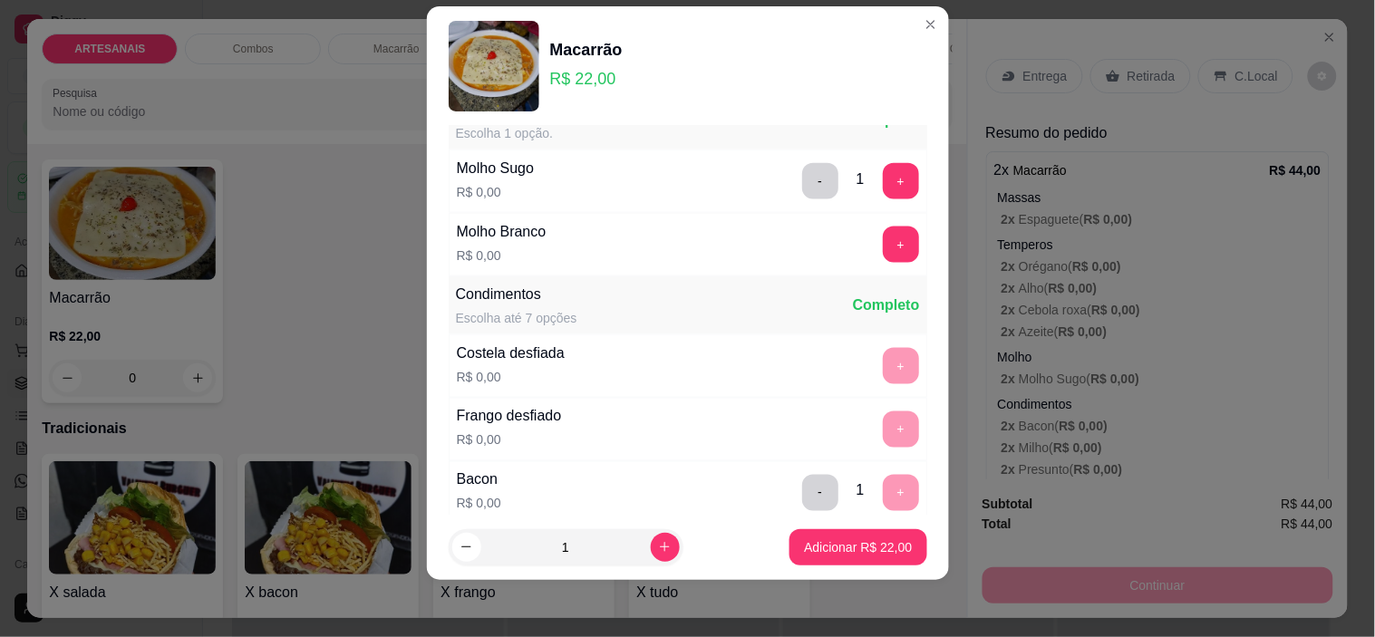
scroll to position [596, 0]
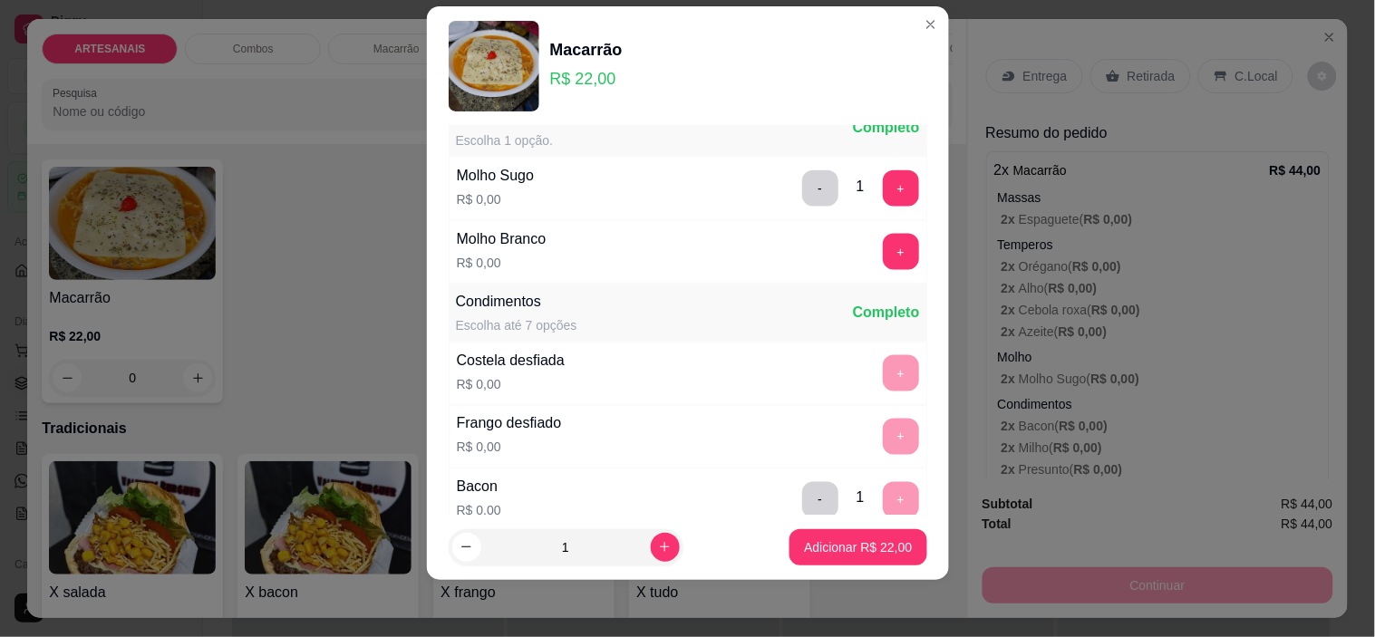
click at [876, 367] on div "+" at bounding box center [901, 373] width 51 height 36
click at [840, 542] on p "Adicionar R$ 22,00" at bounding box center [858, 547] width 108 height 18
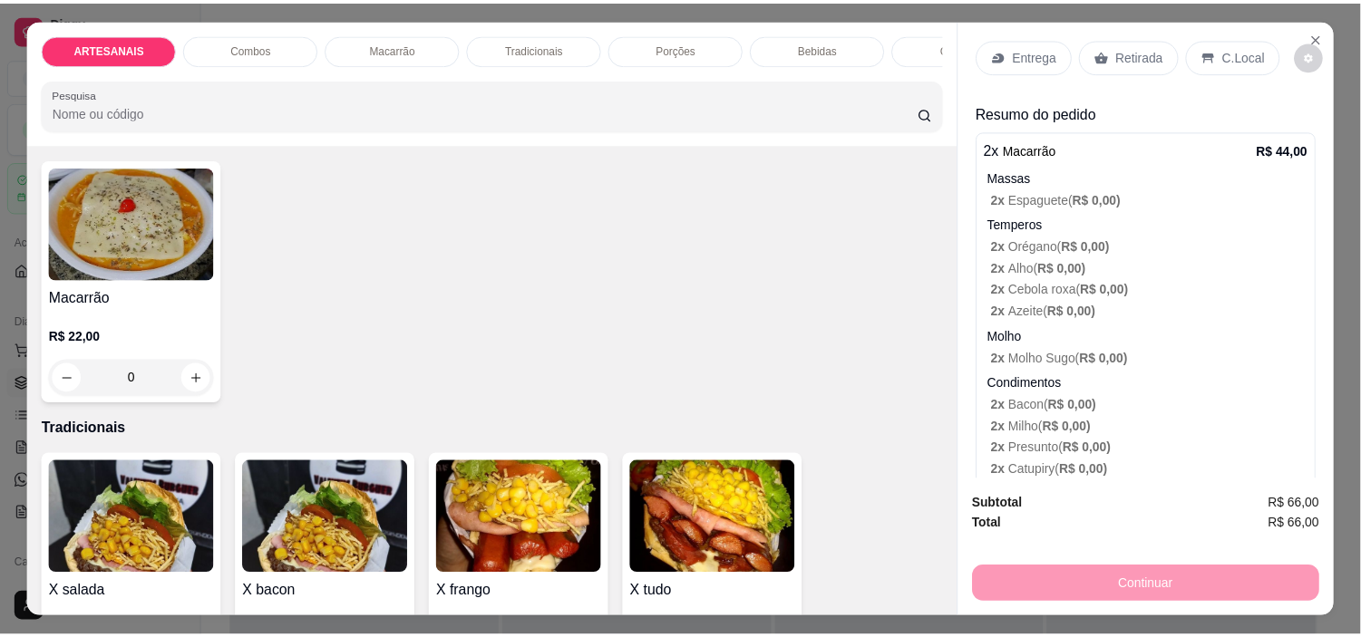
scroll to position [0, 0]
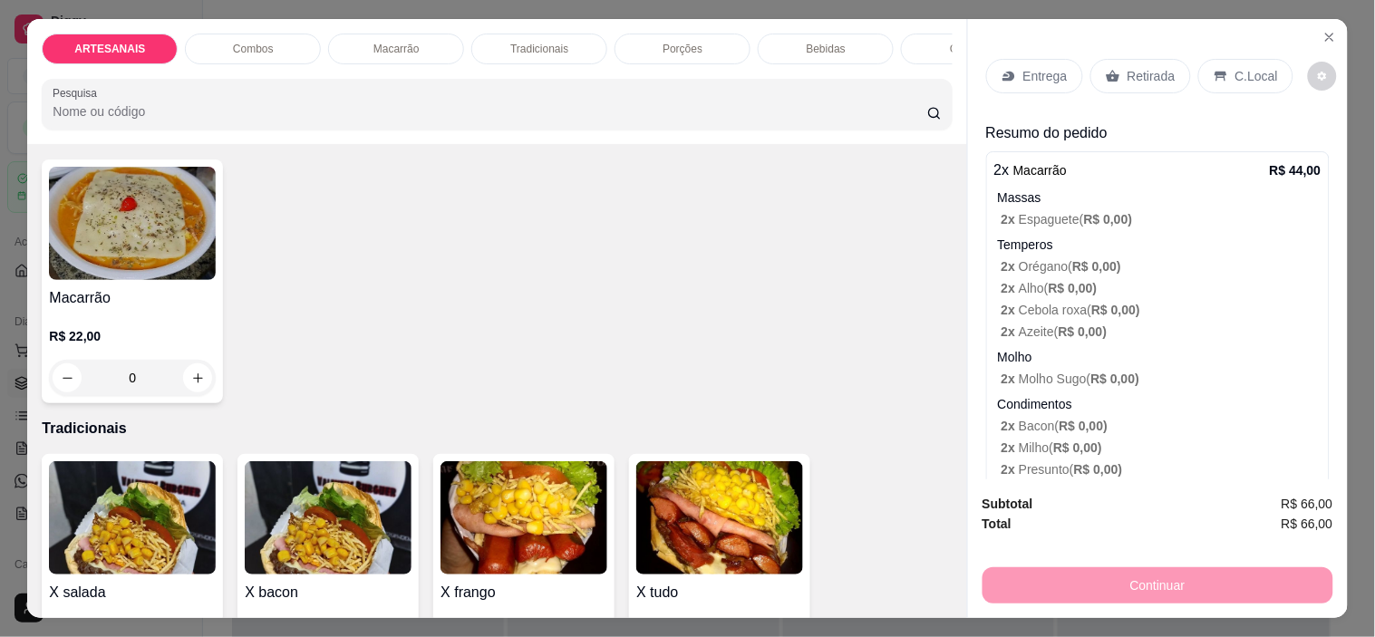
click at [1153, 68] on p "Retirada" at bounding box center [1152, 76] width 48 height 18
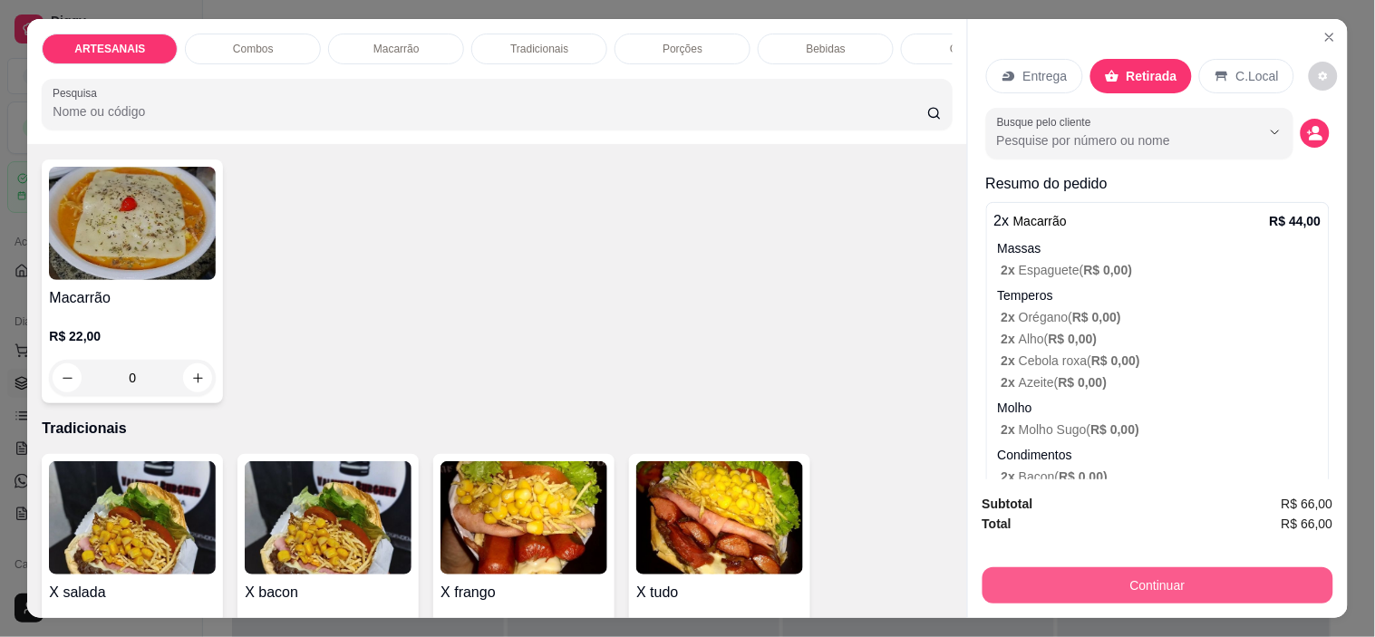
click at [1156, 569] on button "Continuar" at bounding box center [1158, 585] width 351 height 36
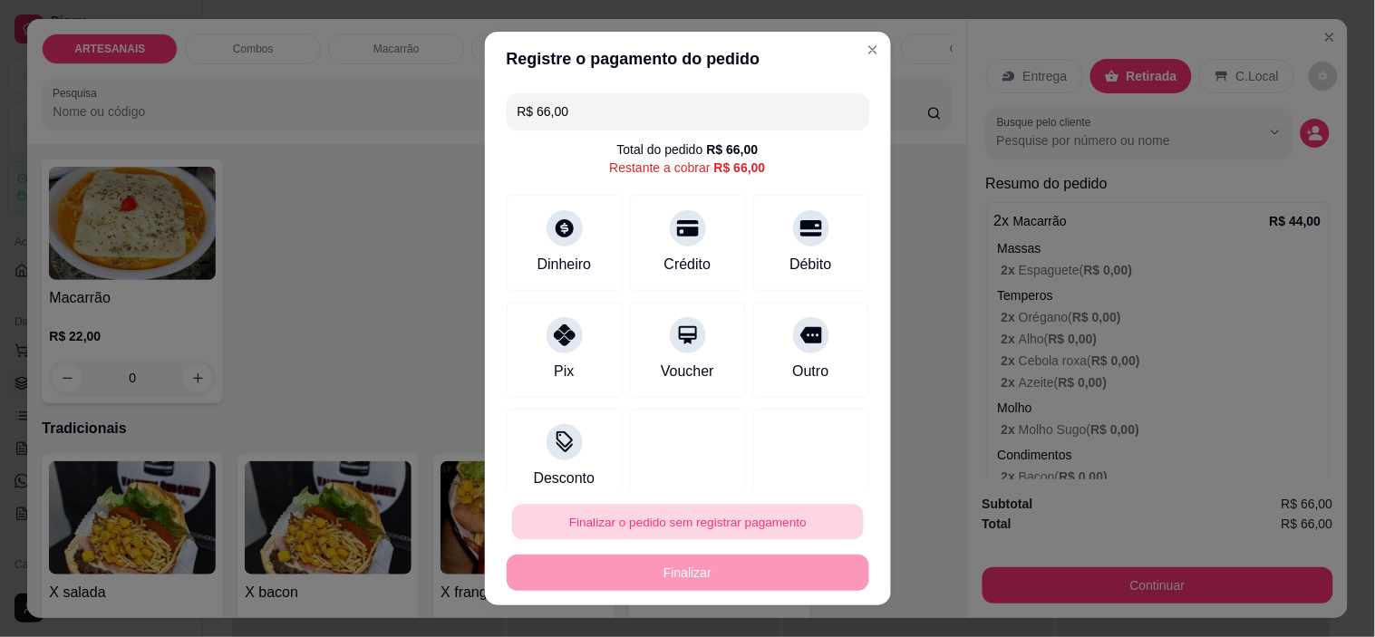
click at [792, 513] on button "Finalizar o pedido sem registrar pagamento" at bounding box center [688, 521] width 352 height 35
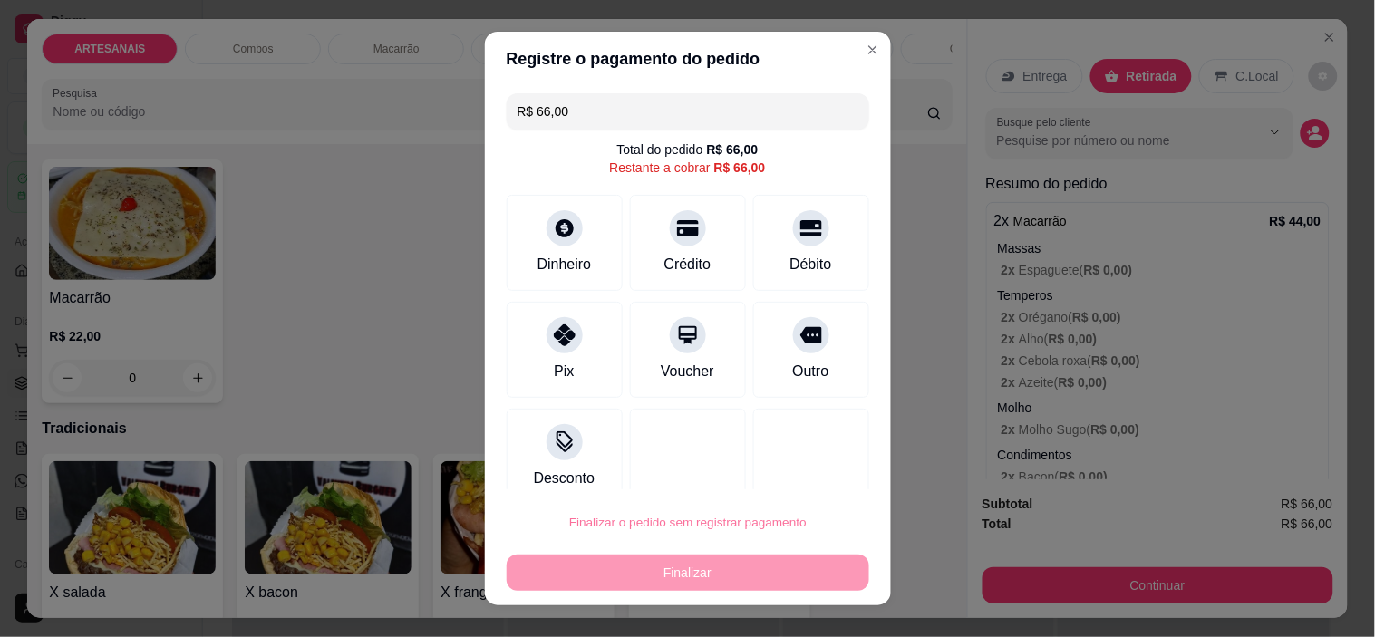
click at [800, 465] on button "Confirmar" at bounding box center [789, 471] width 67 height 28
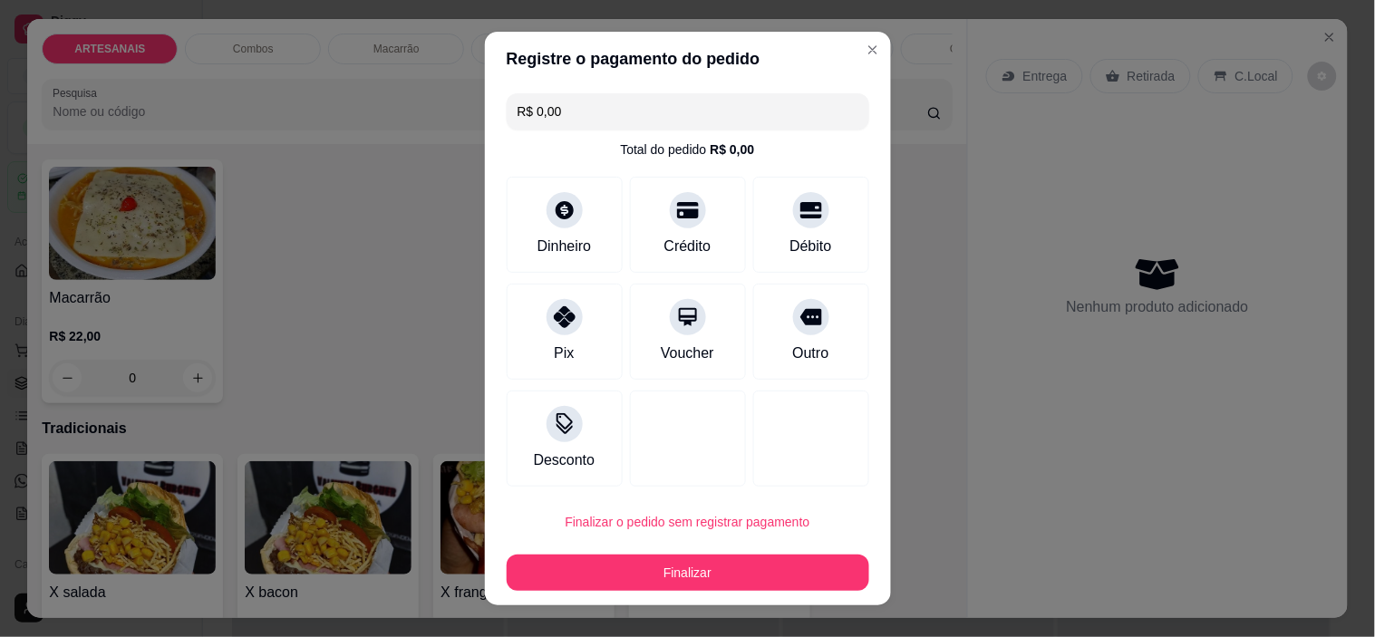
type input "R$ 0,00"
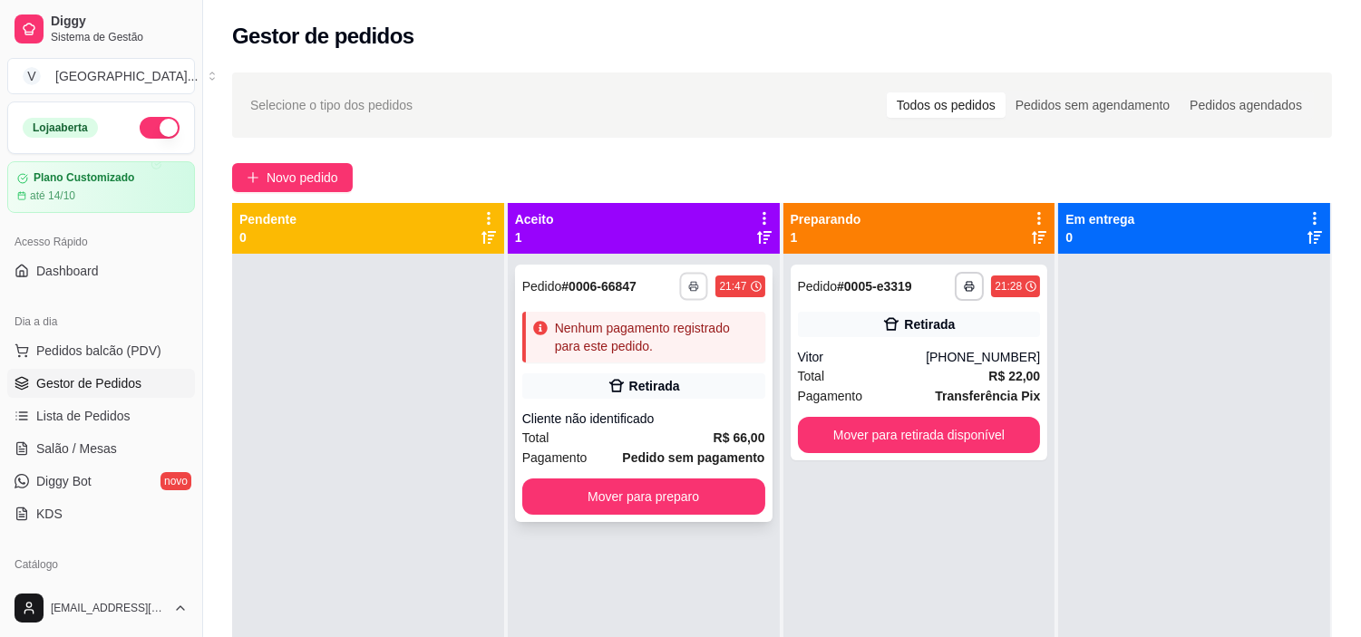
click at [692, 287] on rect "button" at bounding box center [694, 289] width 5 height 4
click at [675, 349] on button "IMPRESSORA" at bounding box center [640, 349] width 127 height 28
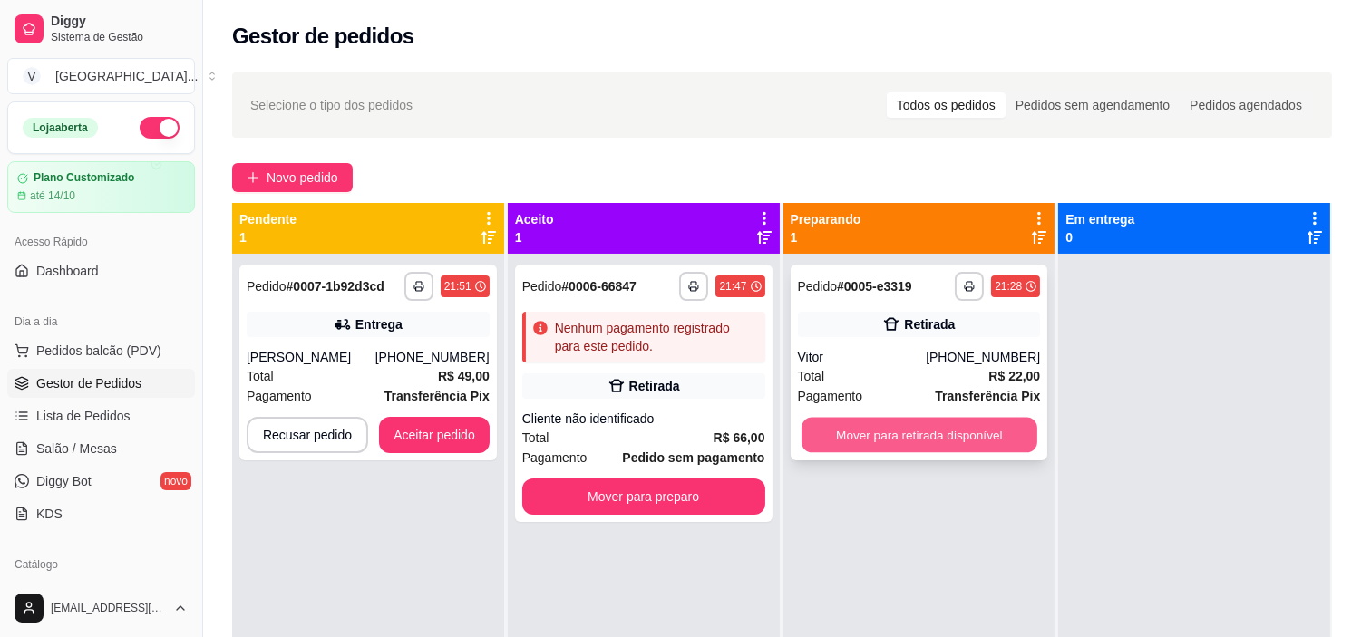
click at [937, 428] on button "Mover para retirada disponível" at bounding box center [919, 435] width 236 height 35
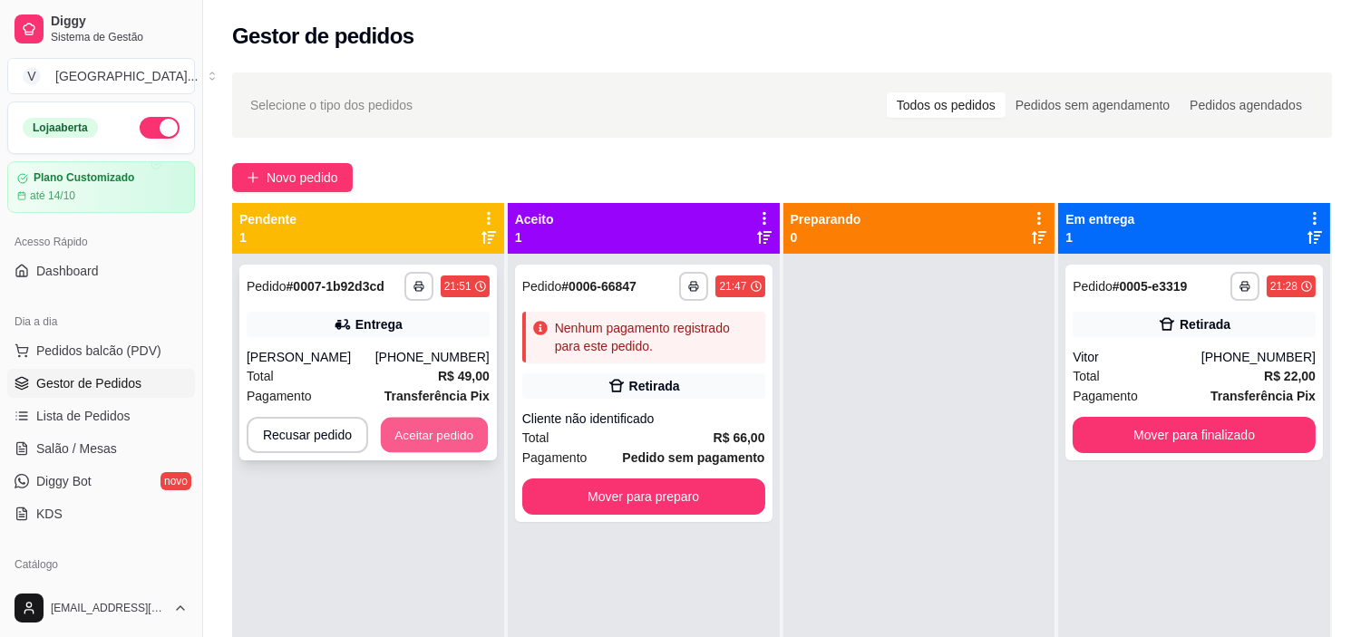
click at [430, 433] on button "Aceitar pedido" at bounding box center [434, 435] width 107 height 35
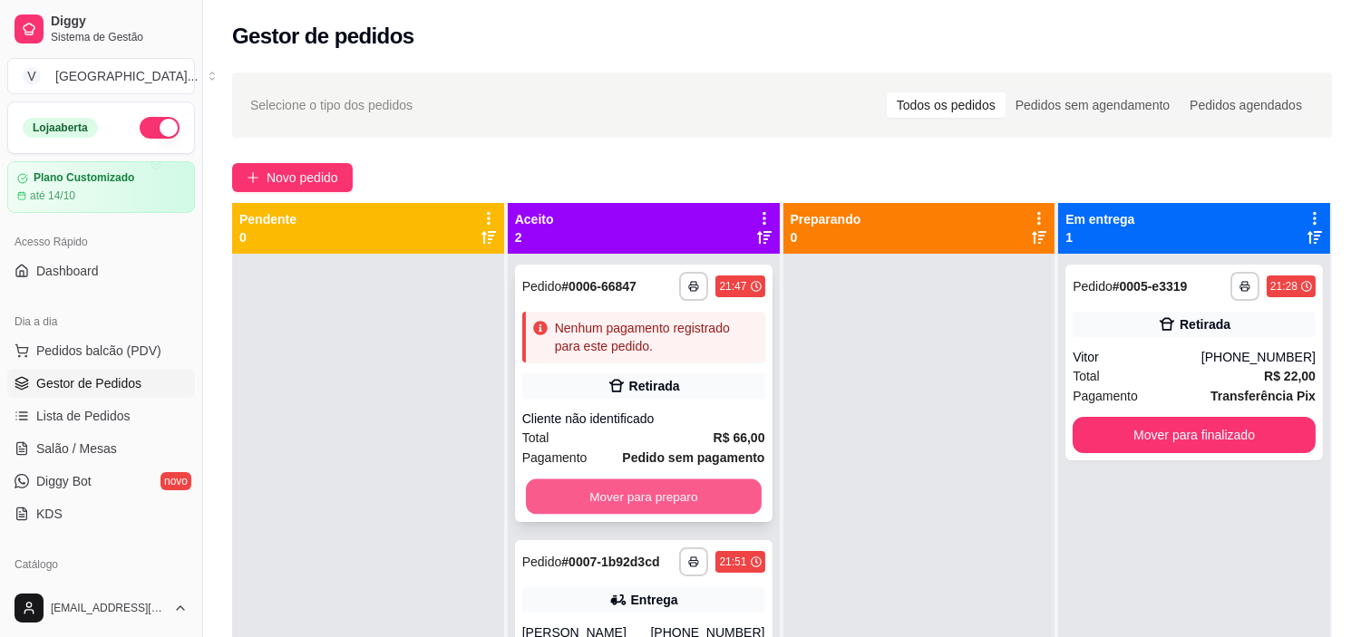
click at [657, 502] on button "Mover para preparo" at bounding box center [644, 497] width 236 height 35
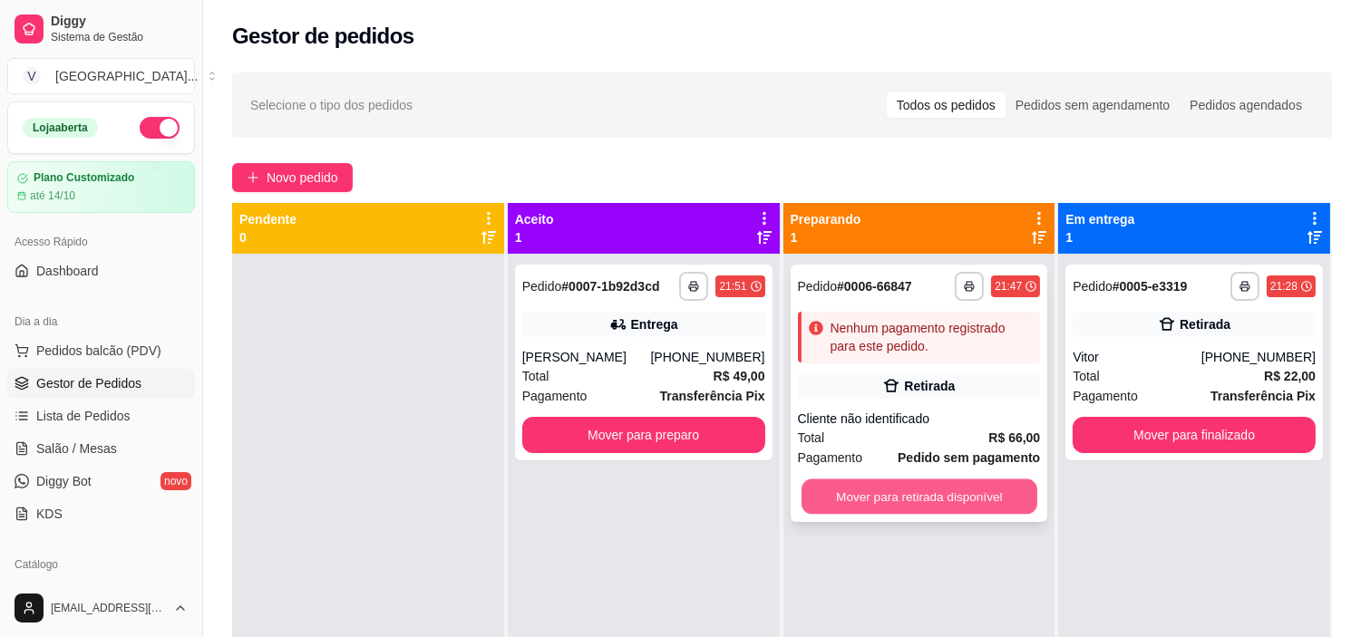
click at [940, 489] on button "Mover para retirada disponível" at bounding box center [919, 497] width 236 height 35
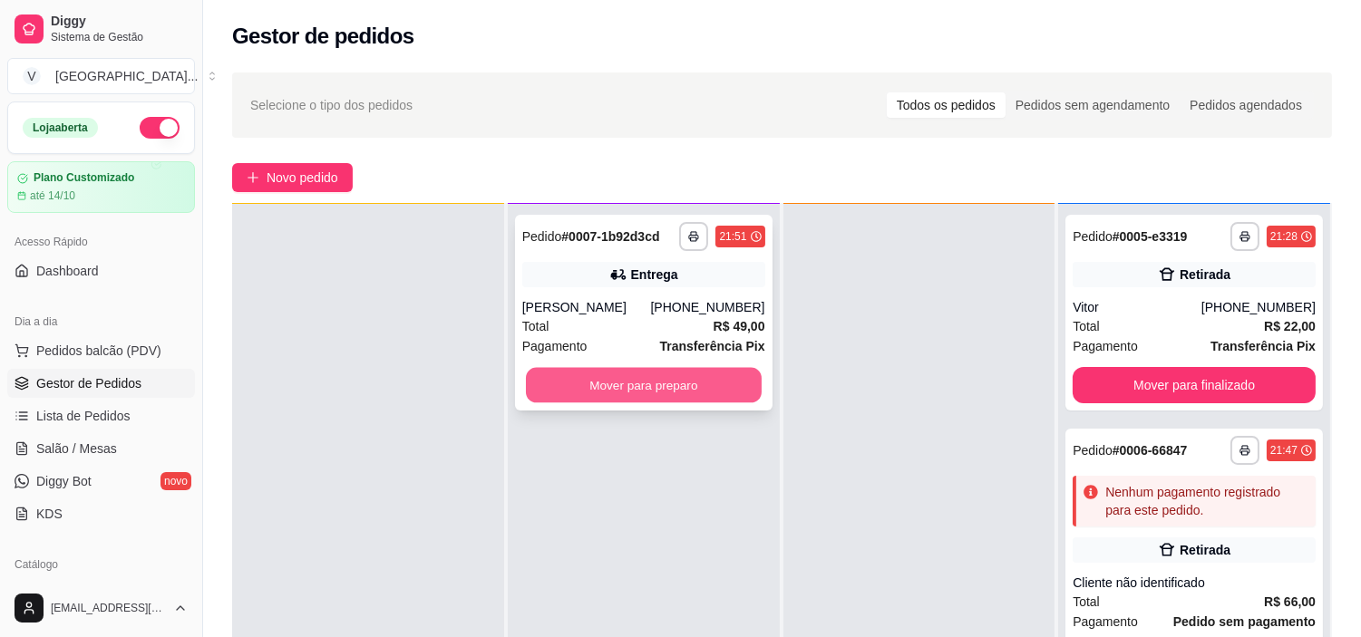
click at [620, 392] on button "Mover para preparo" at bounding box center [644, 385] width 236 height 35
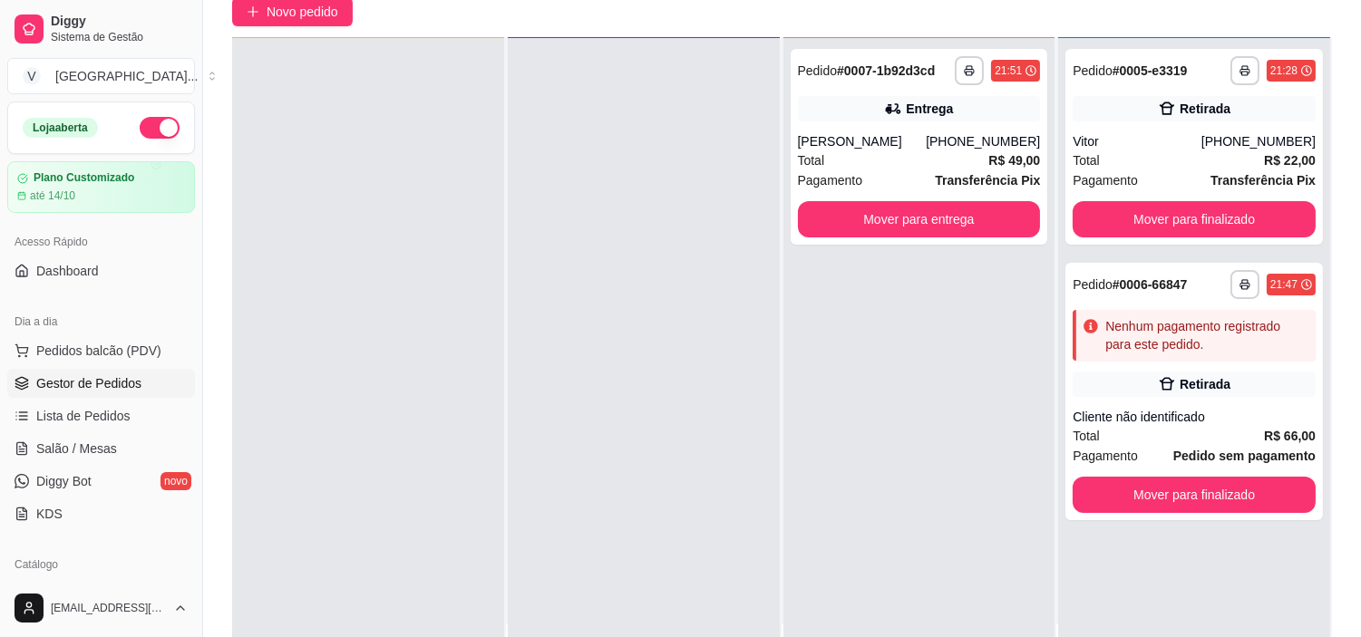
scroll to position [201, 0]
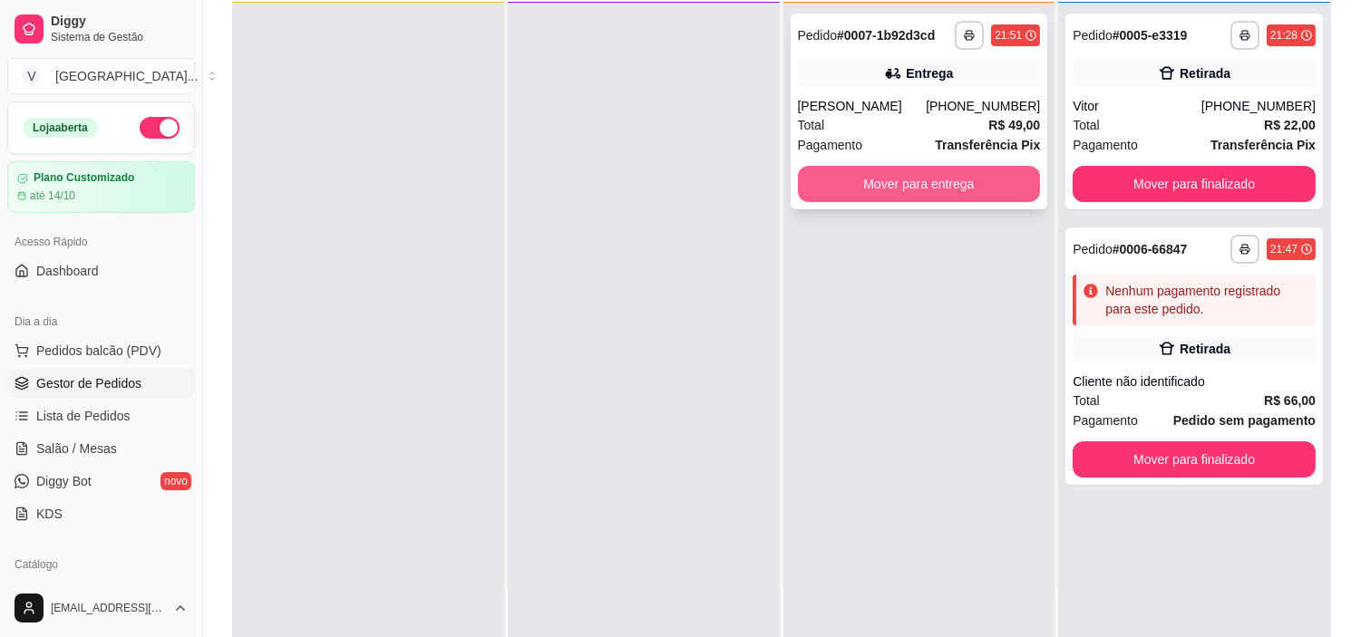
click at [858, 170] on button "Mover para entrega" at bounding box center [919, 184] width 243 height 36
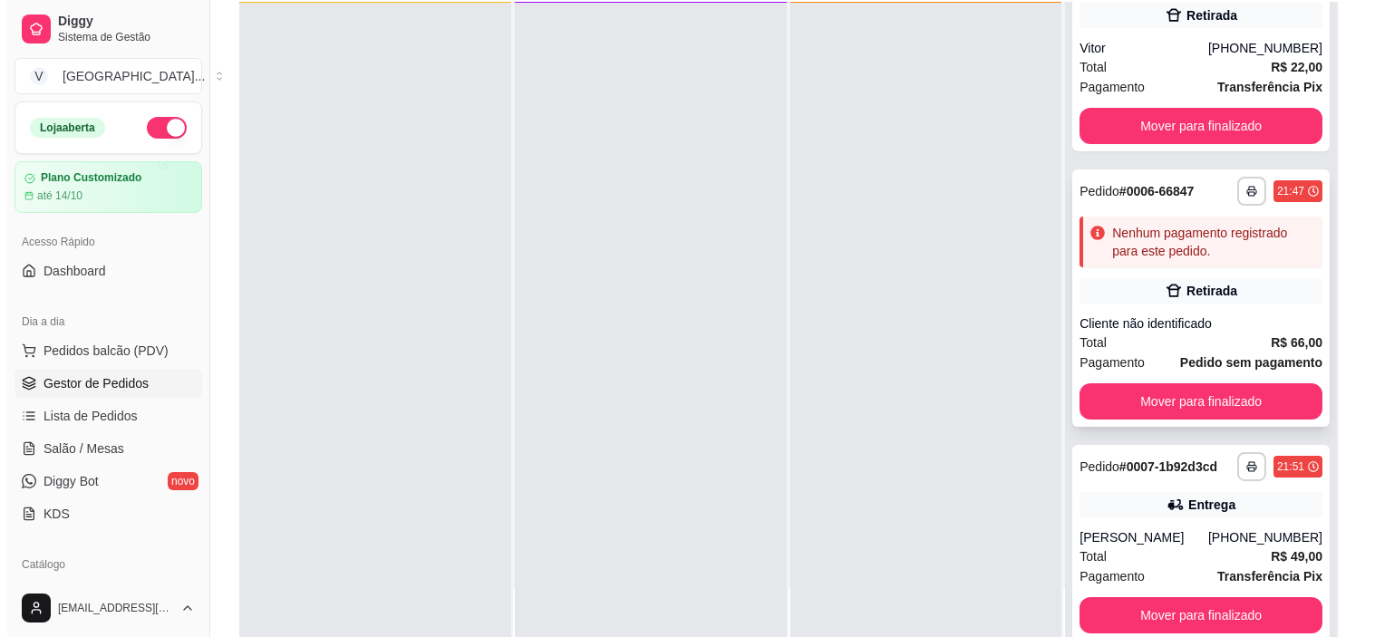
scroll to position [83, 0]
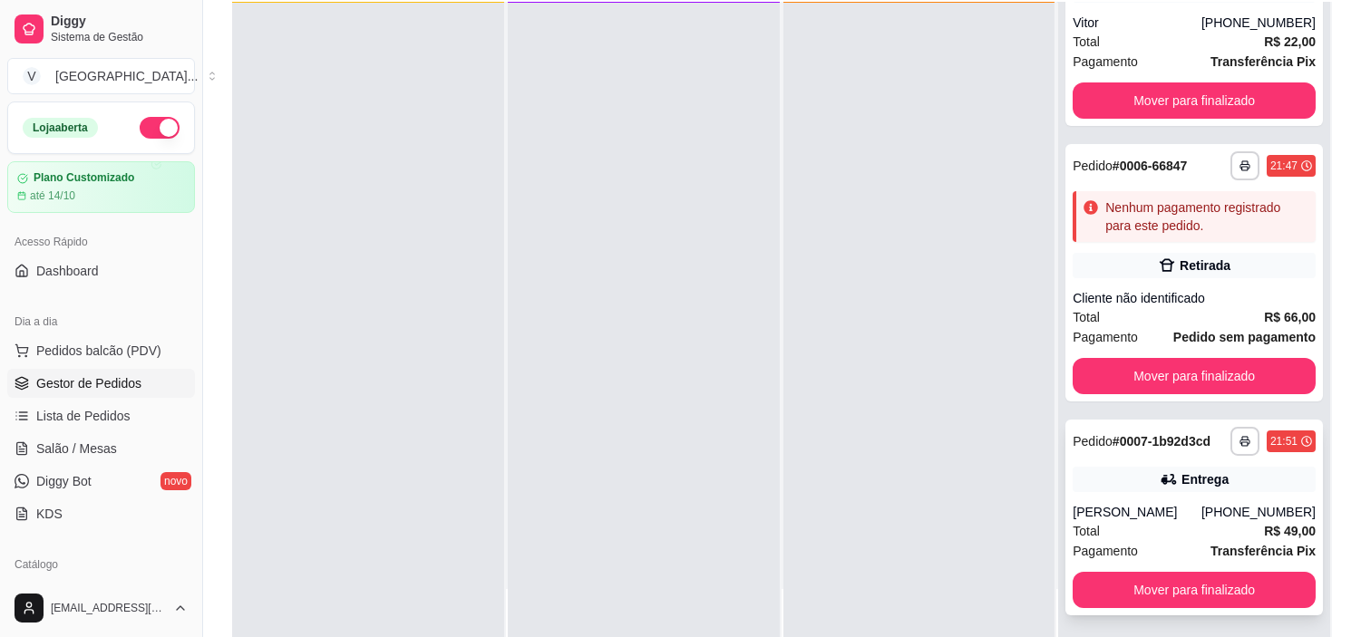
click at [1158, 531] on div "Total R$ 49,00" at bounding box center [1193, 531] width 243 height 20
click at [1212, 241] on div "**********" at bounding box center [1193, 272] width 257 height 257
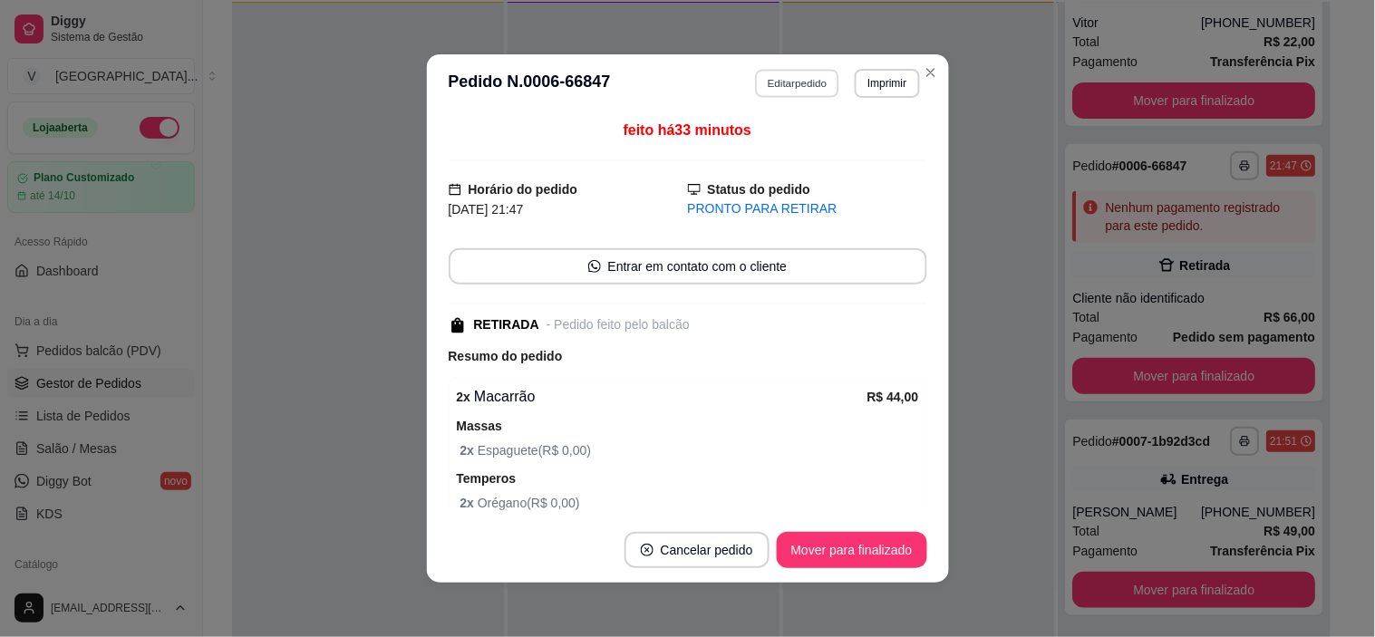
click at [771, 78] on button "Editar pedido" at bounding box center [797, 83] width 84 height 28
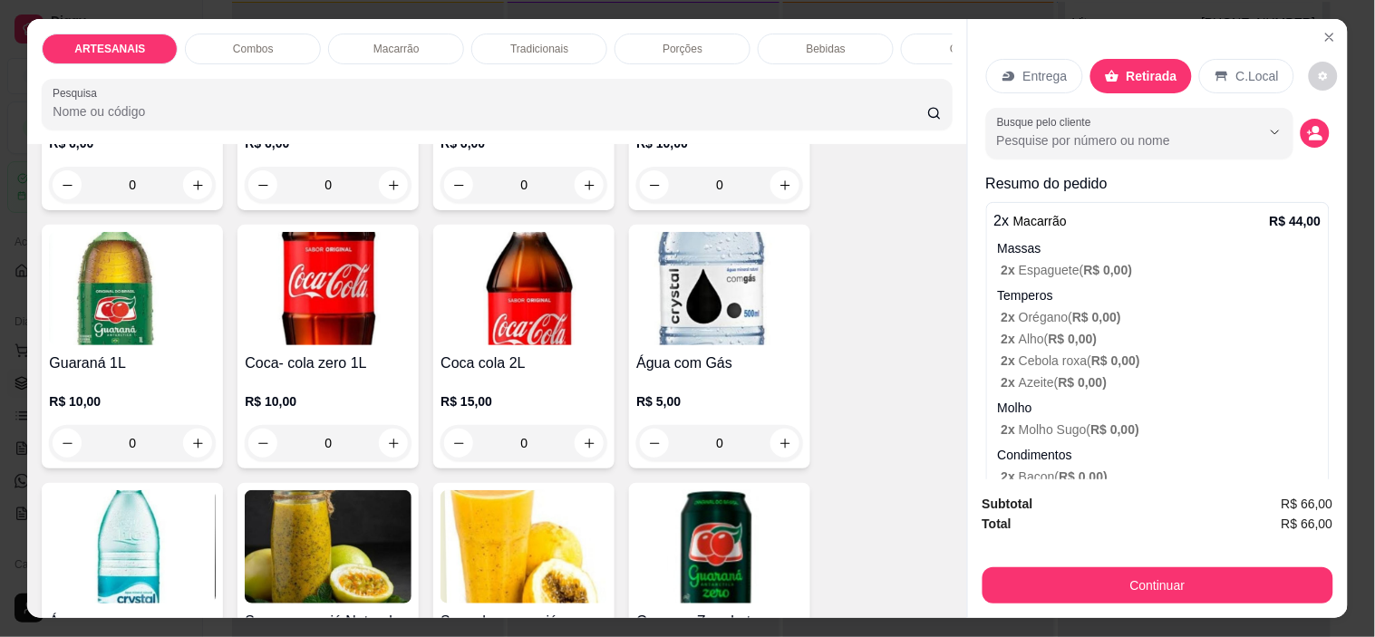
scroll to position [2417, 0]
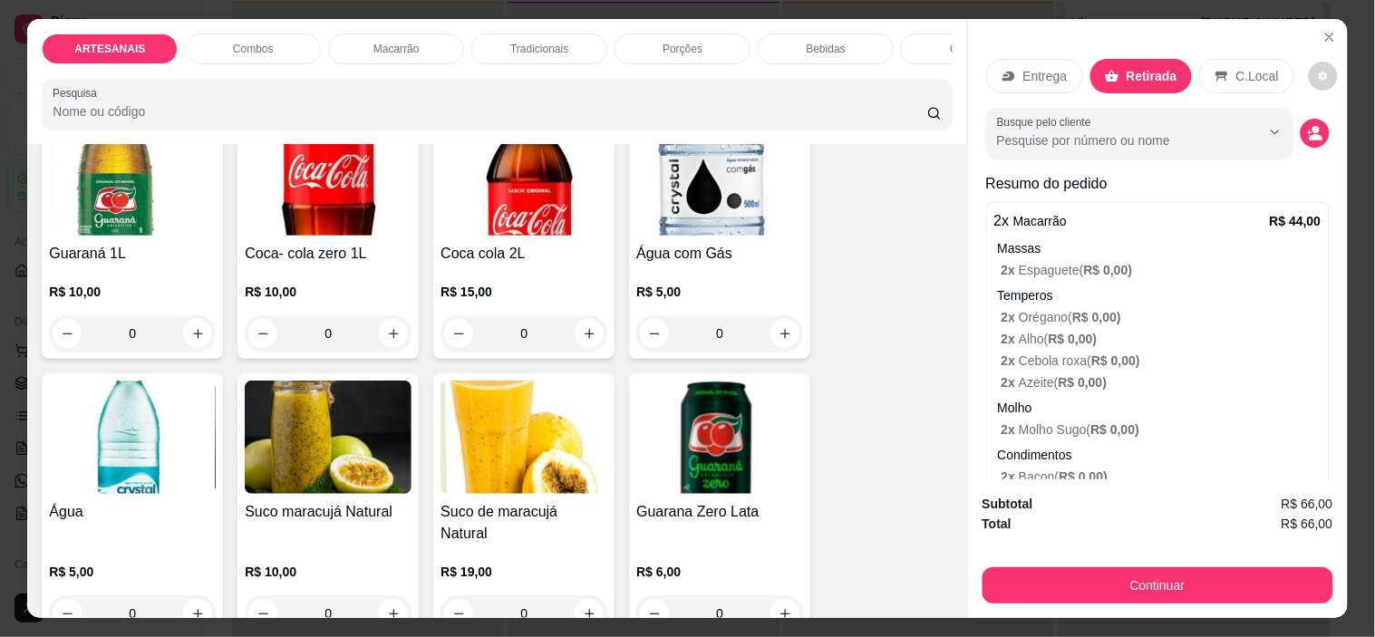
click at [586, 344] on div "0" at bounding box center [524, 333] width 167 height 36
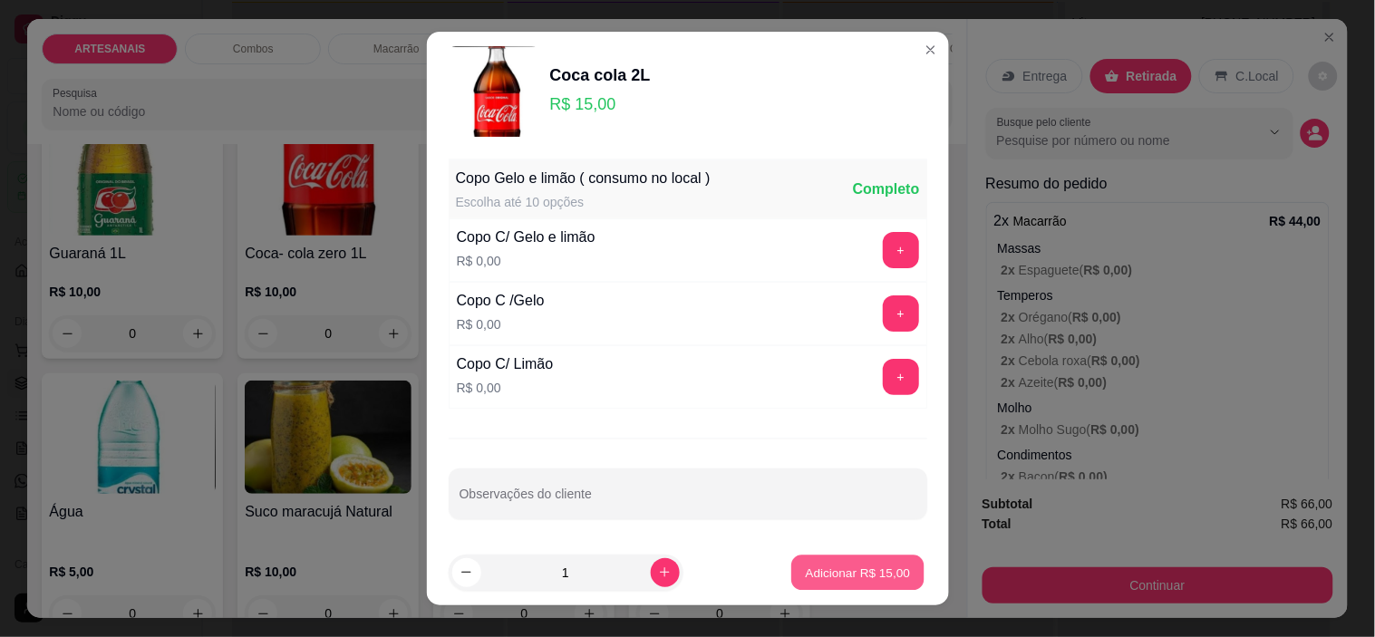
click at [809, 574] on p "Adicionar R$ 15,00" at bounding box center [858, 572] width 105 height 17
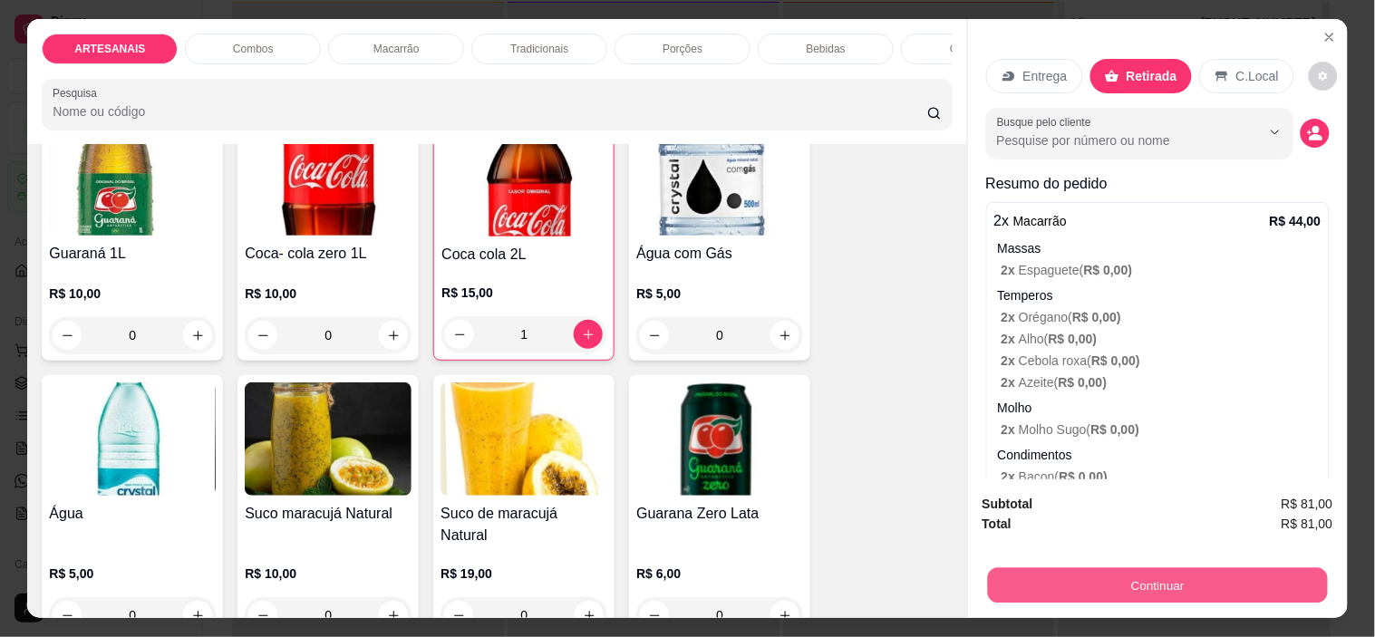
click at [1090, 569] on button "Continuar" at bounding box center [1157, 585] width 340 height 35
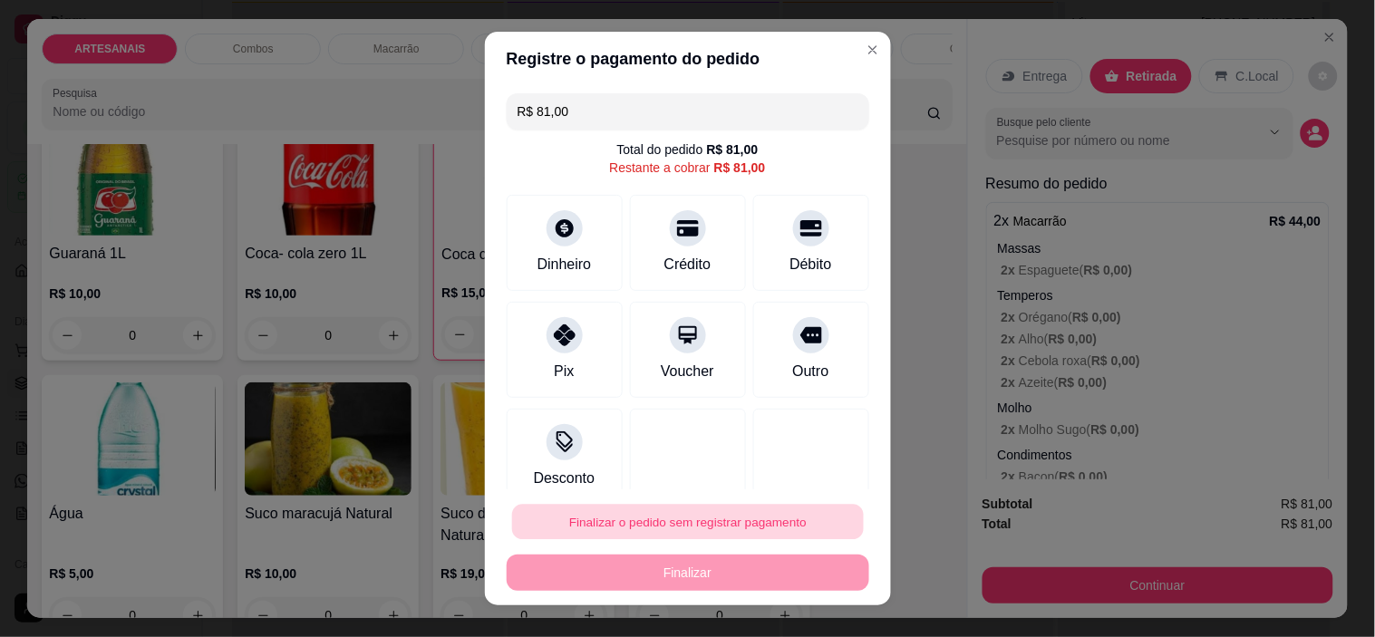
click at [789, 517] on button "Finalizar o pedido sem registrar pagamento" at bounding box center [688, 521] width 352 height 35
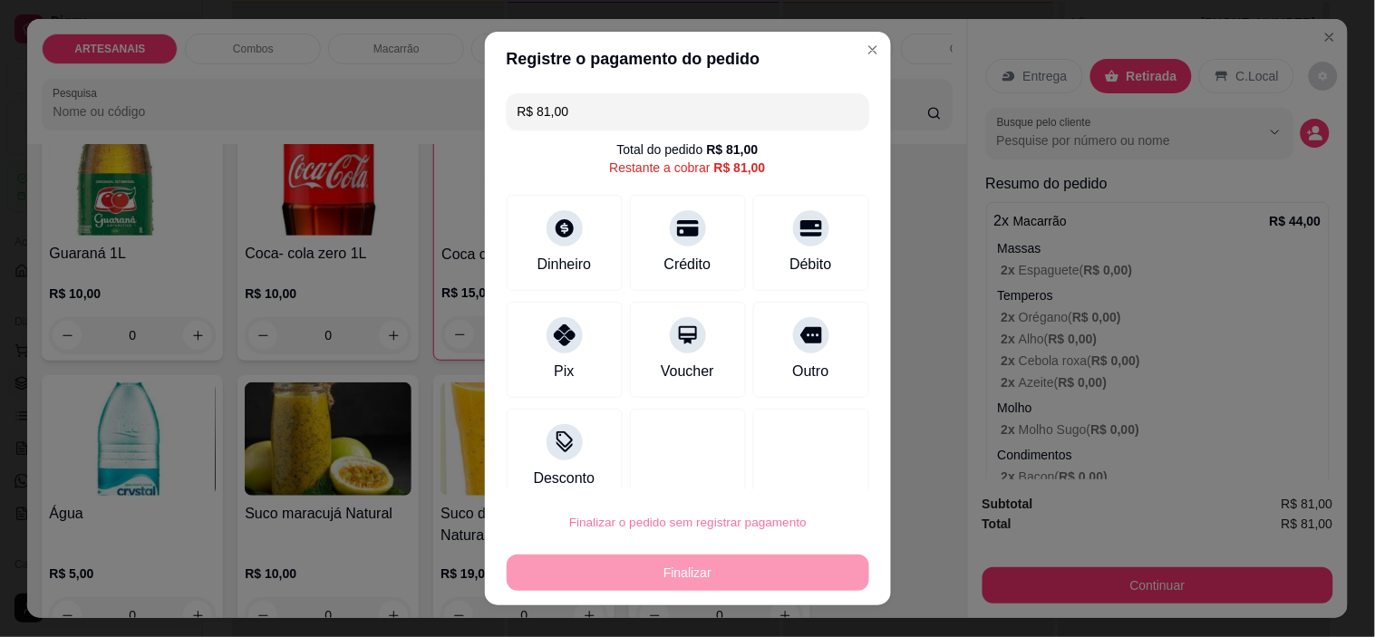
click at [803, 460] on button "Confirmar" at bounding box center [790, 471] width 67 height 28
type input "0"
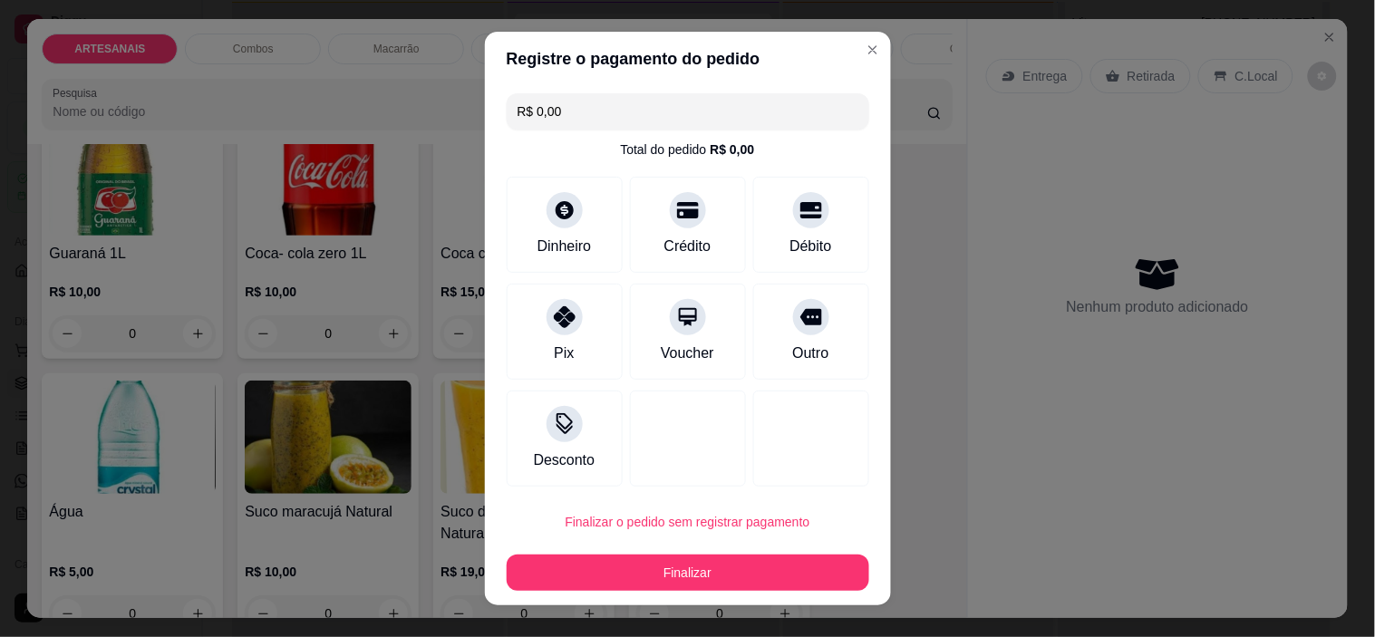
type input "R$ 0,00"
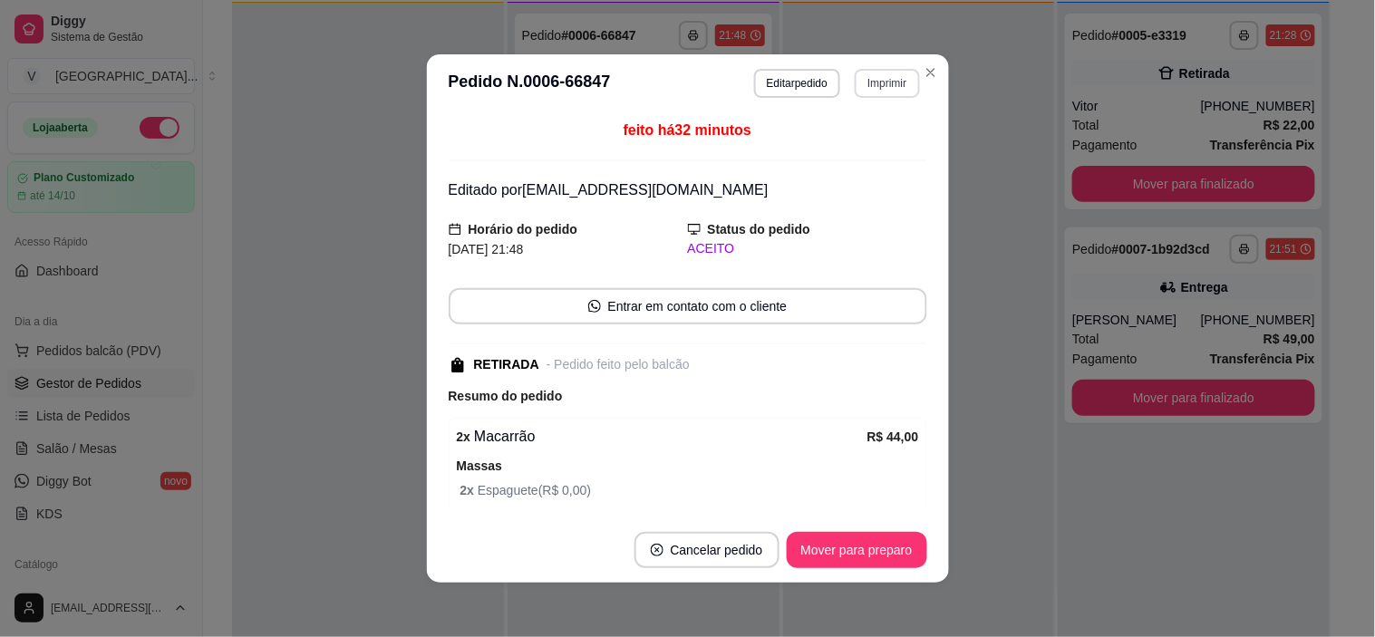
click at [864, 77] on button "Imprimir" at bounding box center [887, 83] width 64 height 29
click at [848, 141] on button "IMPRESSORA" at bounding box center [848, 147] width 127 height 28
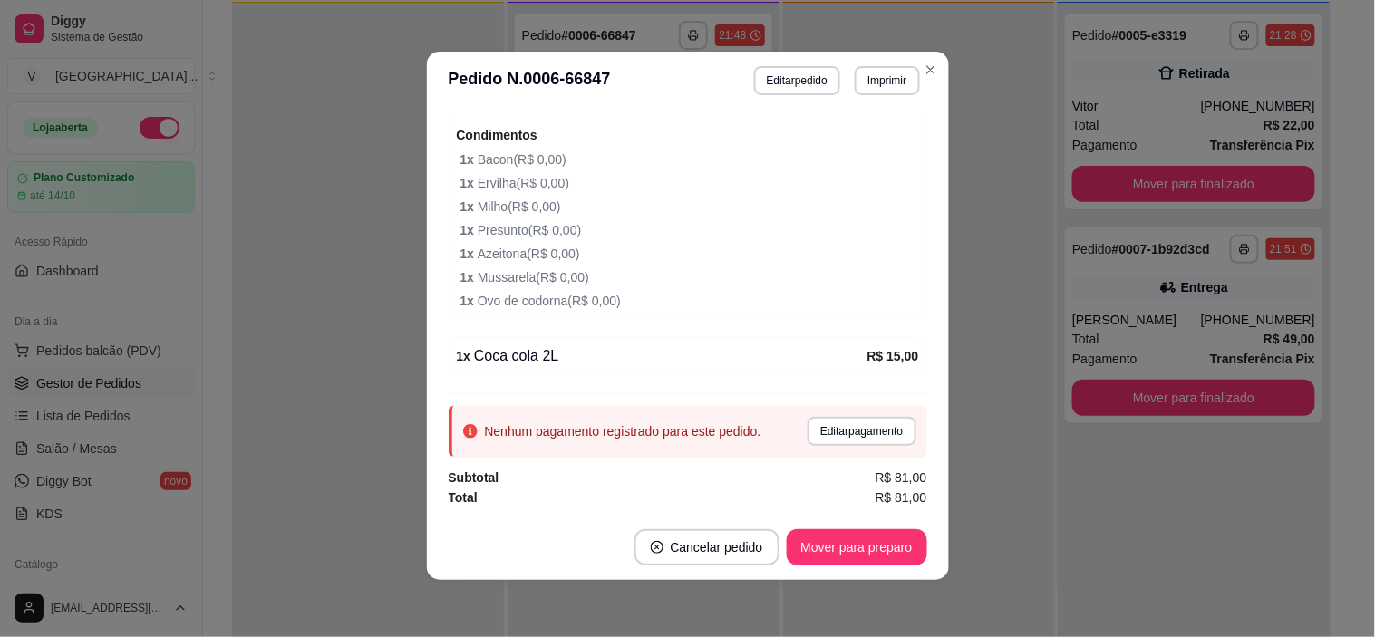
scroll to position [4, 0]
click at [836, 433] on button "Editar pagamento" at bounding box center [861, 430] width 105 height 28
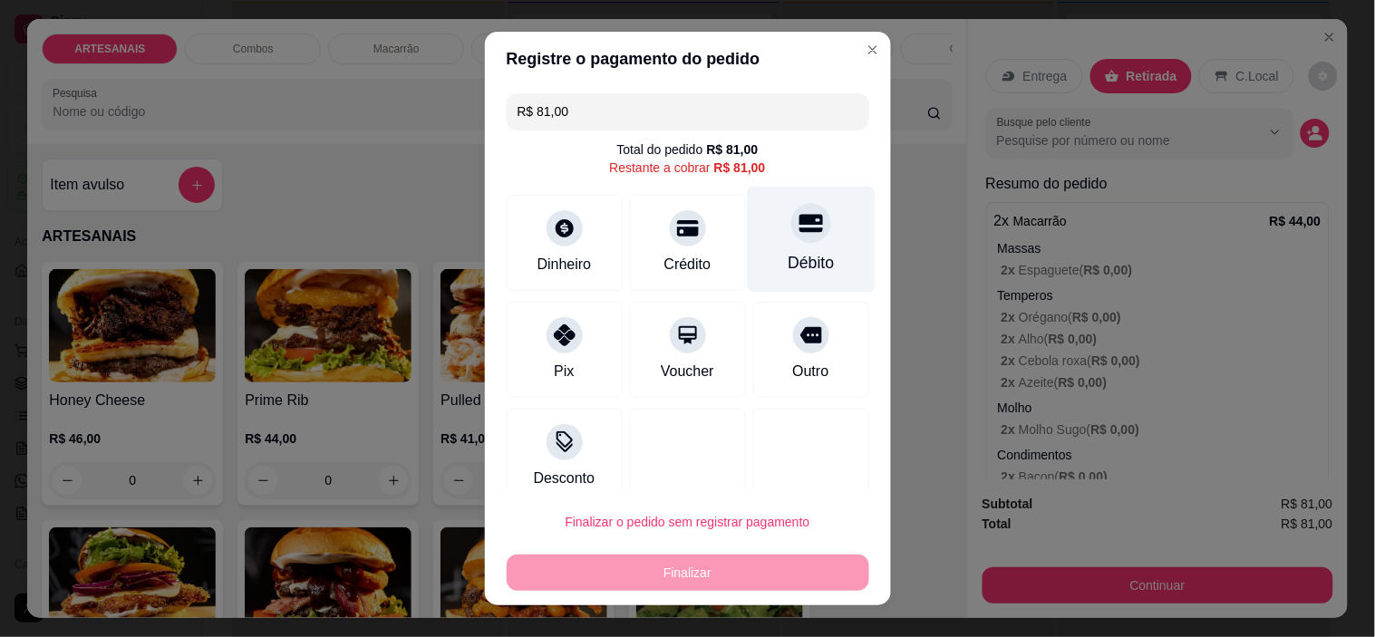
click at [747, 237] on div "Débito" at bounding box center [811, 240] width 128 height 106
type input "R$ 0,00"
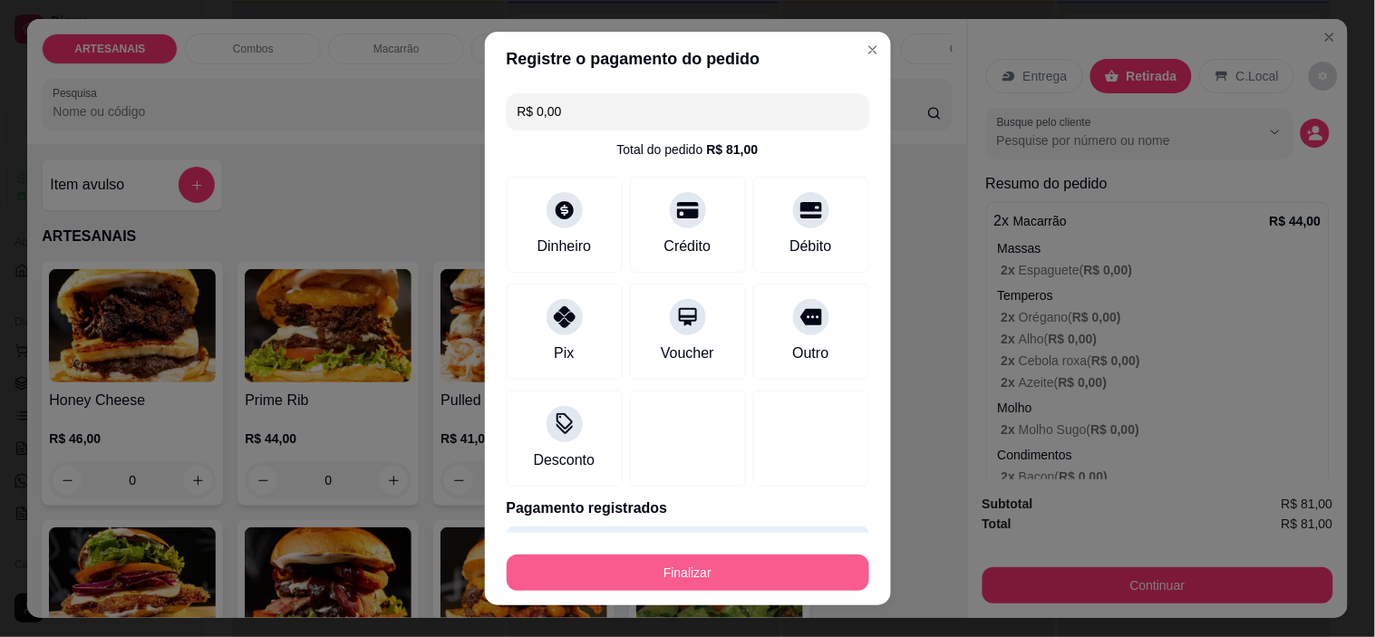
click at [771, 572] on button "Finalizar" at bounding box center [688, 573] width 363 height 36
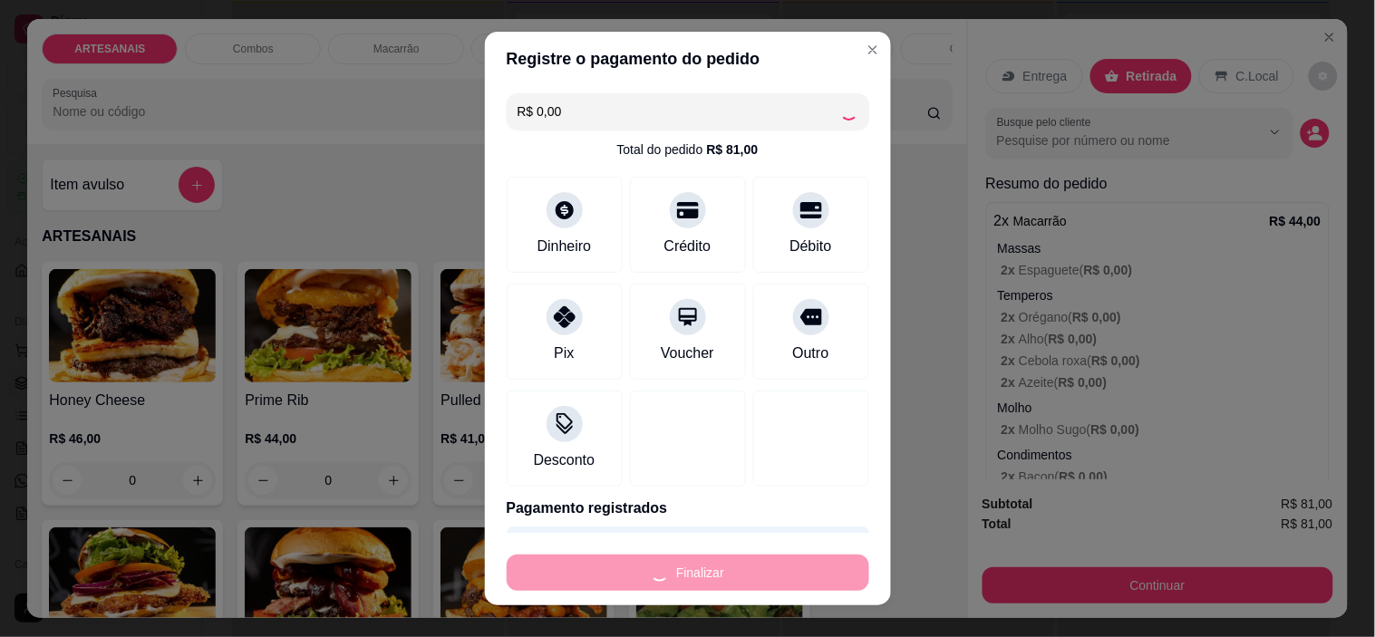
type input "0"
type input "-R$ 81,00"
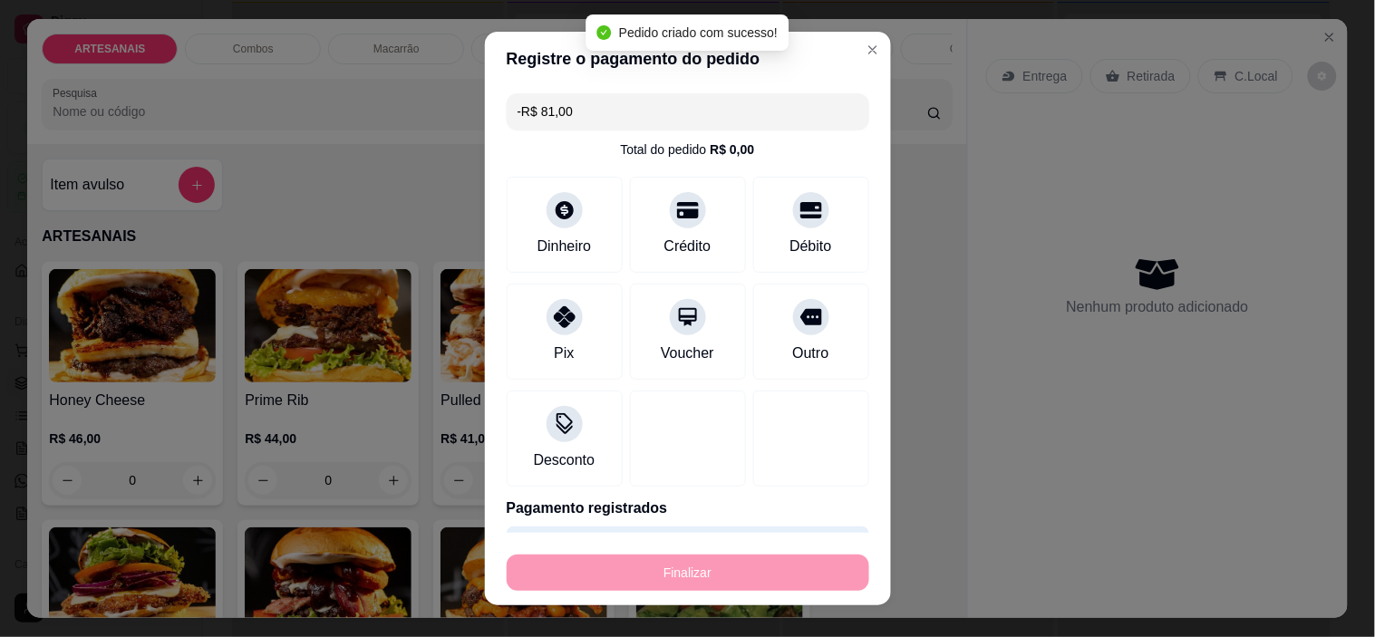
scroll to position [1030, 0]
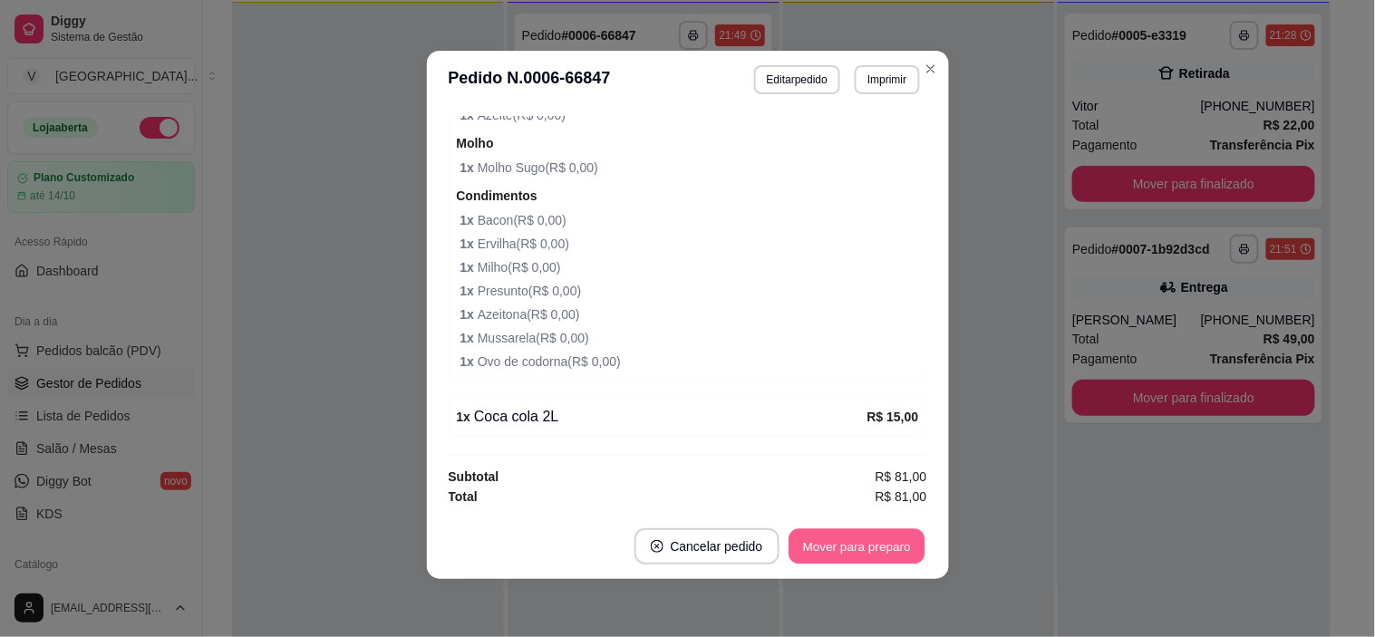
click at [894, 545] on button "Mover para preparo" at bounding box center [857, 546] width 136 height 35
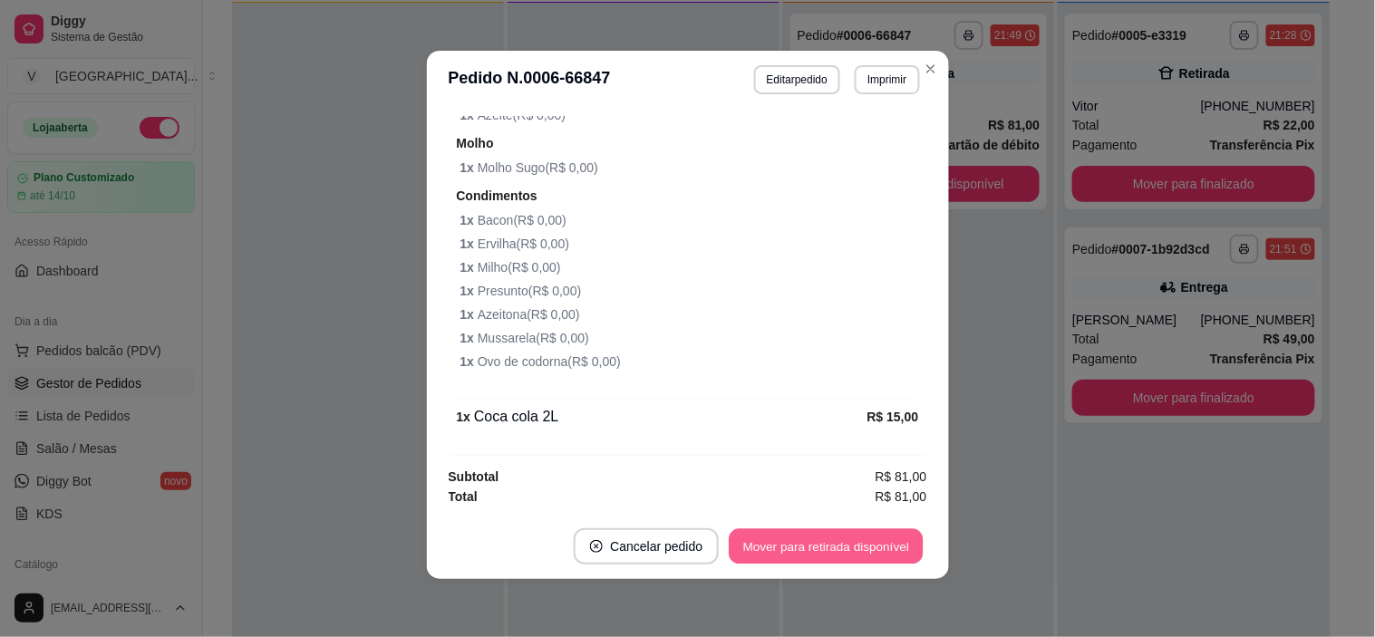
click at [894, 545] on button "Mover para retirada disponível" at bounding box center [827, 546] width 194 height 35
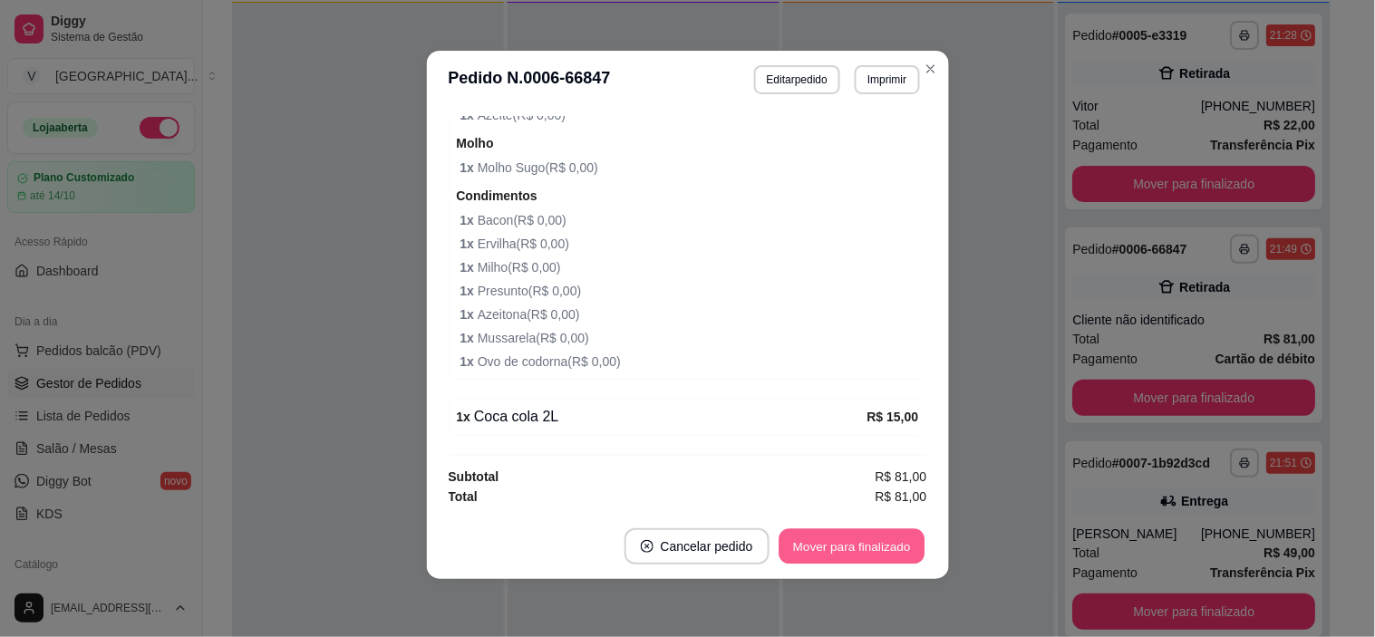
click at [894, 545] on button "Mover para finalizado" at bounding box center [852, 546] width 146 height 35
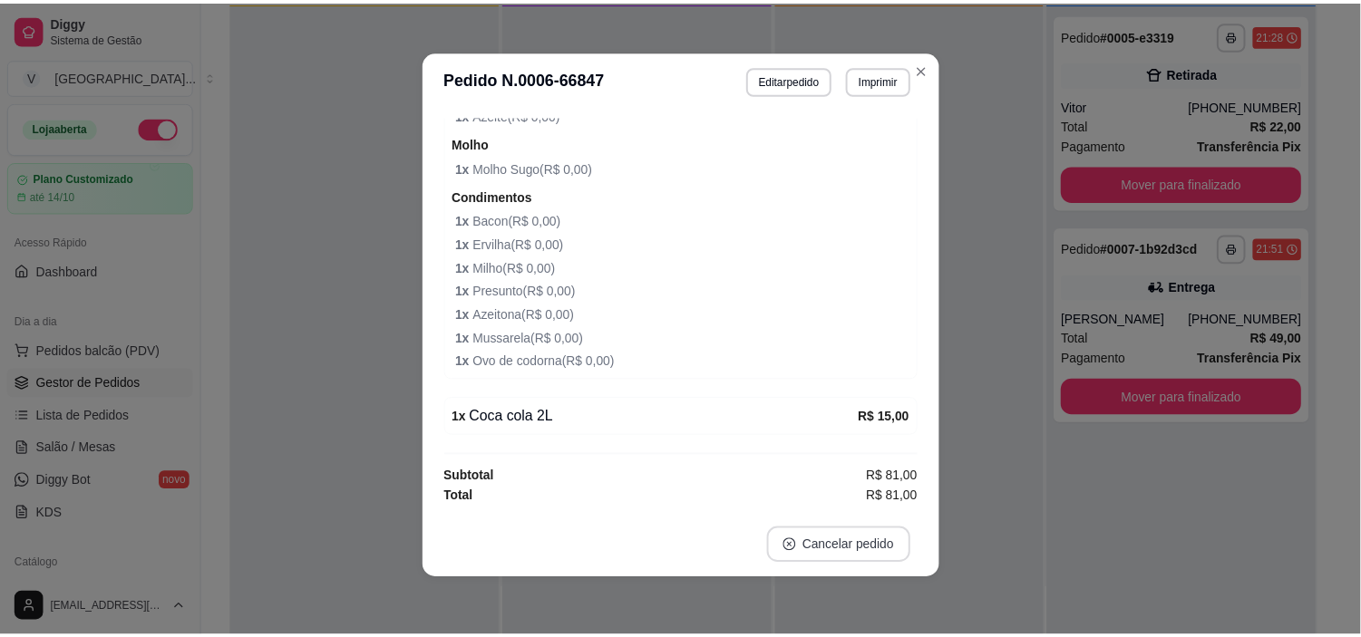
scroll to position [934, 0]
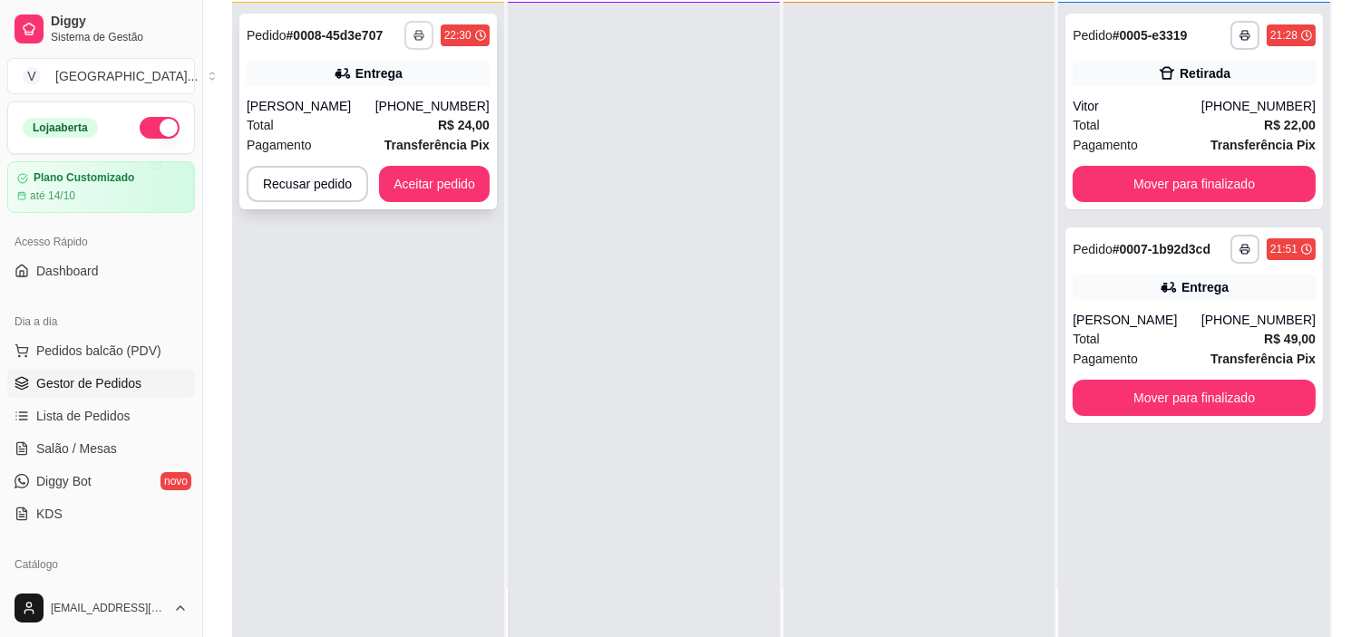
click at [428, 34] on button "button" at bounding box center [418, 35] width 29 height 29
click at [415, 92] on button "IMPRESSORA" at bounding box center [368, 97] width 127 height 28
click at [421, 187] on button "Aceitar pedido" at bounding box center [434, 184] width 111 height 36
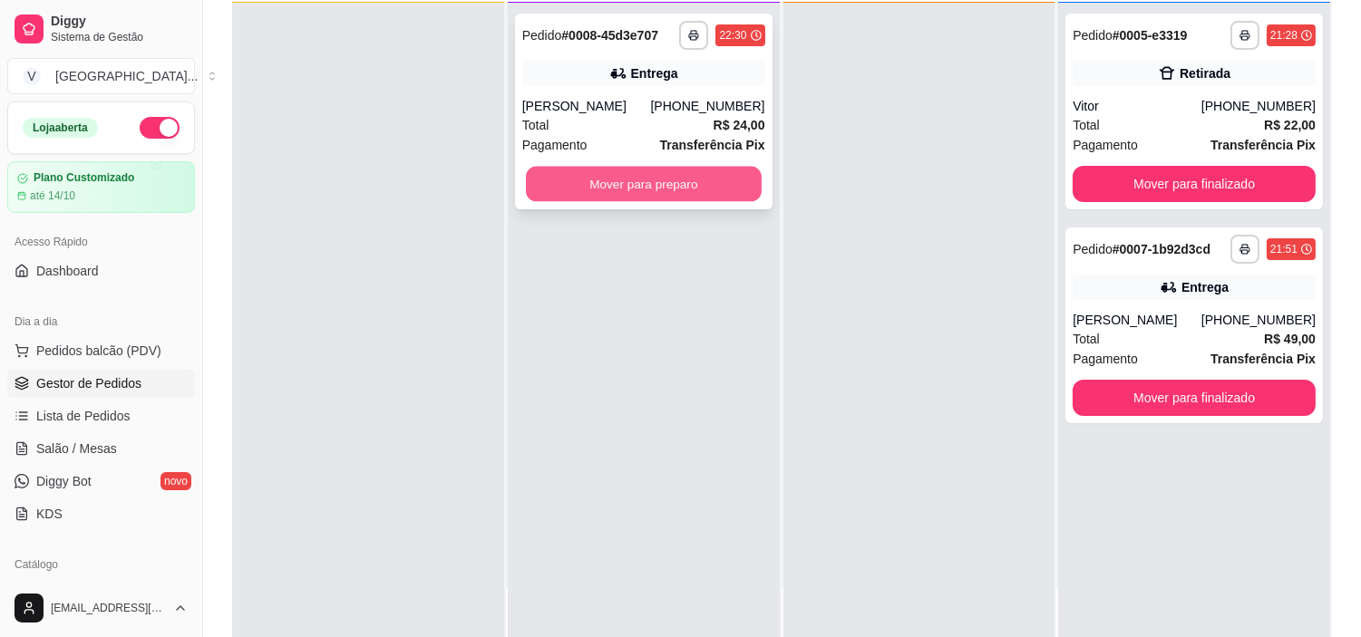
click at [690, 176] on button "Mover para preparo" at bounding box center [644, 184] width 236 height 35
